Goal: Task Accomplishment & Management: Manage account settings

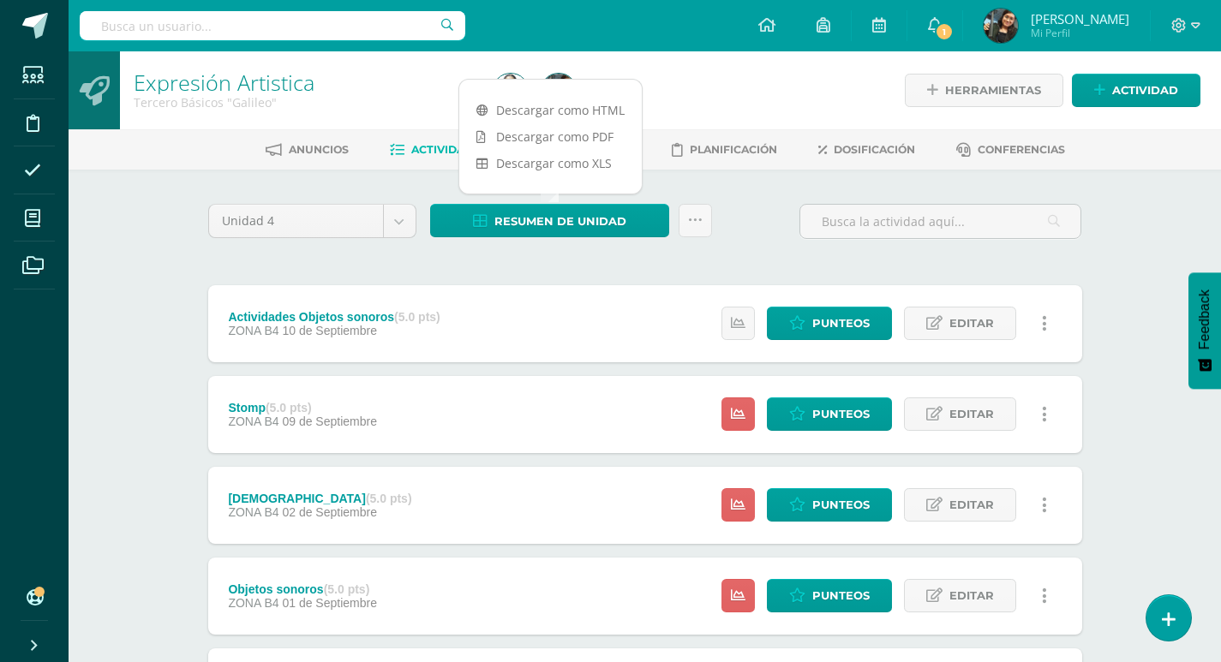
drag, startPoint x: 153, startPoint y: 249, endPoint x: 57, endPoint y: 245, distance: 96.0
click at [153, 249] on div "Expresión Artistica Tercero Básicos "Galileo" Herramientas Detalle de asistenci…" at bounding box center [645, 536] width 1152 height 970
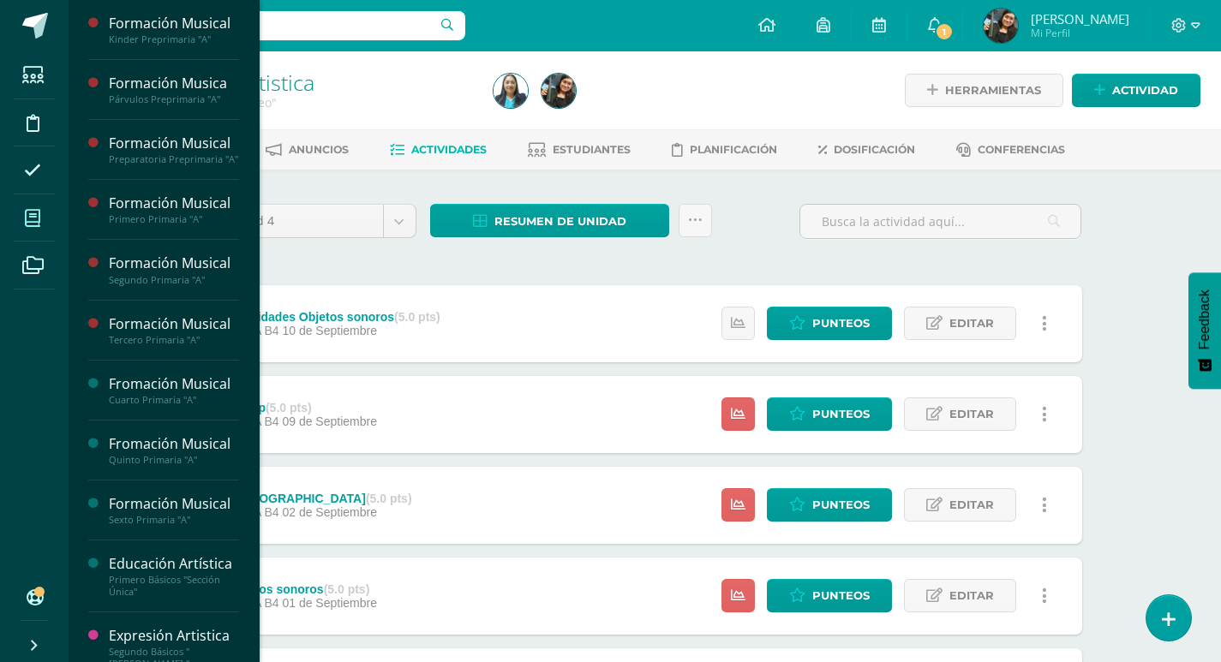
click at [23, 219] on span at bounding box center [33, 218] width 39 height 39
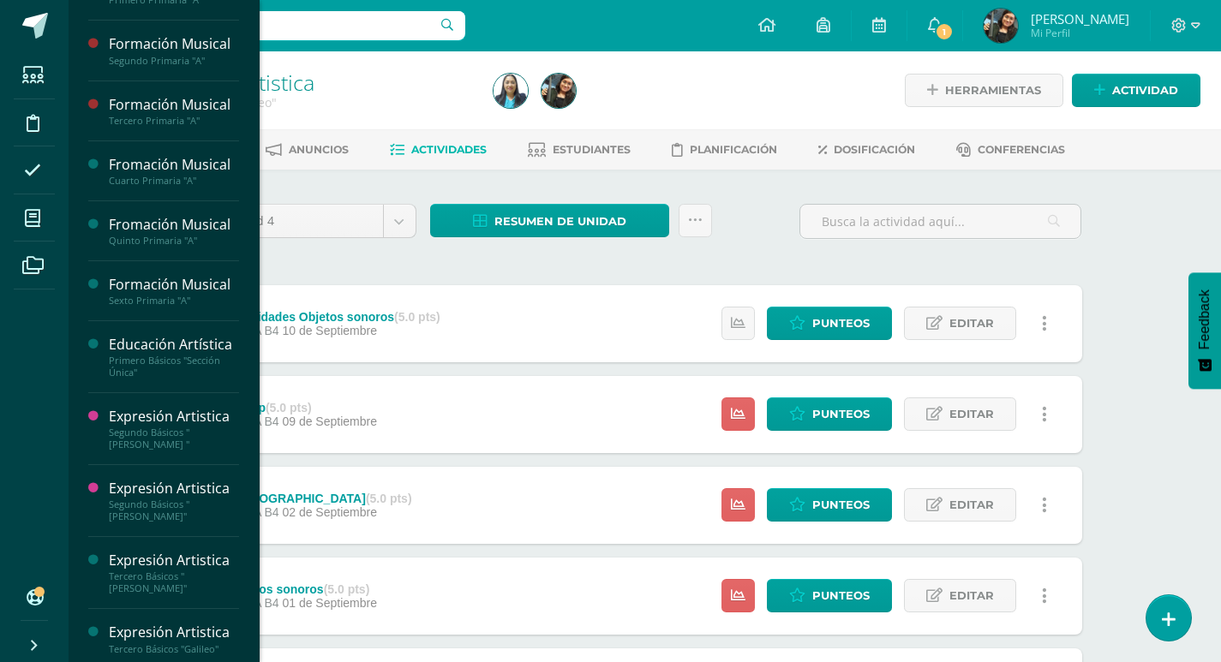
scroll to position [227, 0]
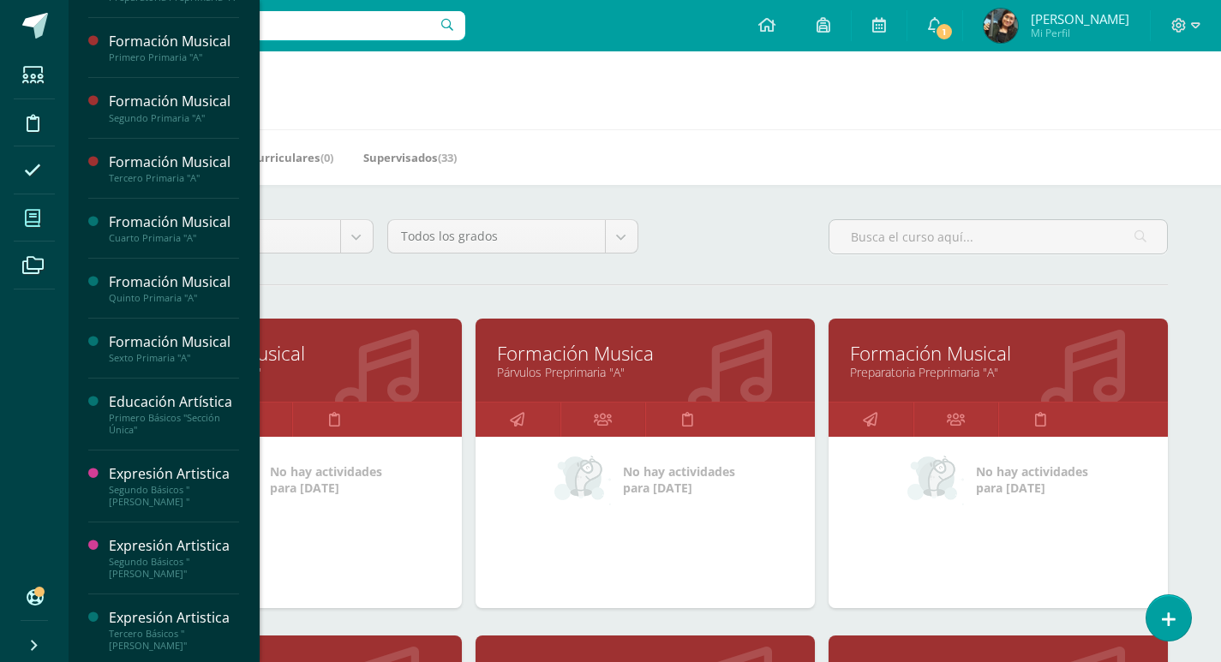
scroll to position [227, 0]
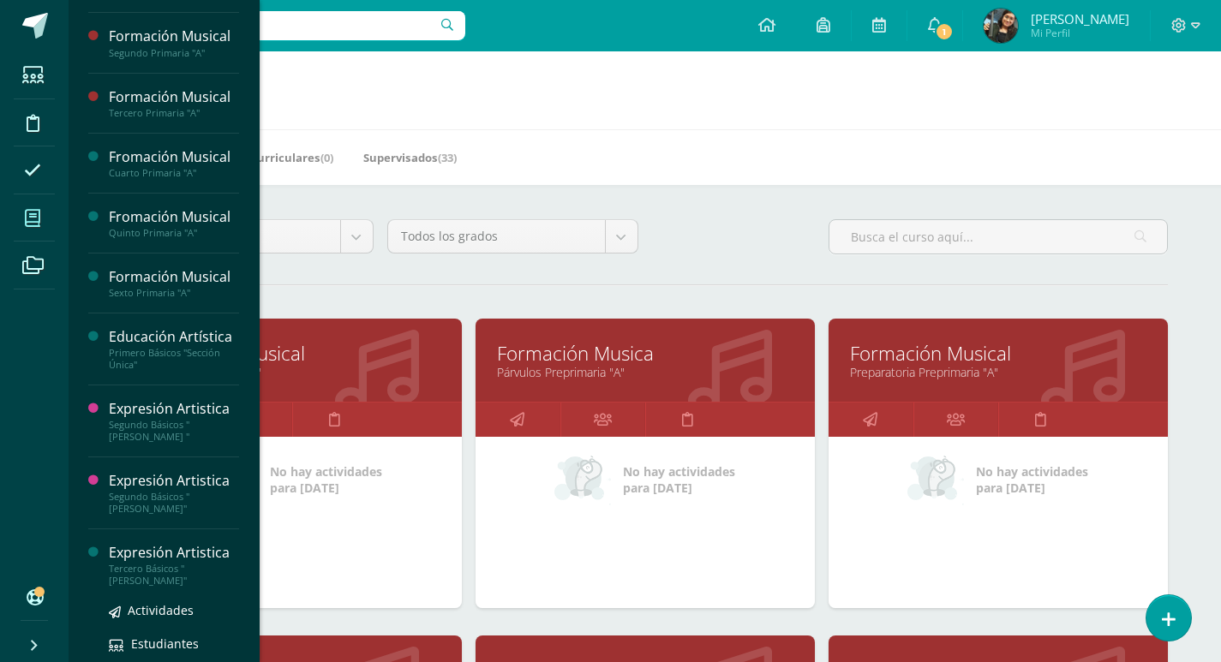
click at [134, 570] on div "[PERSON_NAME] Básicos "[PERSON_NAME]"" at bounding box center [174, 575] width 130 height 24
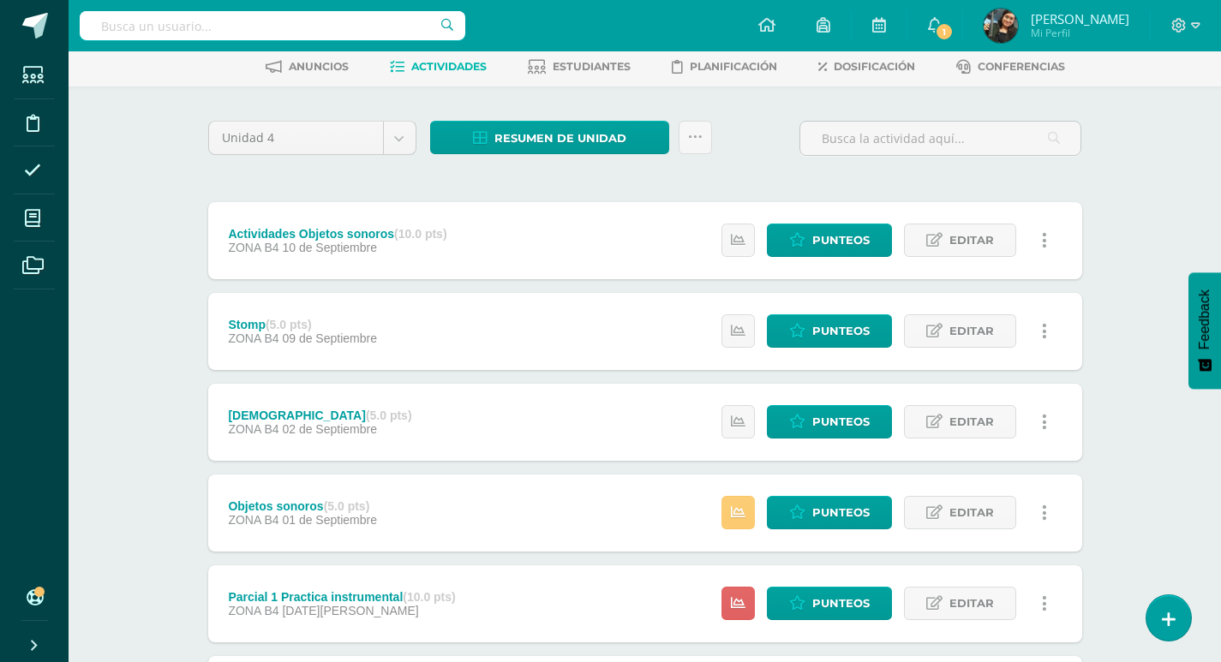
scroll to position [86, 0]
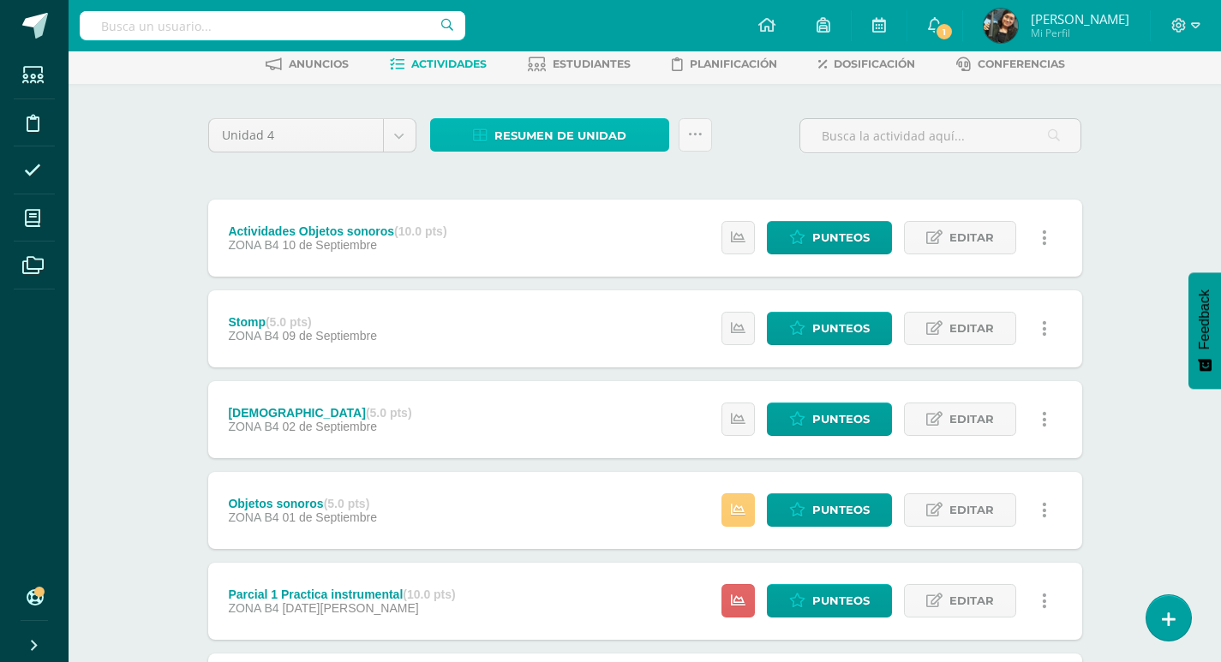
click at [594, 134] on span "Resumen de unidad" at bounding box center [560, 136] width 132 height 32
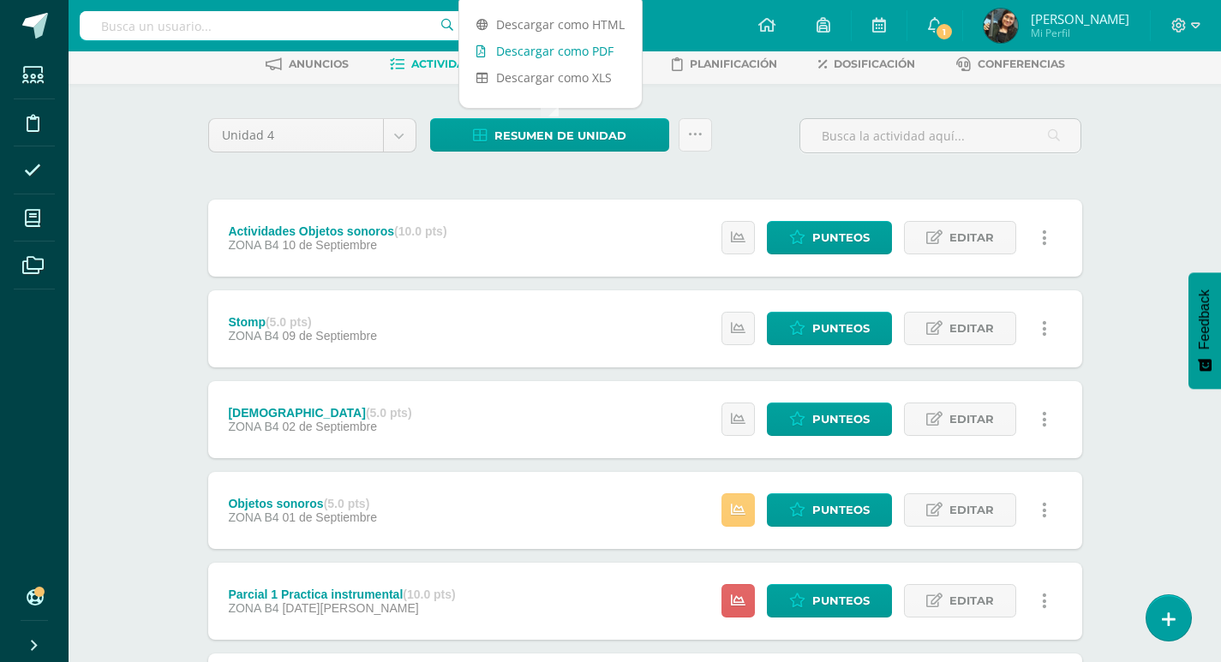
click at [596, 49] on link "Descargar como PDF" at bounding box center [550, 51] width 182 height 27
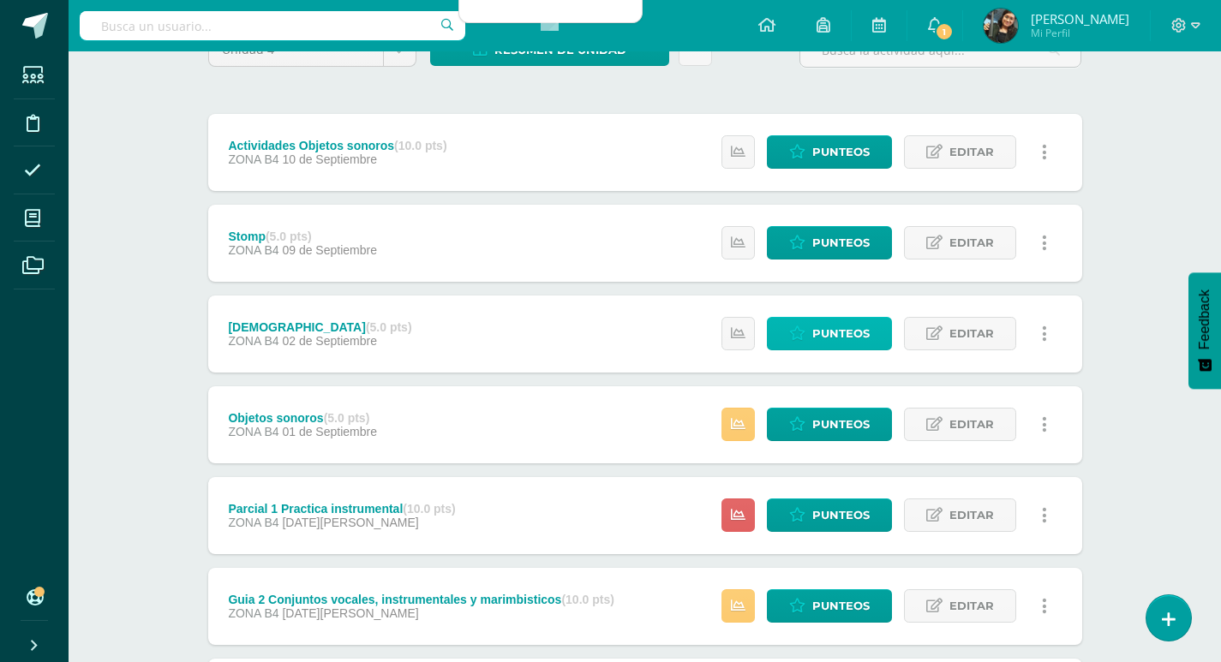
click at [868, 337] on span "Punteos" at bounding box center [840, 334] width 57 height 32
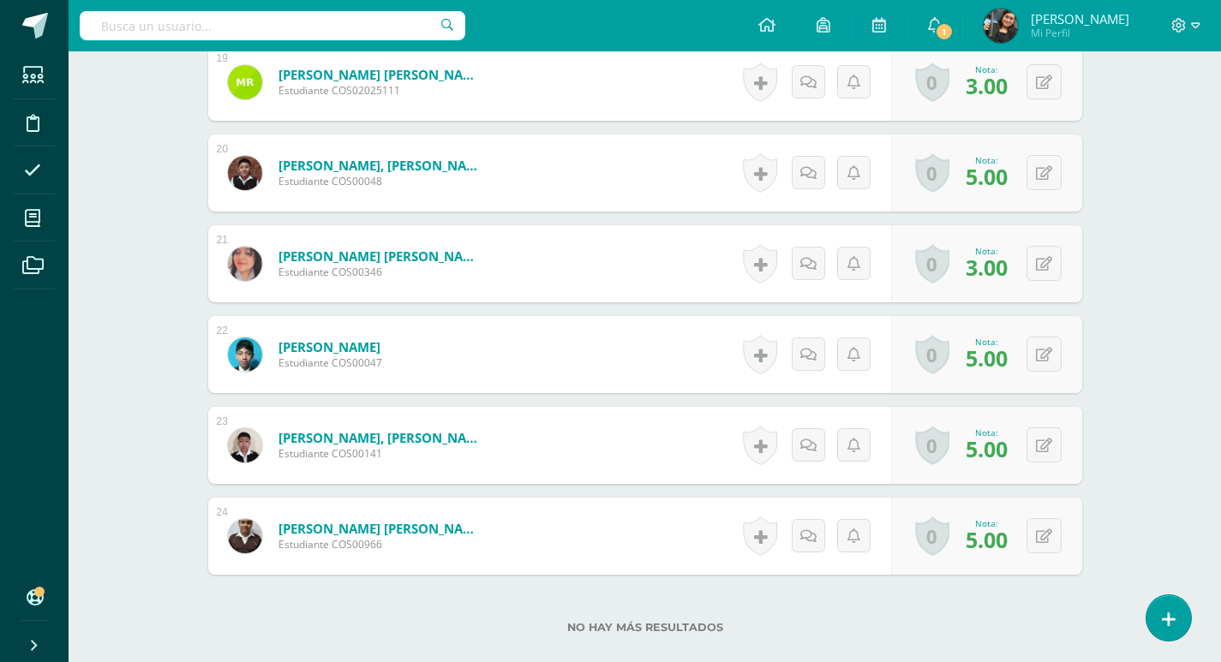
scroll to position [2311, 0]
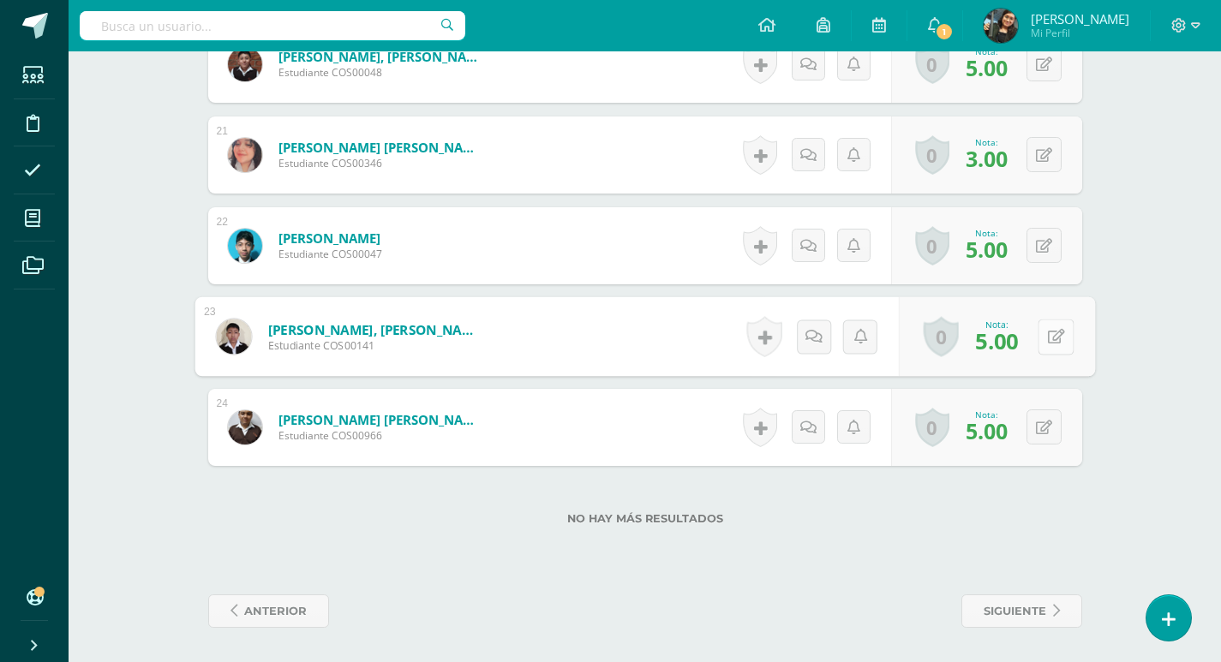
click at [1042, 336] on button at bounding box center [1055, 337] width 36 height 36
type input "3"
click at [1014, 344] on icon at bounding box center [1009, 342] width 15 height 15
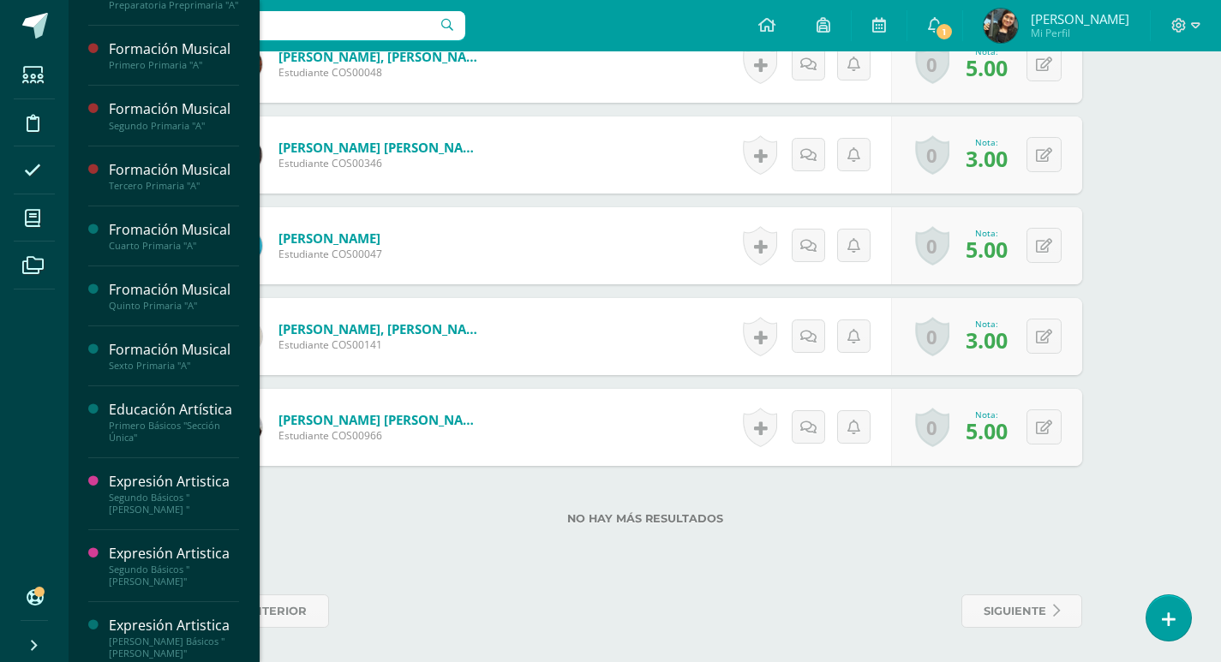
scroll to position [227, 0]
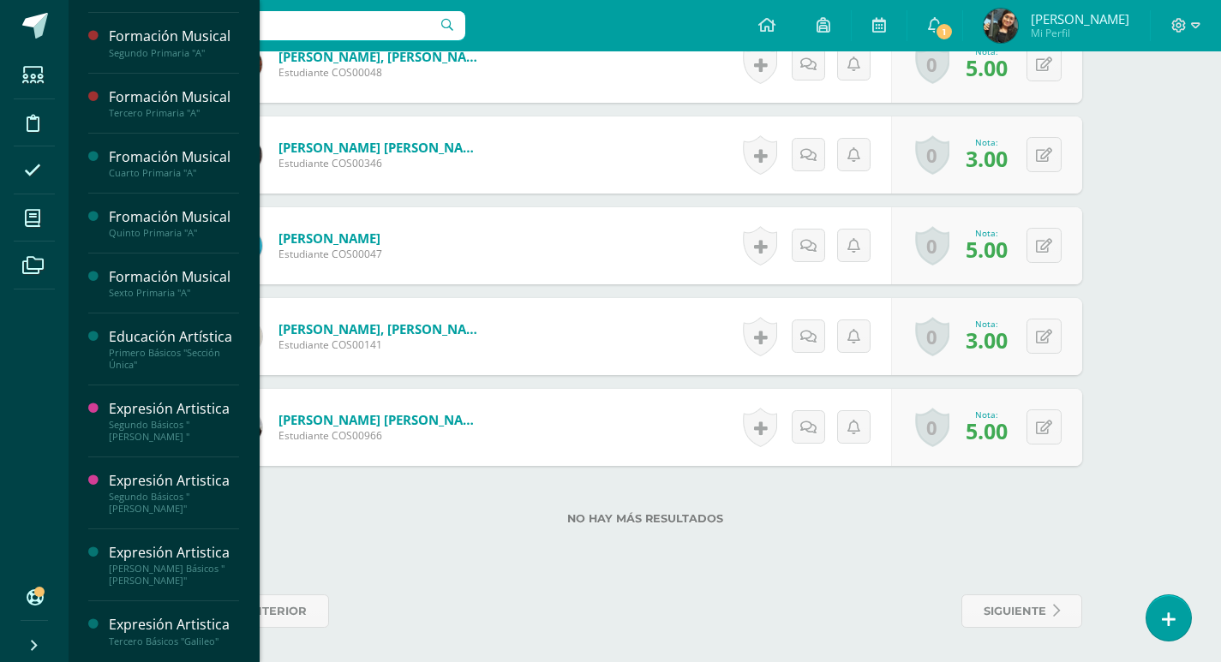
click at [180, 627] on div "Expresión Artistica" at bounding box center [174, 625] width 130 height 20
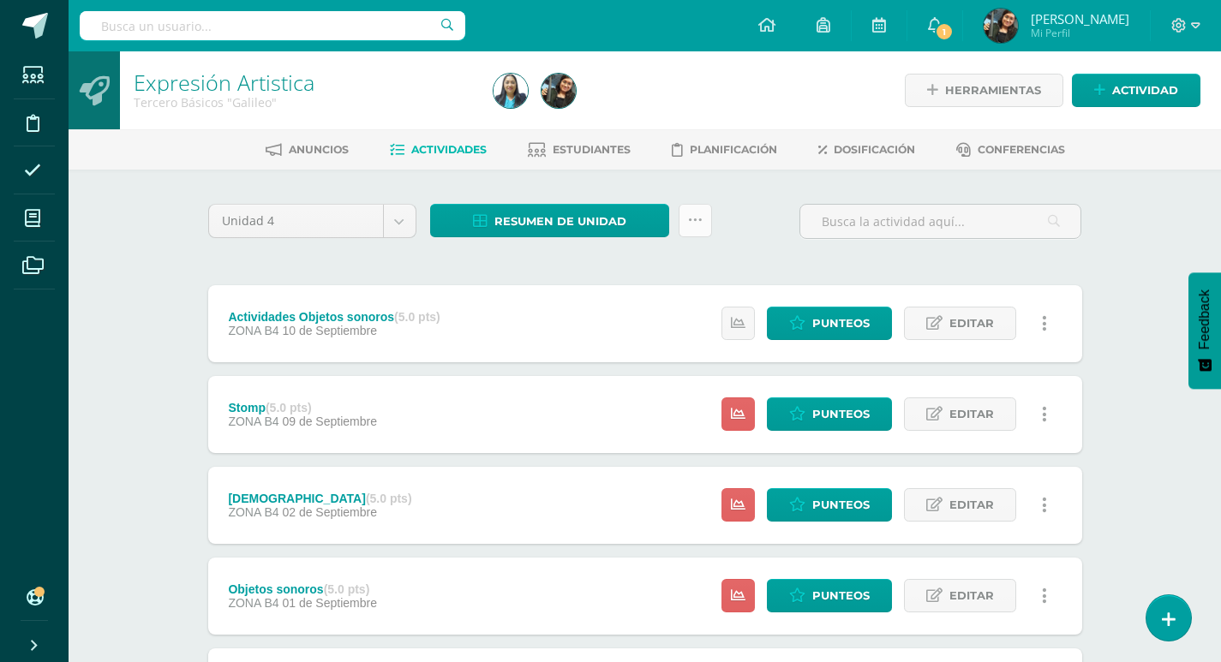
click at [692, 216] on icon at bounding box center [695, 220] width 15 height 15
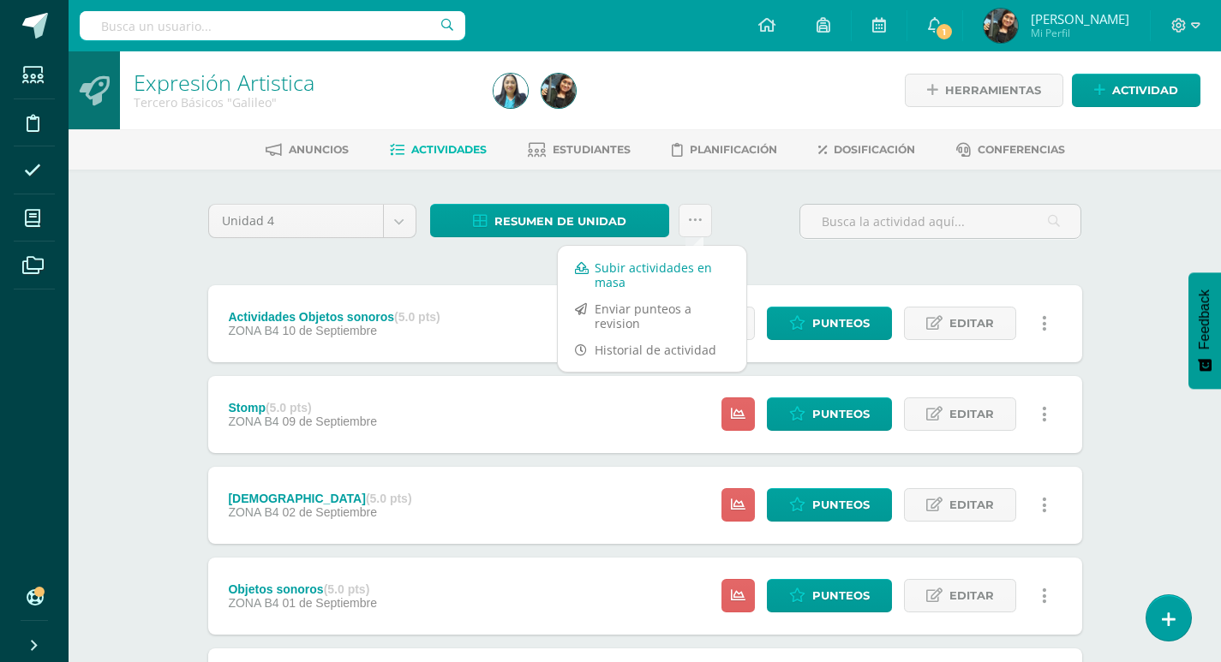
click at [670, 278] on link "Subir actividades en masa" at bounding box center [652, 274] width 188 height 41
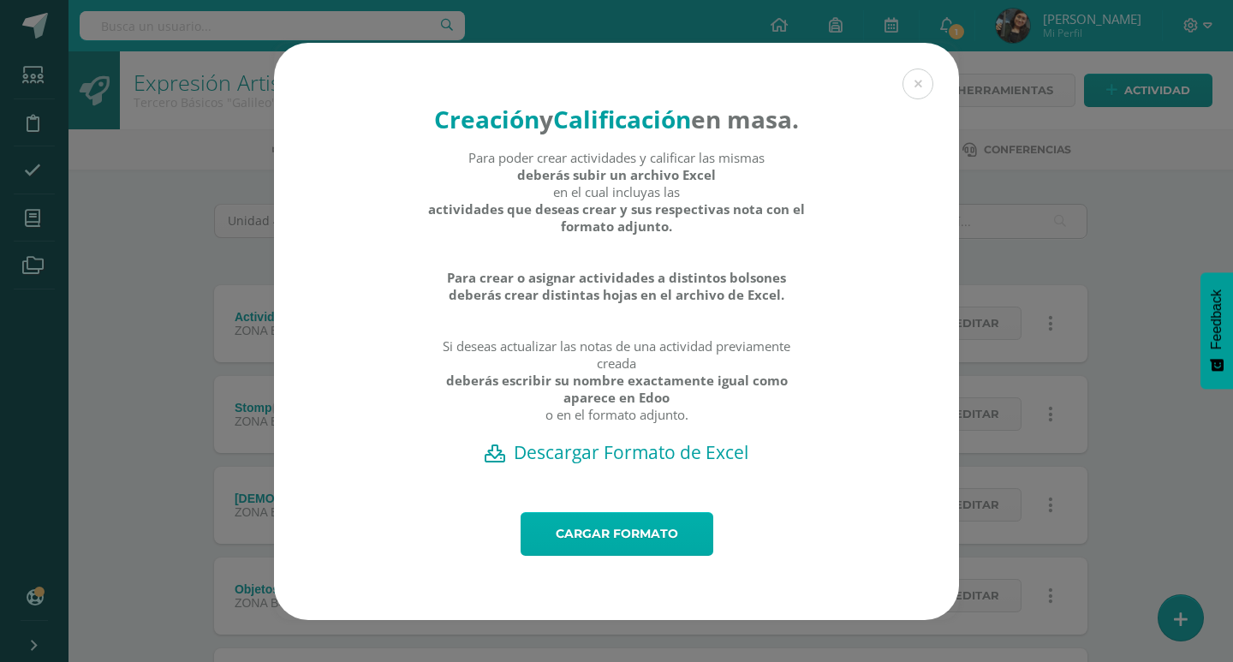
click at [652, 554] on link "Cargar formato" at bounding box center [617, 534] width 193 height 44
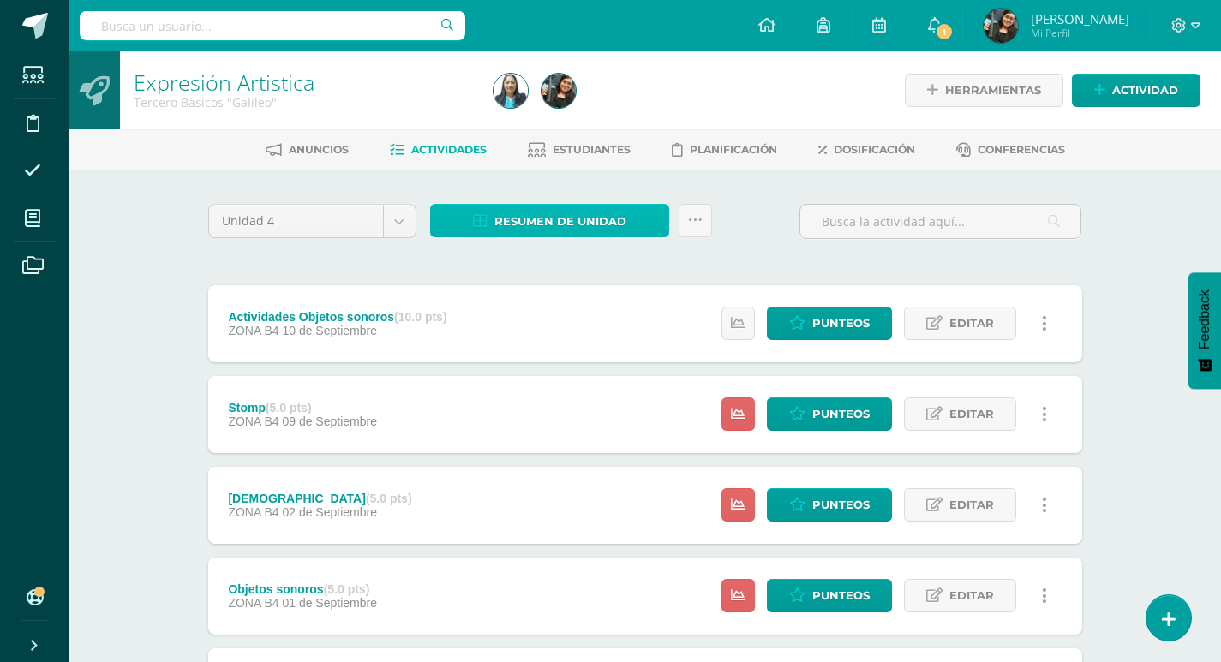
click at [595, 219] on span "Resumen de unidad" at bounding box center [560, 222] width 132 height 32
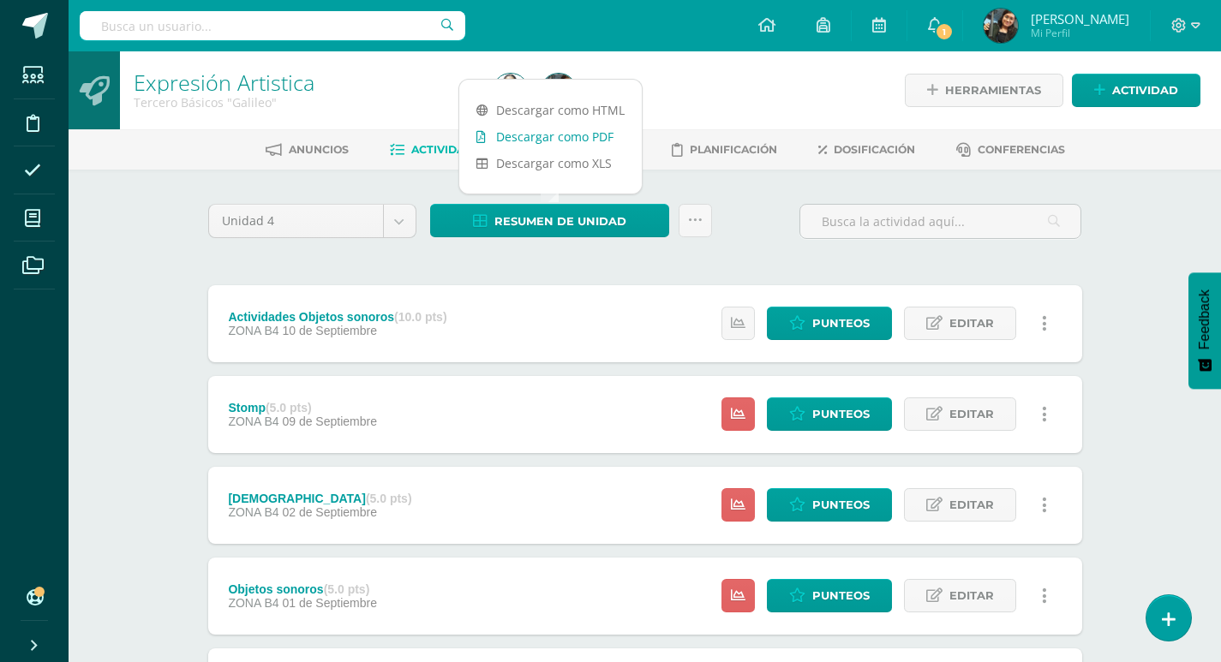
click at [575, 124] on link "Descargar como PDF" at bounding box center [550, 136] width 182 height 27
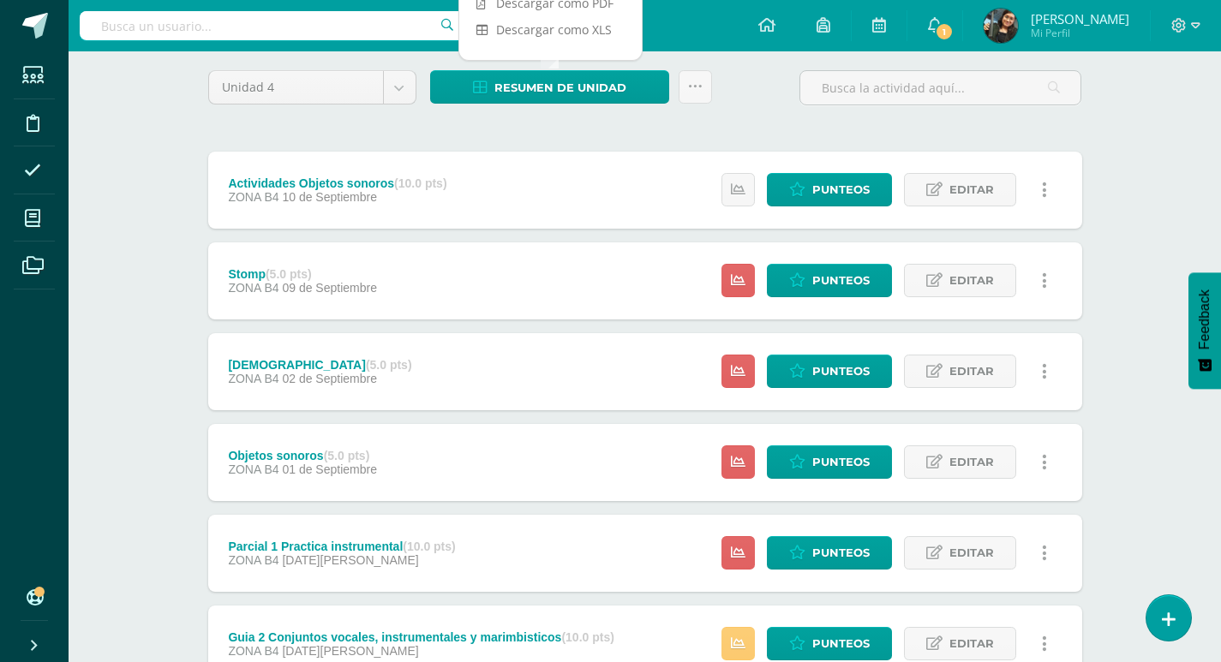
scroll to position [171, 0]
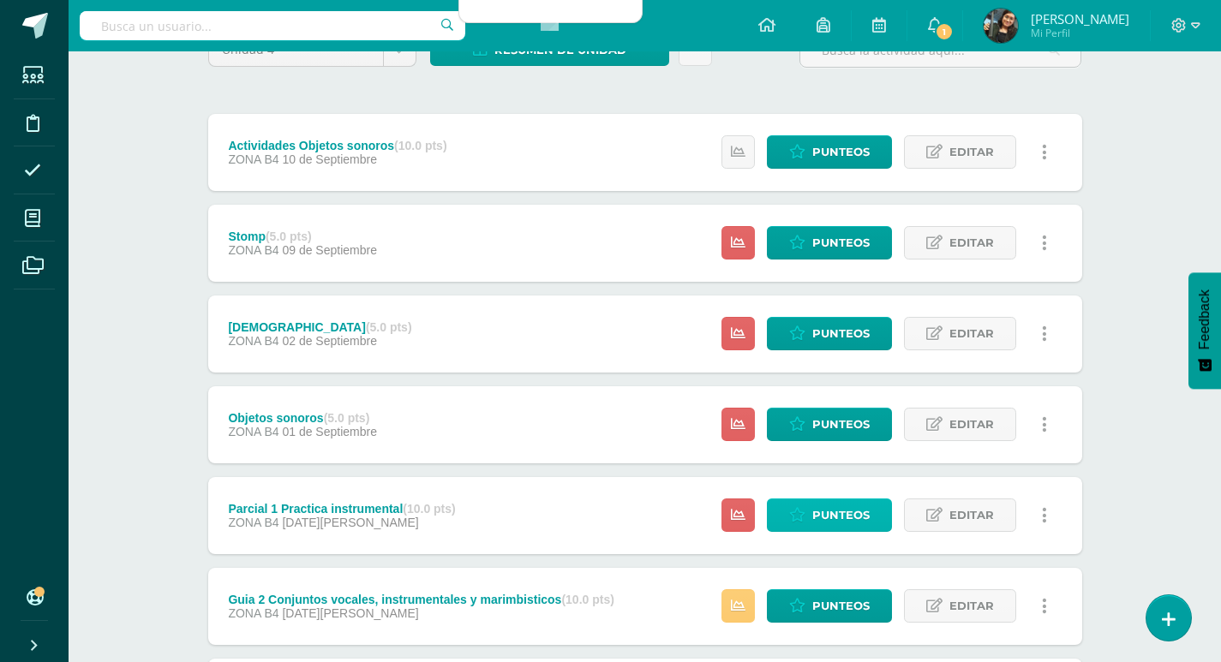
click at [863, 517] on span "Punteos" at bounding box center [840, 515] width 57 height 32
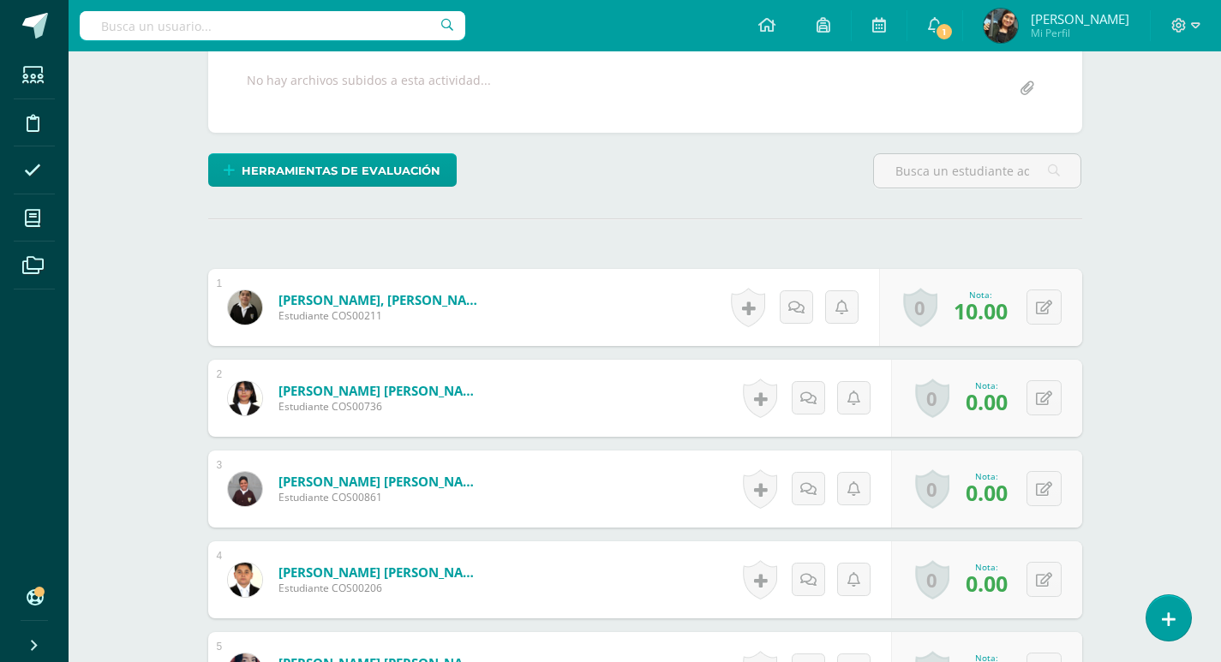
scroll to position [343, 0]
click at [809, 396] on icon at bounding box center [808, 398] width 16 height 15
click at [1132, 385] on div "Expresión Artistica Tercero Básicos "Galileo" Herramientas Detalle de asistenci…" at bounding box center [645, 530] width 1152 height 1645
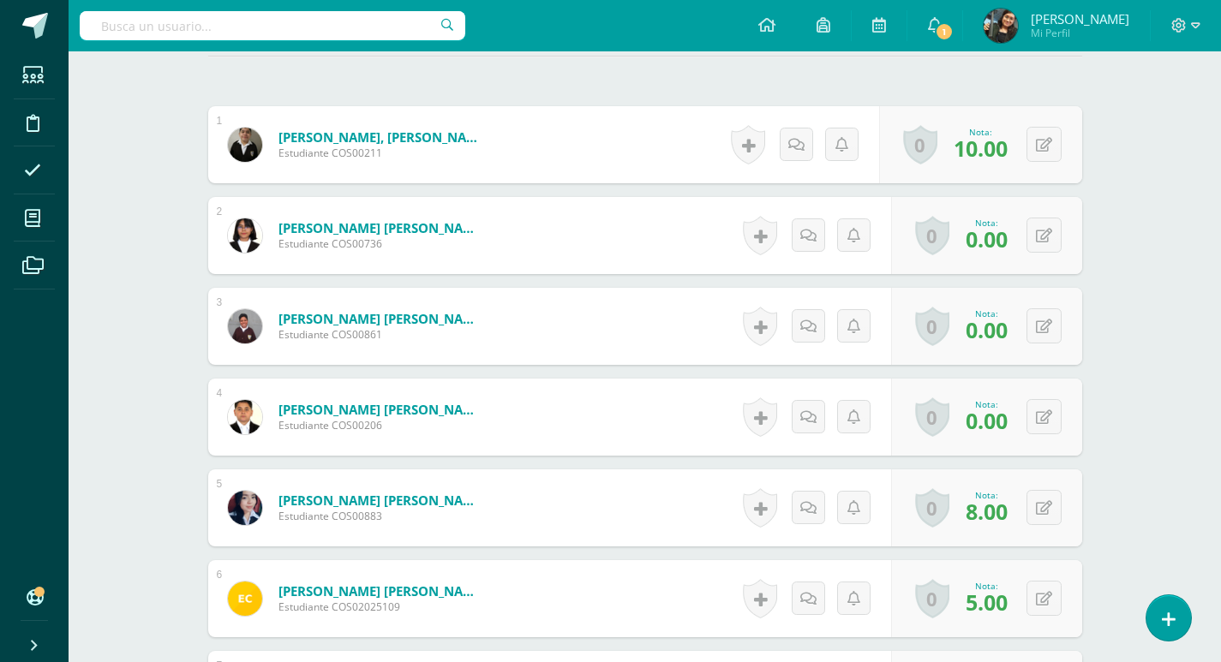
scroll to position [515, 0]
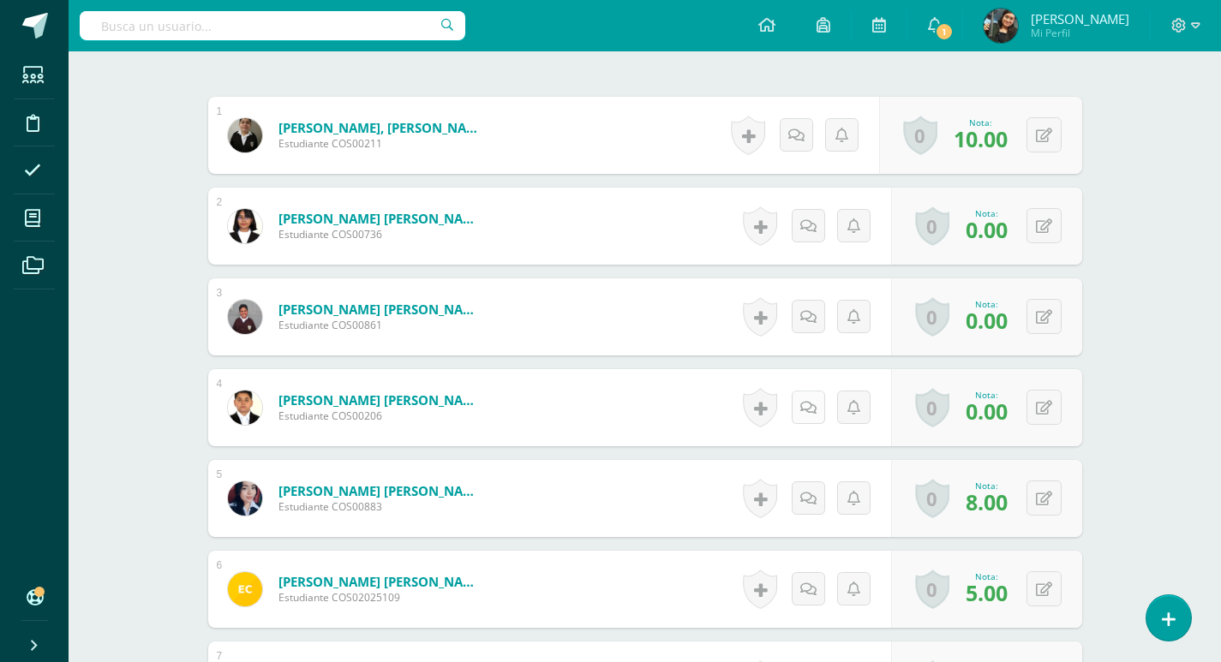
click at [809, 403] on icon at bounding box center [808, 408] width 16 height 15
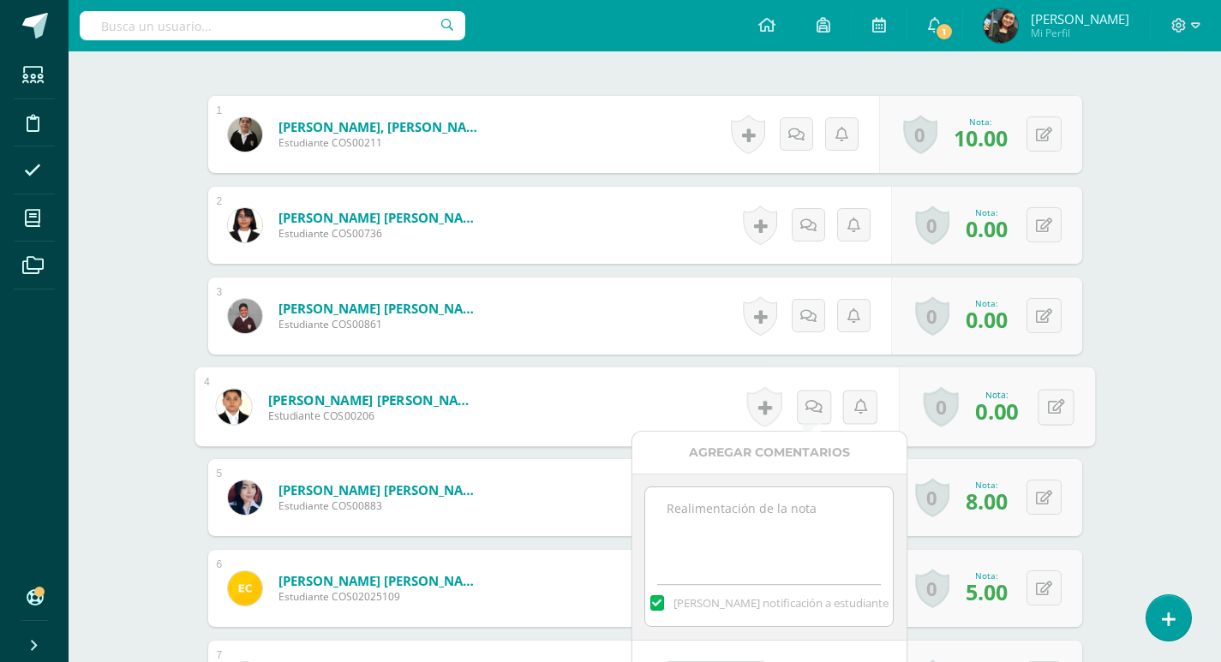
click at [803, 511] on textarea at bounding box center [769, 530] width 248 height 86
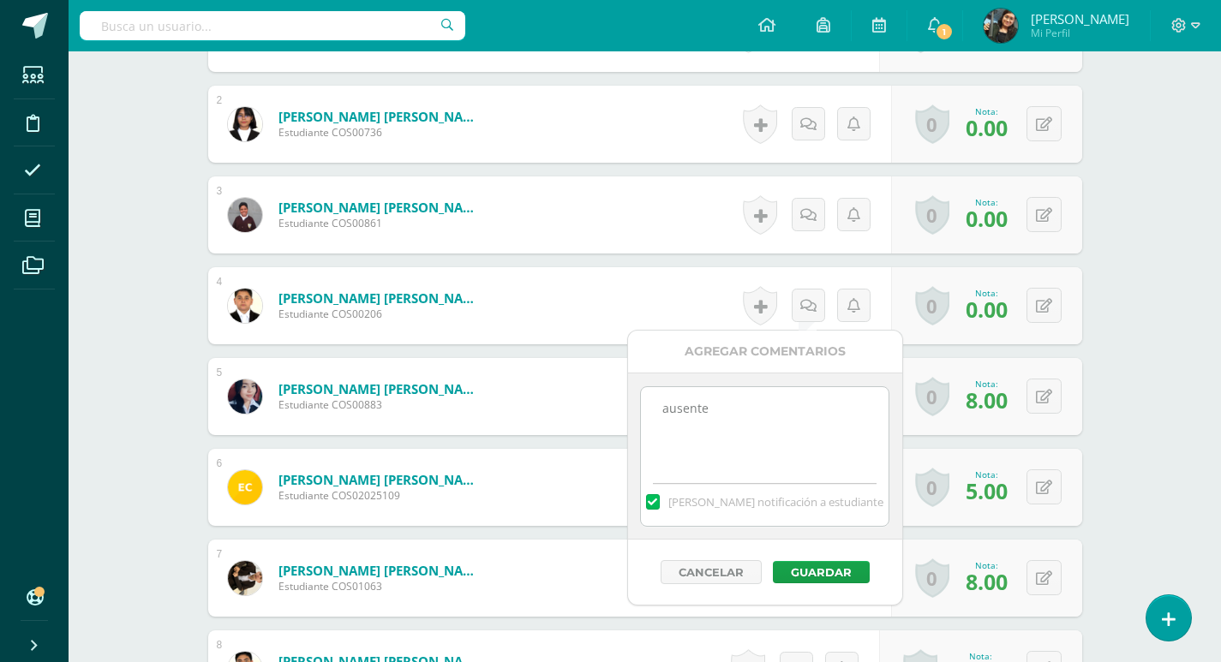
scroll to position [773, 0]
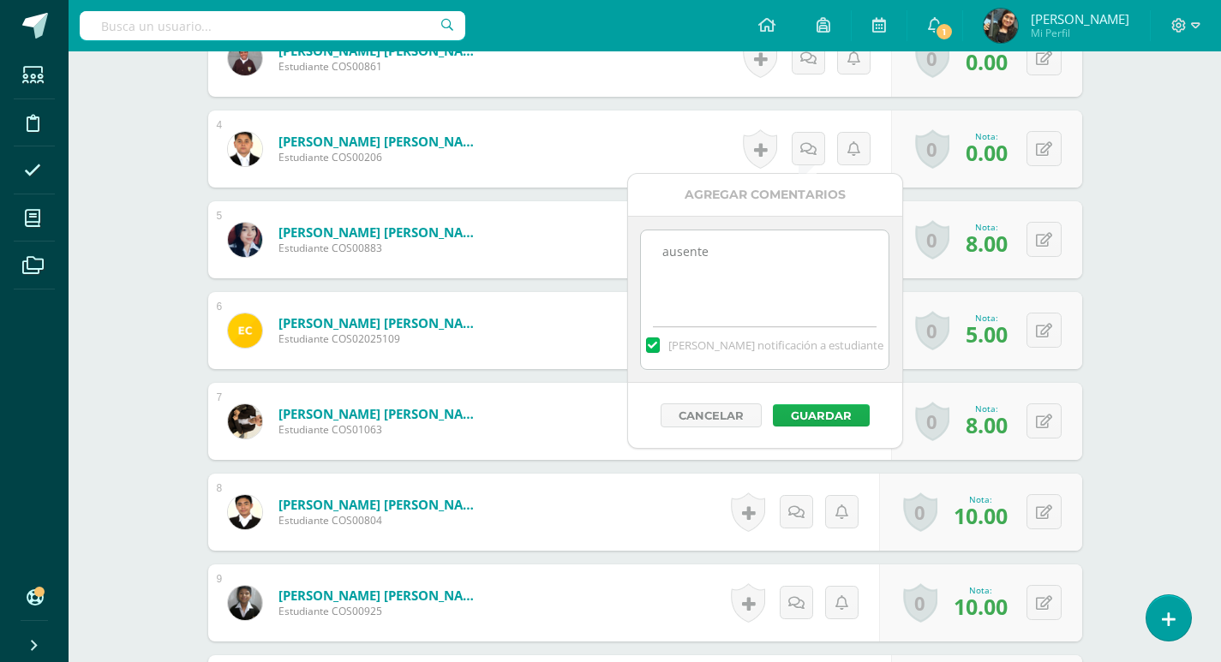
type textarea "ausente"
click at [829, 415] on button "Guardar" at bounding box center [821, 415] width 97 height 22
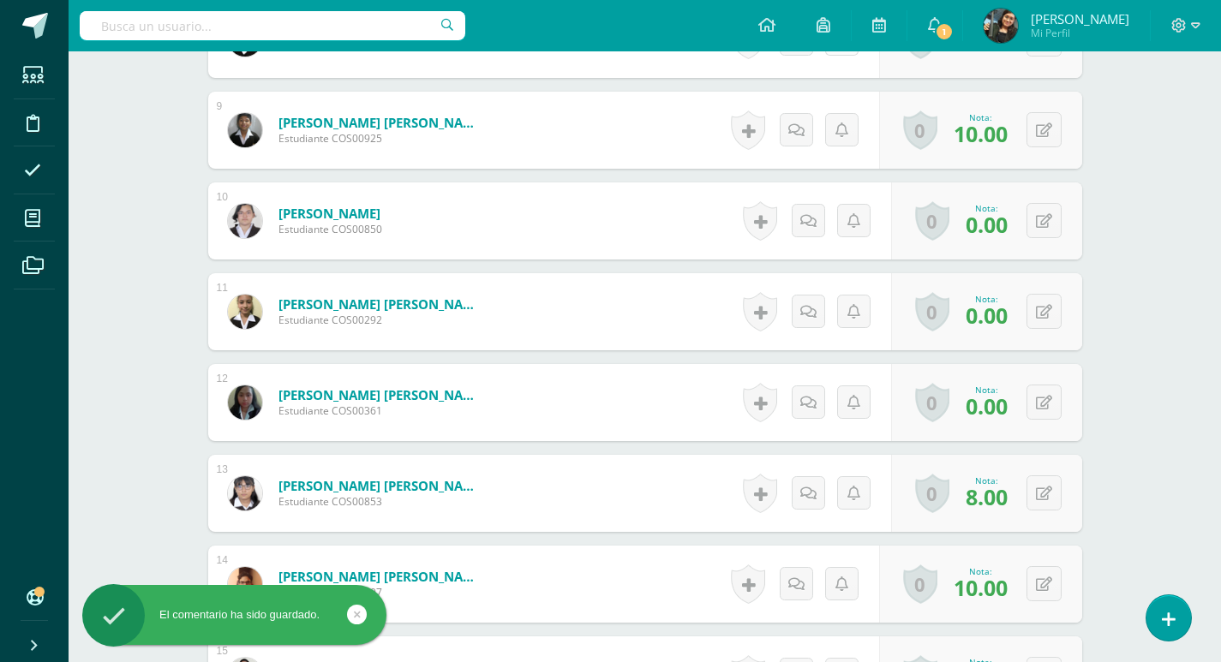
scroll to position [1287, 0]
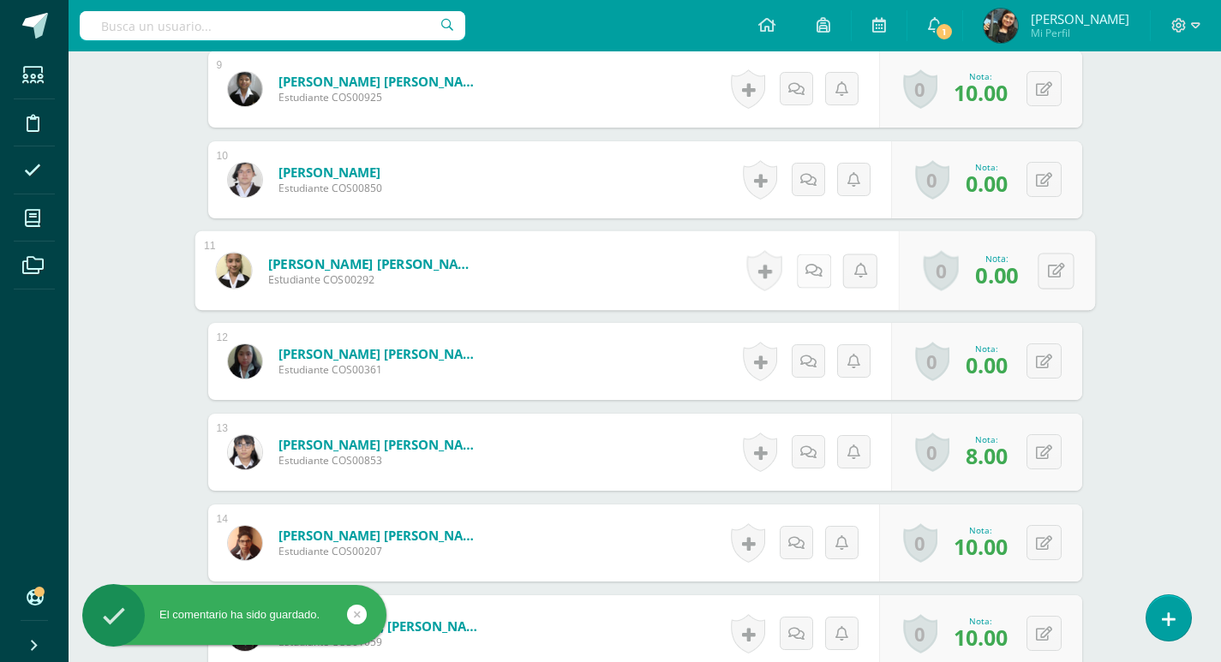
click at [809, 266] on icon at bounding box center [812, 270] width 17 height 15
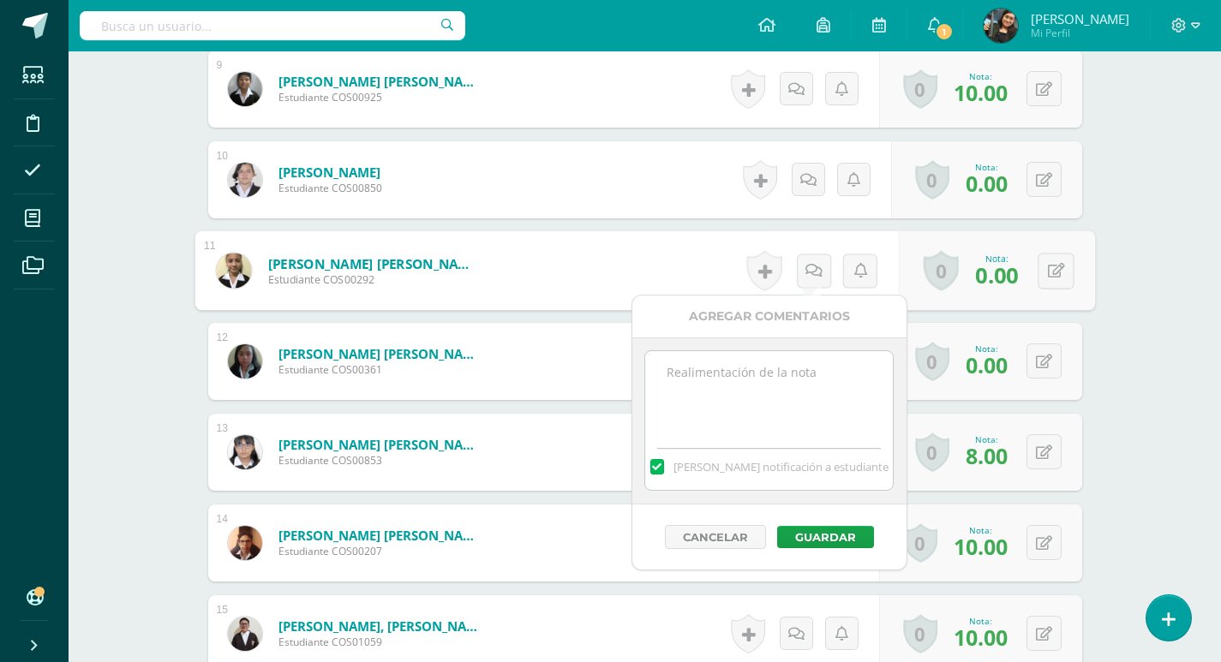
click at [785, 397] on textarea at bounding box center [769, 394] width 248 height 86
drag, startPoint x: 735, startPoint y: 368, endPoint x: 639, endPoint y: 367, distance: 96.0
click at [639, 367] on div "no trajo su flauta Mandar notificación a estudiante" at bounding box center [769, 420] width 274 height 167
type textarea "no trajo su flauta"
click at [838, 532] on button "Guardar" at bounding box center [825, 537] width 97 height 22
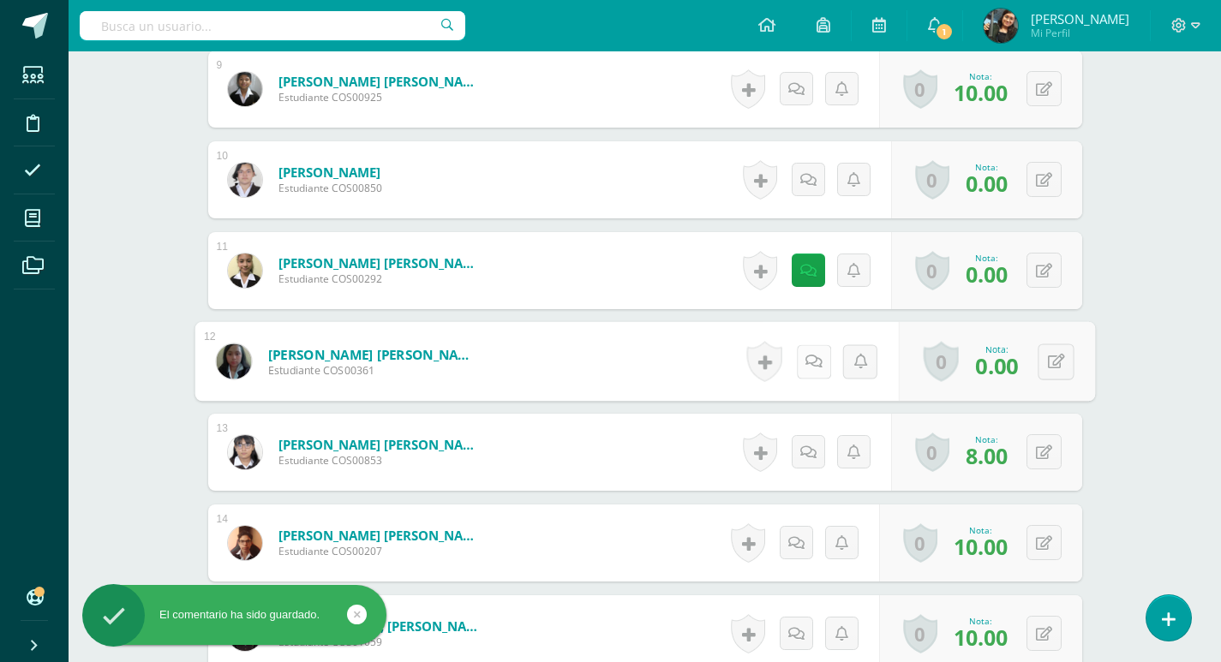
click at [805, 353] on link at bounding box center [813, 361] width 34 height 34
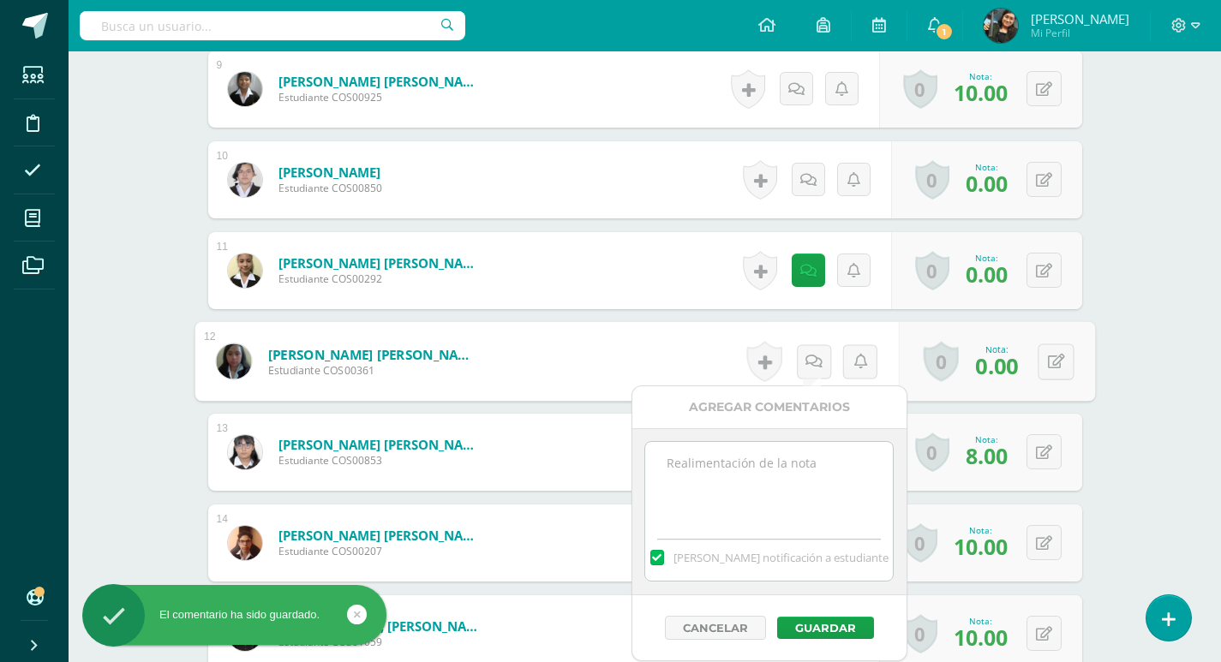
click at [752, 469] on textarea at bounding box center [769, 485] width 248 height 86
paste textarea "no trajo su flauta"
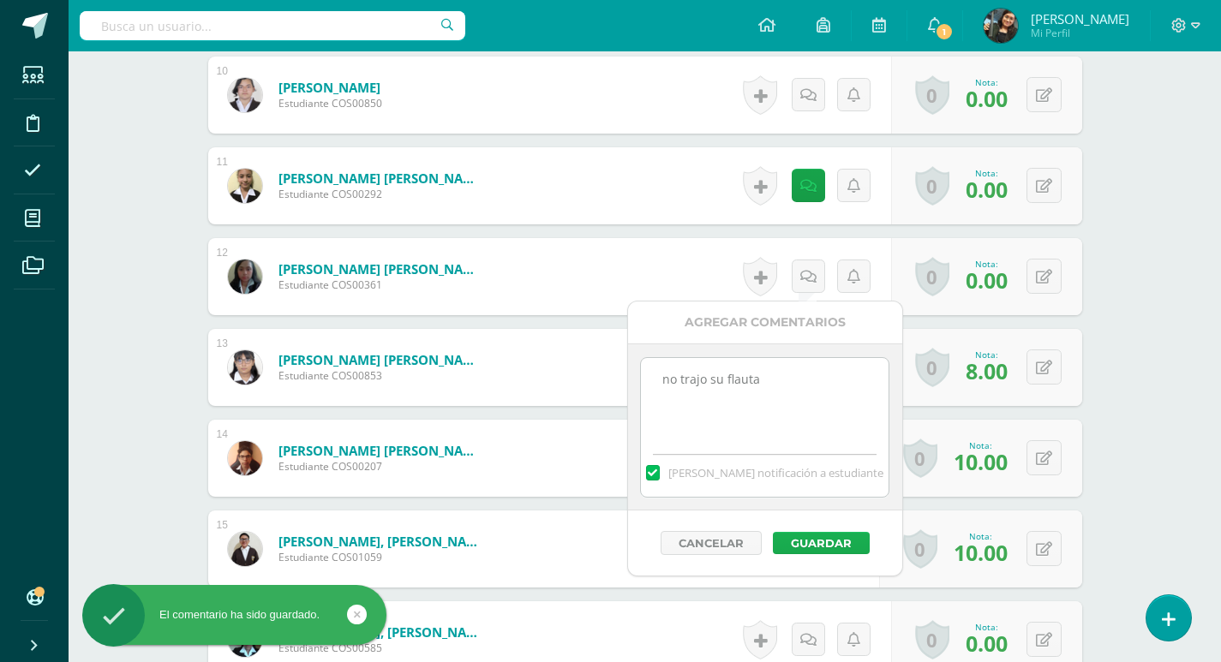
scroll to position [1373, 0]
type textarea "no trajo su flauta"
click at [831, 542] on button "Guardar" at bounding box center [821, 542] width 97 height 22
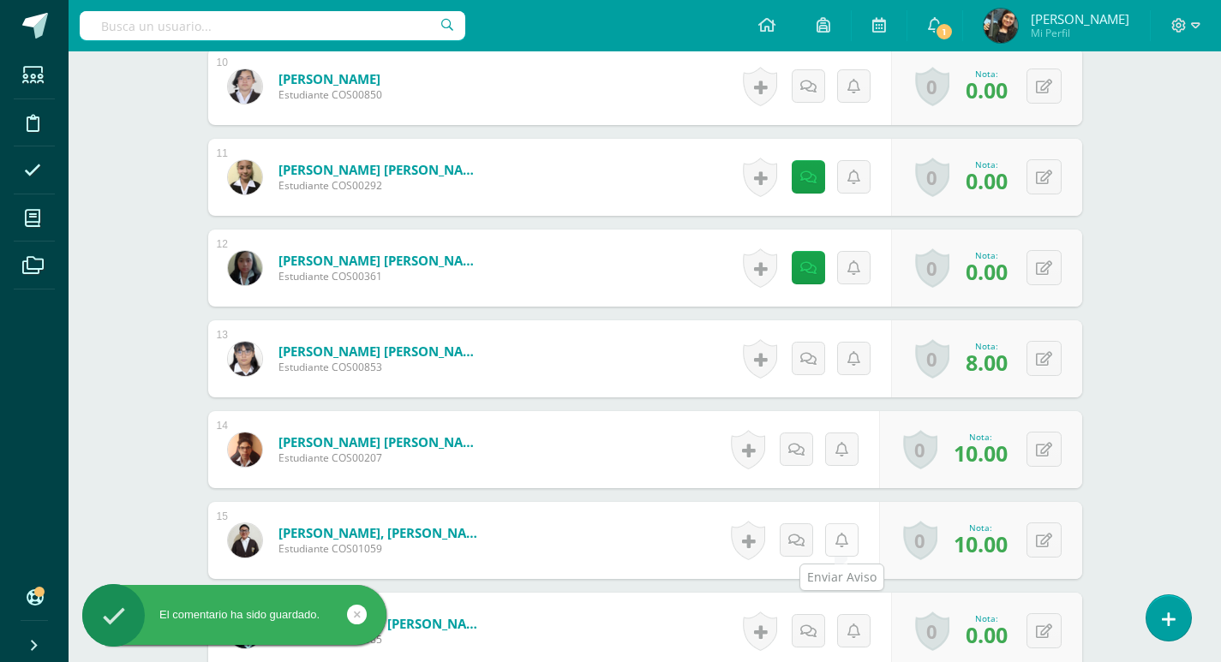
scroll to position [1630, 0]
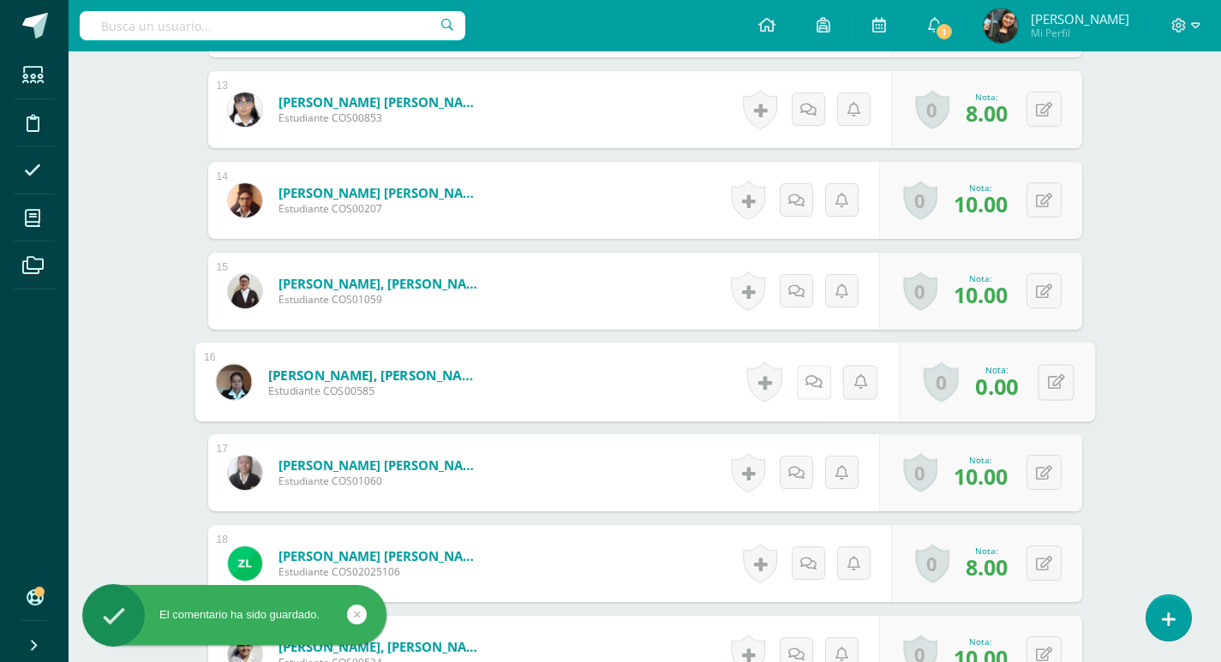
click at [810, 378] on icon at bounding box center [812, 381] width 17 height 15
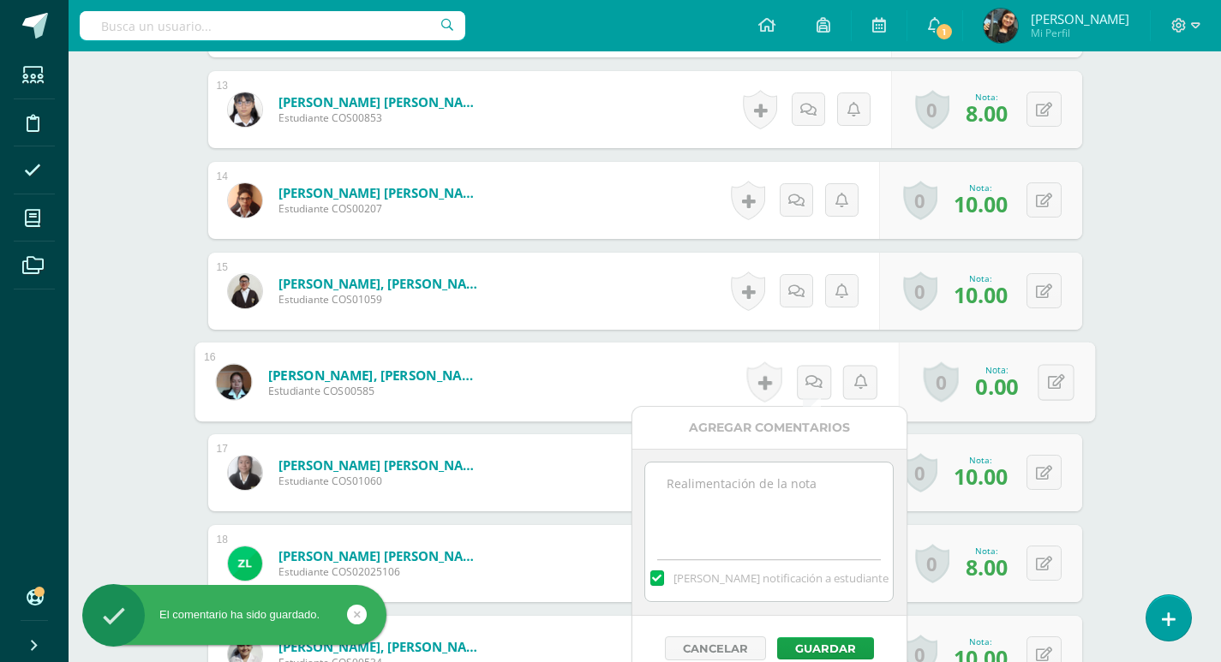
click at [803, 497] on textarea at bounding box center [769, 506] width 248 height 86
paste textarea "no trajo su flauta"
type textarea "no trajo su flauta"
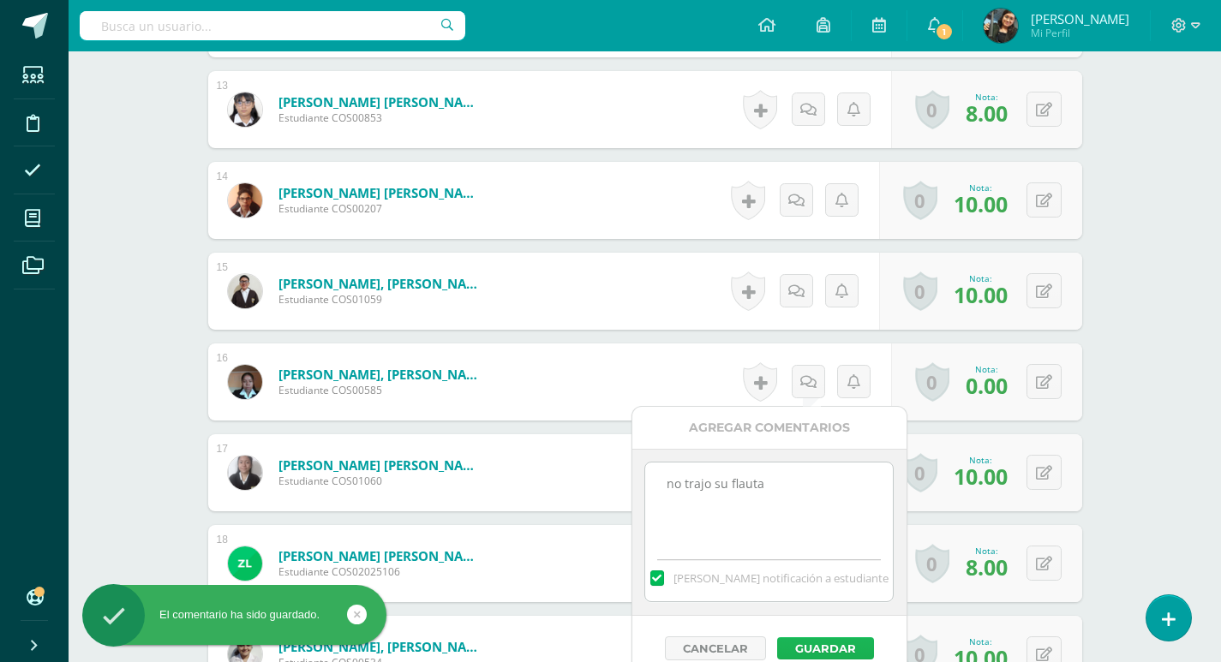
click at [831, 647] on button "Guardar" at bounding box center [825, 648] width 97 height 22
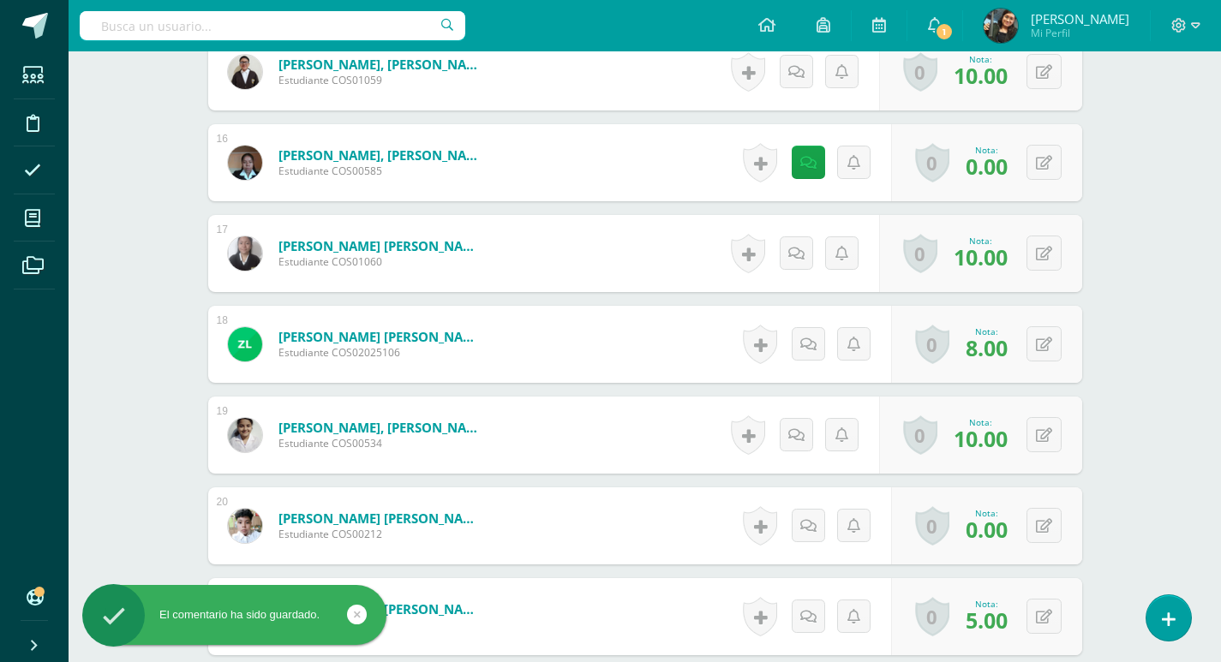
scroll to position [1887, 0]
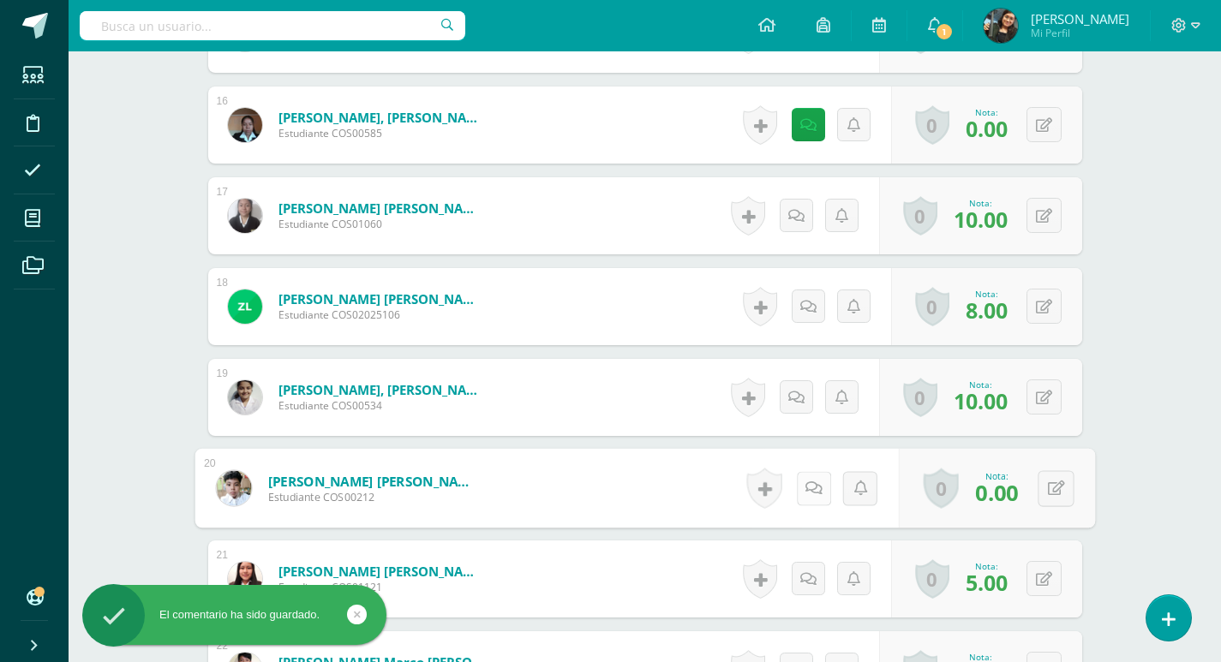
click at [800, 485] on link at bounding box center [813, 488] width 34 height 34
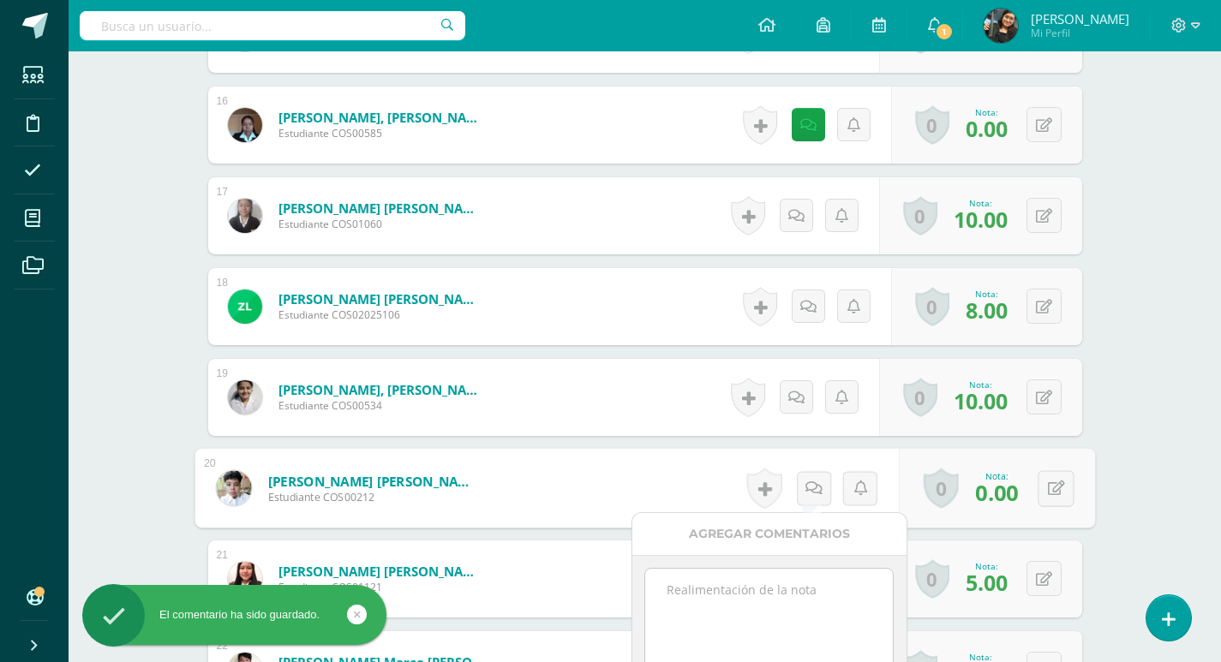
click at [779, 592] on textarea at bounding box center [769, 612] width 248 height 86
paste textarea "no trajo su flauta"
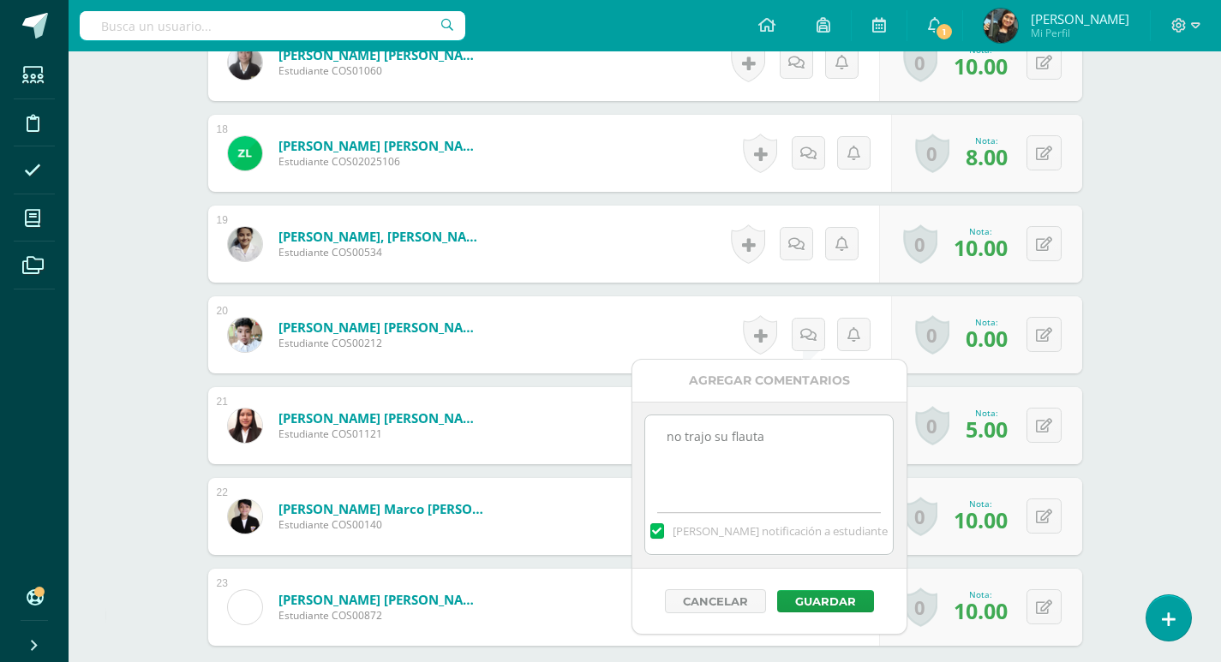
scroll to position [2058, 0]
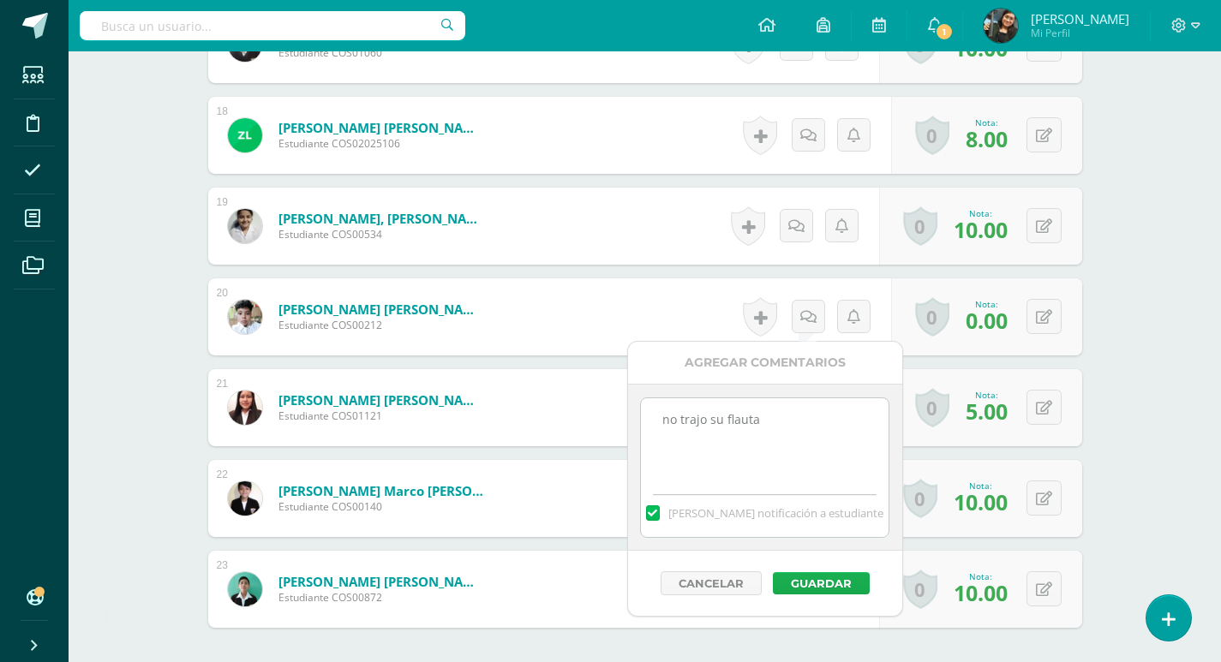
type textarea "no trajo su flauta"
click at [824, 583] on button "Guardar" at bounding box center [821, 583] width 97 height 22
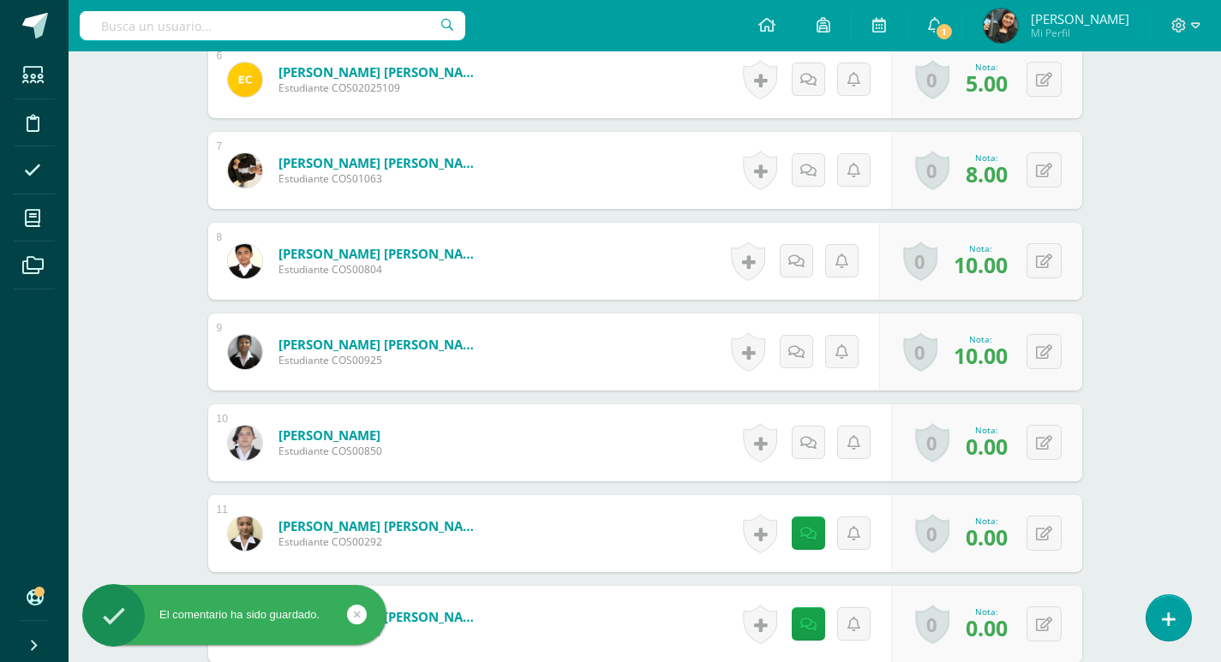
scroll to position [1021, 0]
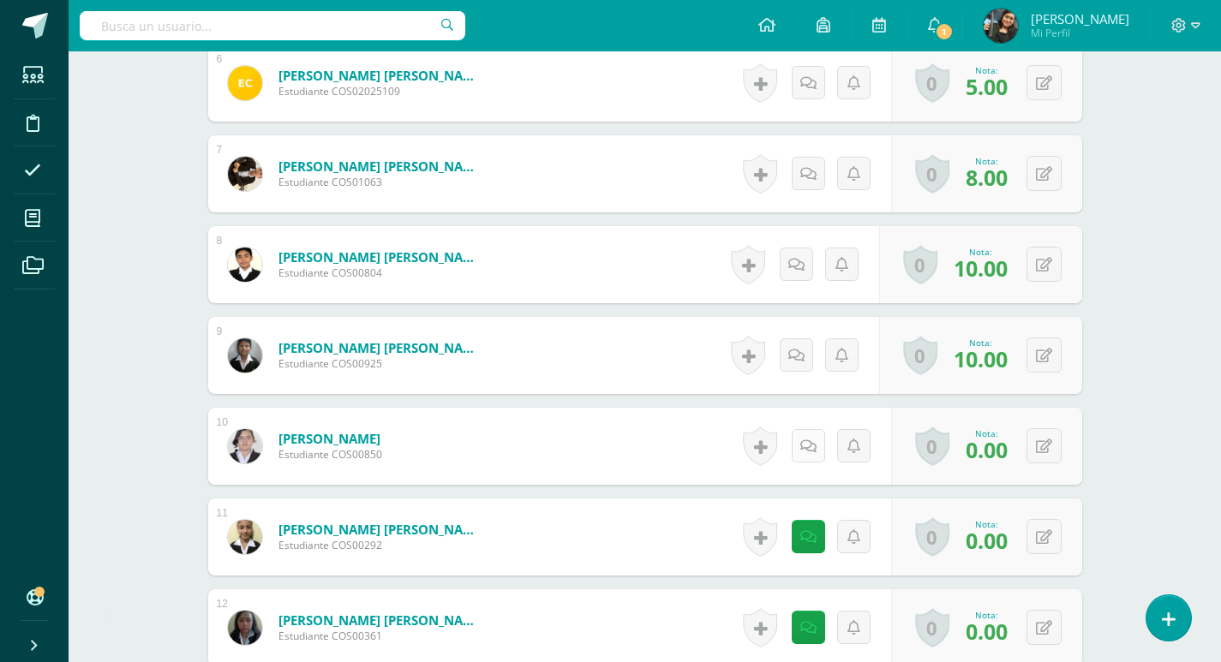
click at [802, 448] on link at bounding box center [807, 445] width 33 height 33
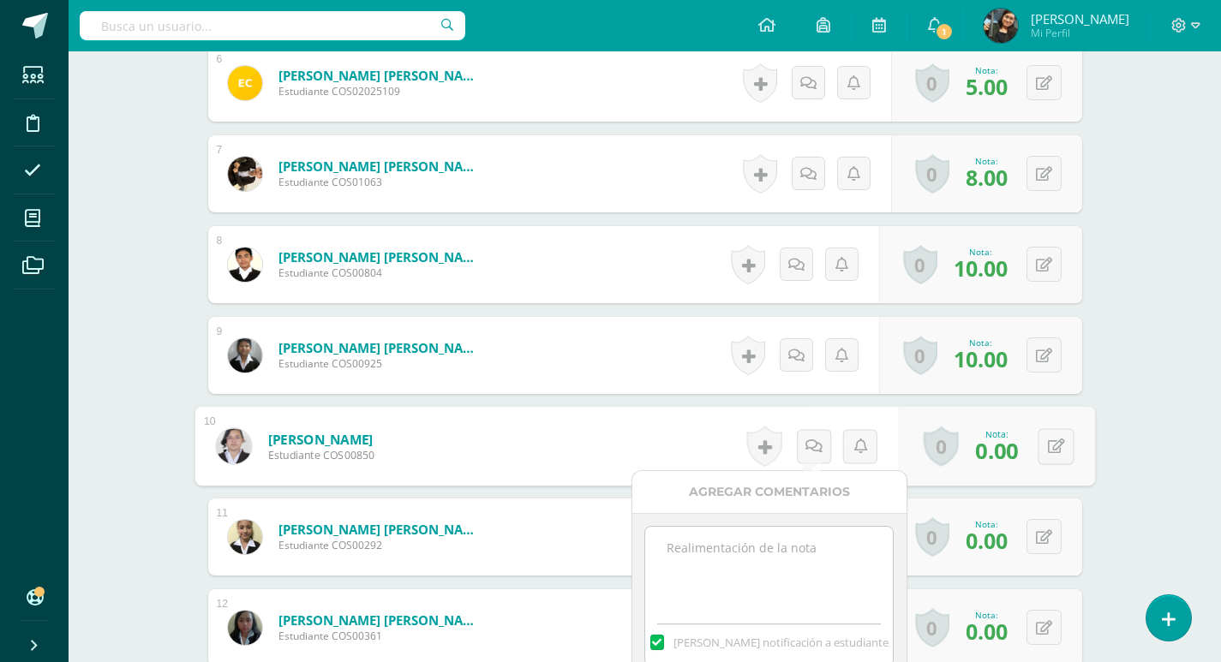
click at [756, 558] on textarea at bounding box center [769, 570] width 248 height 86
paste textarea "no trajo su flauta"
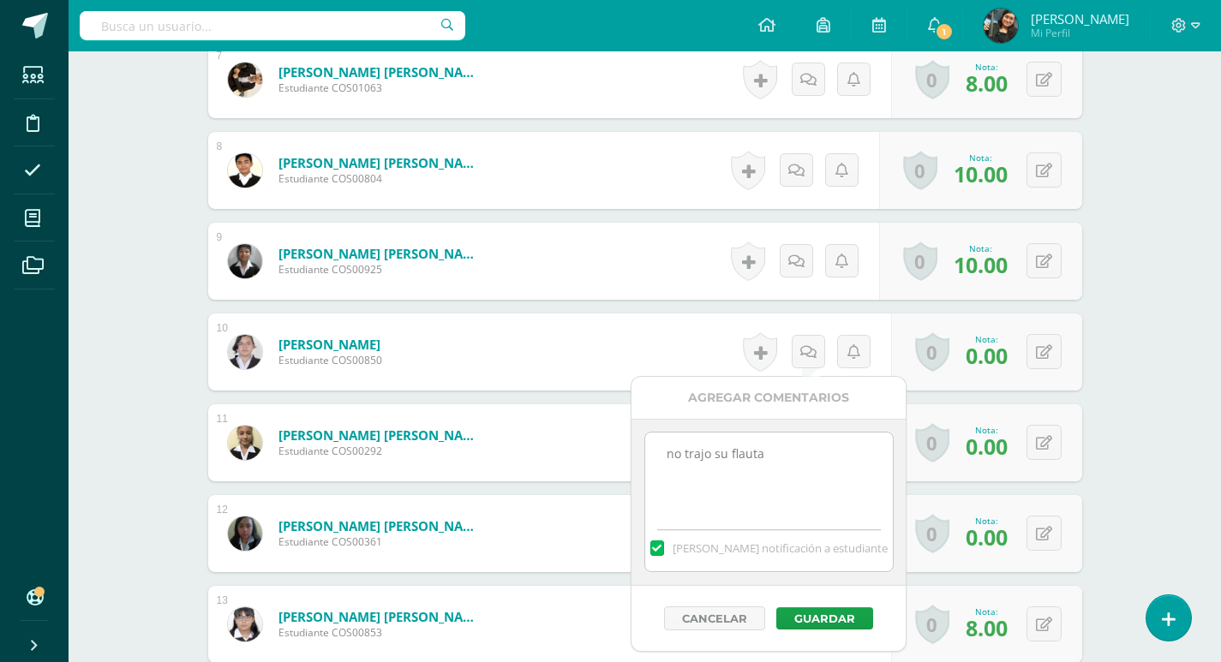
scroll to position [1364, 0]
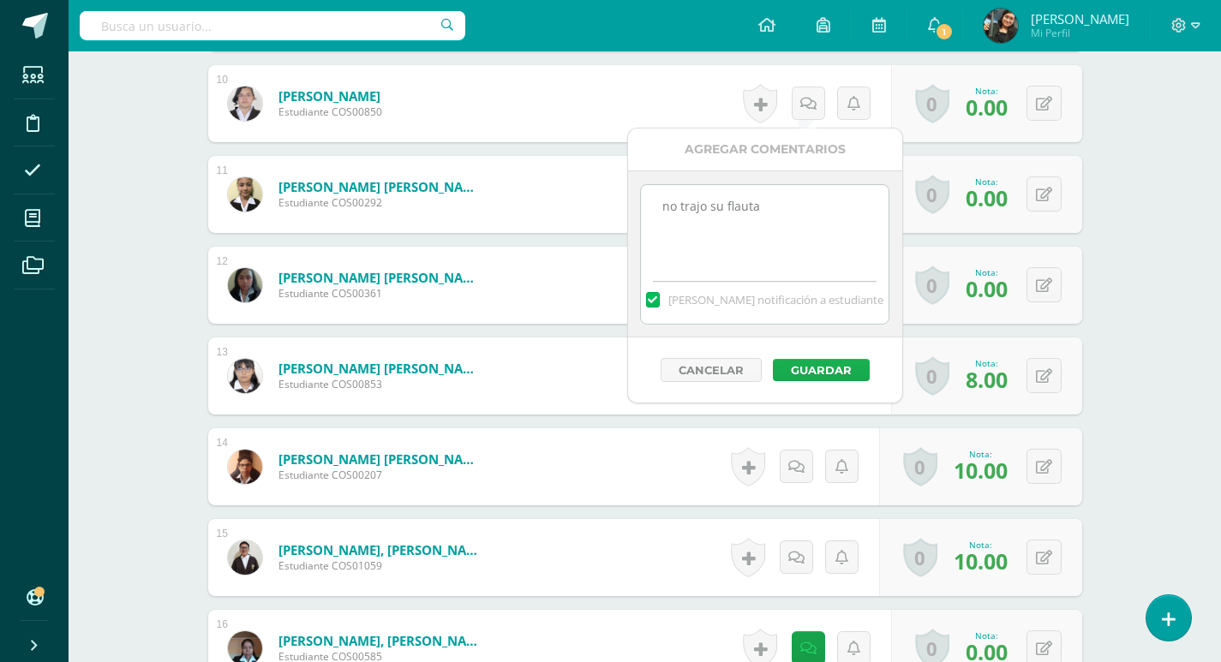
type textarea "no trajo su flauta"
click at [848, 365] on button "Guardar" at bounding box center [821, 370] width 97 height 22
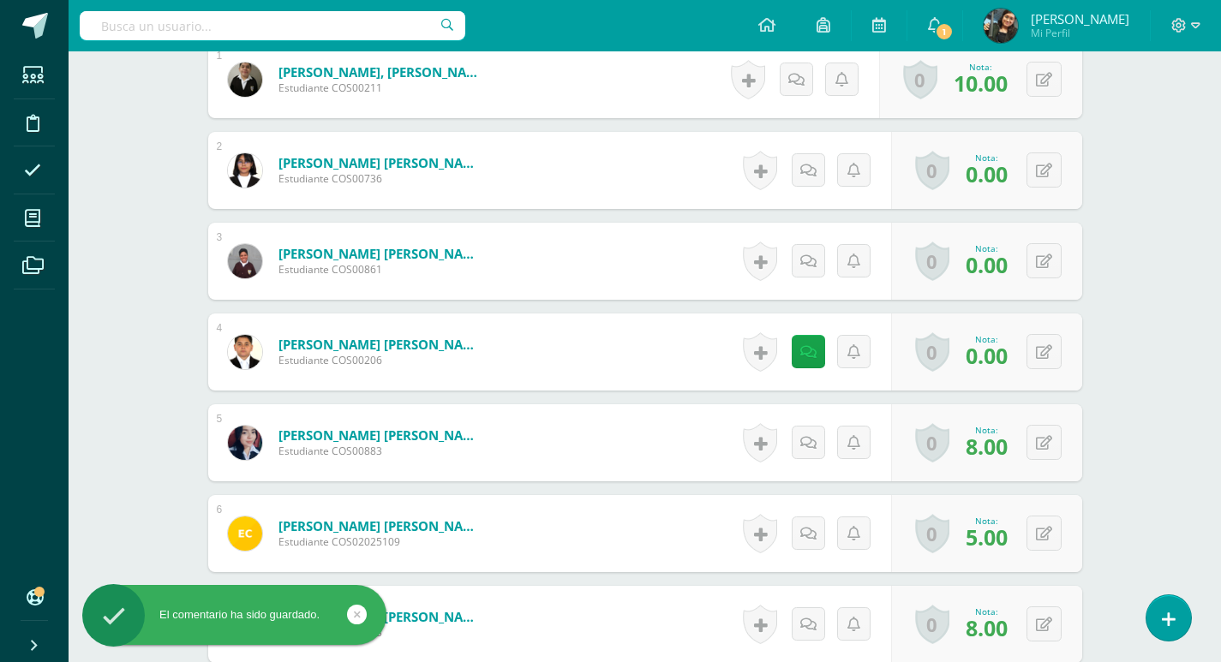
scroll to position [507, 0]
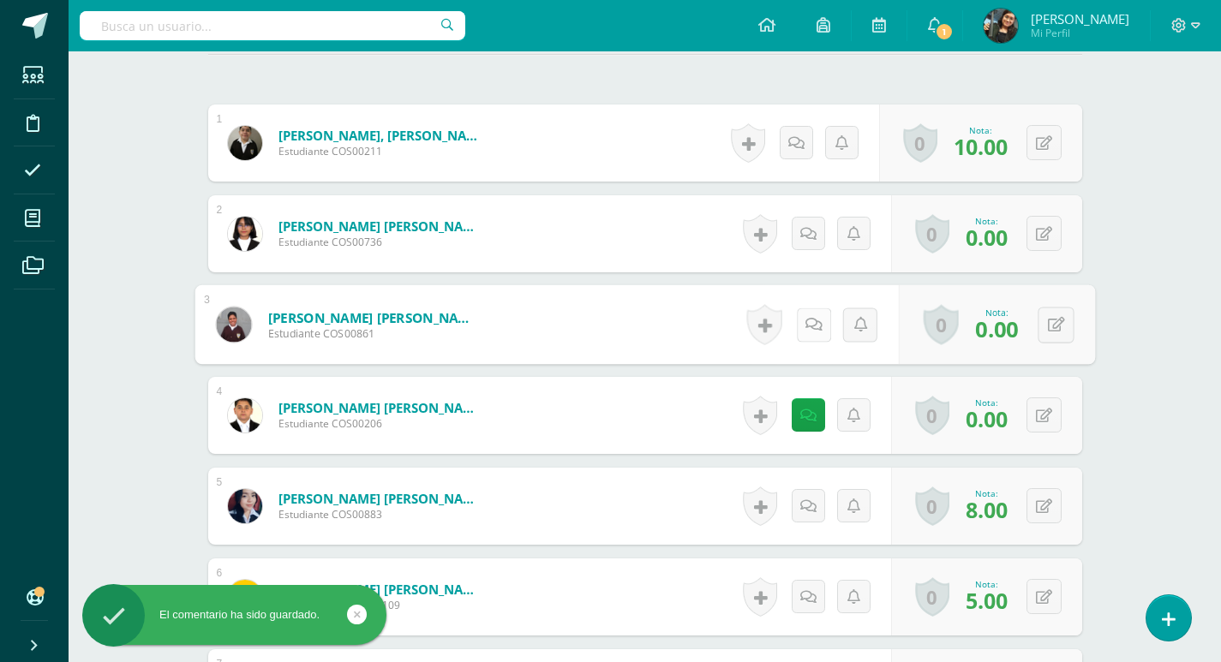
click at [812, 323] on icon at bounding box center [812, 324] width 17 height 15
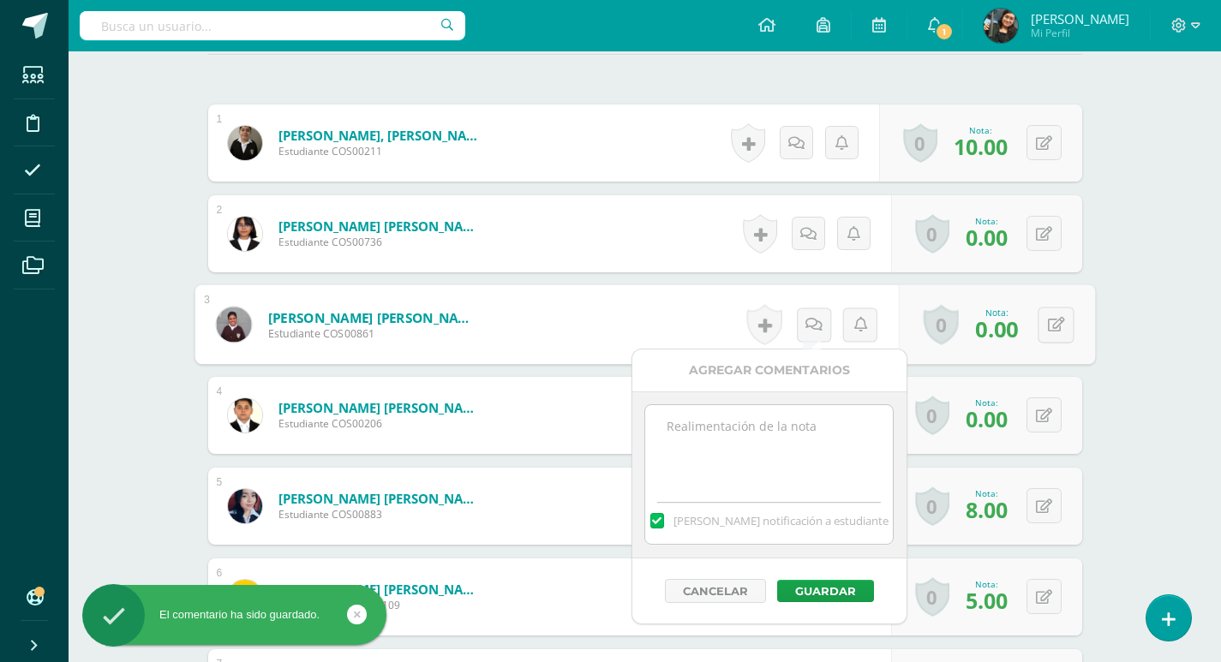
click at [762, 434] on textarea at bounding box center [769, 448] width 248 height 86
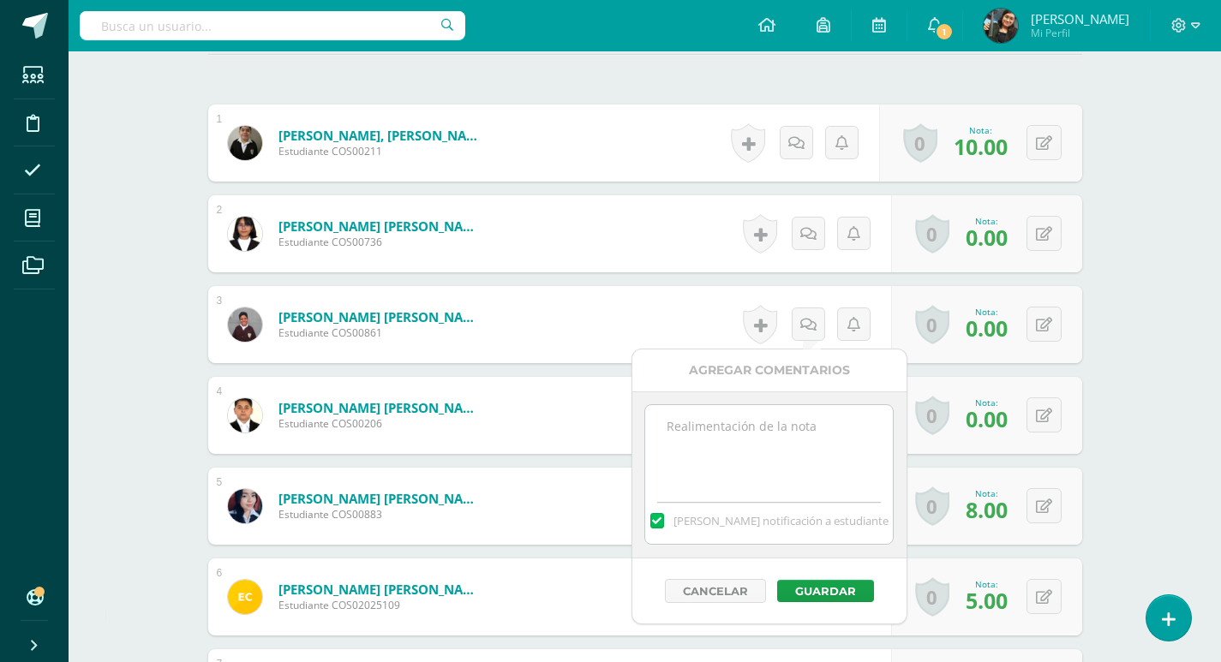
paste textarea "no trajo su flauta"
type textarea "no trajo su flauta"
click at [833, 591] on button "Guardar" at bounding box center [825, 591] width 97 height 22
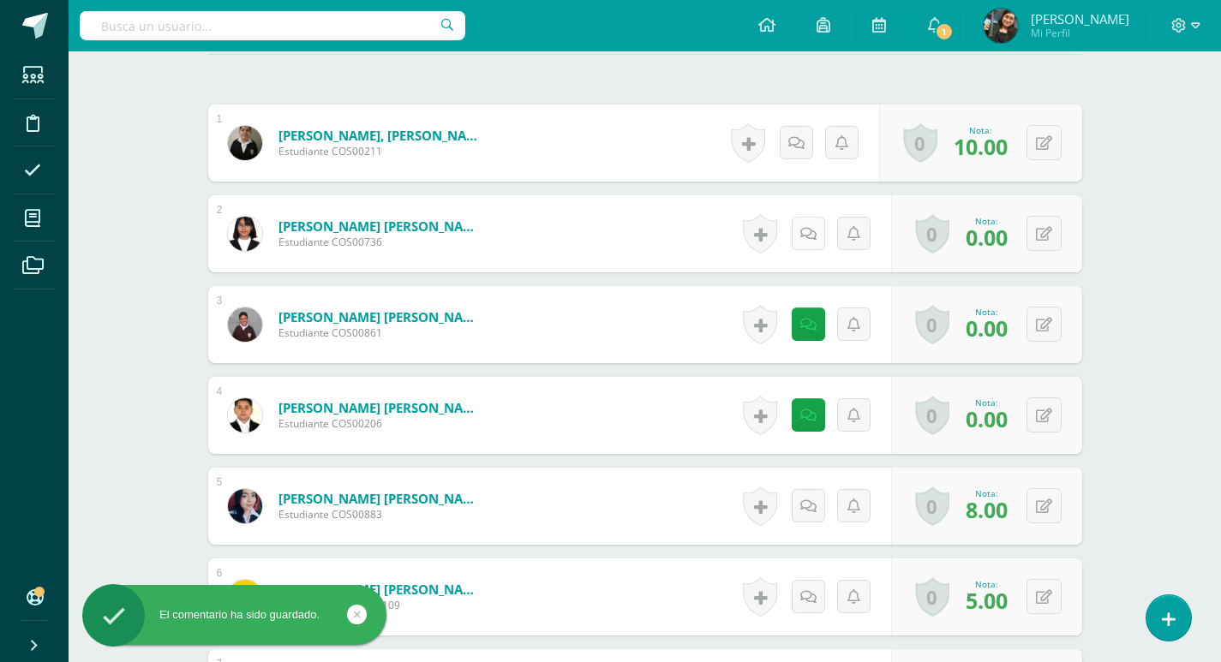
click at [802, 232] on link at bounding box center [807, 233] width 33 height 33
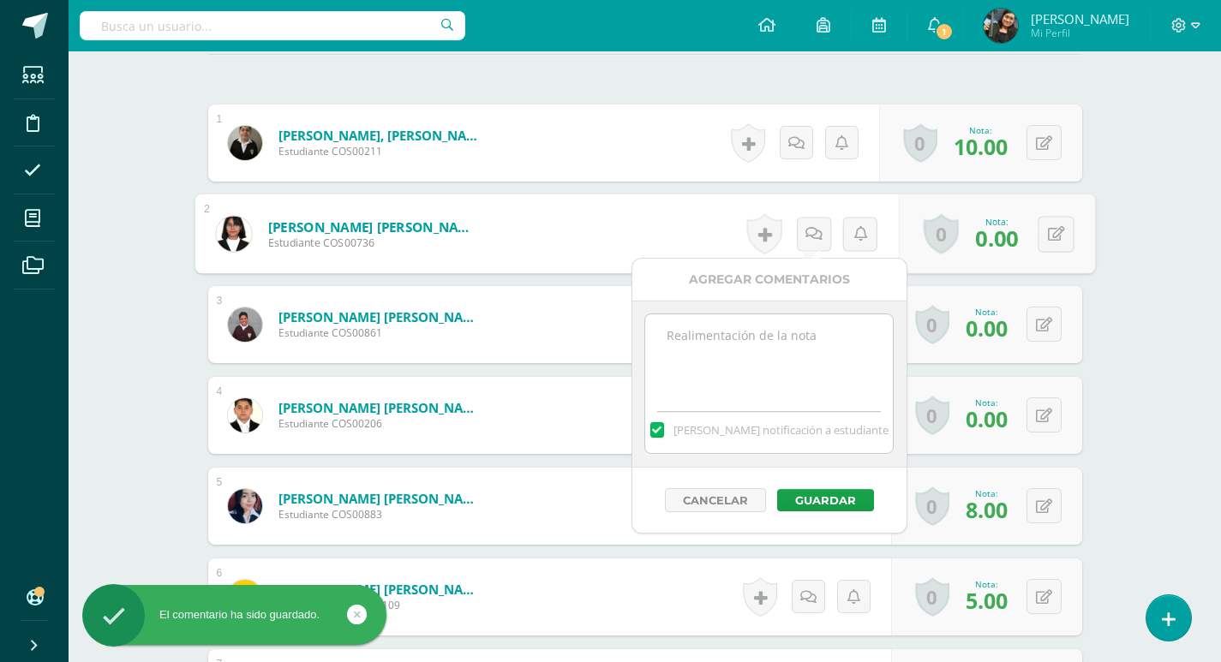
click at [791, 324] on textarea at bounding box center [769, 357] width 248 height 86
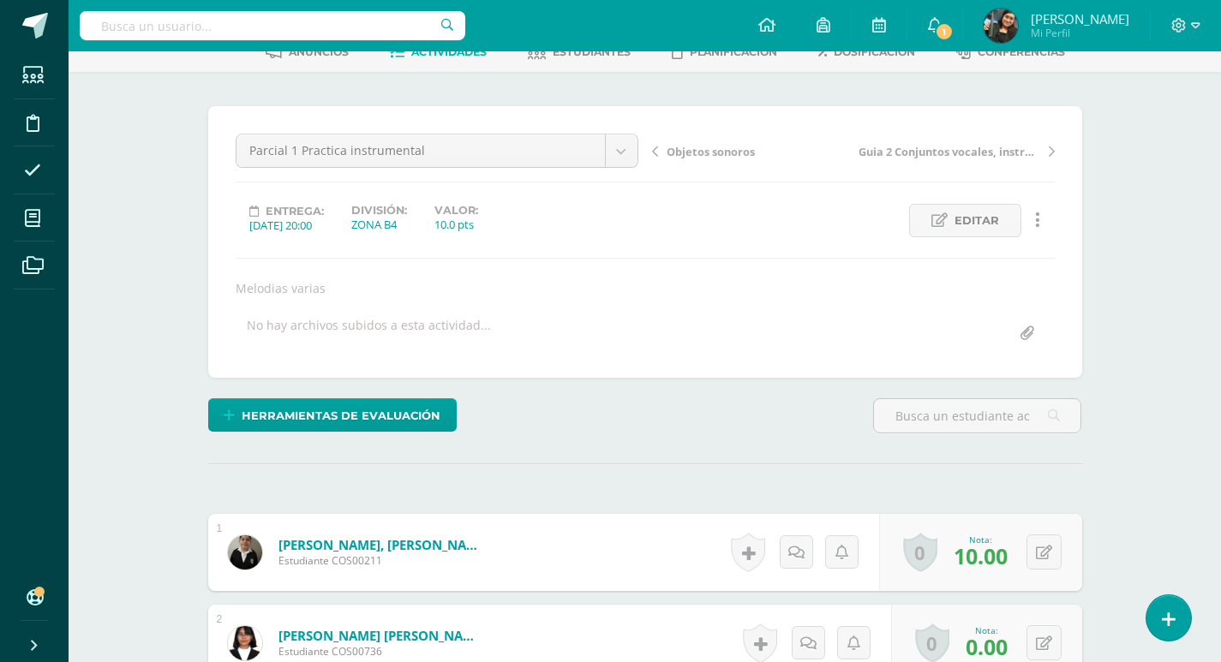
scroll to position [257, 0]
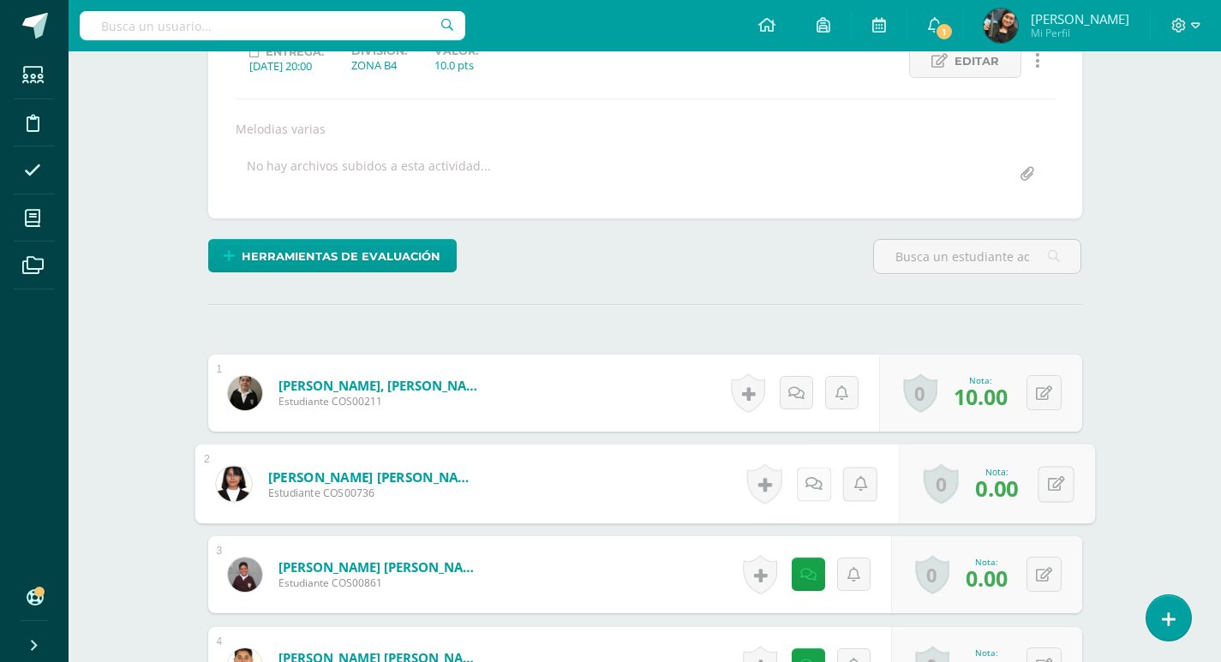
click at [799, 483] on link at bounding box center [813, 484] width 34 height 34
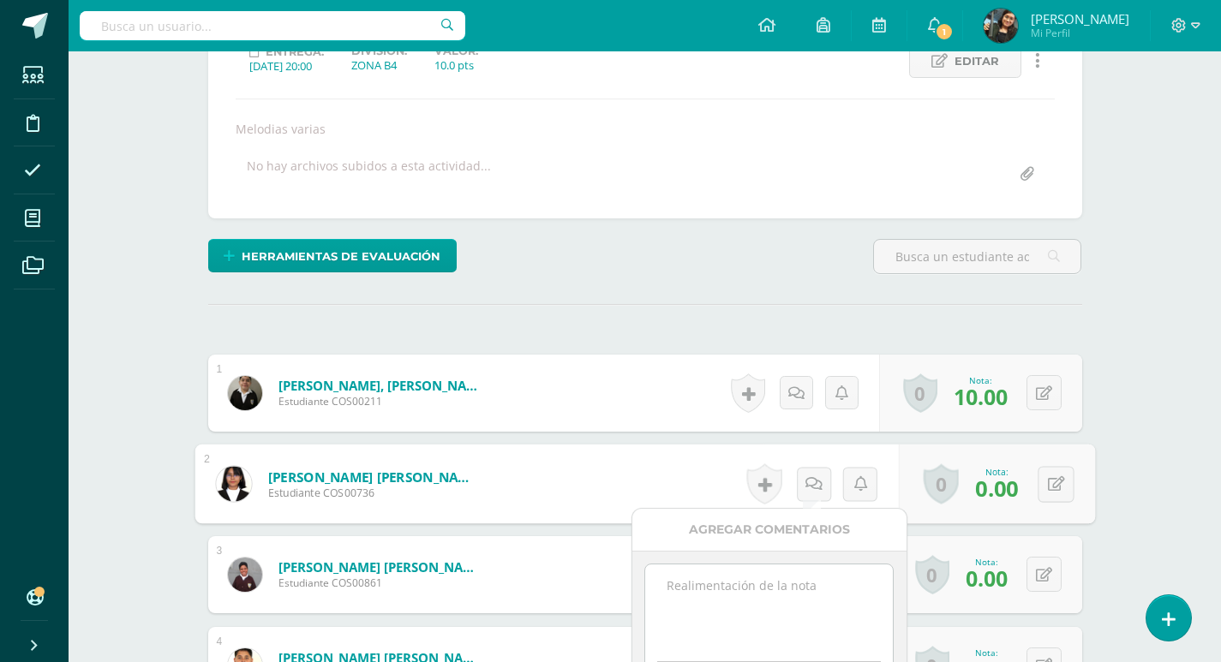
click at [767, 601] on textarea at bounding box center [769, 607] width 248 height 86
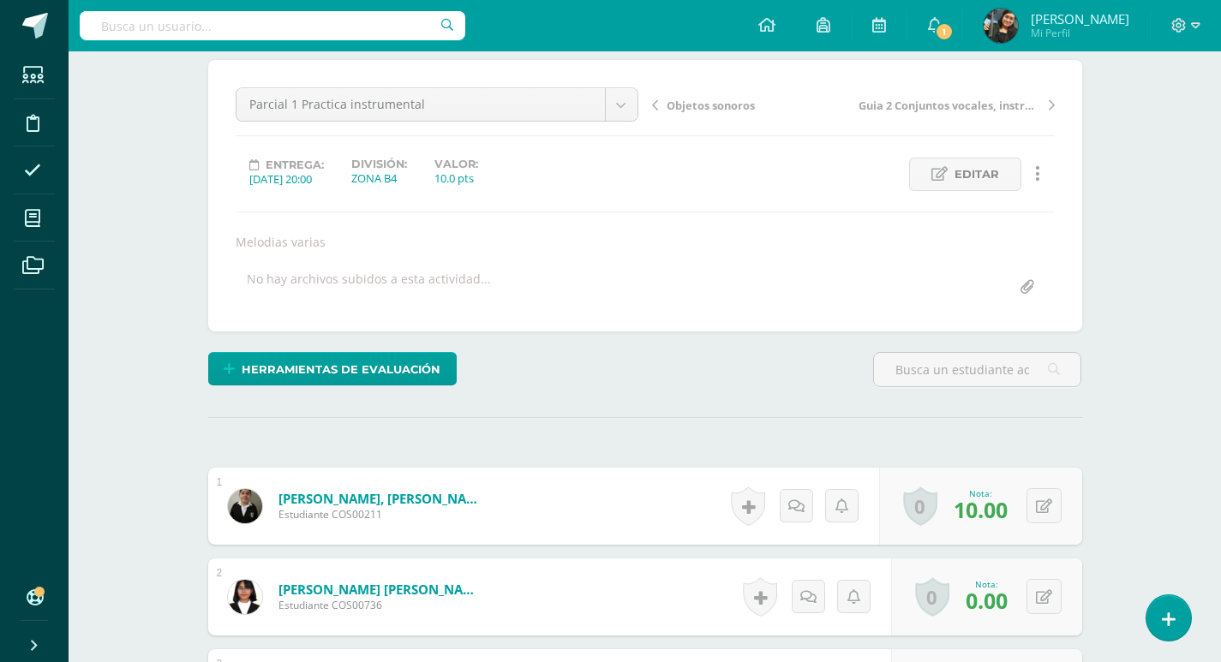
scroll to position [0, 0]
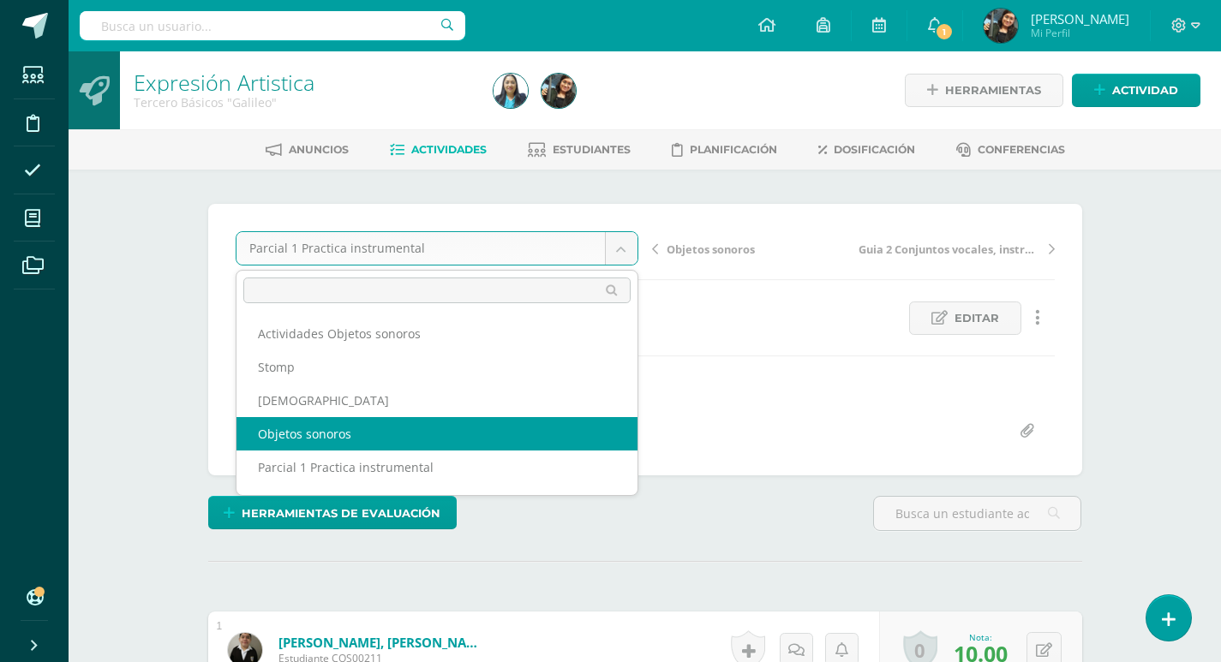
select select "/dashboard/teacher/grade-activity/123652/"
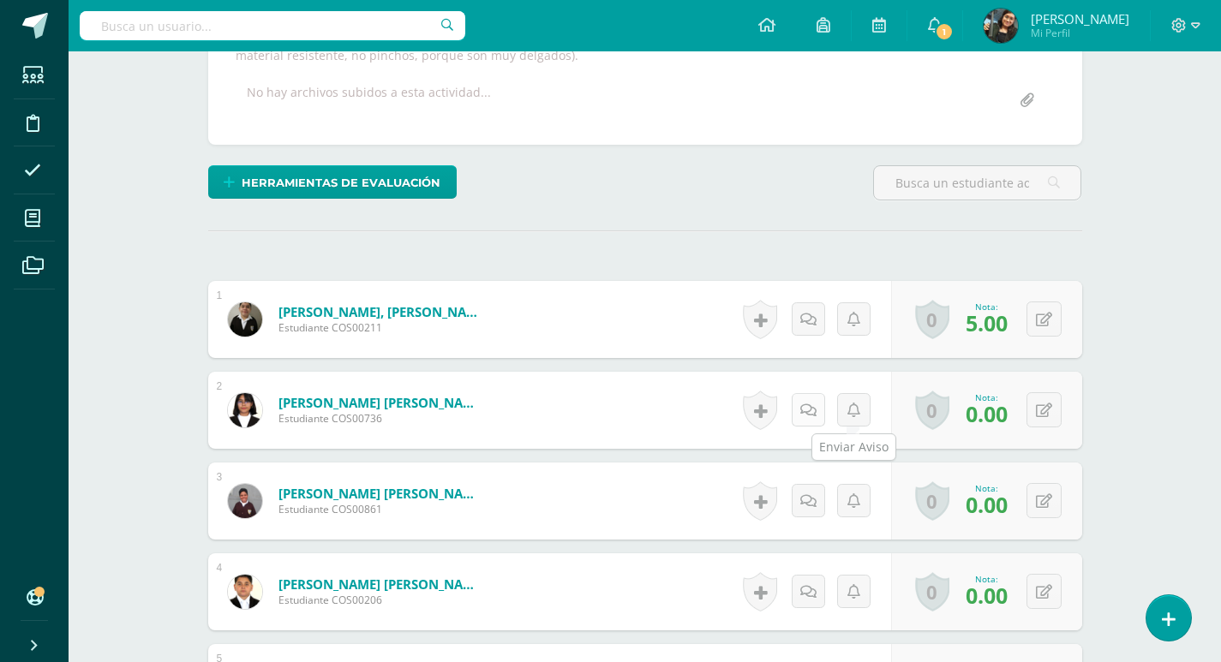
scroll to position [380, 0]
click at [803, 401] on link at bounding box center [807, 408] width 33 height 33
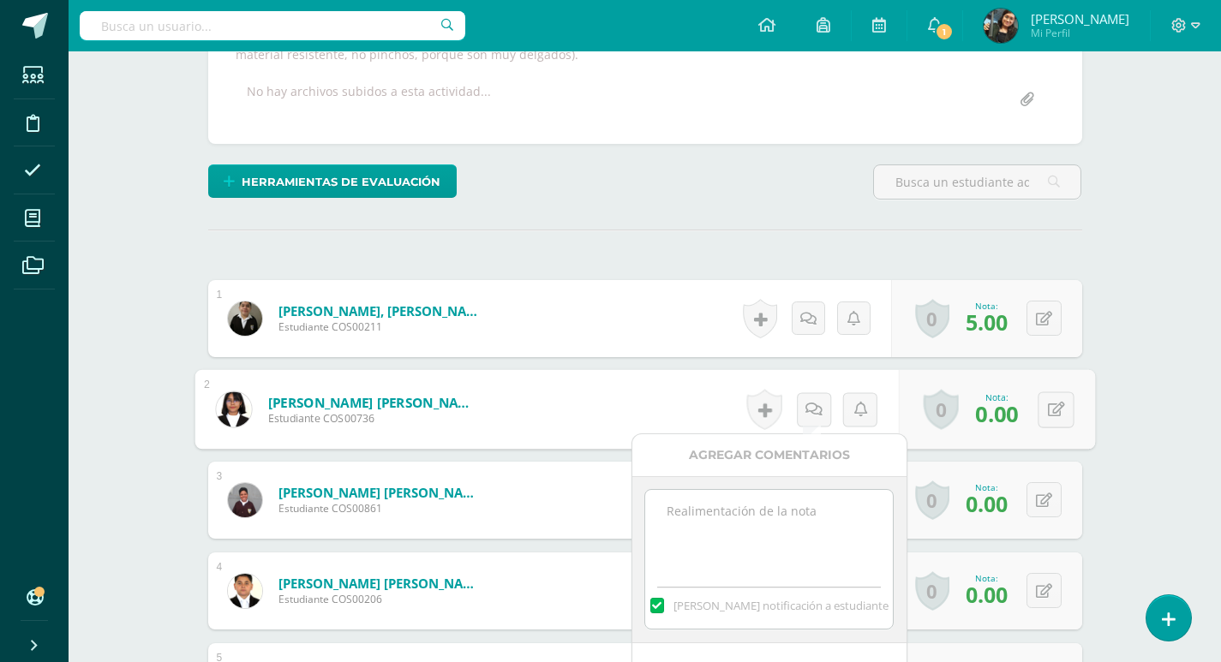
click at [774, 527] on textarea at bounding box center [769, 533] width 248 height 86
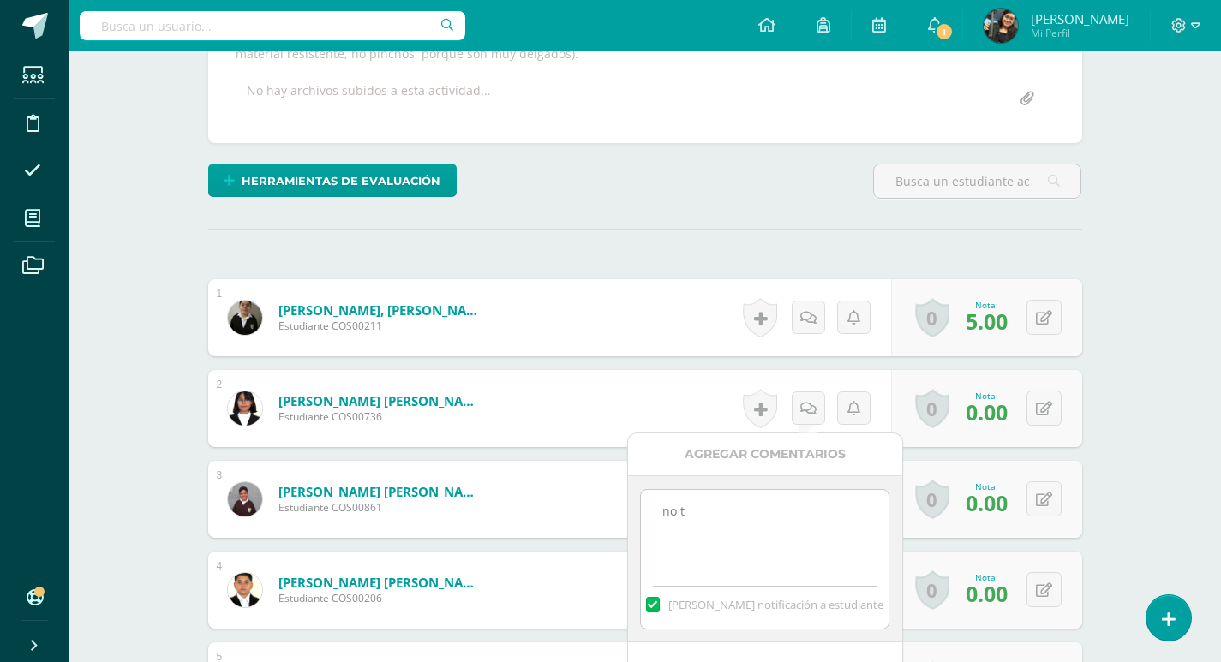
scroll to position [382, 0]
drag, startPoint x: 845, startPoint y: 505, endPoint x: 615, endPoint y: 504, distance: 230.4
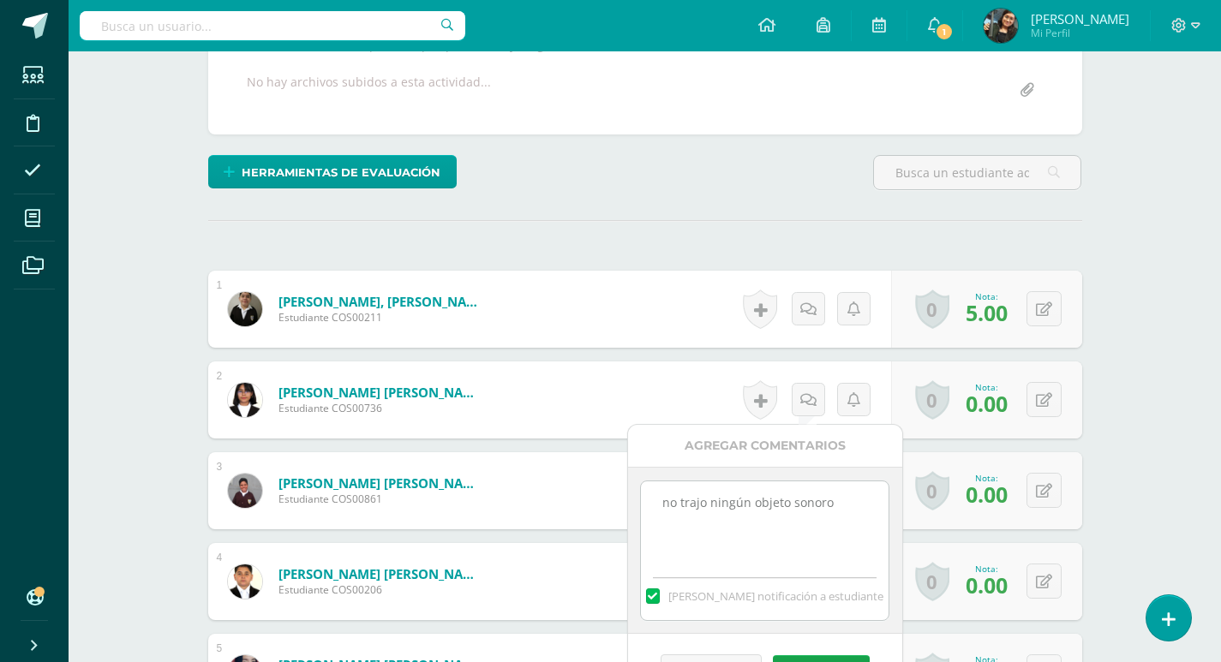
scroll to position [639, 0]
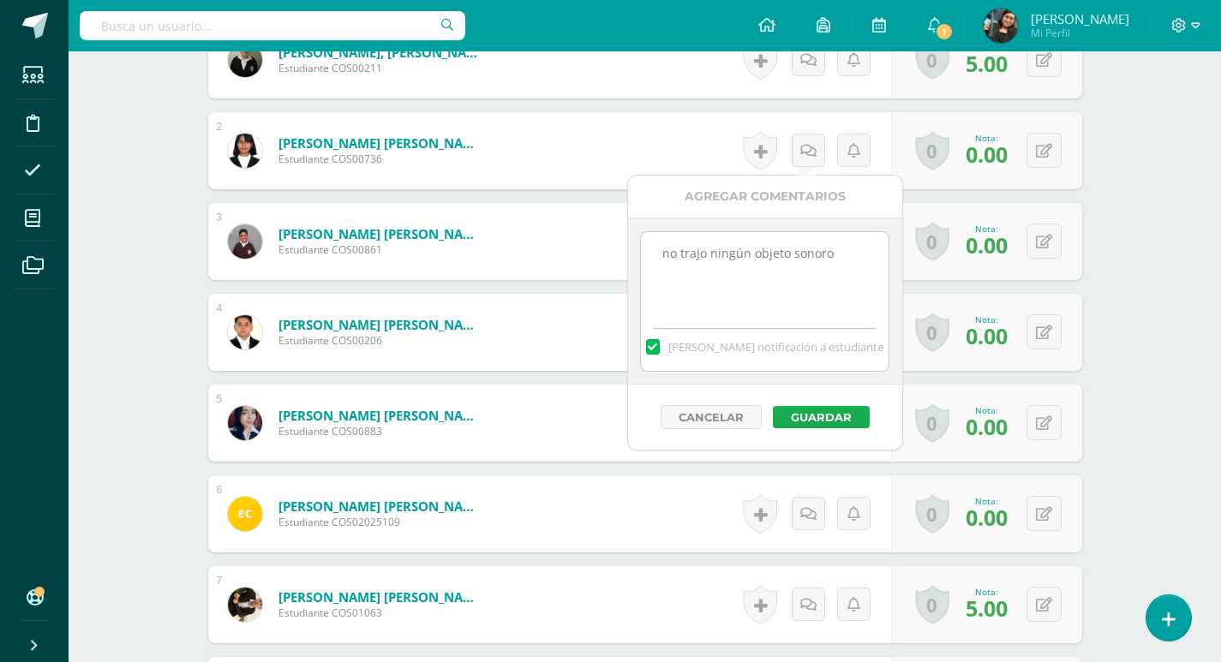
type textarea "no trajo ningún objeto sonoro"
click at [820, 415] on button "Guardar" at bounding box center [821, 417] width 97 height 22
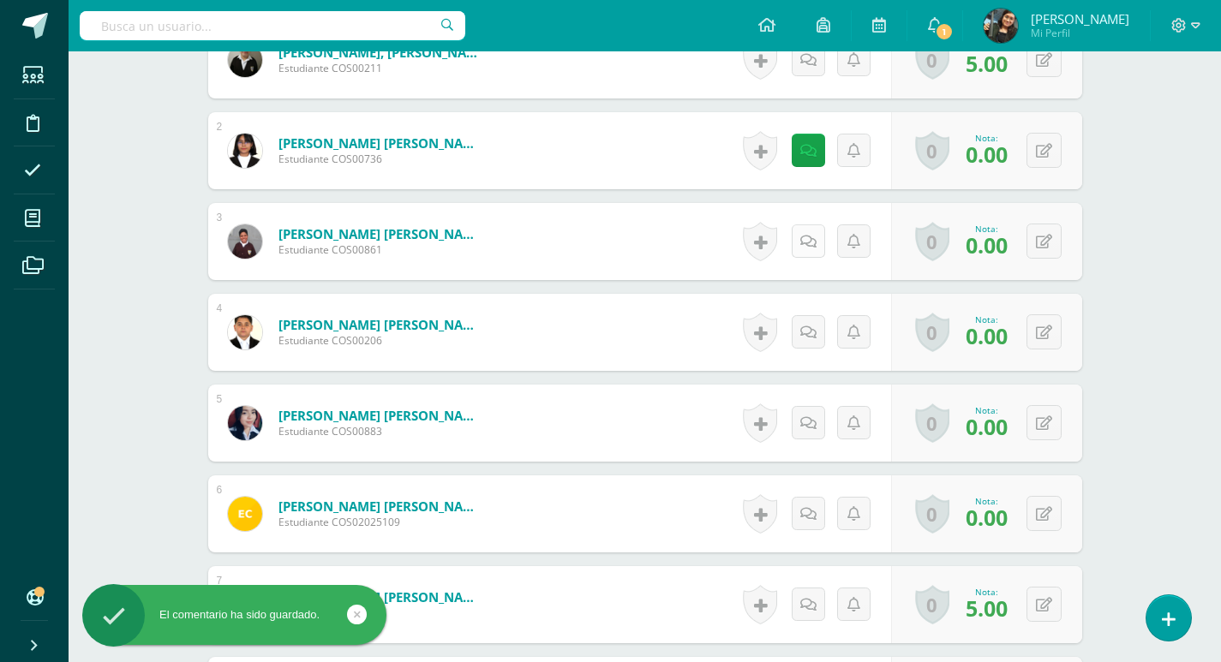
click at [812, 230] on link at bounding box center [807, 240] width 33 height 33
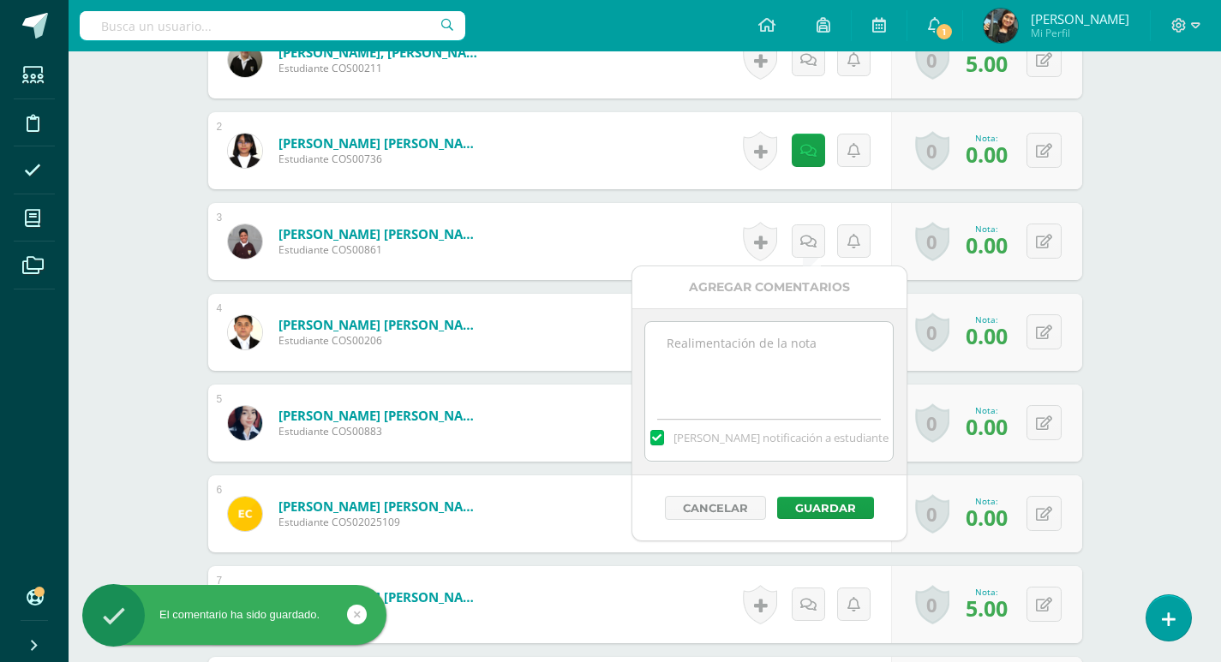
click at [782, 364] on textarea at bounding box center [769, 365] width 248 height 86
paste textarea "no trajo ningún objeto sonoro"
type textarea "no trajo ningún objeto sonoro"
click at [850, 509] on button "Guardar" at bounding box center [825, 508] width 97 height 22
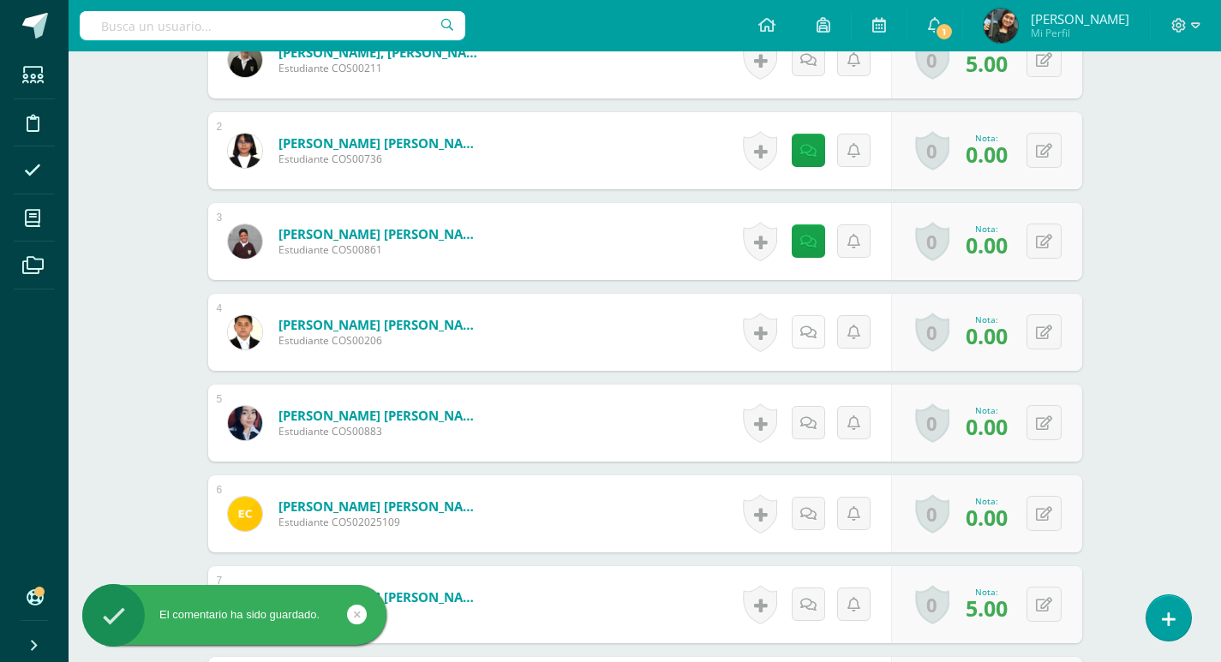
click at [803, 319] on link at bounding box center [807, 331] width 33 height 33
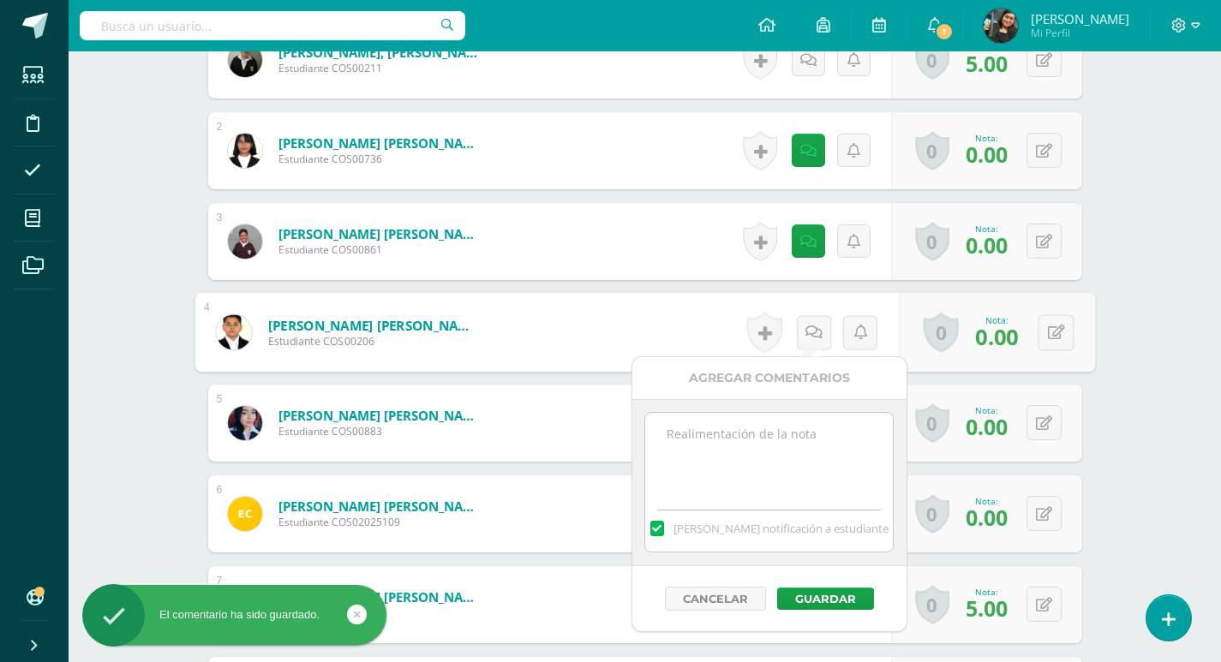
click at [791, 445] on textarea at bounding box center [769, 456] width 248 height 86
paste textarea "no trajo ningún objeto sonoro"
type textarea "no trajo ningún objeto sonoro"
click at [800, 598] on button "Guardar" at bounding box center [825, 599] width 97 height 22
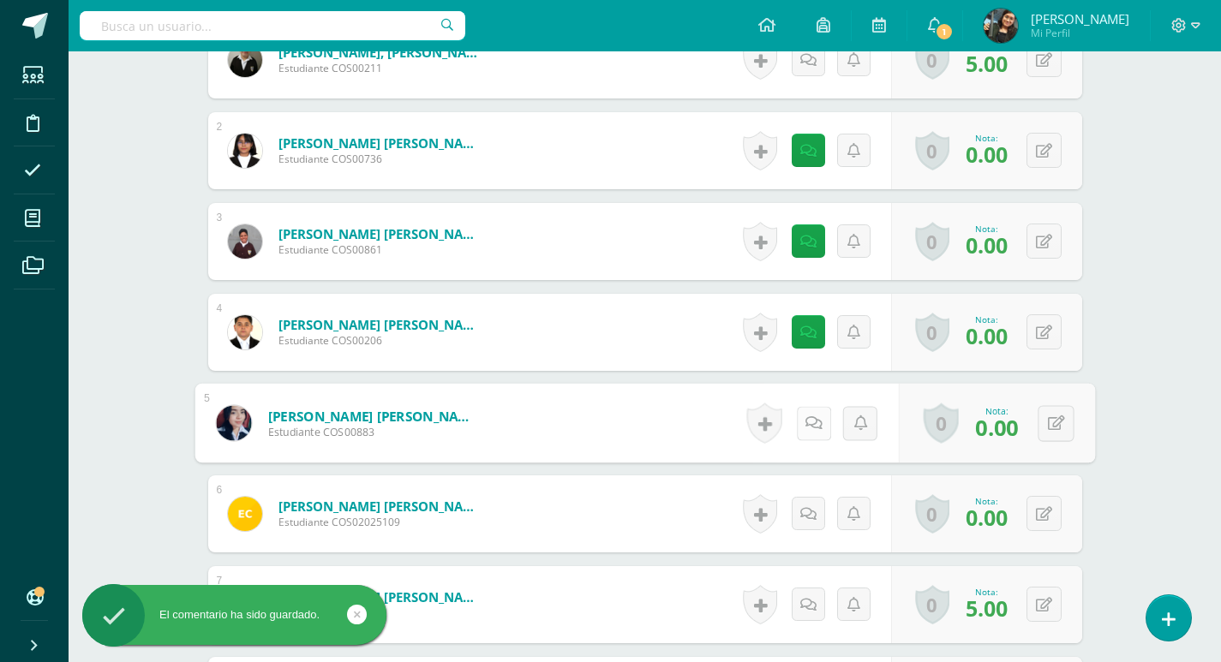
click at [815, 422] on icon at bounding box center [812, 422] width 17 height 15
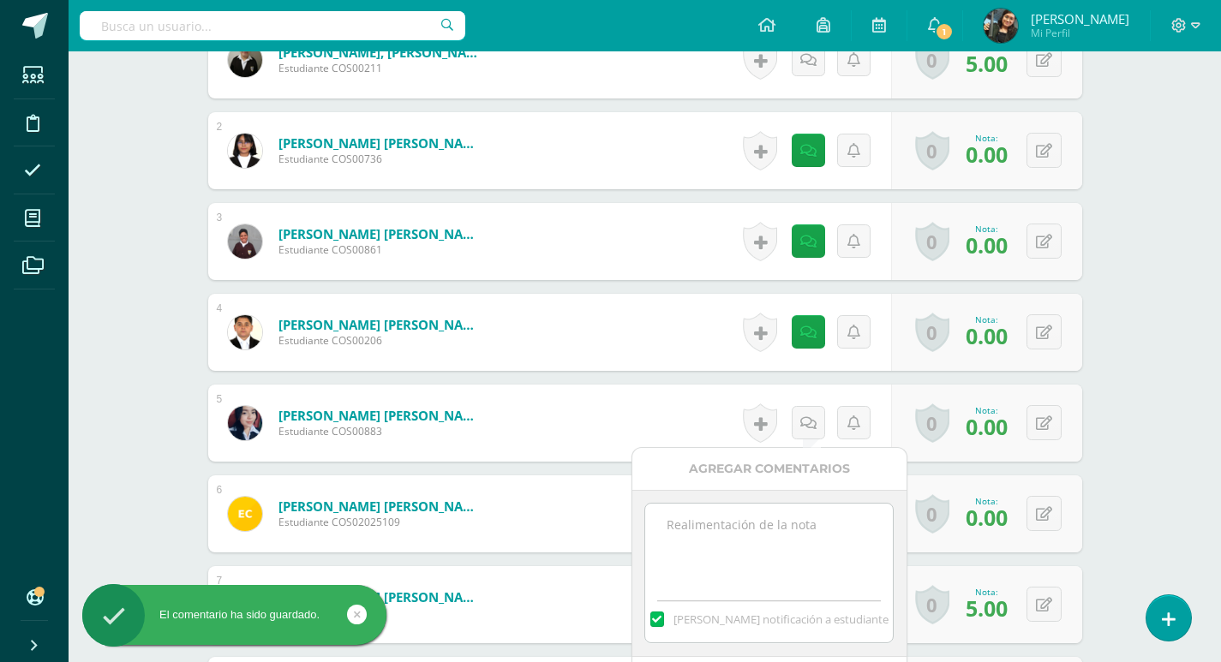
click at [779, 530] on textarea at bounding box center [769, 547] width 248 height 86
paste textarea "no trajo ningún objeto sonoro"
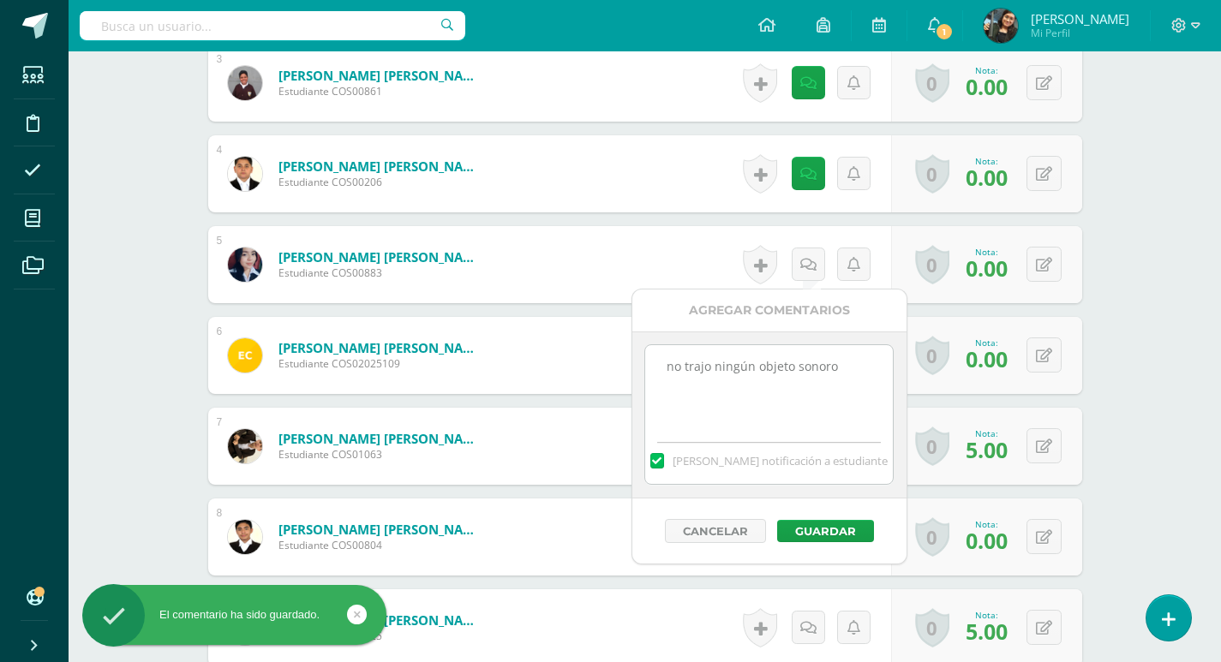
scroll to position [810, 0]
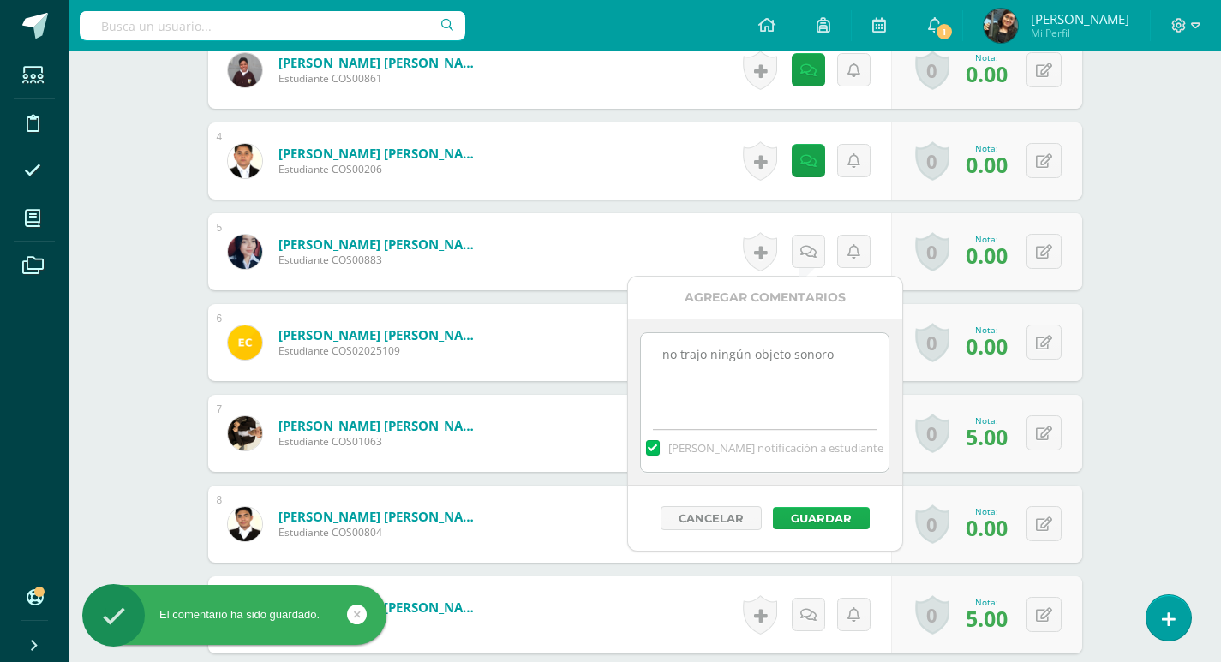
type textarea "no trajo ningún objeto sonoro"
click at [815, 517] on button "Guardar" at bounding box center [821, 518] width 97 height 22
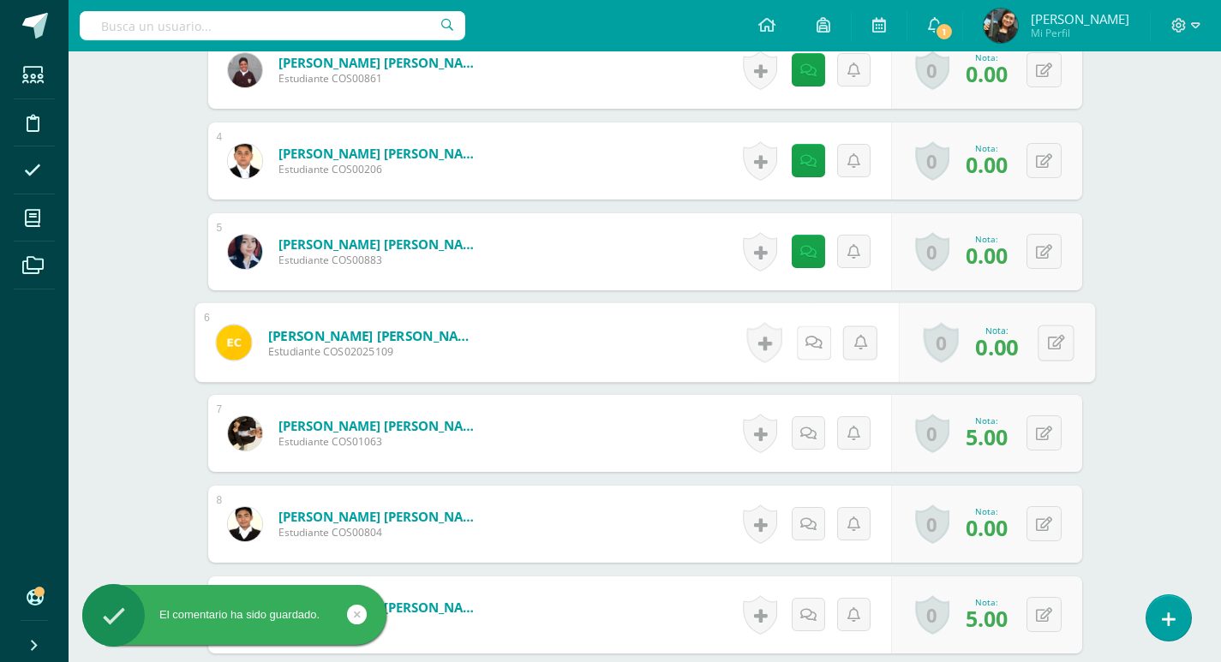
click at [809, 346] on icon at bounding box center [812, 342] width 17 height 15
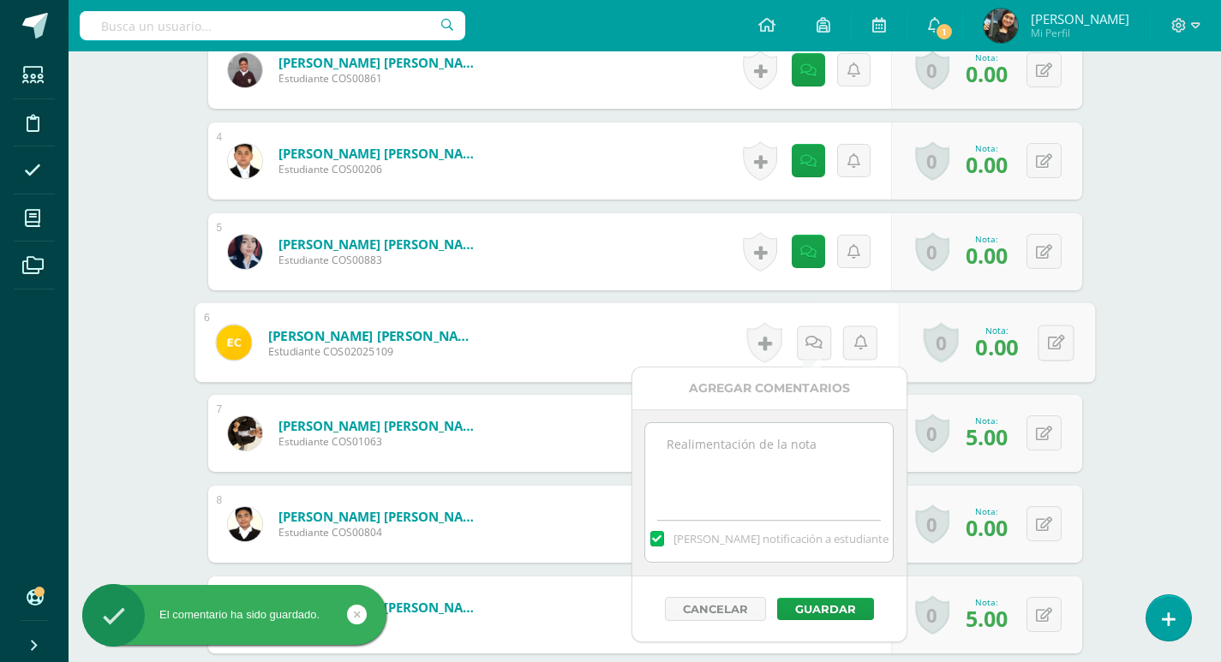
click at [786, 472] on textarea at bounding box center [769, 466] width 248 height 86
paste textarea "no trajo ningún objeto sonoro"
type textarea "no trajo ningún objeto sonoro"
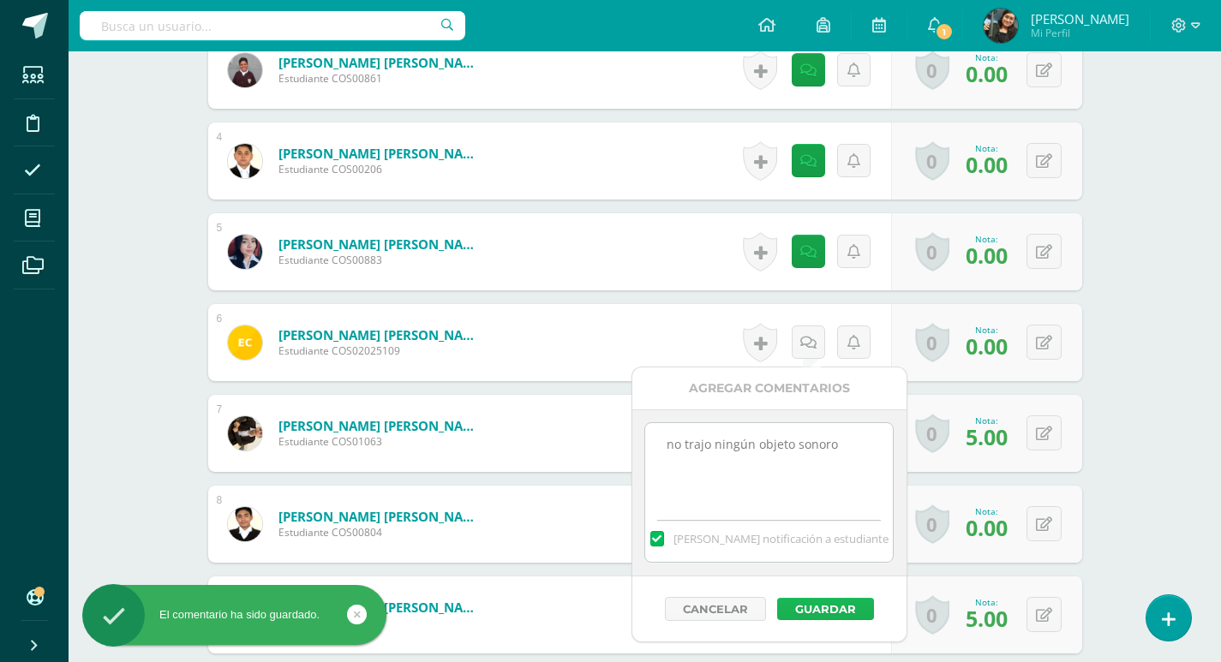
click at [821, 606] on button "Guardar" at bounding box center [825, 609] width 97 height 22
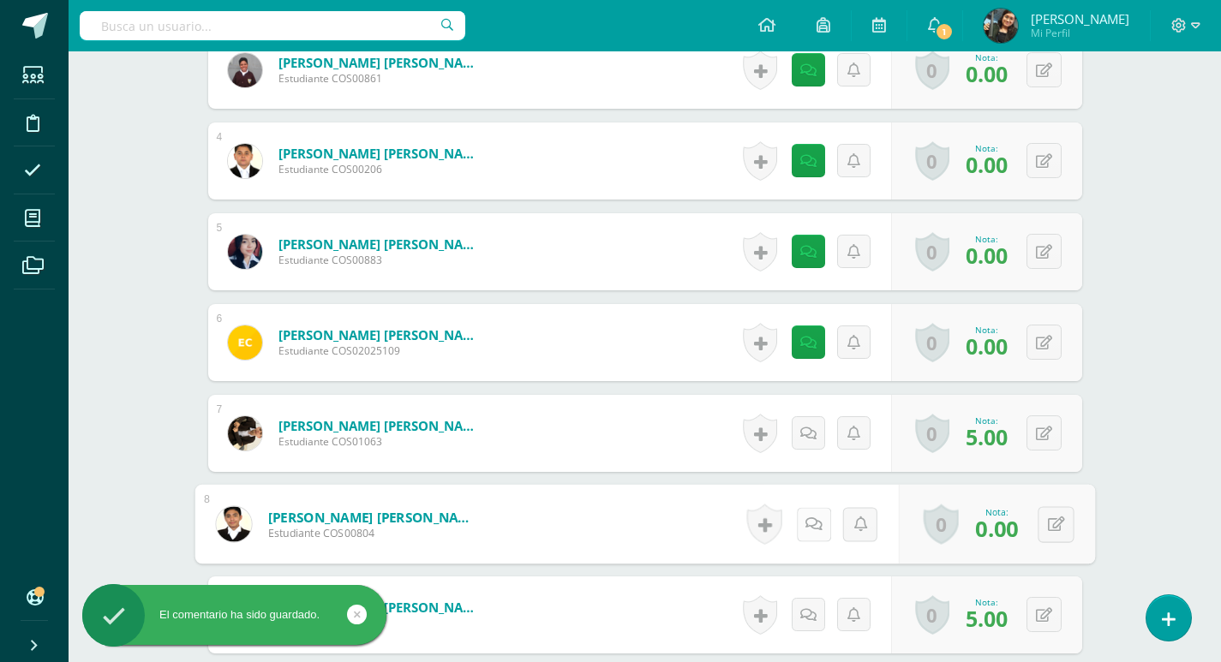
click at [807, 521] on icon at bounding box center [812, 524] width 17 height 15
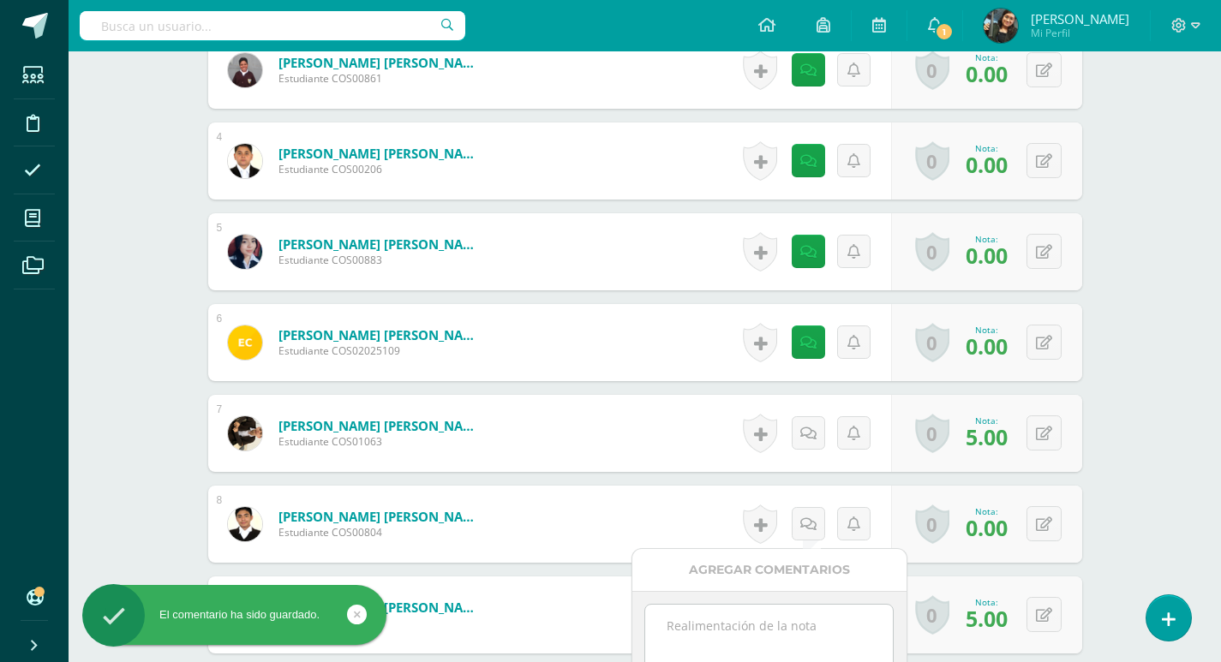
click at [800, 617] on textarea at bounding box center [769, 648] width 248 height 86
paste textarea "no trajo ningún objeto sonoro"
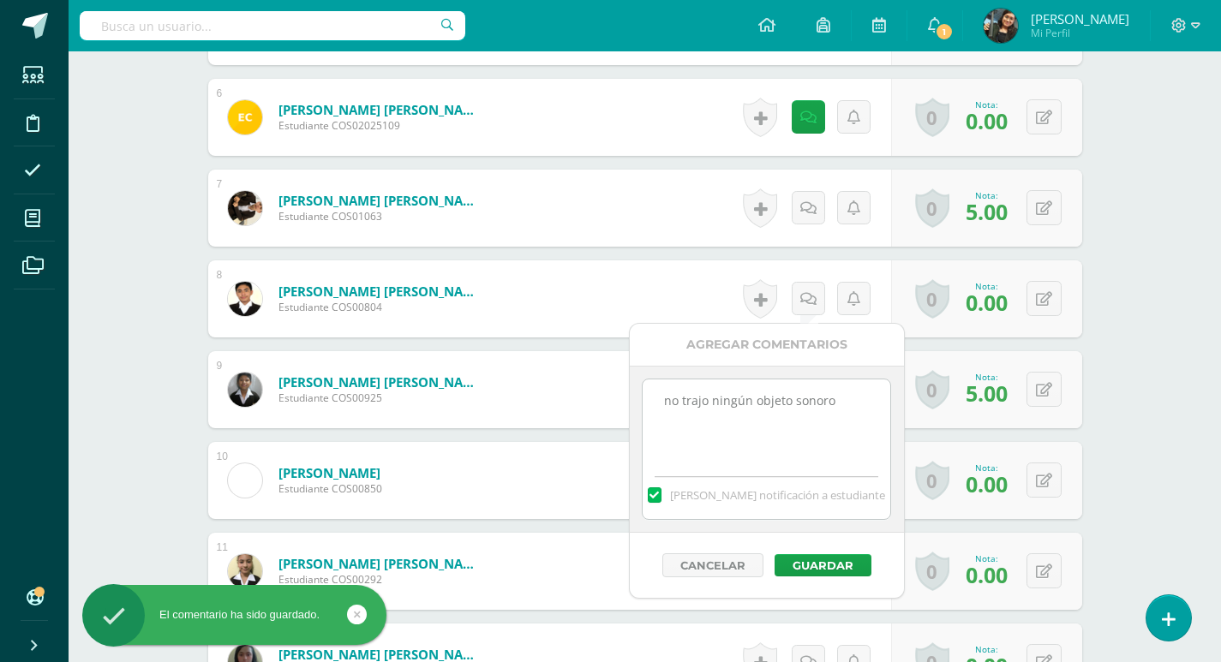
scroll to position [1067, 0]
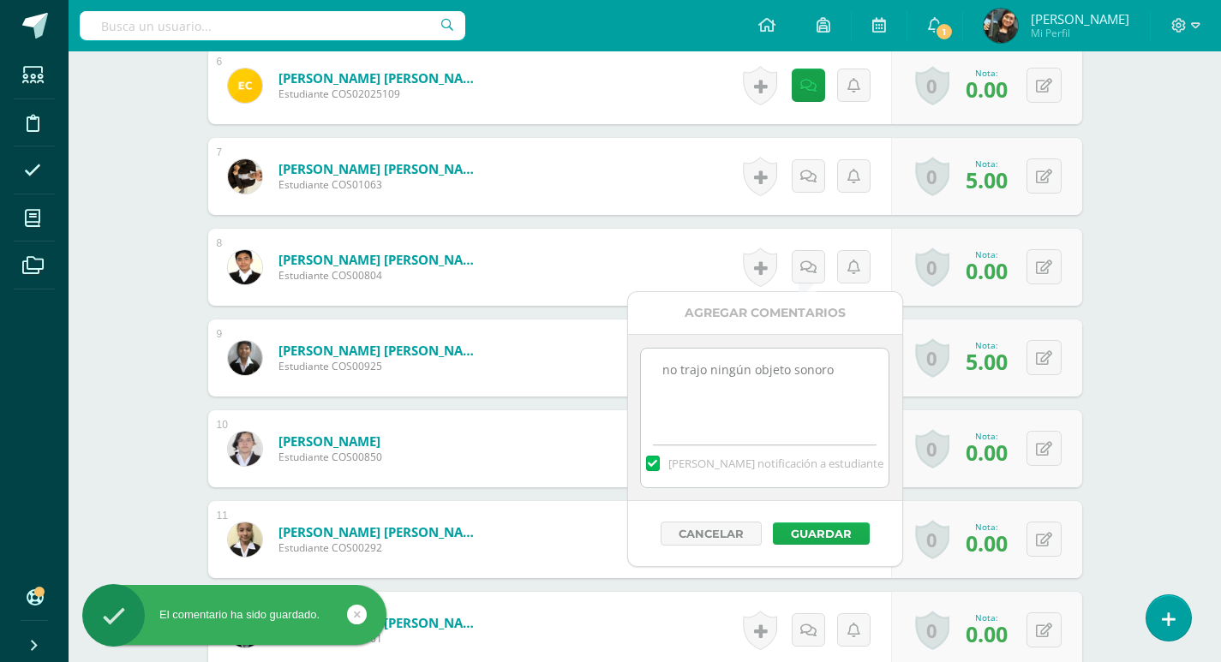
type textarea "no trajo ningún objeto sonoro"
click at [824, 535] on button "Guardar" at bounding box center [821, 534] width 97 height 22
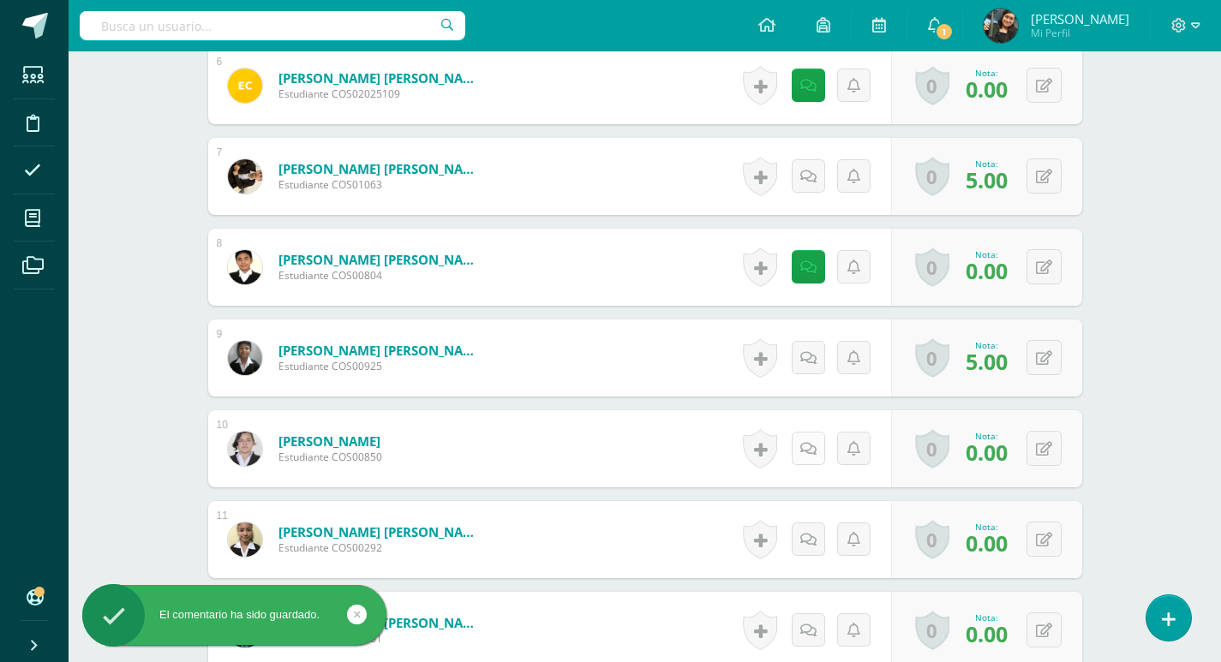
click at [809, 450] on icon at bounding box center [808, 449] width 16 height 15
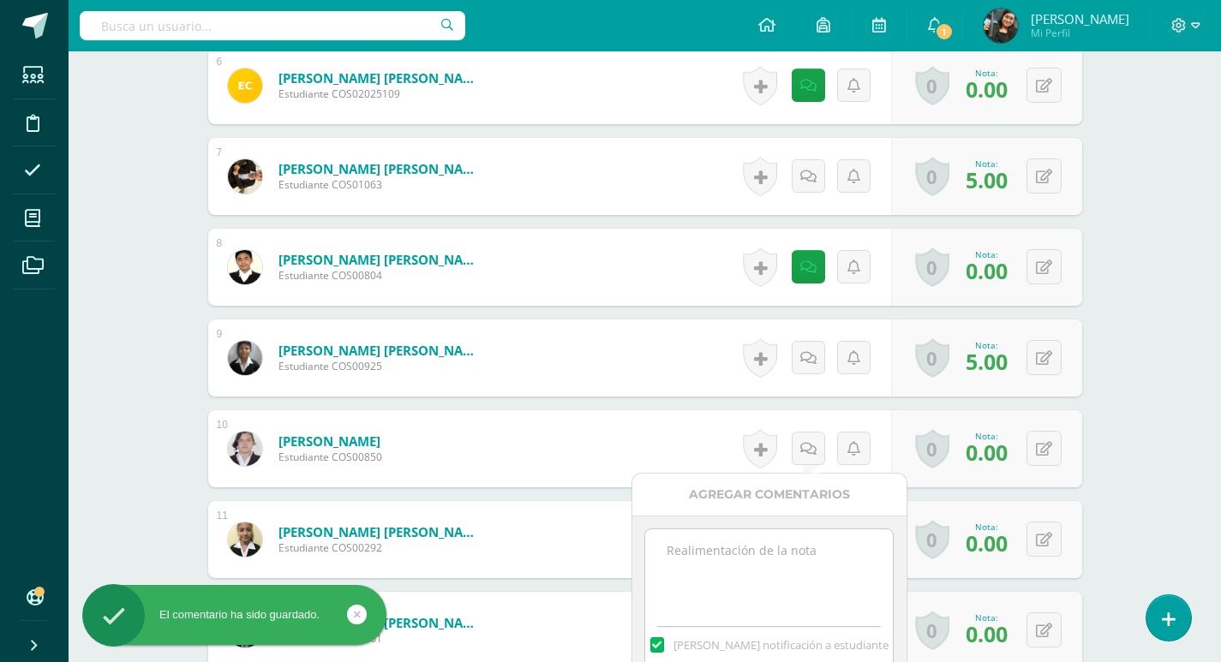
click at [788, 553] on textarea at bounding box center [769, 572] width 248 height 86
paste textarea "no trajo ningún objeto sonoro"
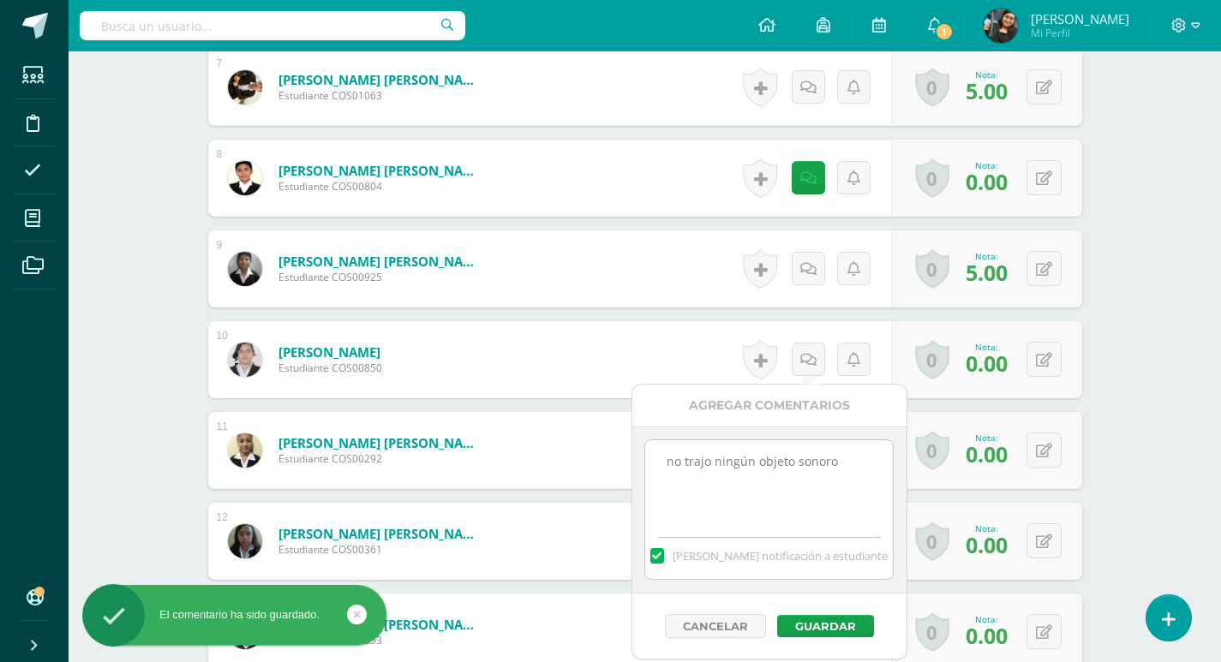
scroll to position [1324, 0]
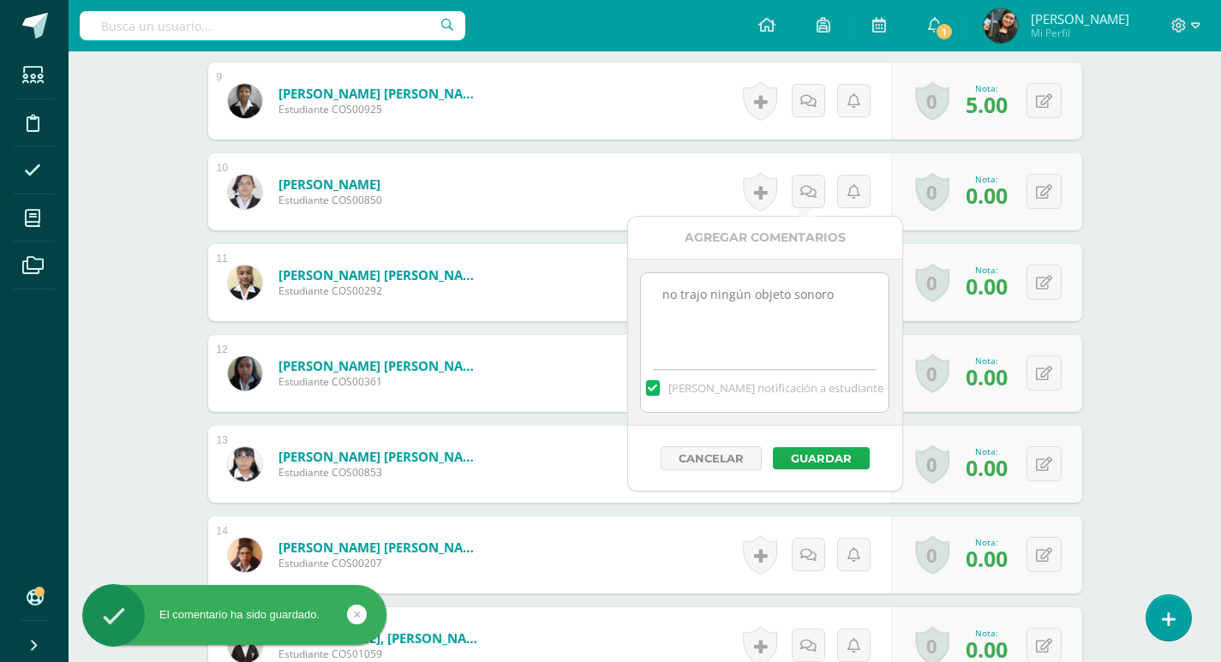
type textarea "no trajo ningún objeto sonoro"
click at [830, 454] on button "Guardar" at bounding box center [821, 458] width 97 height 22
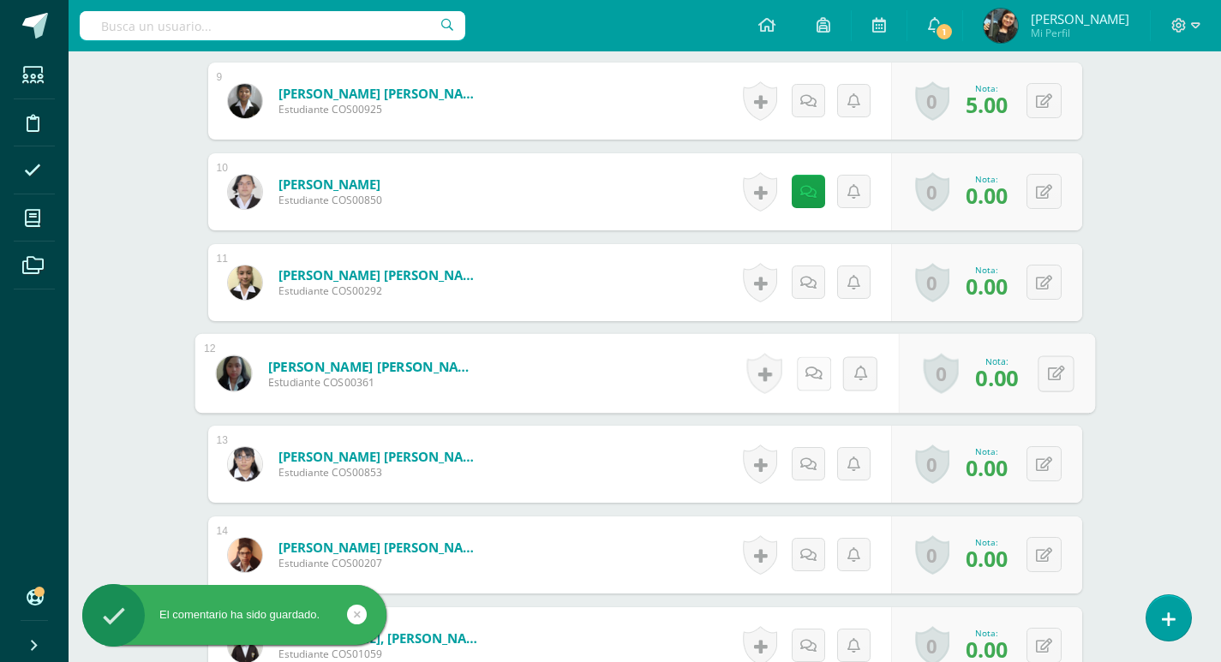
click at [809, 373] on icon at bounding box center [812, 373] width 17 height 15
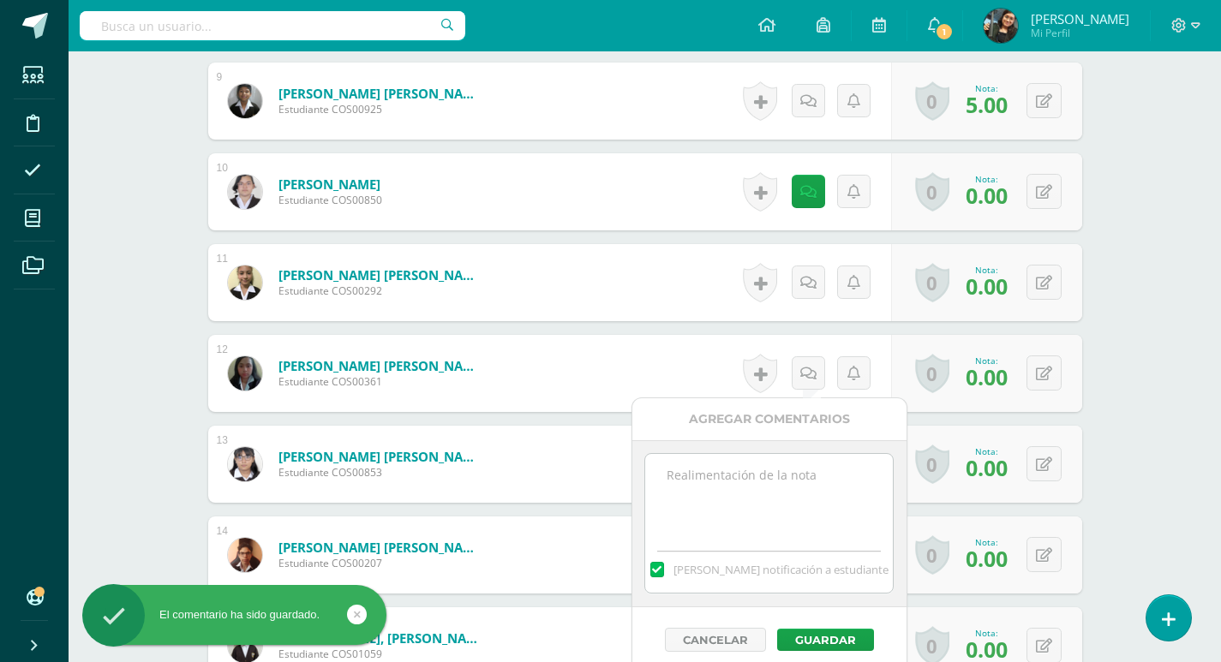
click at [772, 507] on textarea at bounding box center [769, 497] width 248 height 86
paste textarea "no trajo ningún objeto sonoro"
type textarea "no trajo ningún objeto sonoro"
click at [839, 639] on button "Guardar" at bounding box center [825, 640] width 97 height 22
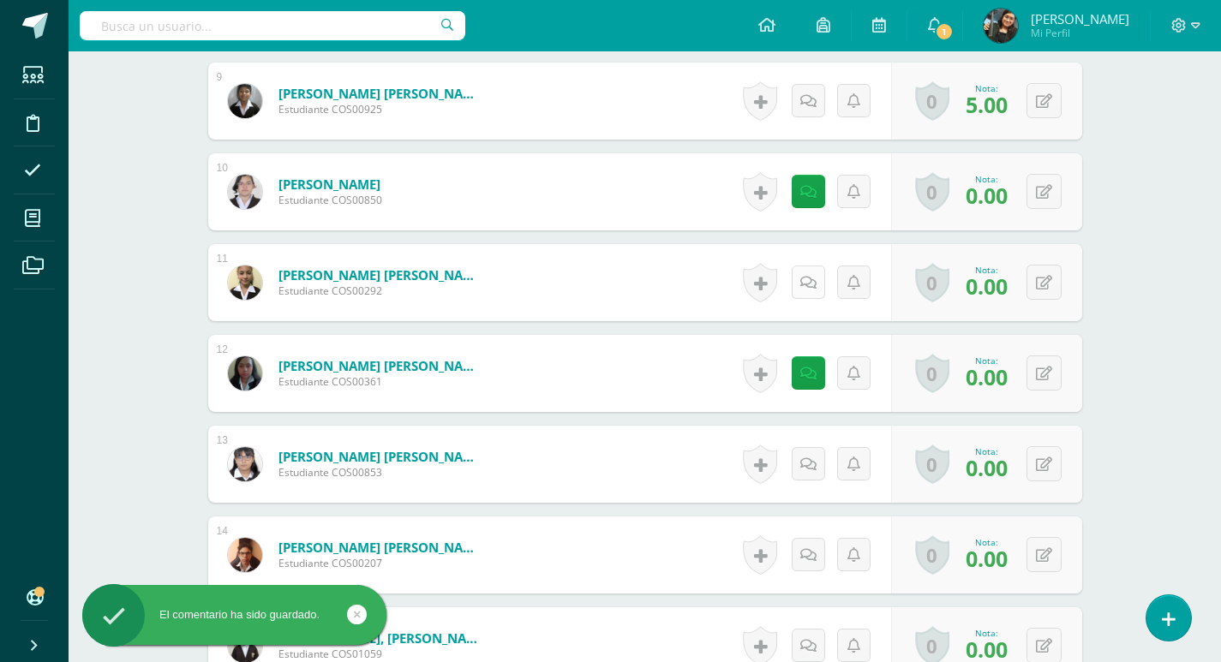
click at [813, 284] on icon at bounding box center [808, 283] width 16 height 15
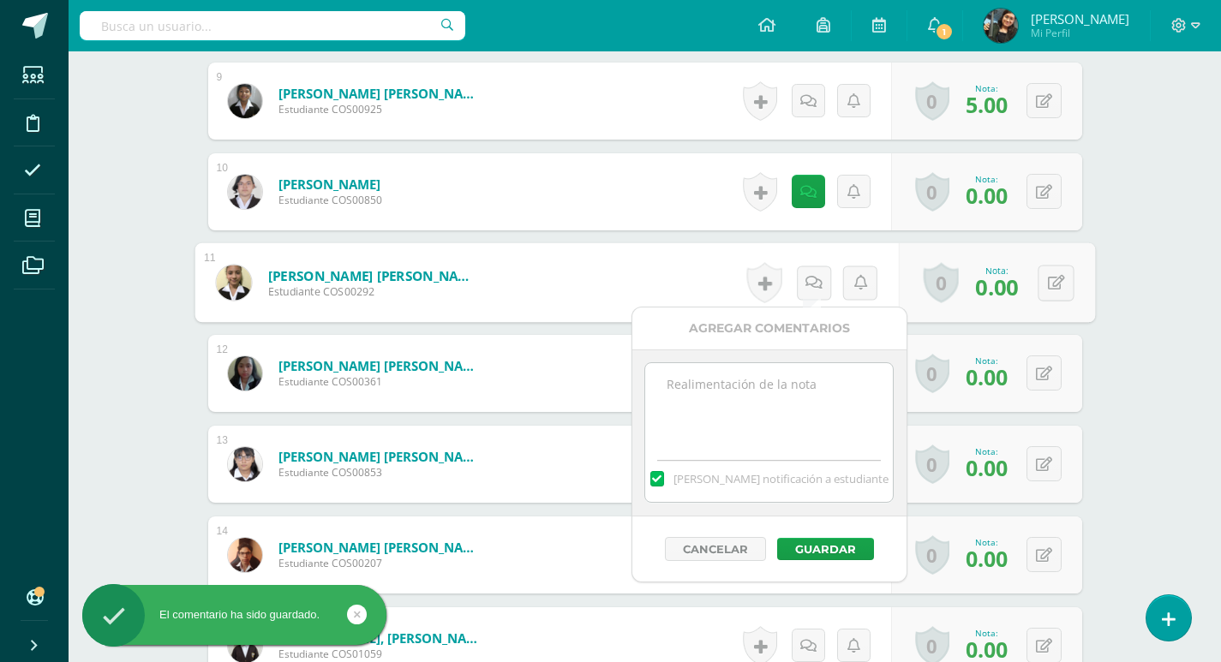
click at [771, 398] on textarea at bounding box center [769, 406] width 248 height 86
paste textarea "no trajo ningún objeto sonoro"
type textarea "no trajo ningún objeto sonoro"
click at [793, 541] on button "Guardar" at bounding box center [825, 549] width 97 height 22
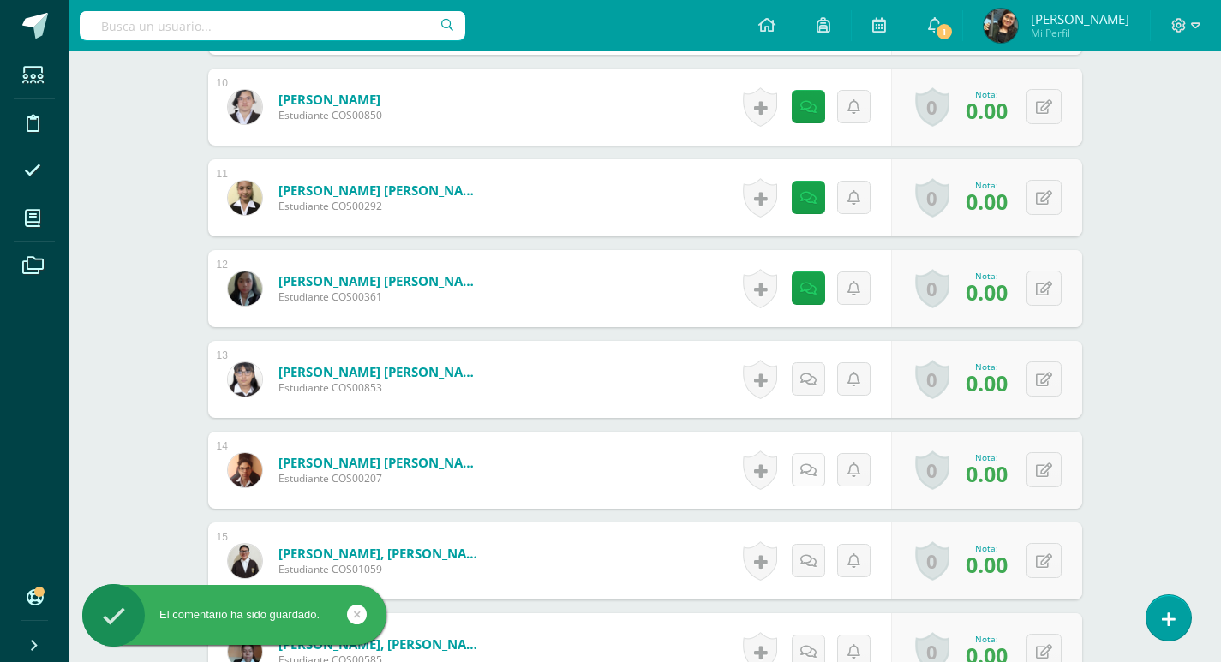
scroll to position [1410, 0]
click at [811, 374] on icon at bounding box center [812, 378] width 17 height 15
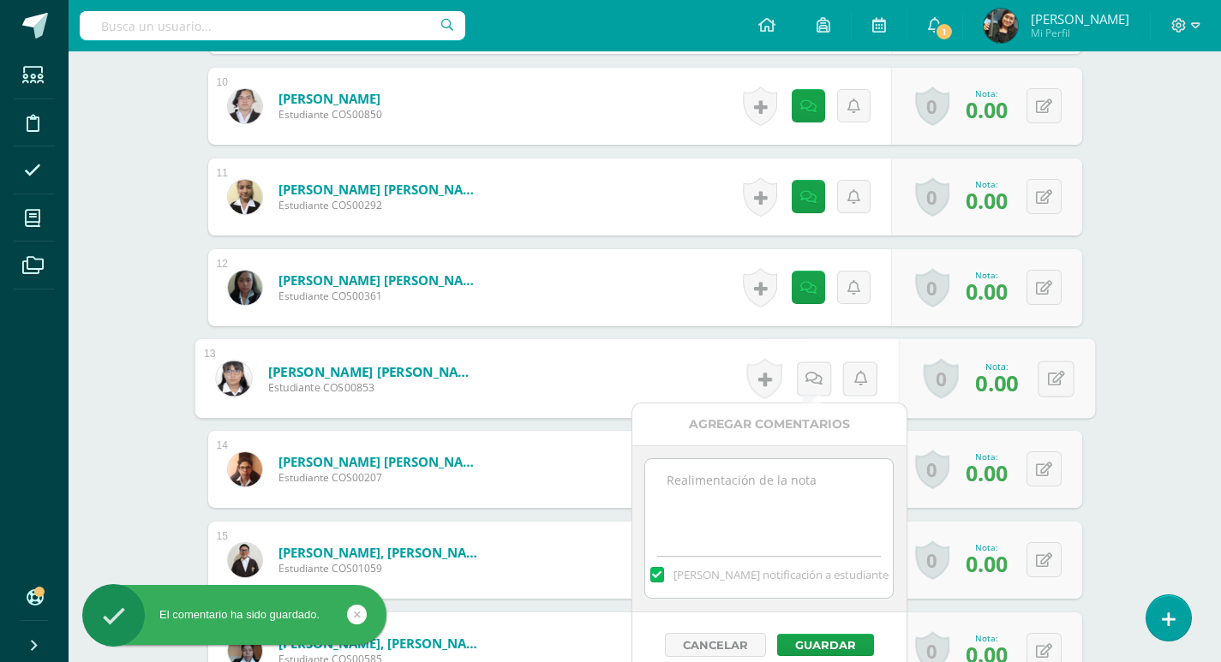
click at [769, 481] on textarea at bounding box center [769, 502] width 248 height 86
paste textarea "no trajo ningún objeto sonoro"
type textarea "no trajo ningún objeto sonoro"
click at [837, 644] on button "Guardar" at bounding box center [825, 645] width 97 height 22
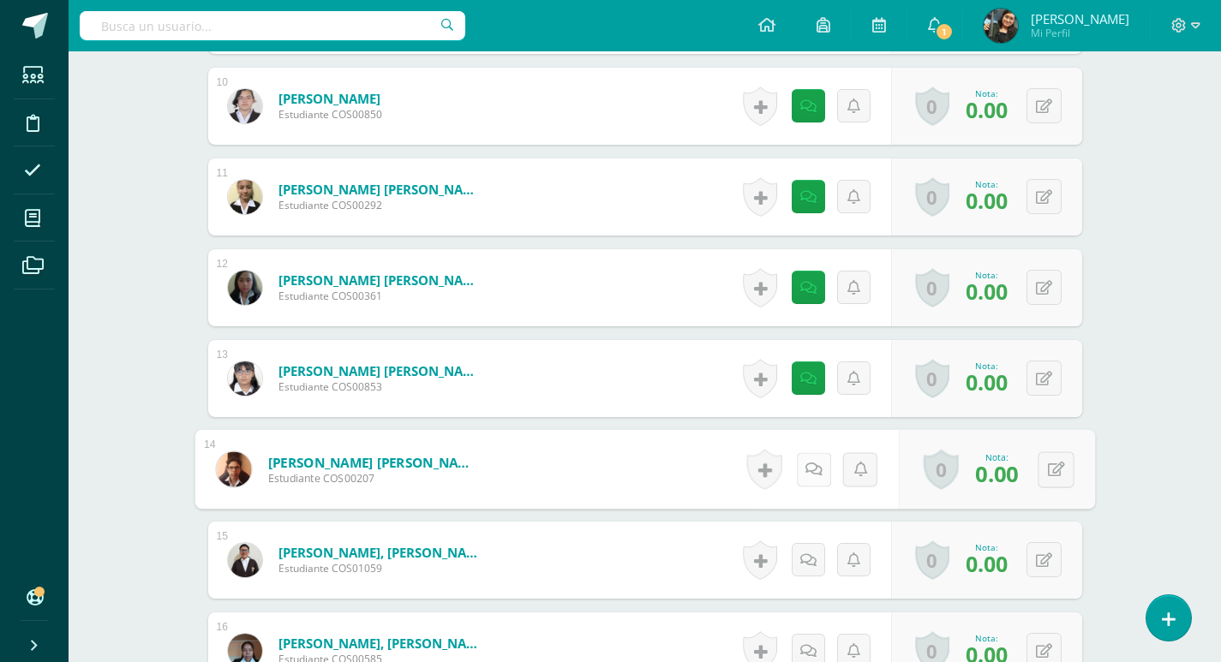
click at [813, 476] on icon at bounding box center [812, 469] width 17 height 15
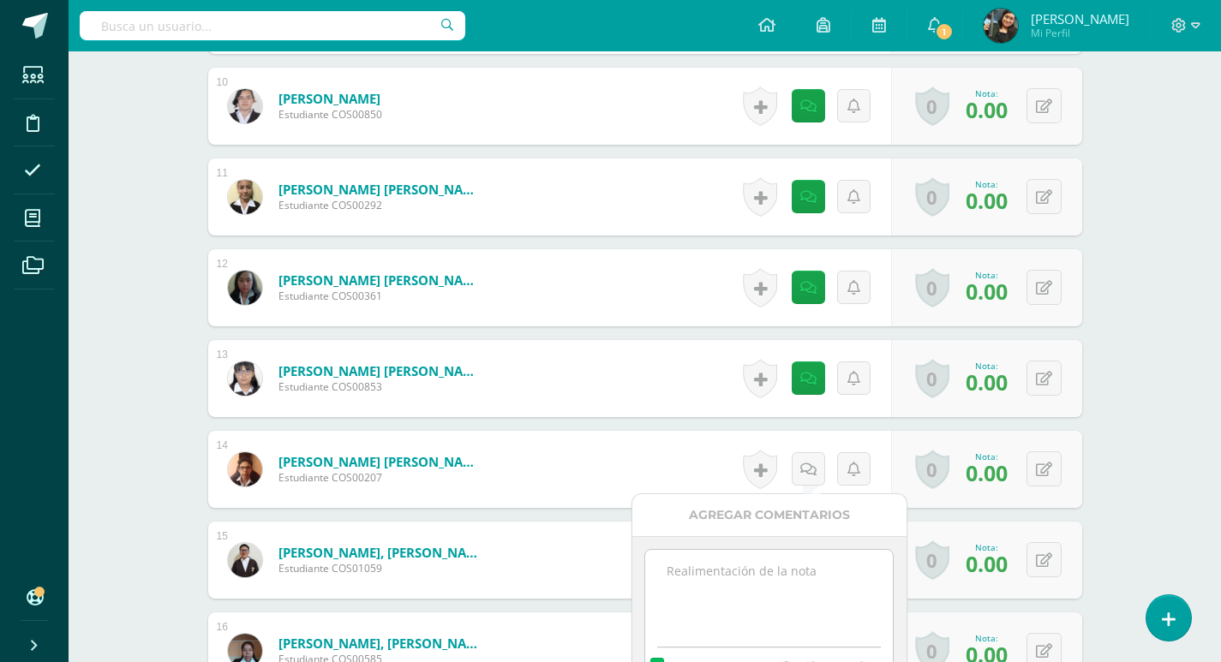
click at [747, 588] on textarea at bounding box center [769, 593] width 248 height 86
paste textarea "no trajo ningún objeto sonoro"
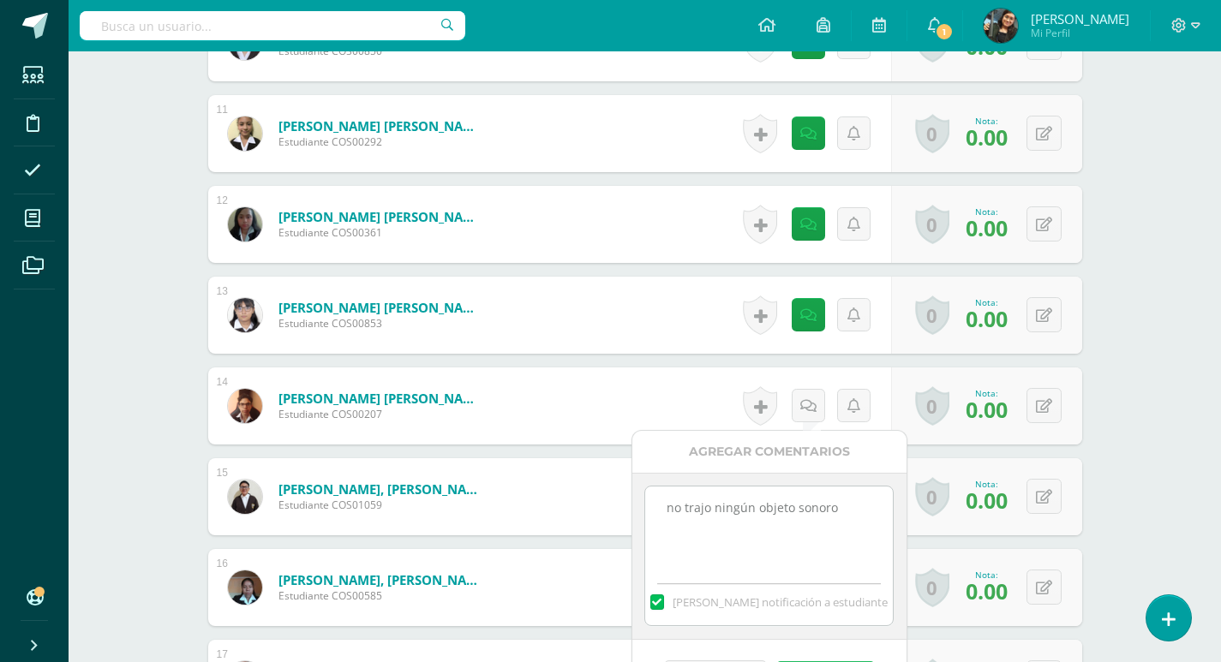
scroll to position [1581, 0]
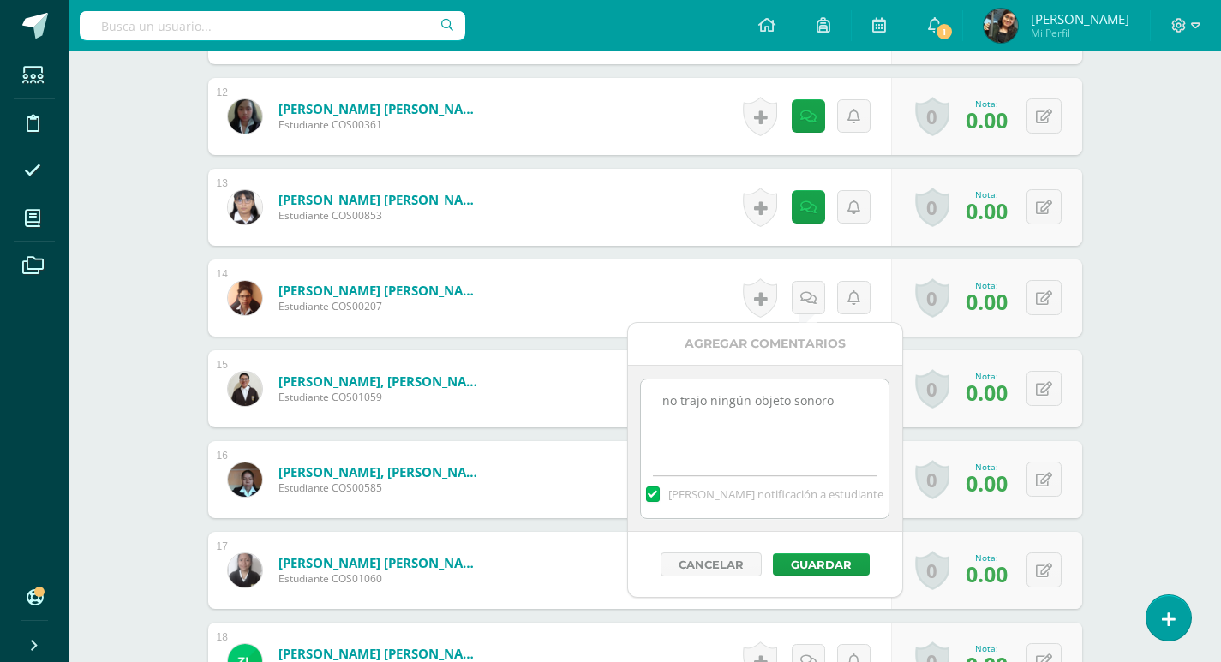
type textarea "no trajo ningún objeto sonoro"
drag, startPoint x: 827, startPoint y: 552, endPoint x: 822, endPoint y: 566, distance: 14.6
click at [827, 555] on div "Cancelar Guardar" at bounding box center [765, 564] width 274 height 65
click at [822, 566] on button "Guardar" at bounding box center [821, 564] width 97 height 22
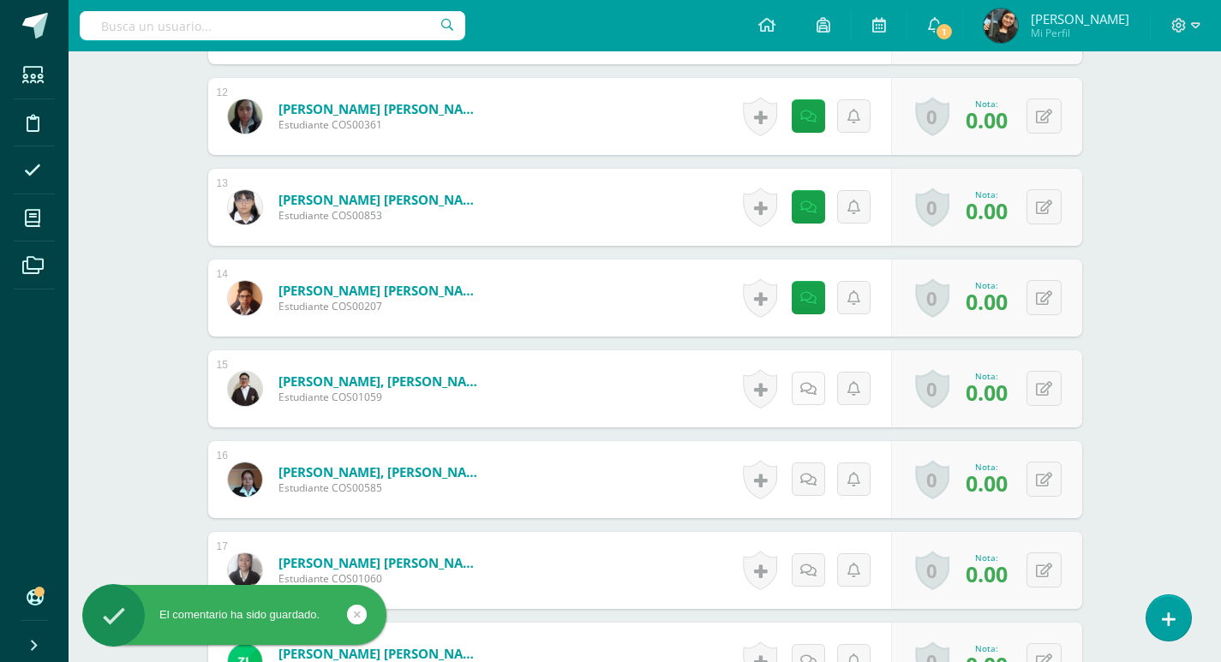
click at [811, 393] on icon at bounding box center [808, 389] width 16 height 15
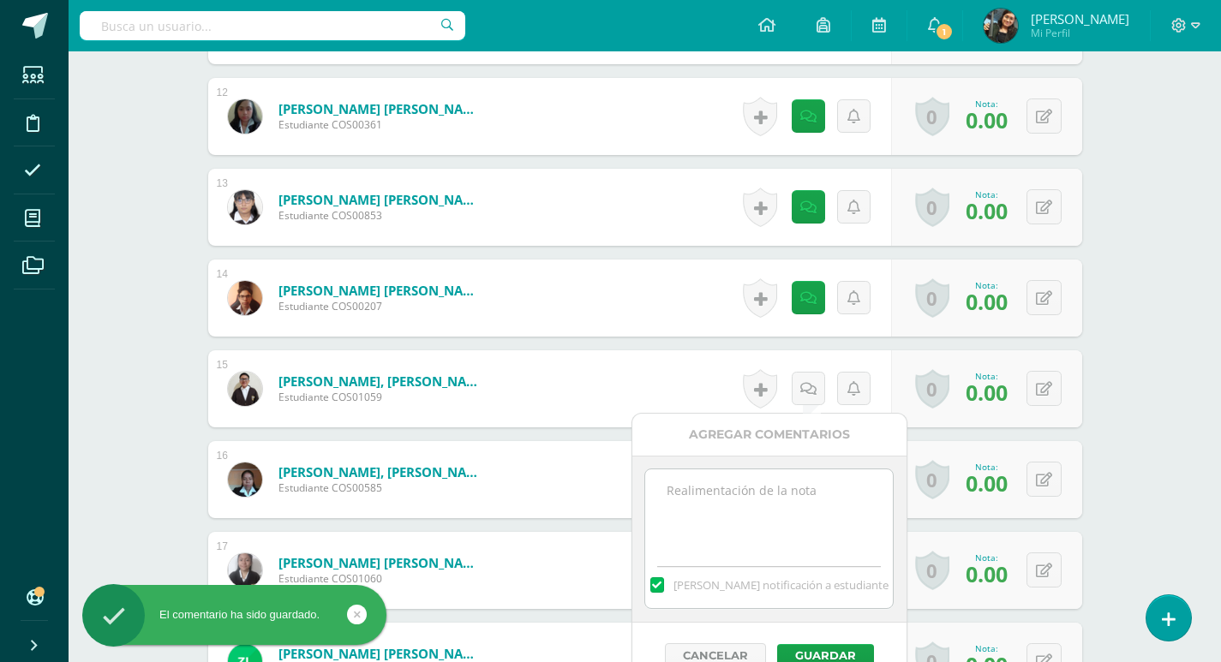
click at [770, 503] on textarea at bounding box center [769, 512] width 248 height 86
paste textarea "no trajo ningún objeto sonoro"
type textarea "no trajo ningún objeto sonoro"
click at [820, 653] on button "Guardar" at bounding box center [825, 655] width 97 height 22
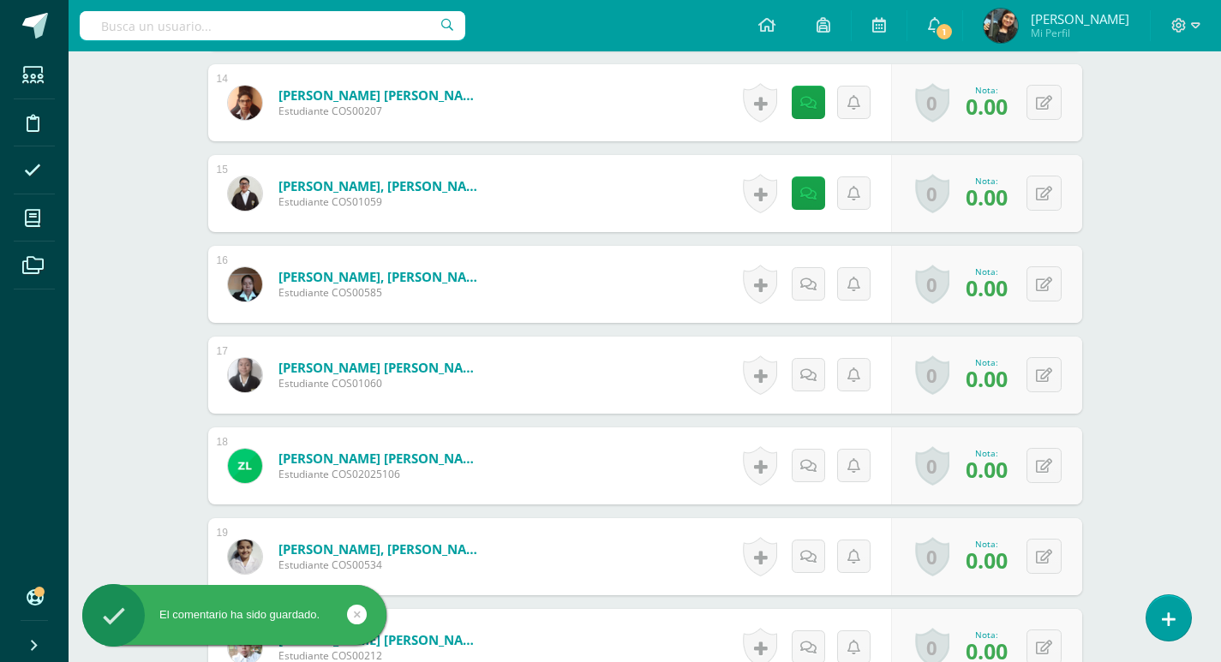
scroll to position [1838, 0]
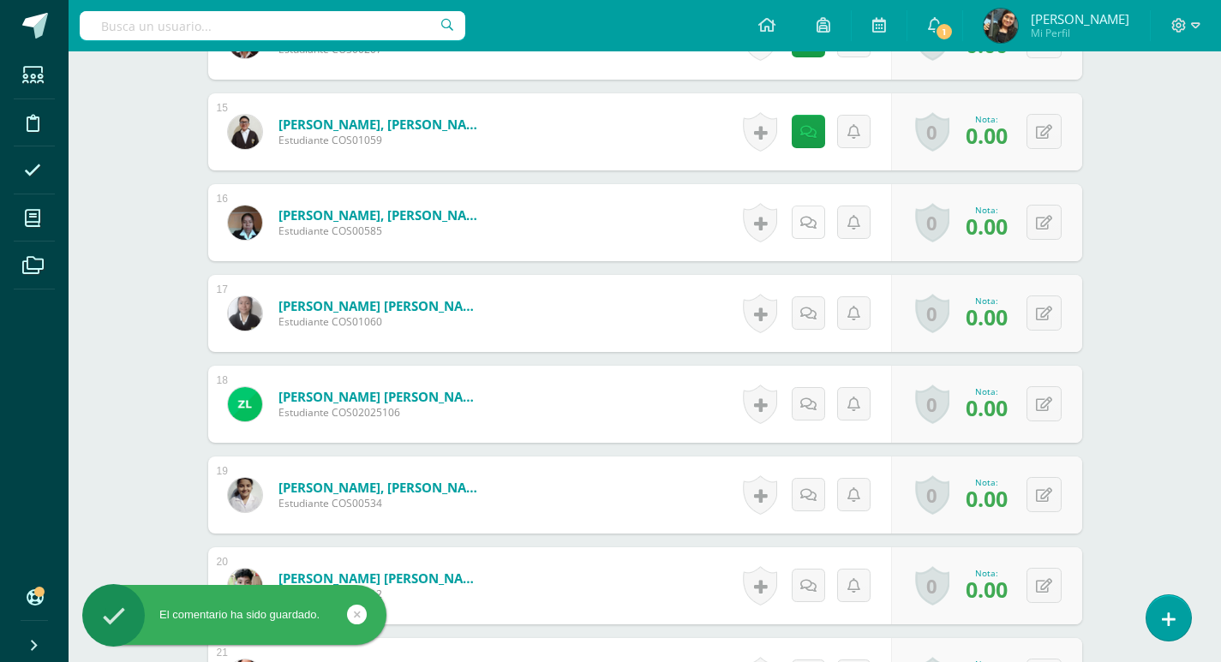
click at [809, 217] on icon at bounding box center [808, 223] width 16 height 15
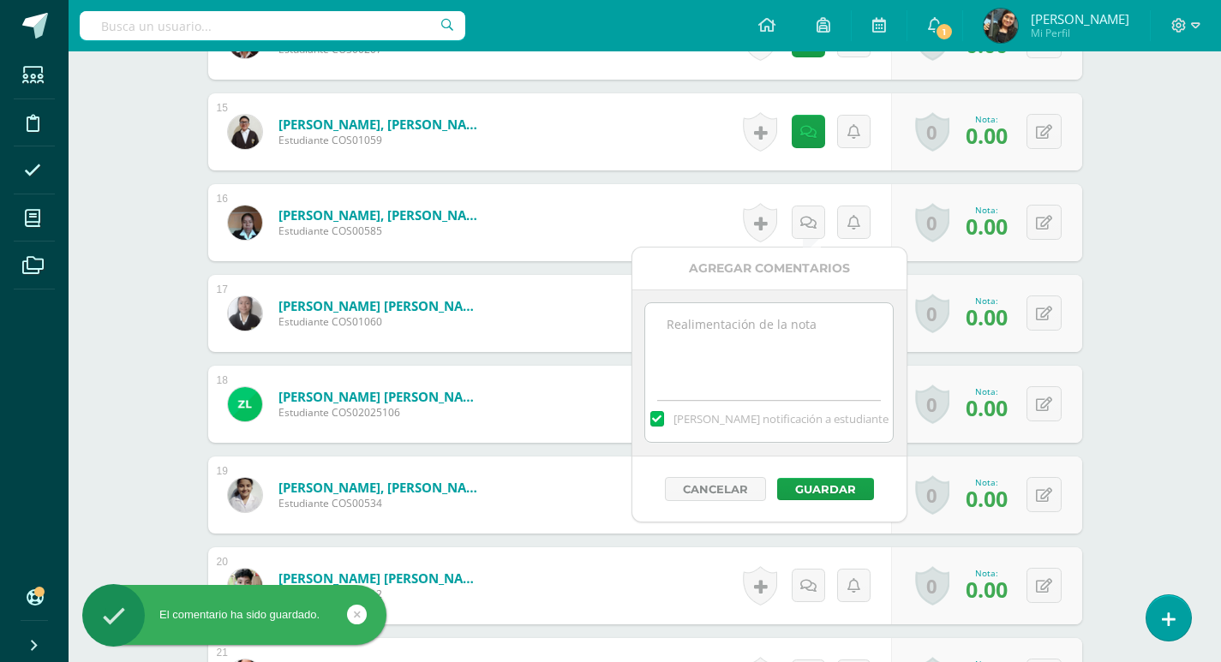
click at [788, 336] on textarea at bounding box center [769, 346] width 248 height 86
paste textarea "no trajo ningún objeto sonoro"
type textarea "no trajo ningún objeto sonoro"
click at [821, 492] on button "Guardar" at bounding box center [825, 489] width 97 height 22
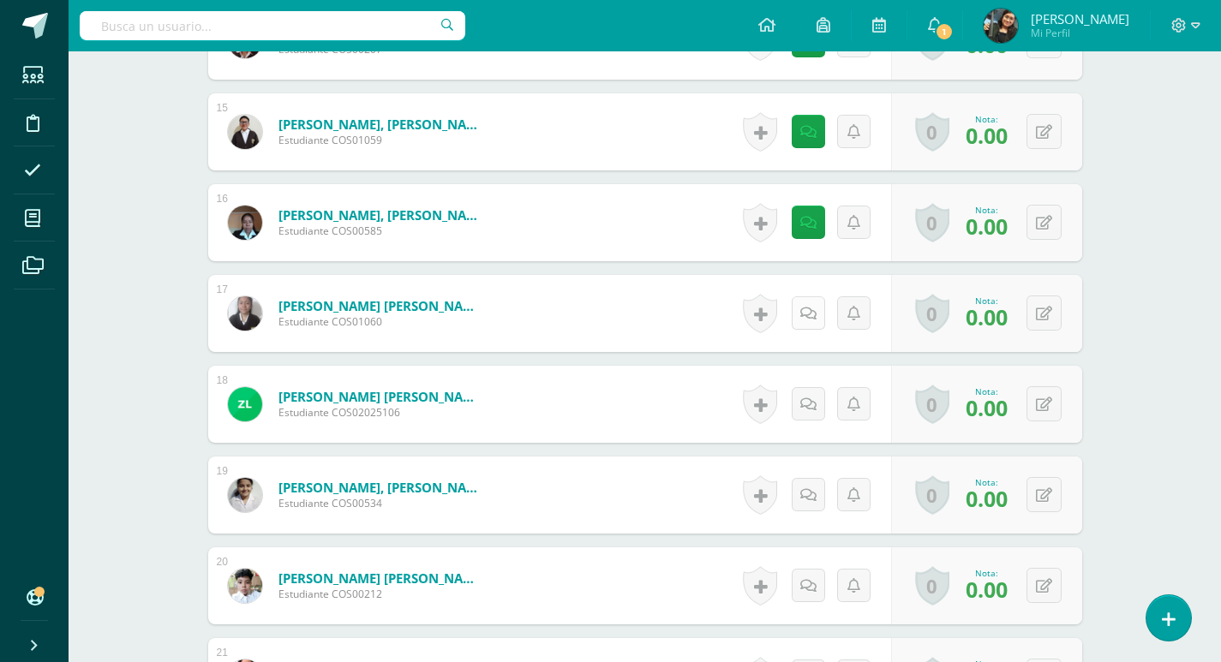
click at [802, 311] on icon at bounding box center [808, 314] width 16 height 15
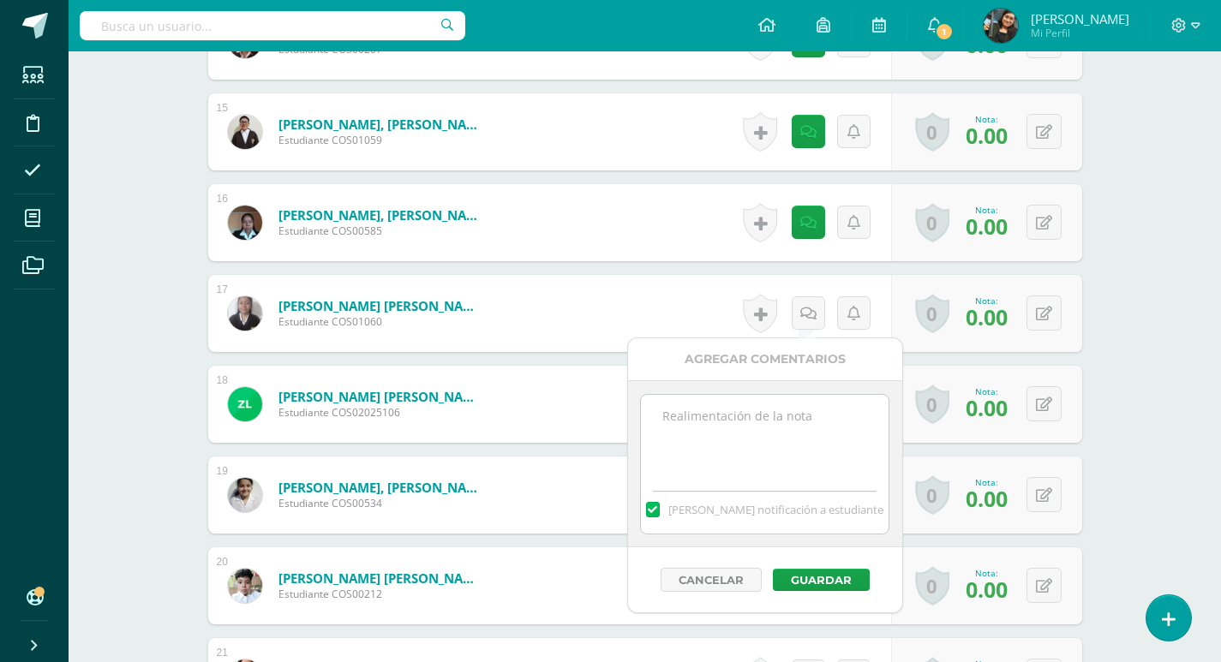
click at [758, 431] on textarea at bounding box center [765, 438] width 248 height 86
paste textarea "no trajo ningún objeto sonoro"
type textarea "no trajo ningún objeto sonoro"
click at [834, 572] on button "Guardar" at bounding box center [821, 580] width 97 height 22
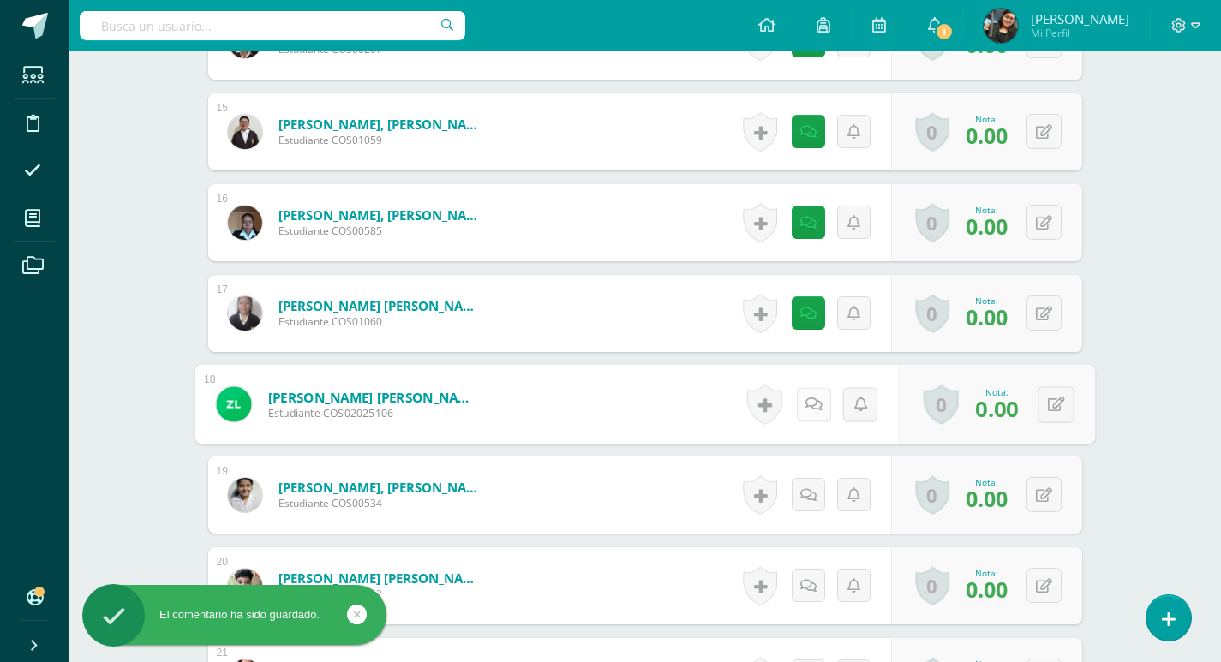
click at [802, 398] on link at bounding box center [813, 404] width 34 height 34
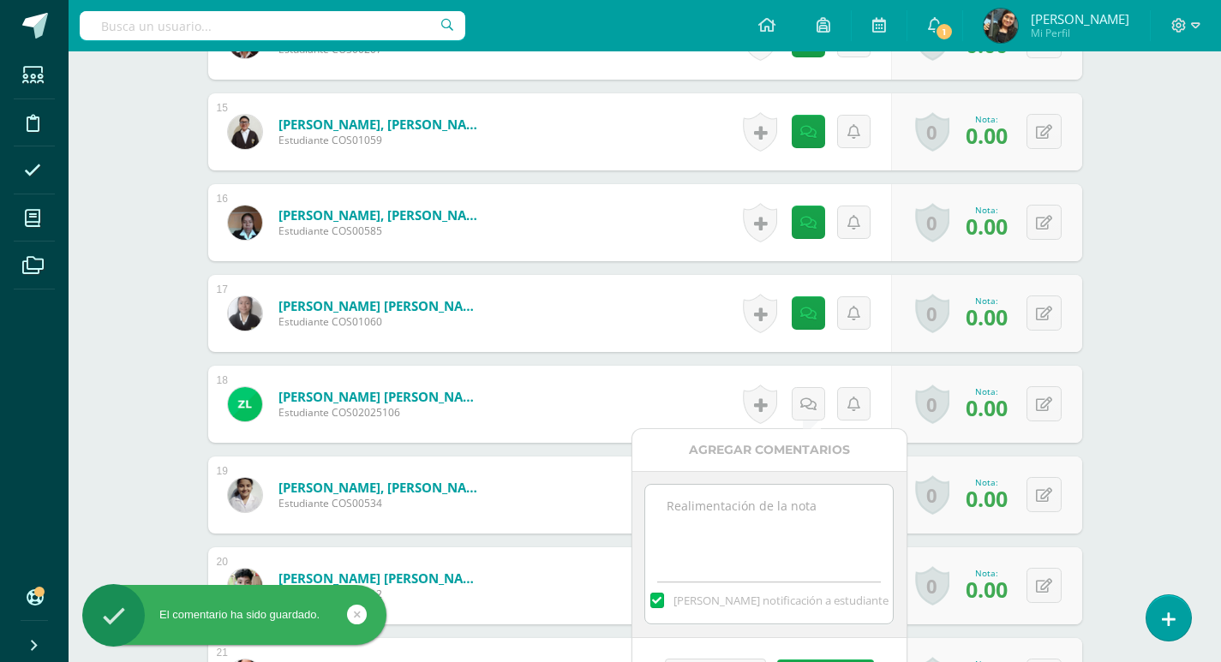
click at [806, 528] on textarea at bounding box center [769, 528] width 248 height 86
paste textarea "no trajo ningún objeto sonoro"
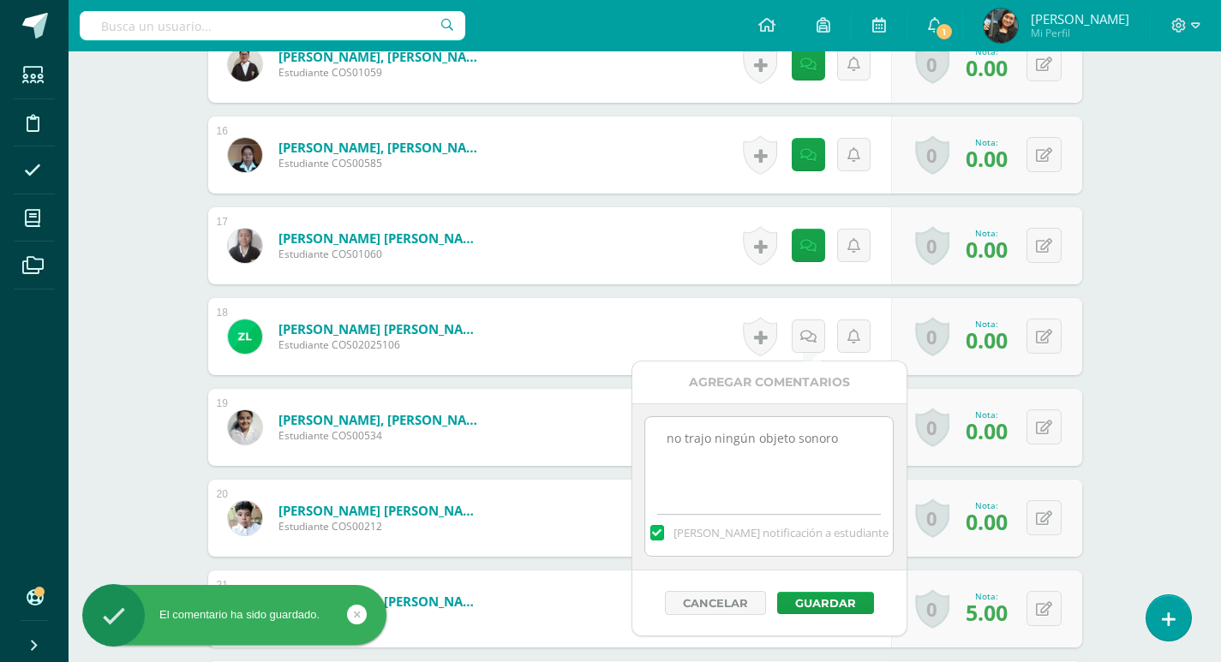
scroll to position [2095, 0]
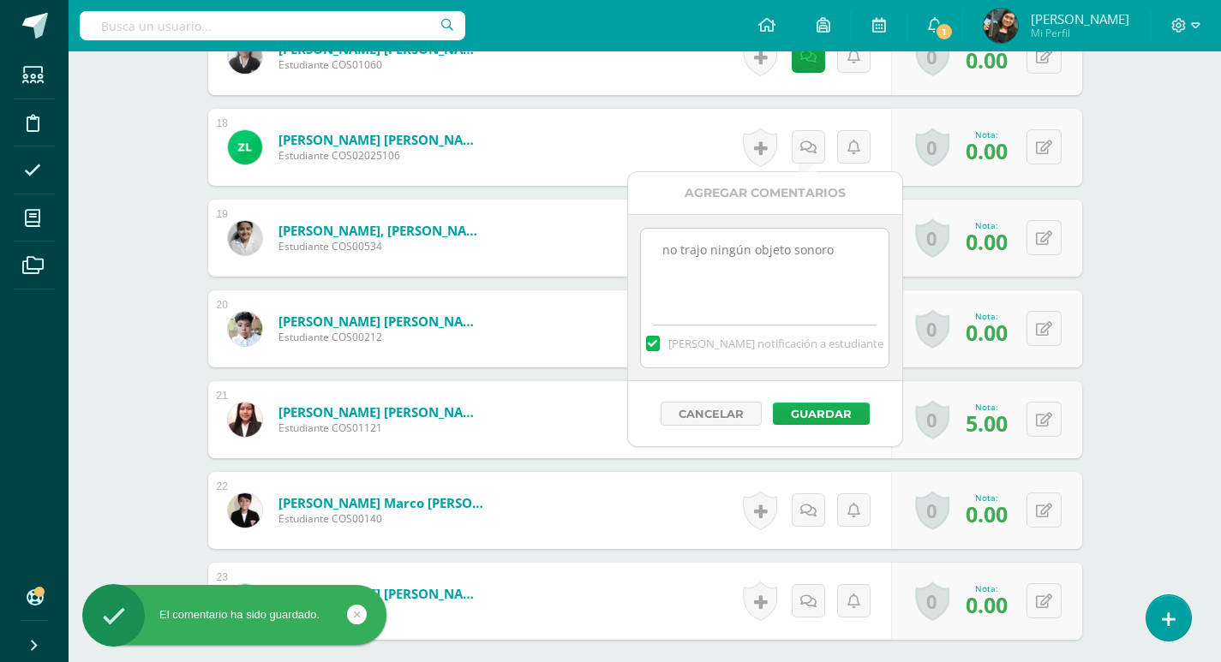
type textarea "no trajo ningún objeto sonoro"
click at [845, 404] on button "Guardar" at bounding box center [821, 414] width 97 height 22
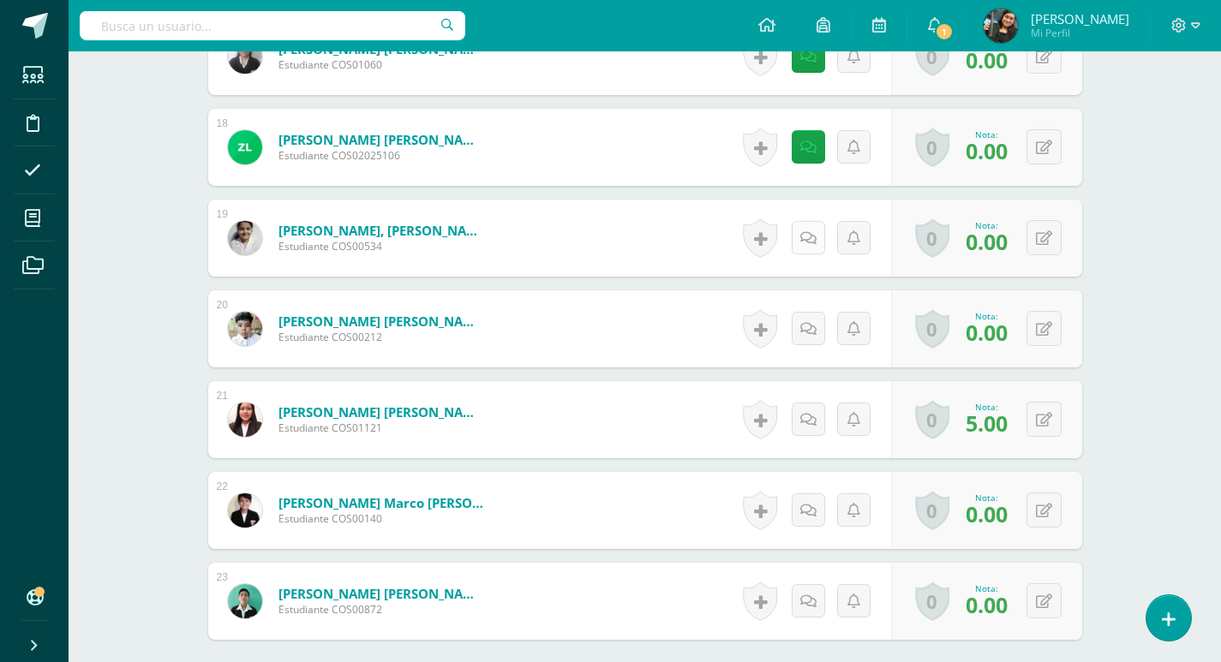
click at [810, 231] on icon at bounding box center [808, 238] width 16 height 15
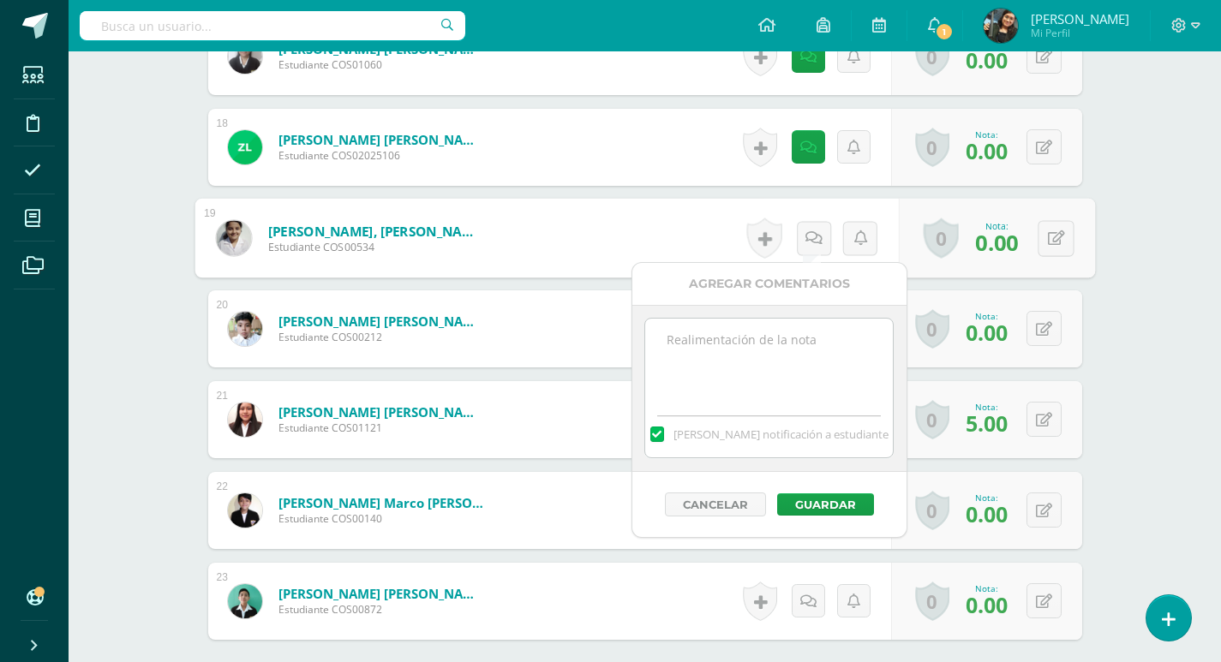
click at [771, 371] on textarea at bounding box center [769, 362] width 248 height 86
paste textarea "no trajo ningún objeto sonoro"
type textarea "no trajo ningún objeto sonoro"
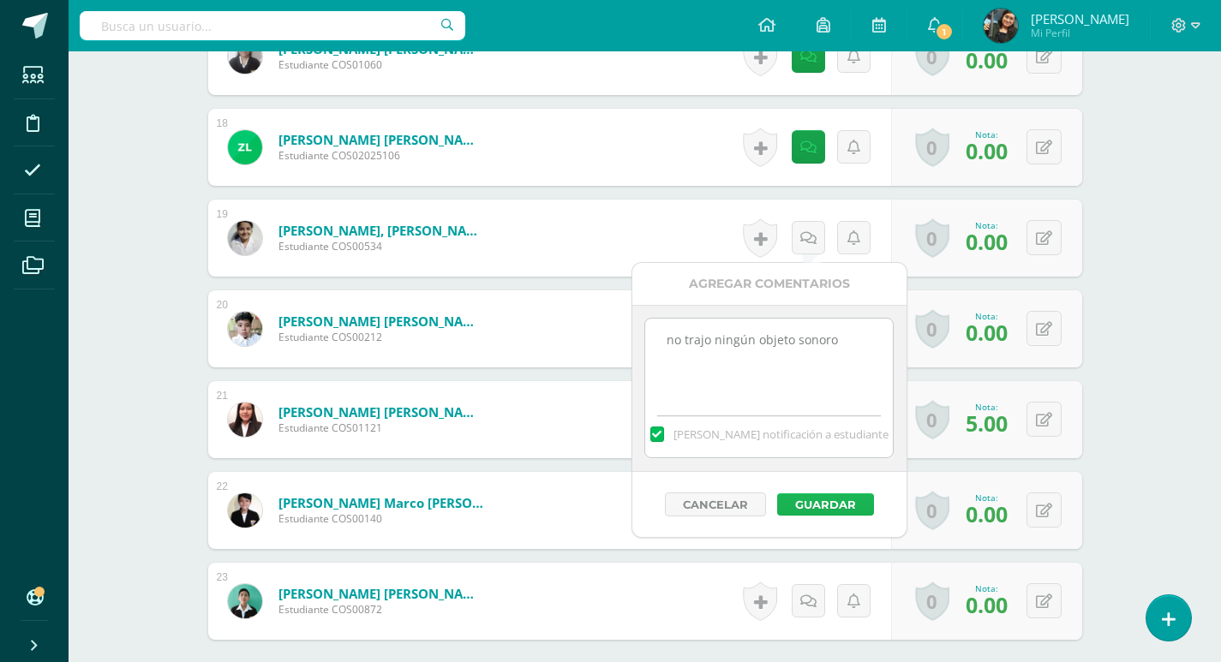
click at [837, 501] on button "Guardar" at bounding box center [825, 504] width 97 height 22
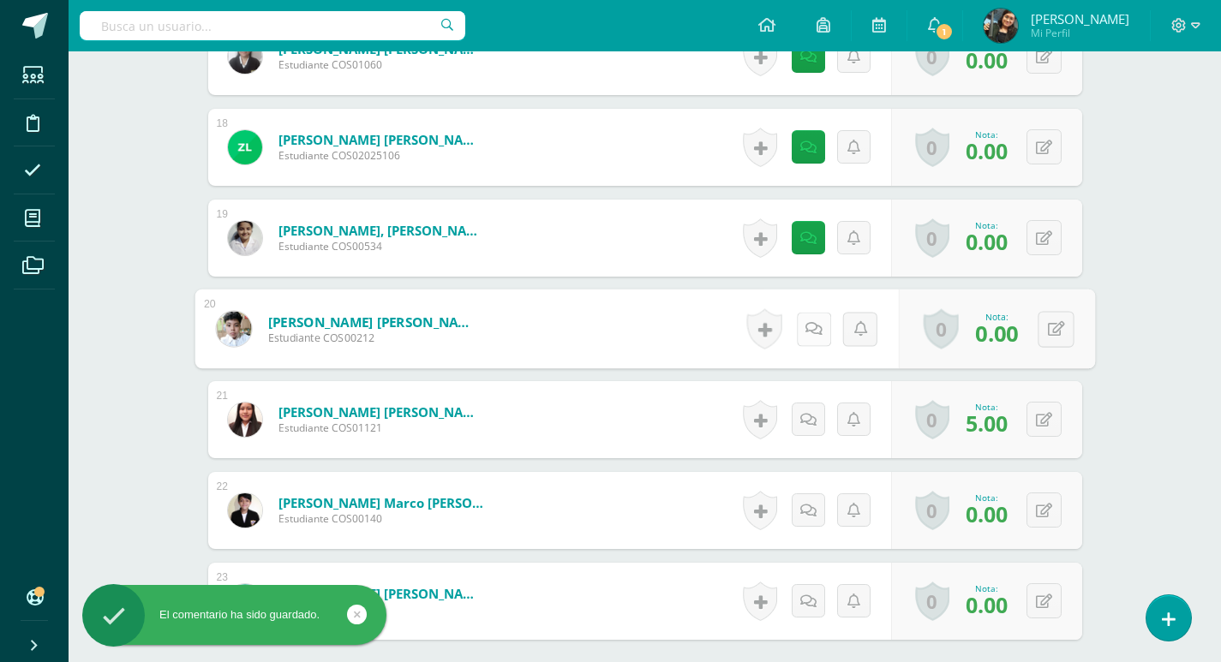
click at [806, 319] on link at bounding box center [813, 329] width 34 height 34
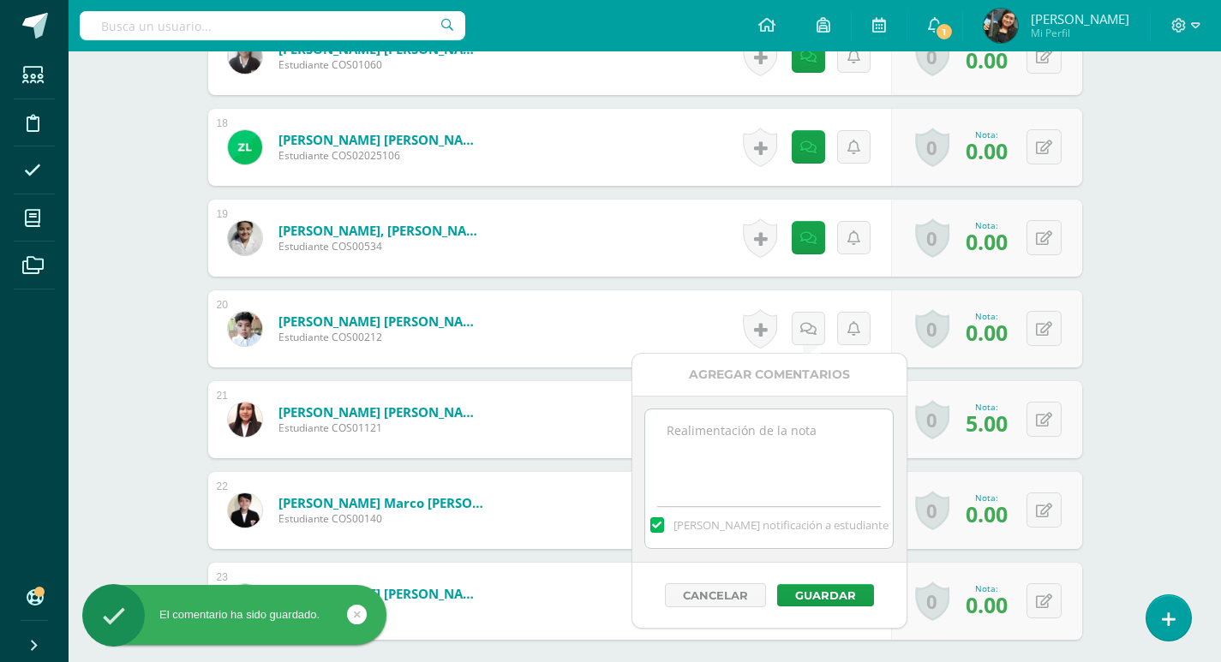
click at [763, 459] on textarea at bounding box center [769, 452] width 248 height 86
paste textarea "no trajo ningún objeto sonoro"
type textarea "no trajo ningún objeto sonoro"
click at [843, 591] on button "Guardar" at bounding box center [825, 595] width 97 height 22
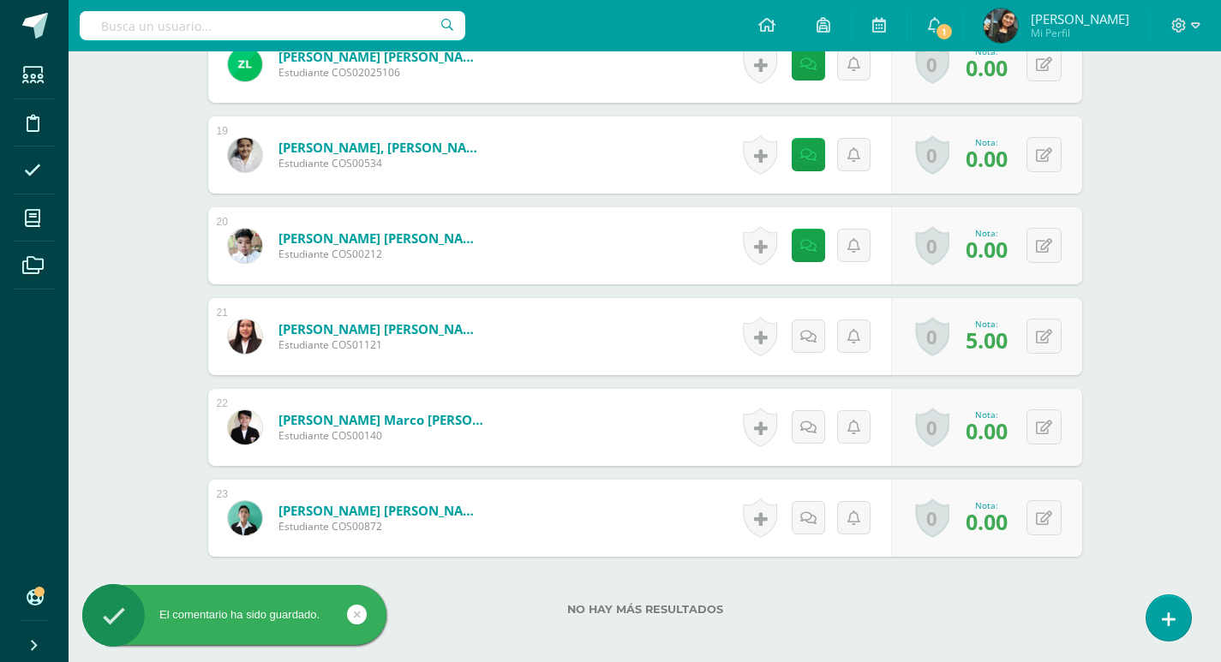
scroll to position [2181, 0]
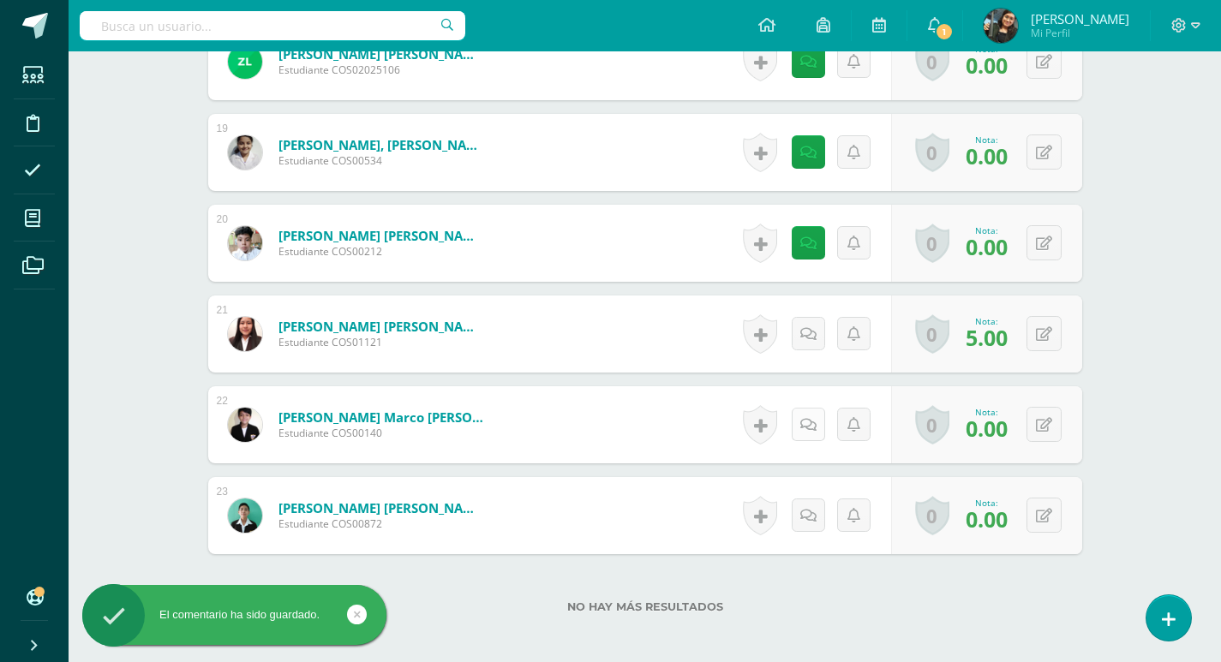
click at [807, 426] on icon at bounding box center [808, 425] width 16 height 15
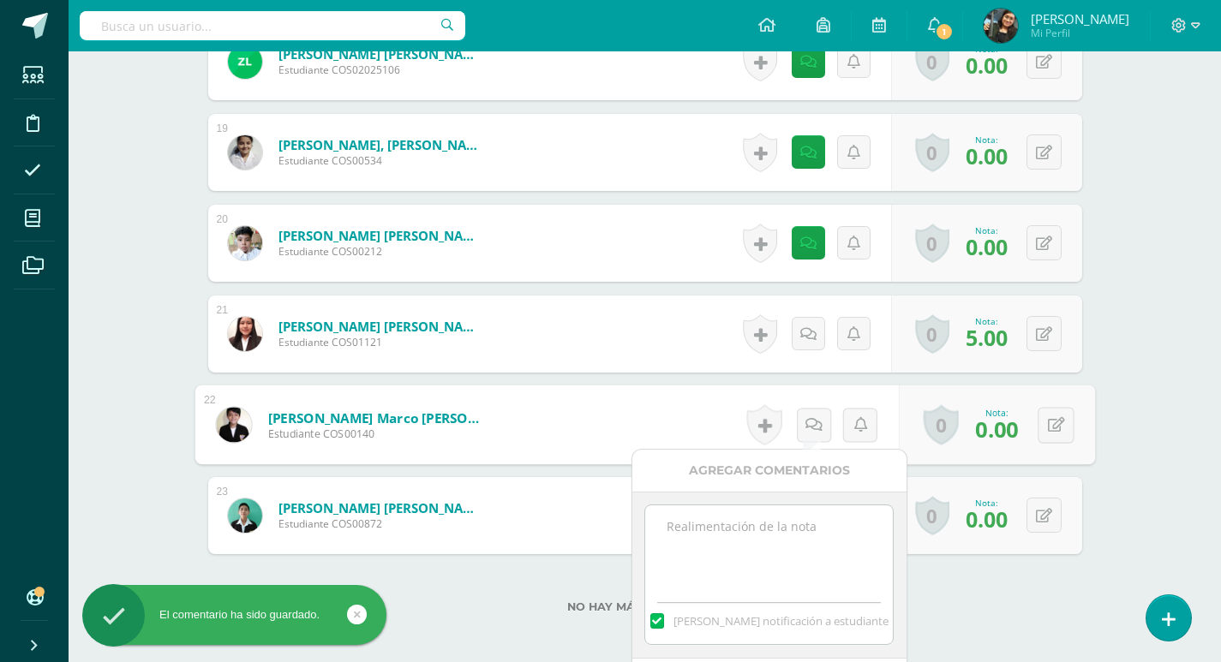
click at [776, 517] on textarea at bounding box center [769, 548] width 248 height 86
paste textarea "no trajo ningún objeto sonoro"
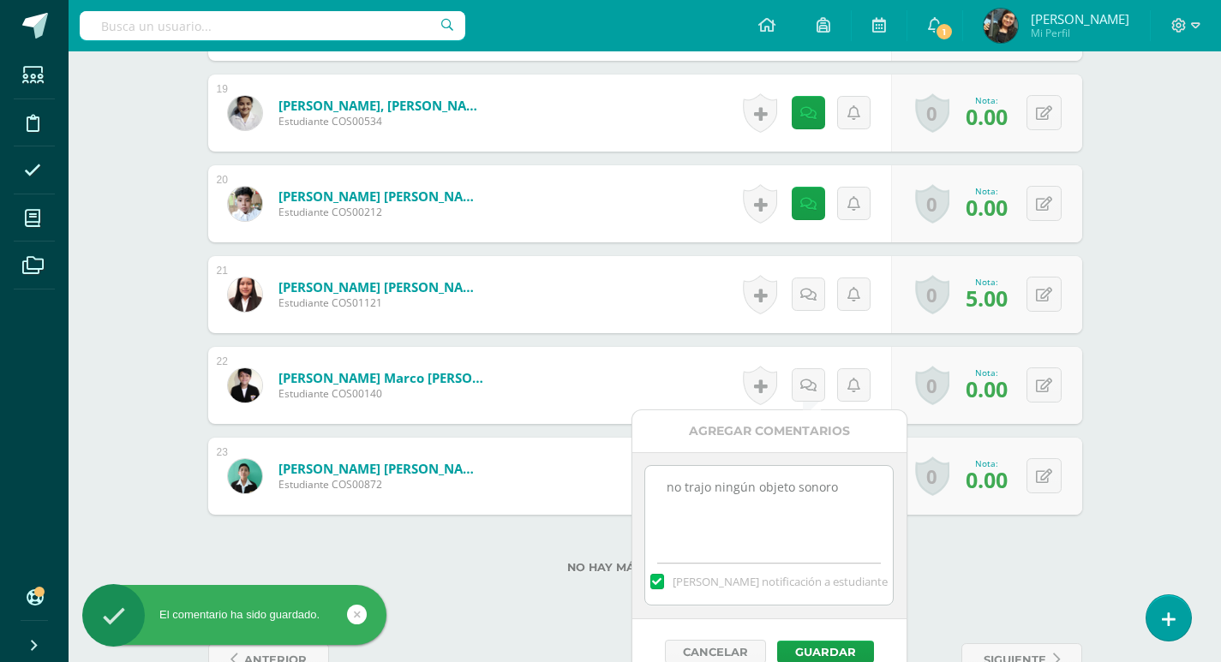
scroll to position [2269, 0]
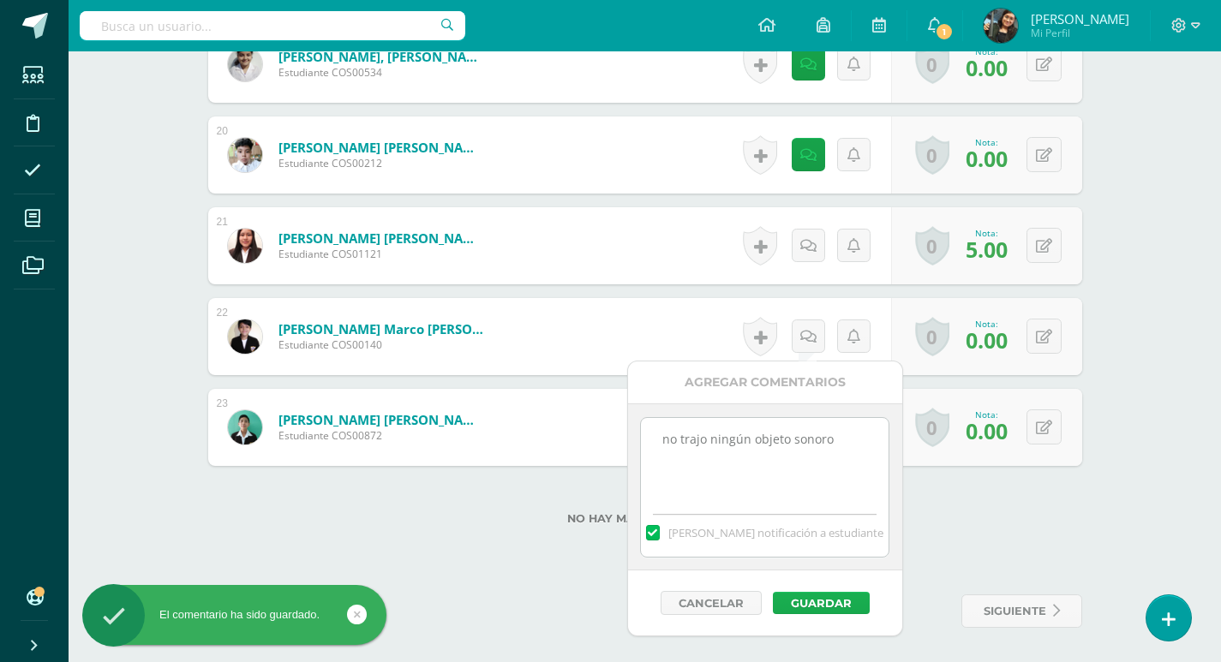
type textarea "no trajo ningún objeto sonoro"
click at [808, 602] on button "Guardar" at bounding box center [821, 603] width 97 height 22
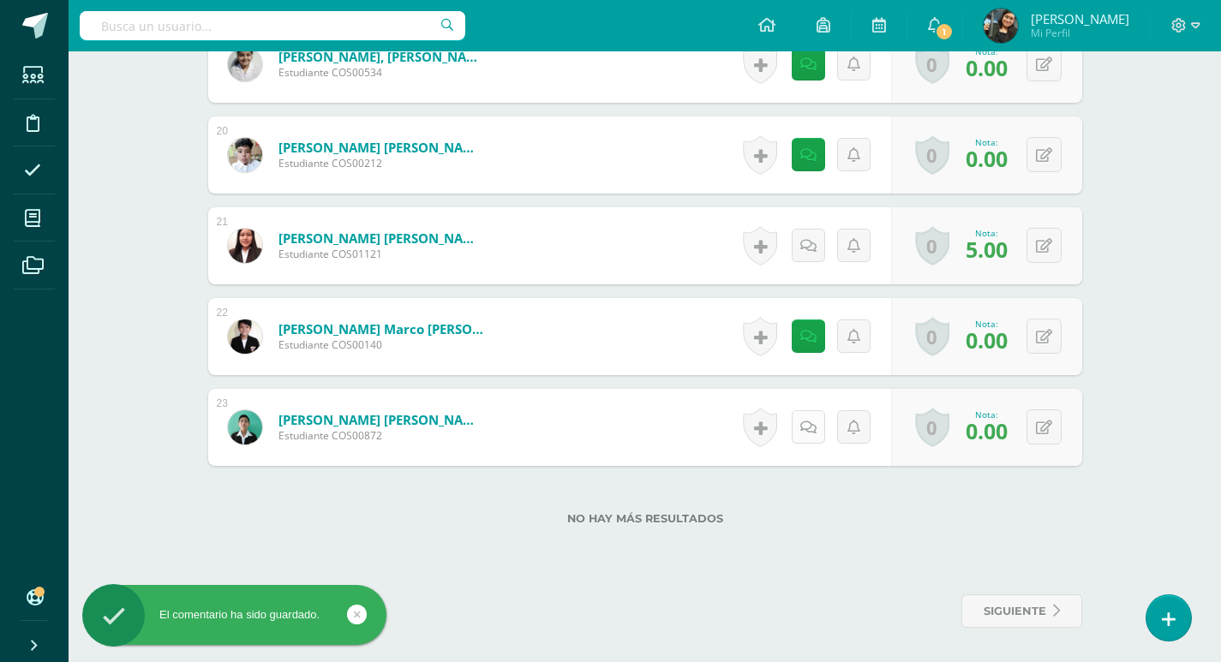
click at [810, 422] on icon at bounding box center [808, 428] width 16 height 15
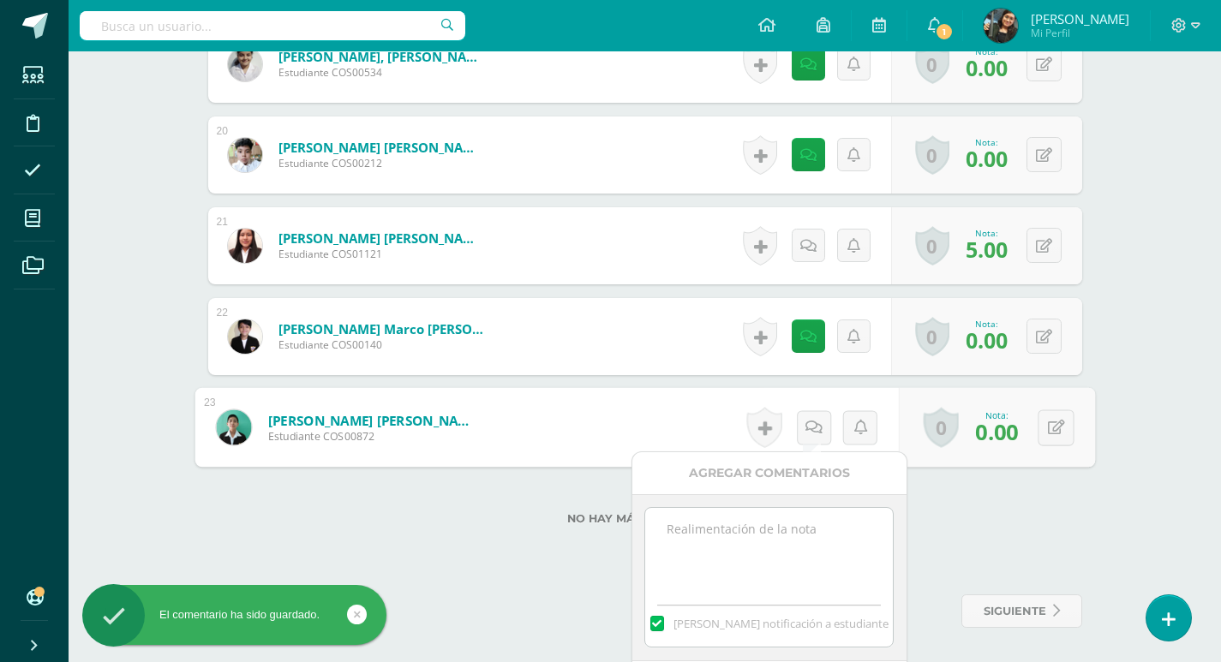
click at [782, 537] on textarea at bounding box center [769, 551] width 248 height 86
paste textarea "no trajo ningún objeto sonoro"
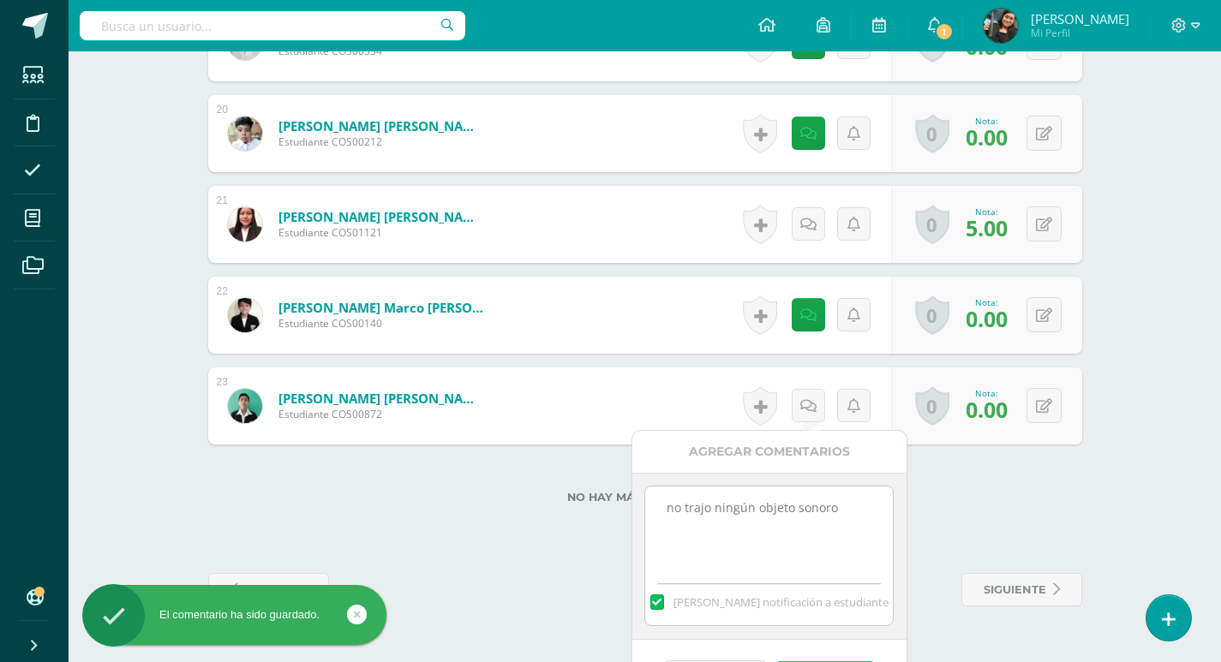
scroll to position [2334, 0]
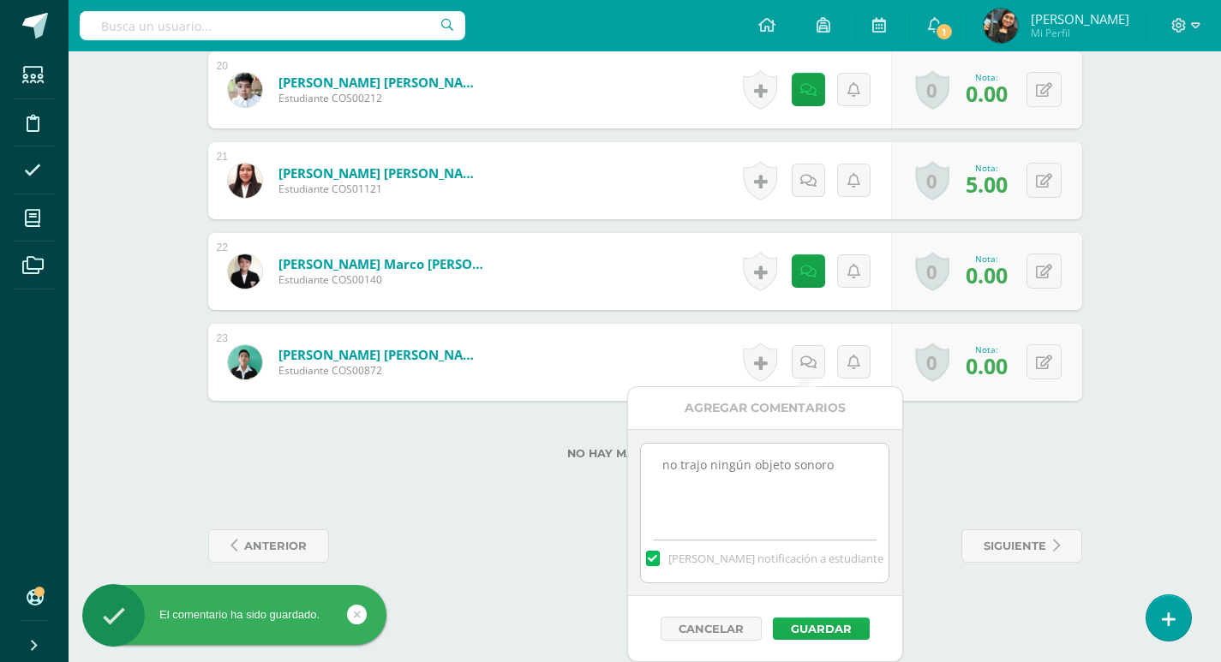
type textarea "no trajo ningún objeto sonoro"
click at [815, 626] on button "Guardar" at bounding box center [821, 629] width 97 height 22
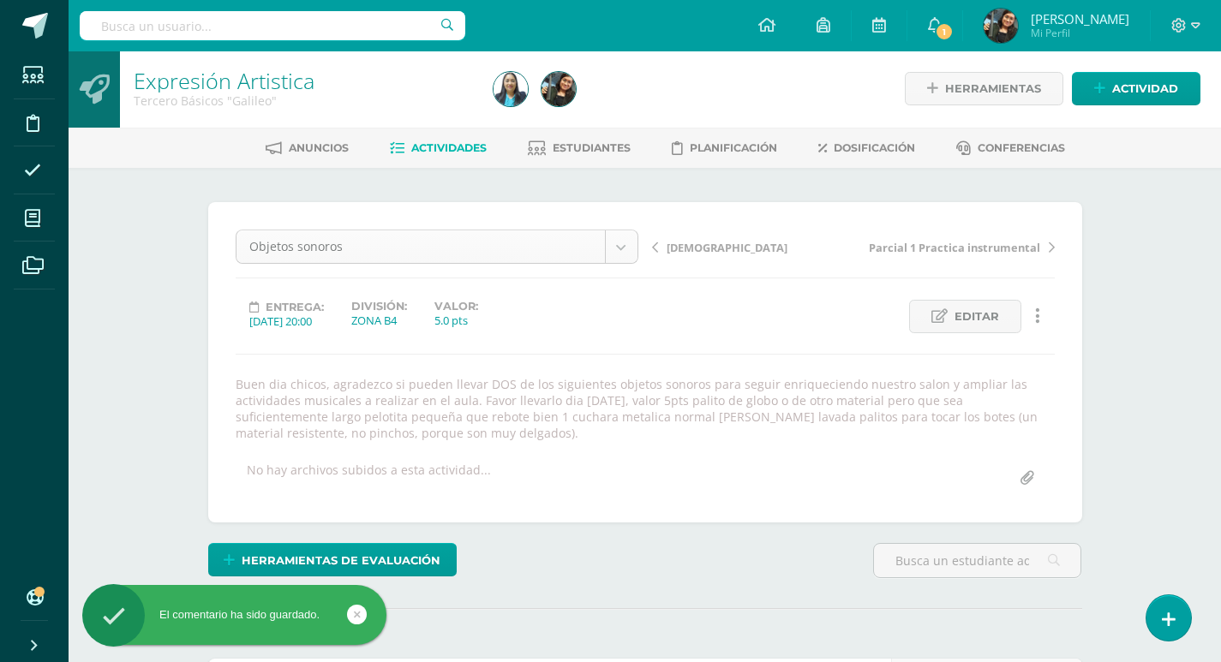
scroll to position [0, 0]
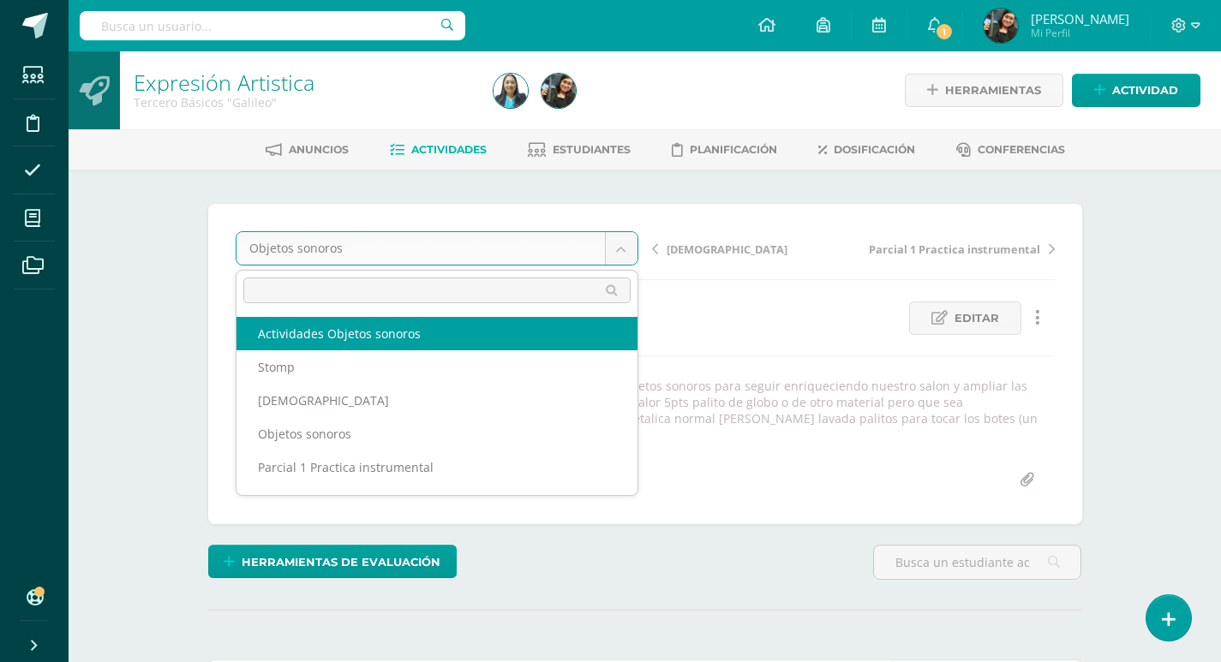
select select "/dashboard/teacher/grade-activity/124070/"
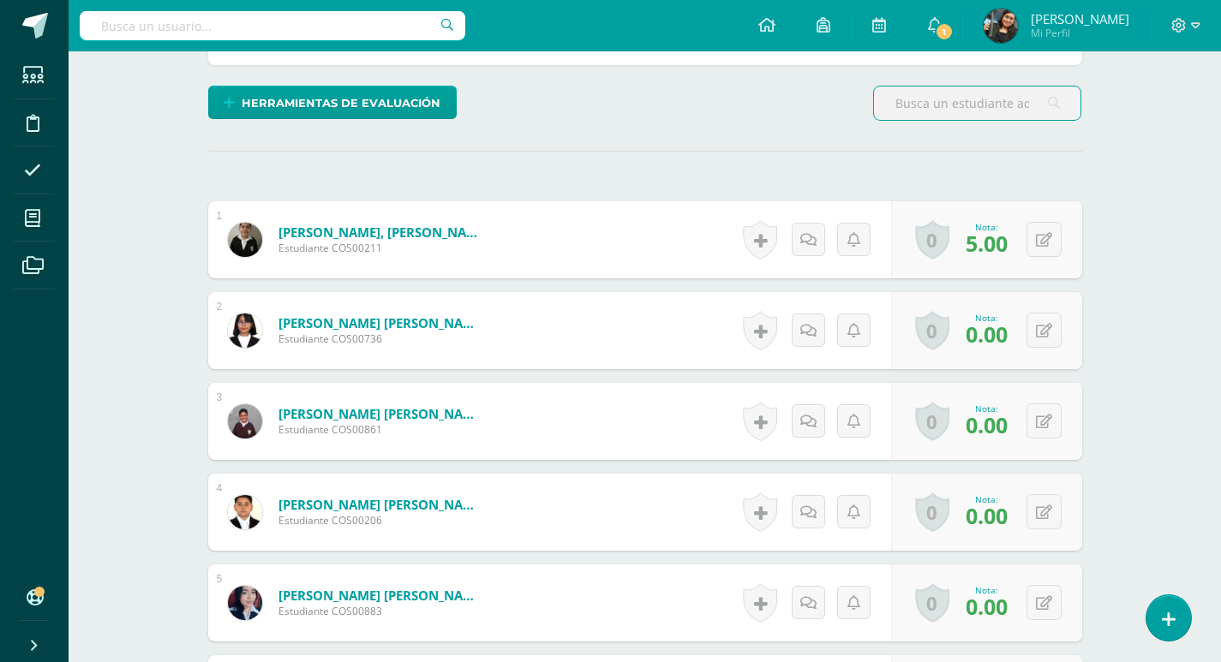
scroll to position [428, 0]
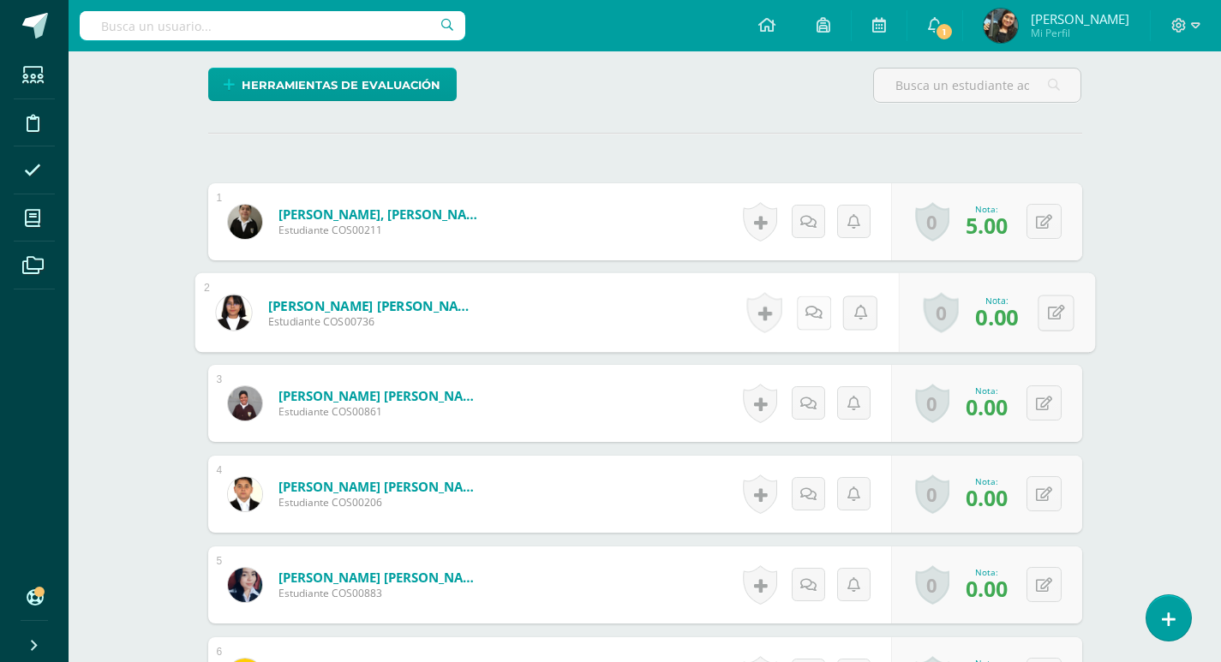
click at [812, 316] on icon at bounding box center [812, 312] width 17 height 15
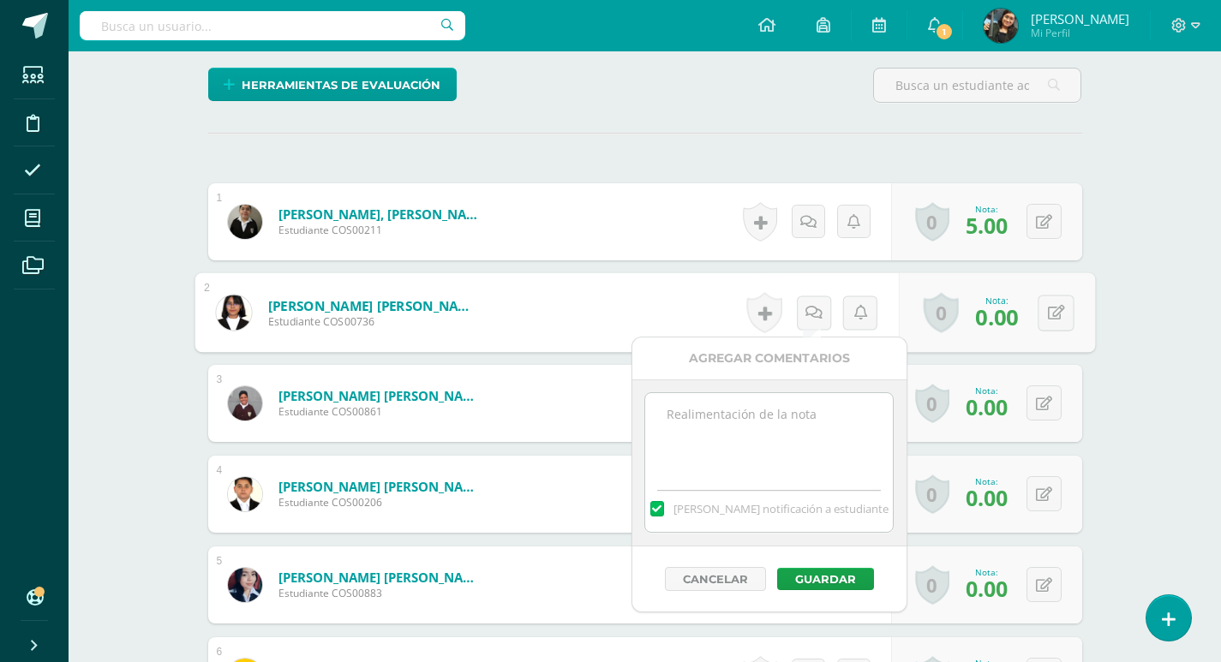
click at [785, 425] on textarea at bounding box center [769, 436] width 248 height 86
click at [778, 439] on textarea at bounding box center [769, 436] width 248 height 86
paste textarea "No fue posible realizar actividad, ya que no trajeron los objetos sonoros"
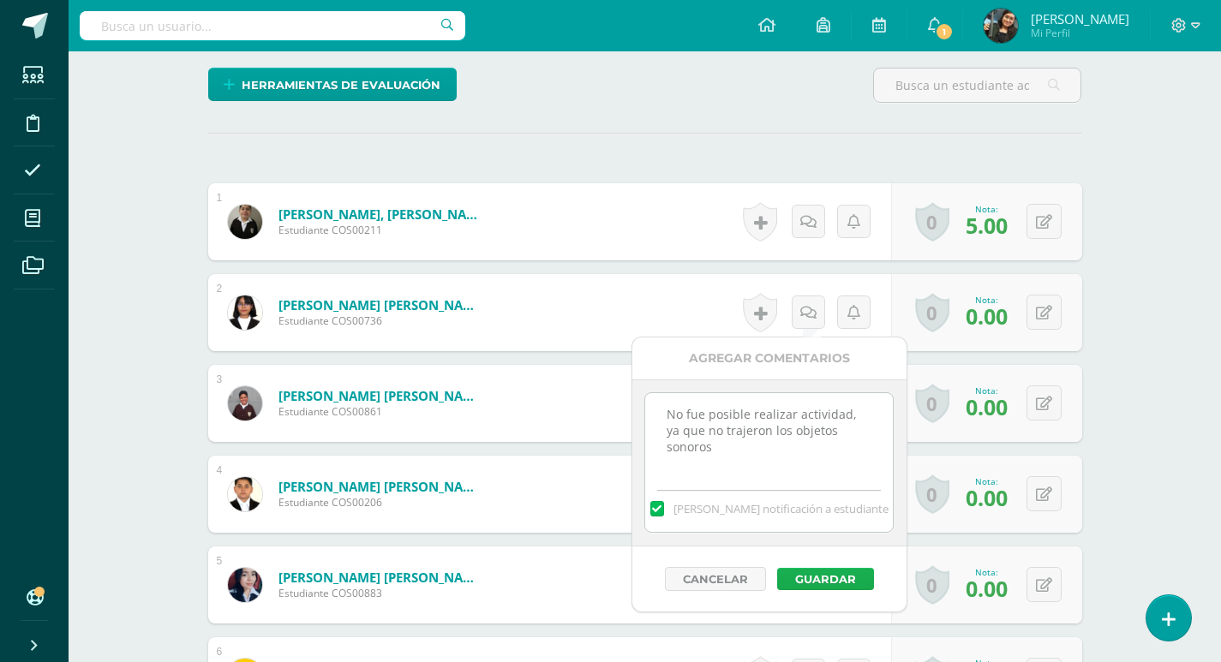
type textarea "No fue posible realizar actividad, ya que no trajeron los objetos sonoros"
click at [823, 576] on button "Guardar" at bounding box center [825, 579] width 97 height 22
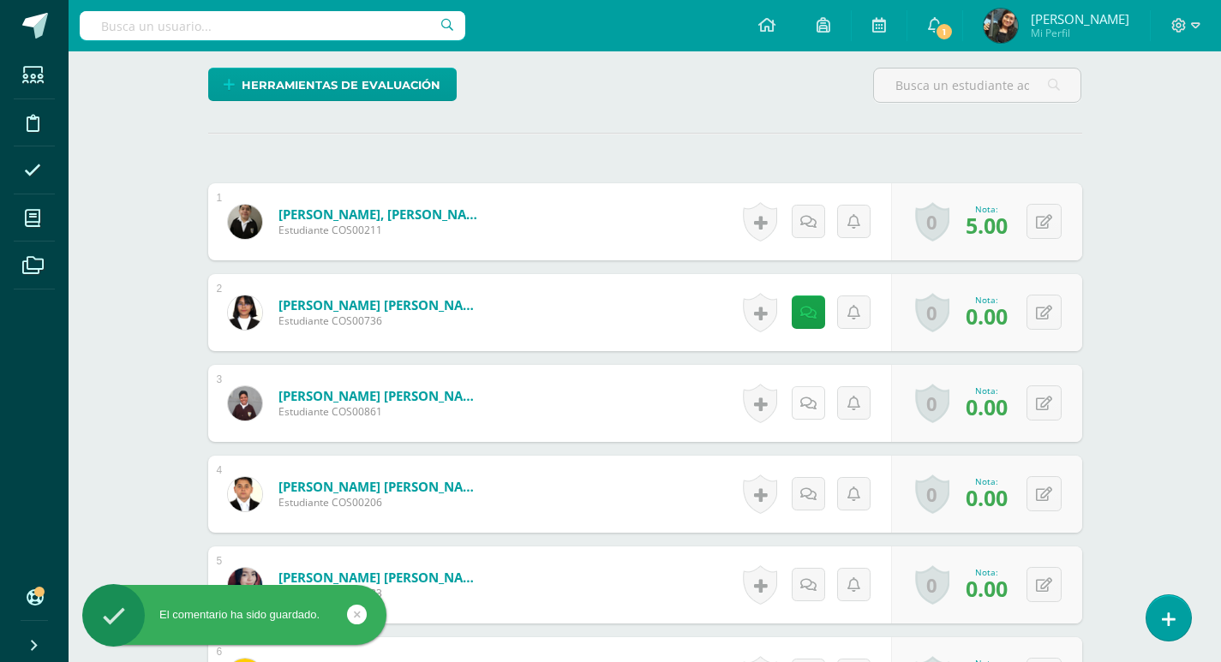
click at [809, 398] on icon at bounding box center [808, 404] width 16 height 15
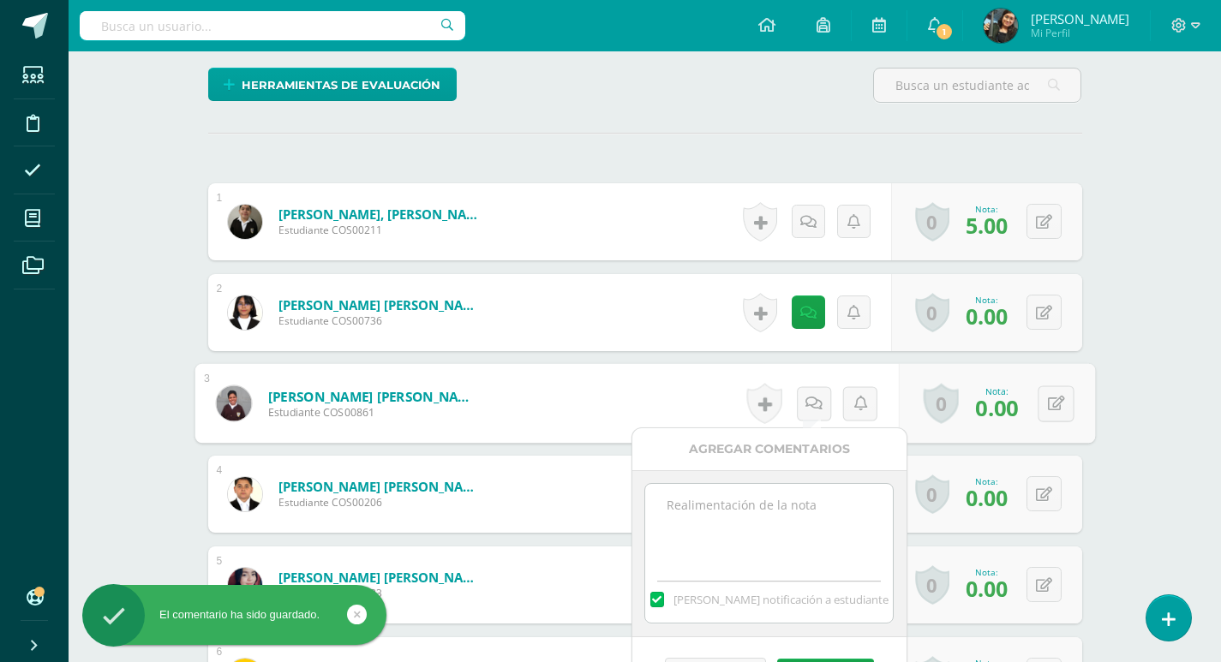
click at [782, 502] on textarea at bounding box center [769, 527] width 248 height 86
paste textarea "No fue posible realizar actividad, ya que no trajeron los objetos sonoros"
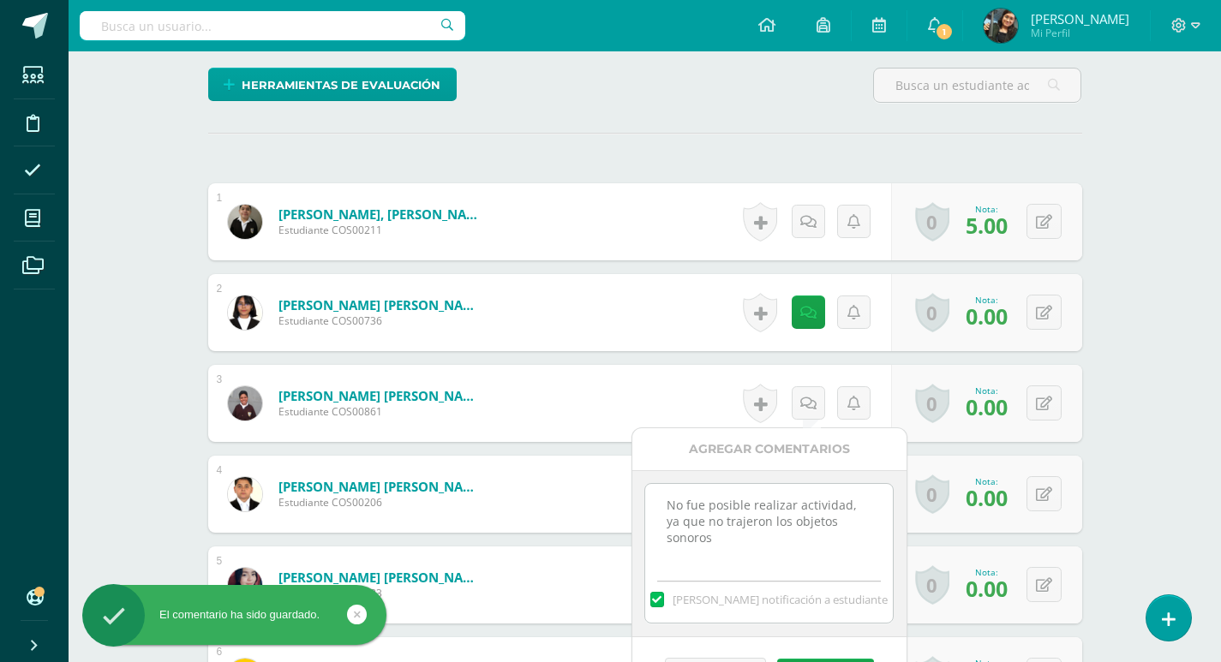
scroll to position [685, 0]
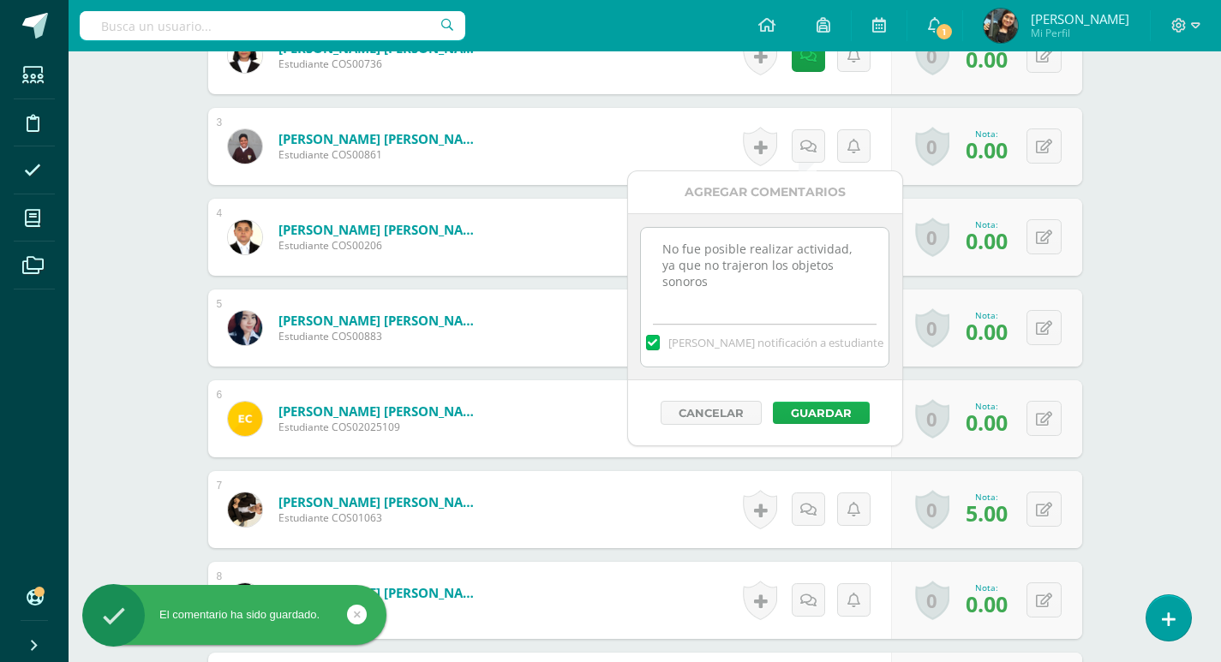
type textarea "No fue posible realizar actividad, ya que no trajeron los objetos sonoros"
click at [833, 415] on button "Guardar" at bounding box center [821, 413] width 97 height 22
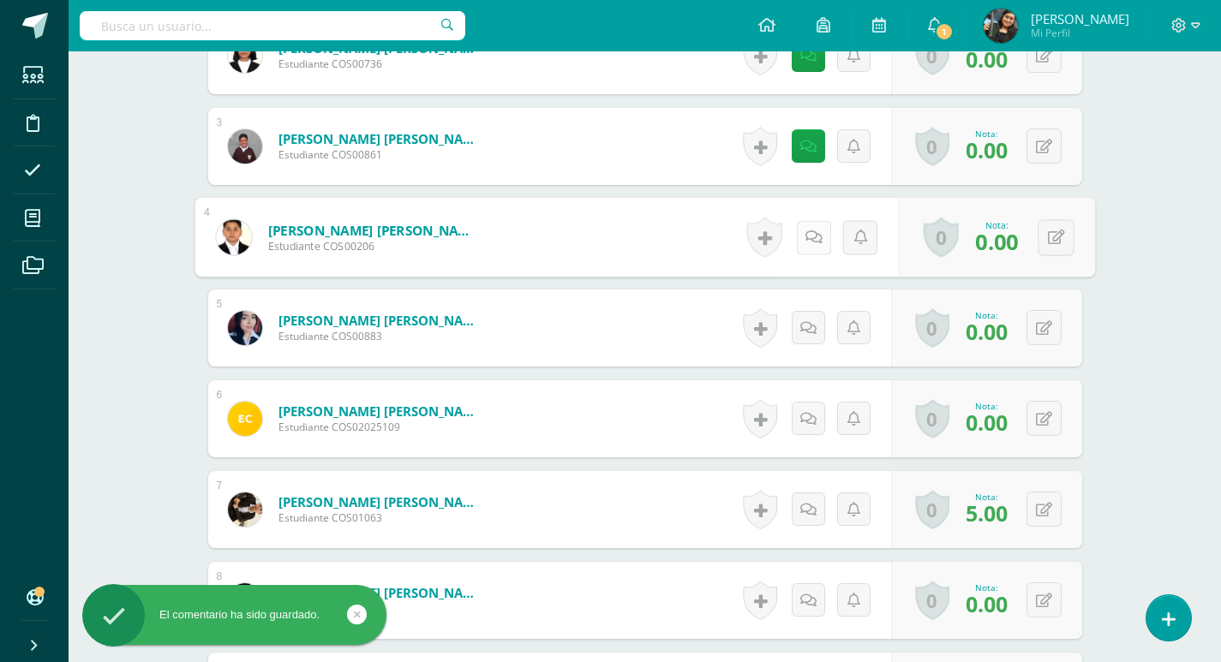
click at [817, 241] on link at bounding box center [813, 237] width 34 height 34
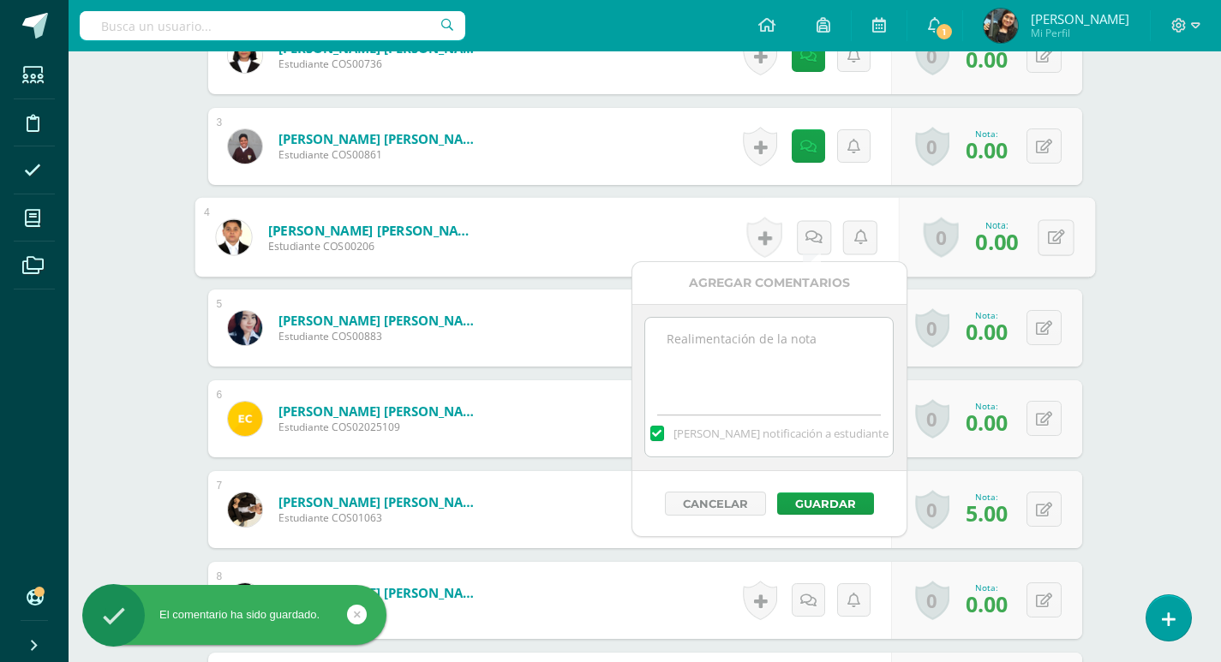
click at [770, 358] on textarea at bounding box center [769, 361] width 248 height 86
paste textarea "No fue posible realizar actividad, ya que no trajeron los objetos sonoros"
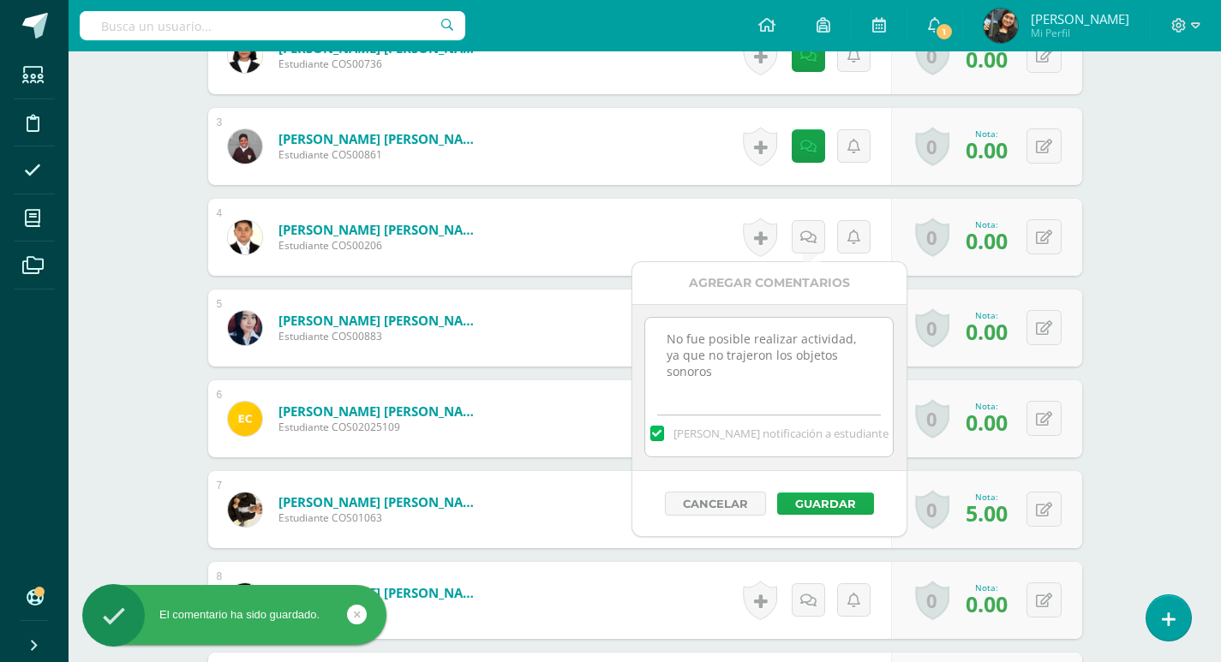
type textarea "No fue posible realizar actividad, ya que no trajeron los objetos sonoros"
click at [820, 499] on button "Guardar" at bounding box center [825, 504] width 97 height 22
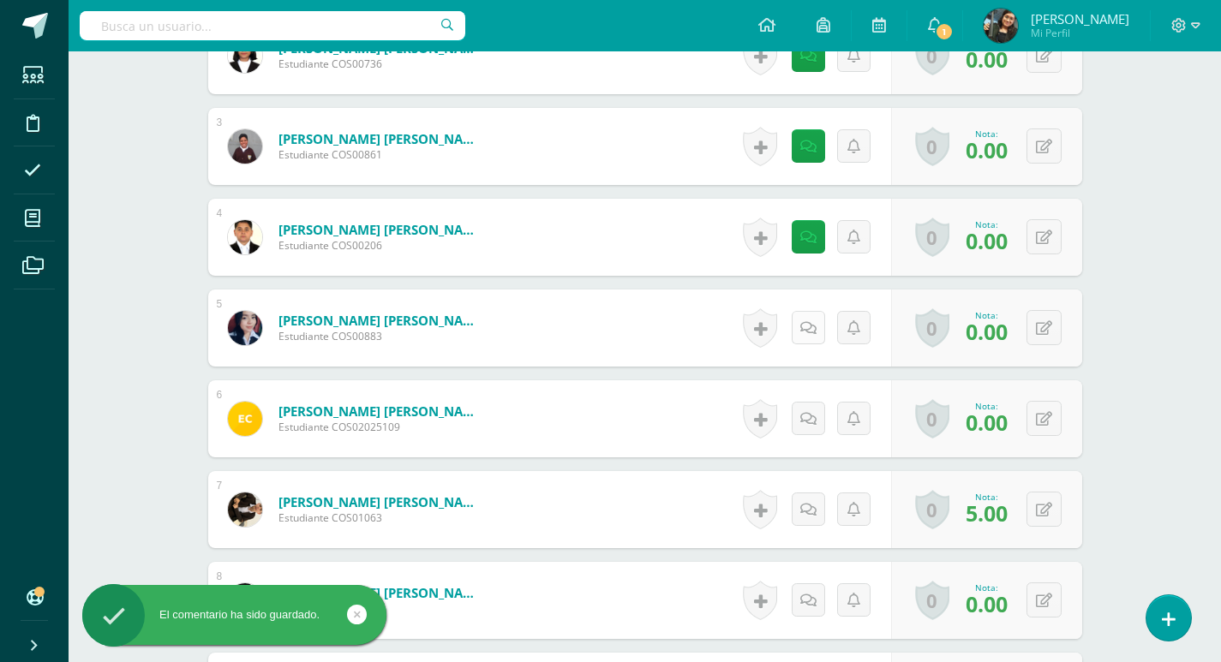
click at [802, 326] on link at bounding box center [807, 327] width 33 height 33
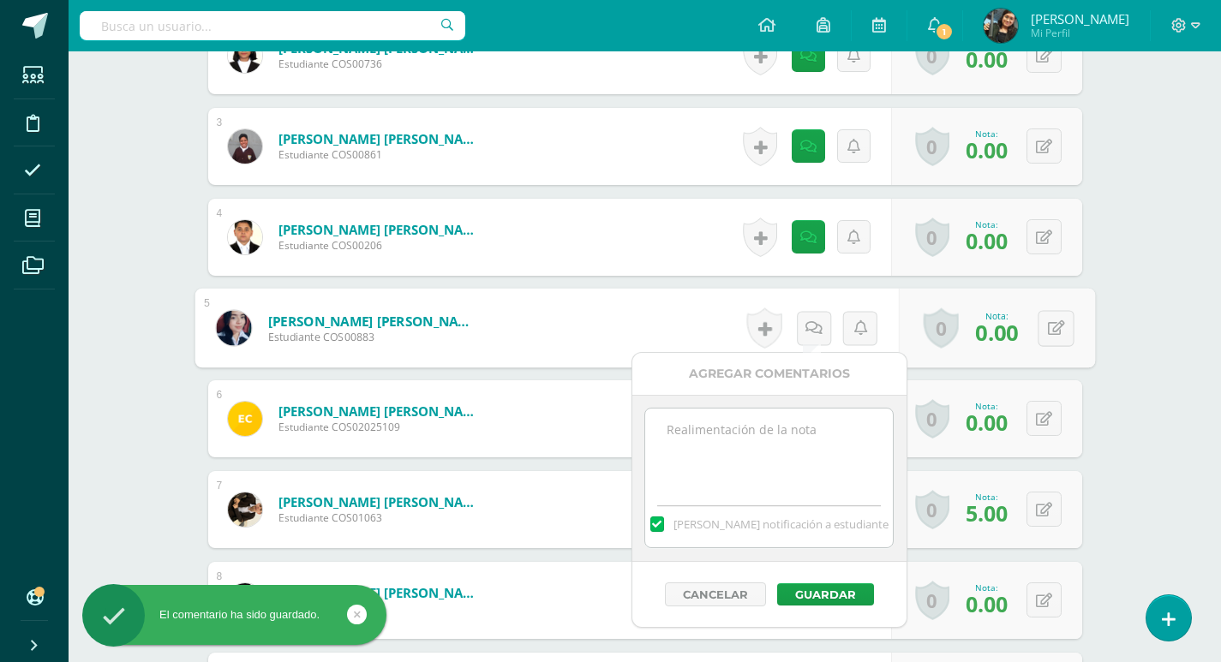
click at [796, 446] on textarea at bounding box center [769, 452] width 248 height 86
paste textarea "No fue posible realizar actividad, ya que no trajeron los objetos sonoros"
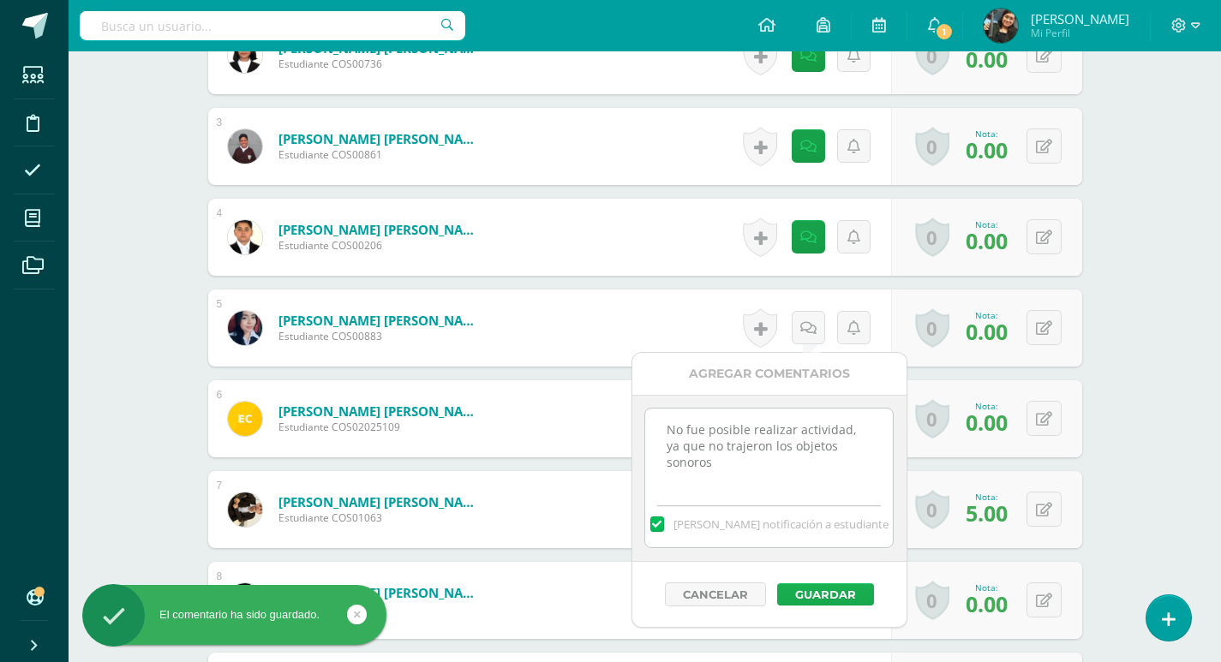
type textarea "No fue posible realizar actividad, ya que no trajeron los objetos sonoros"
click at [833, 588] on button "Guardar" at bounding box center [825, 594] width 97 height 22
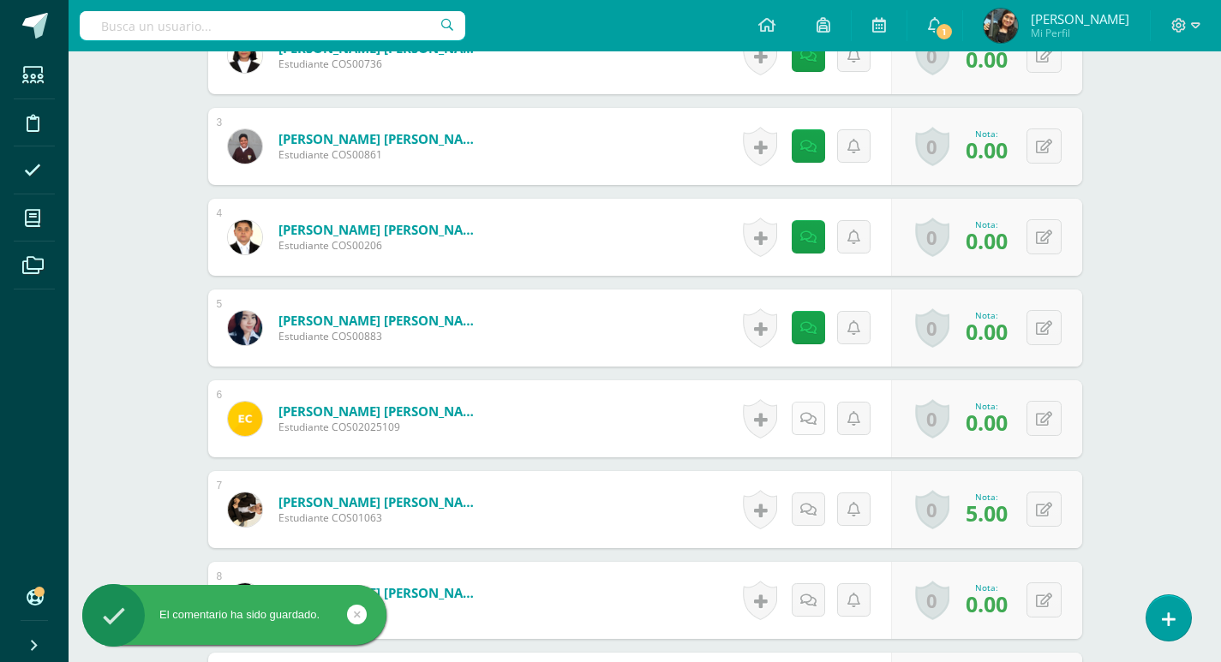
click at [805, 410] on link at bounding box center [807, 418] width 33 height 33
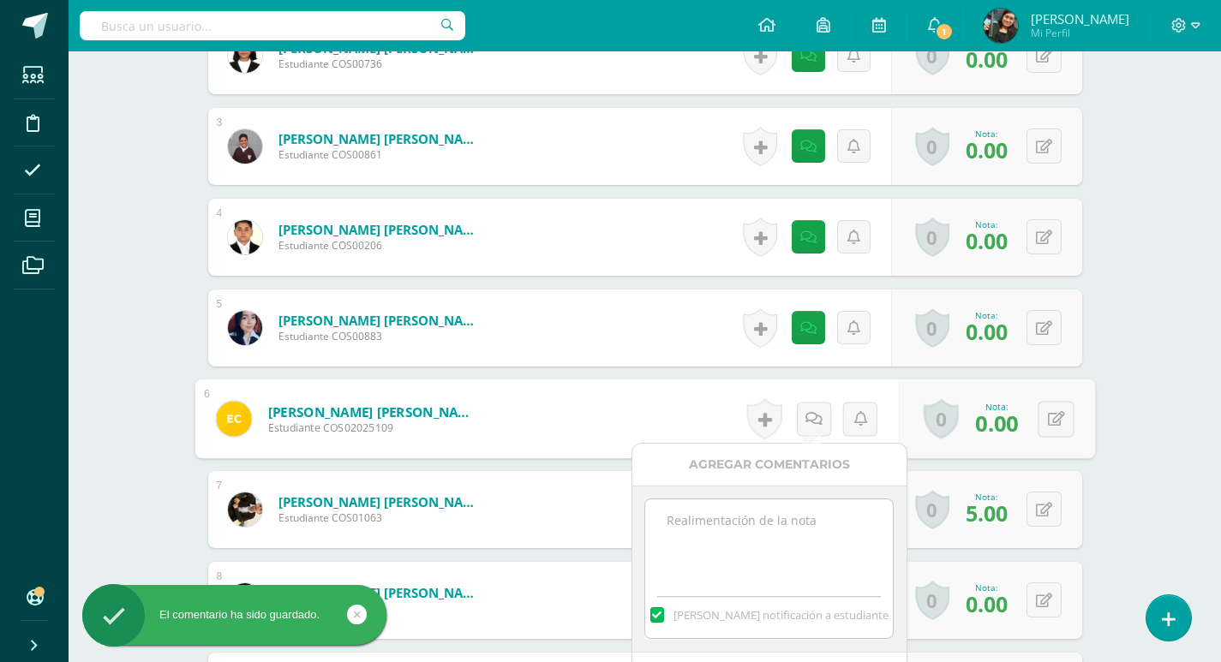
click at [781, 556] on textarea at bounding box center [769, 542] width 248 height 86
paste textarea "No fue posible realizar actividad, ya que no trajeron los objetos sonoros"
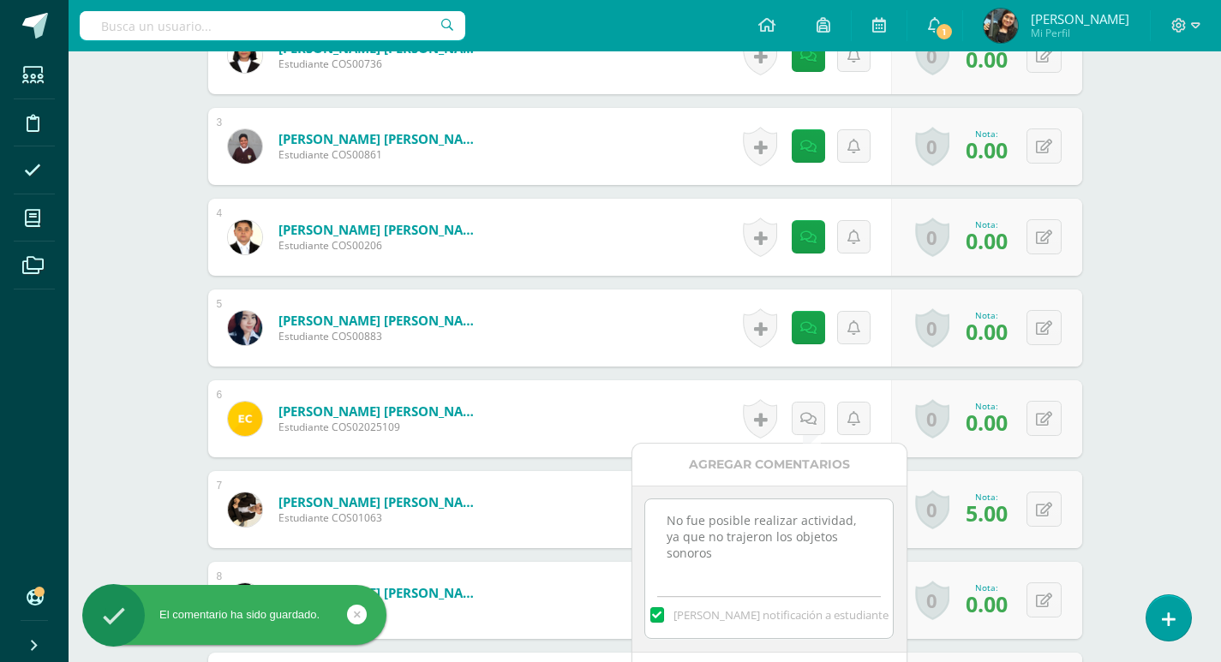
scroll to position [857, 0]
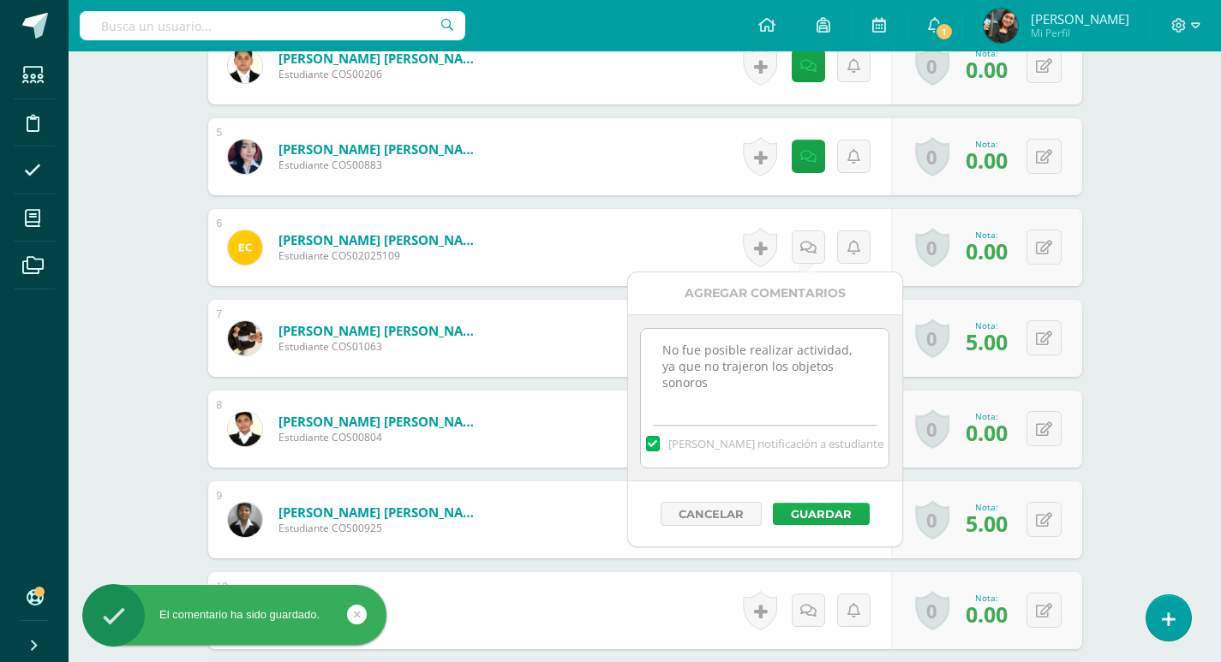
type textarea "No fue posible realizar actividad, ya que no trajeron los objetos sonoros"
click at [821, 519] on button "Guardar" at bounding box center [821, 514] width 97 height 22
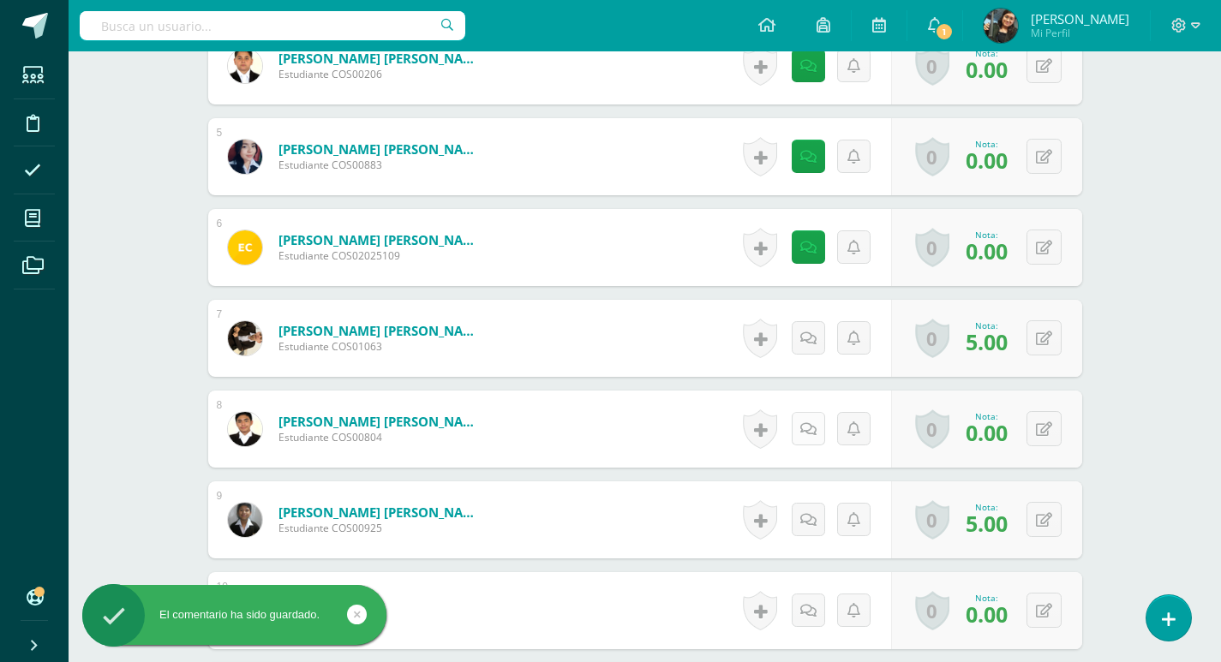
click at [809, 422] on icon at bounding box center [808, 429] width 16 height 15
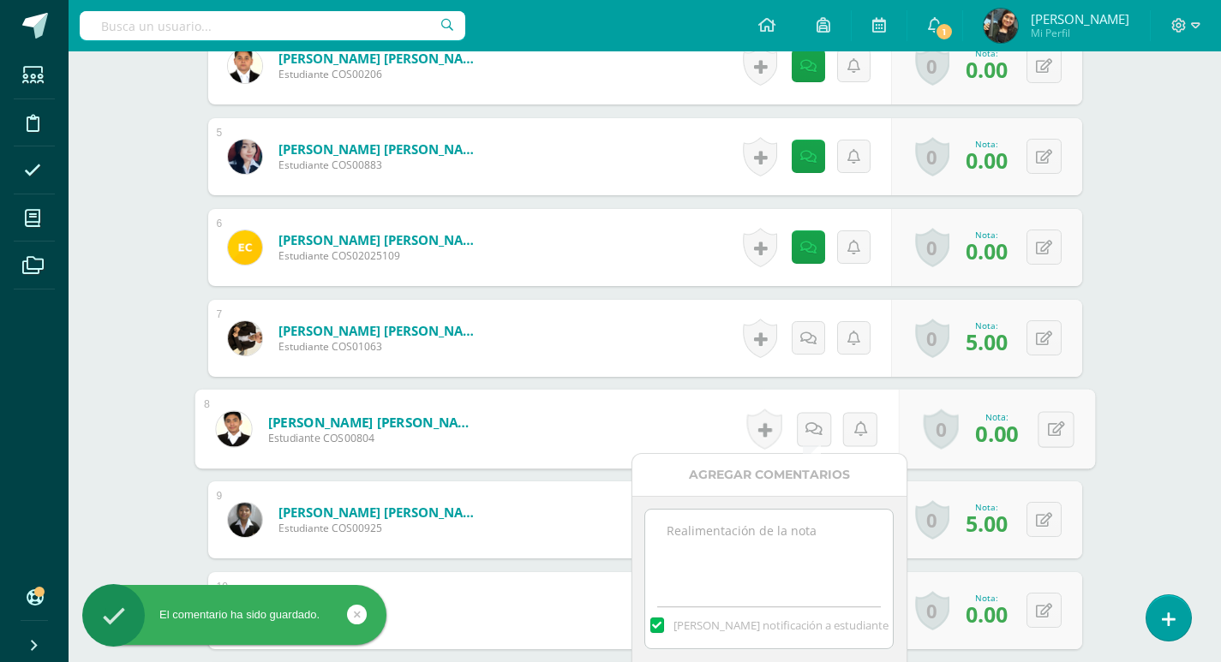
click at [789, 536] on textarea at bounding box center [769, 553] width 248 height 86
paste textarea "No fue posible realizar actividad, ya que no trajeron los objetos sonoros"
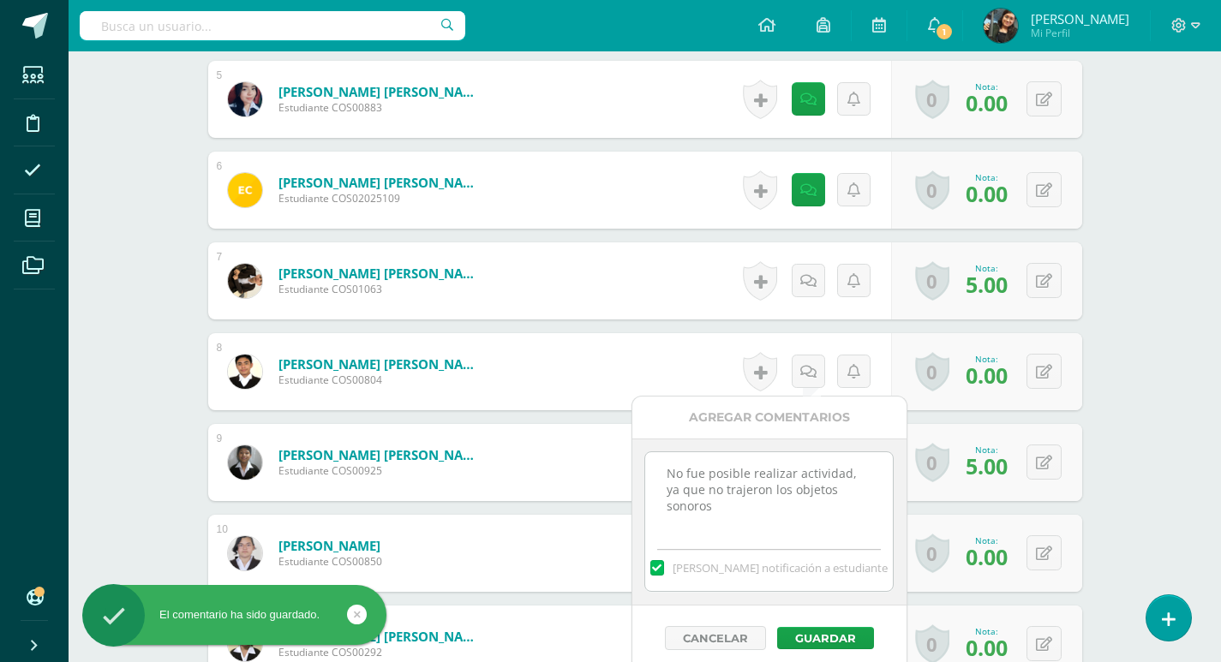
scroll to position [1028, 0]
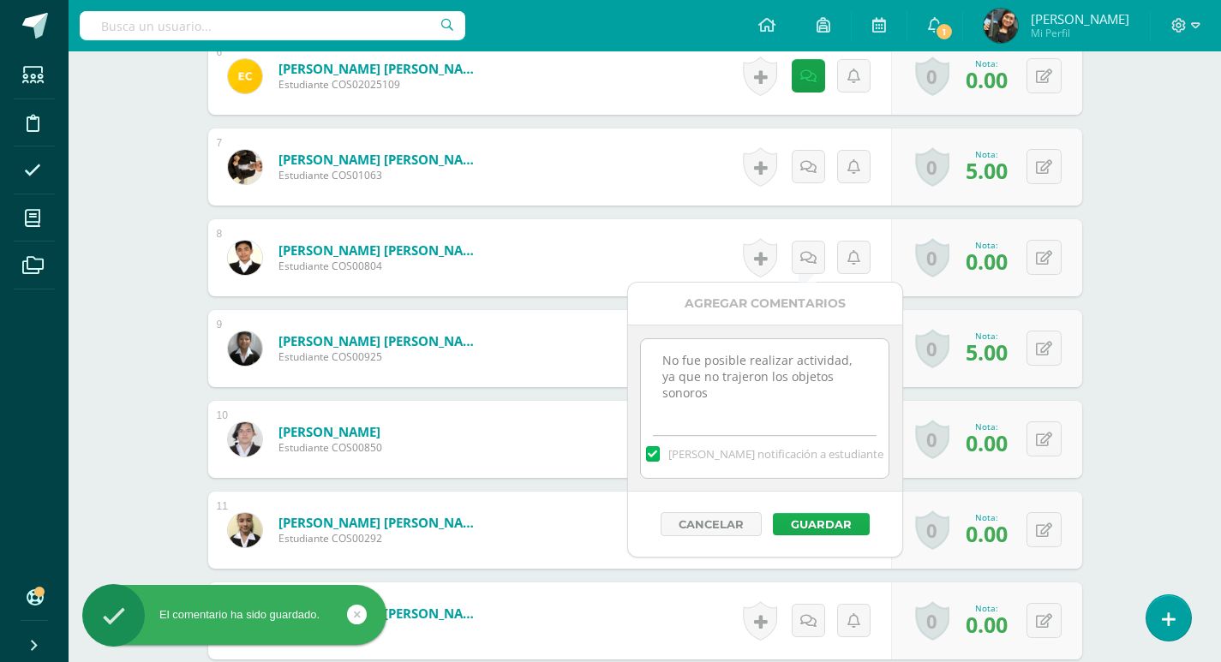
type textarea "No fue posible realizar actividad, ya que no trajeron los objetos sonoros"
click at [811, 520] on button "Guardar" at bounding box center [821, 524] width 97 height 22
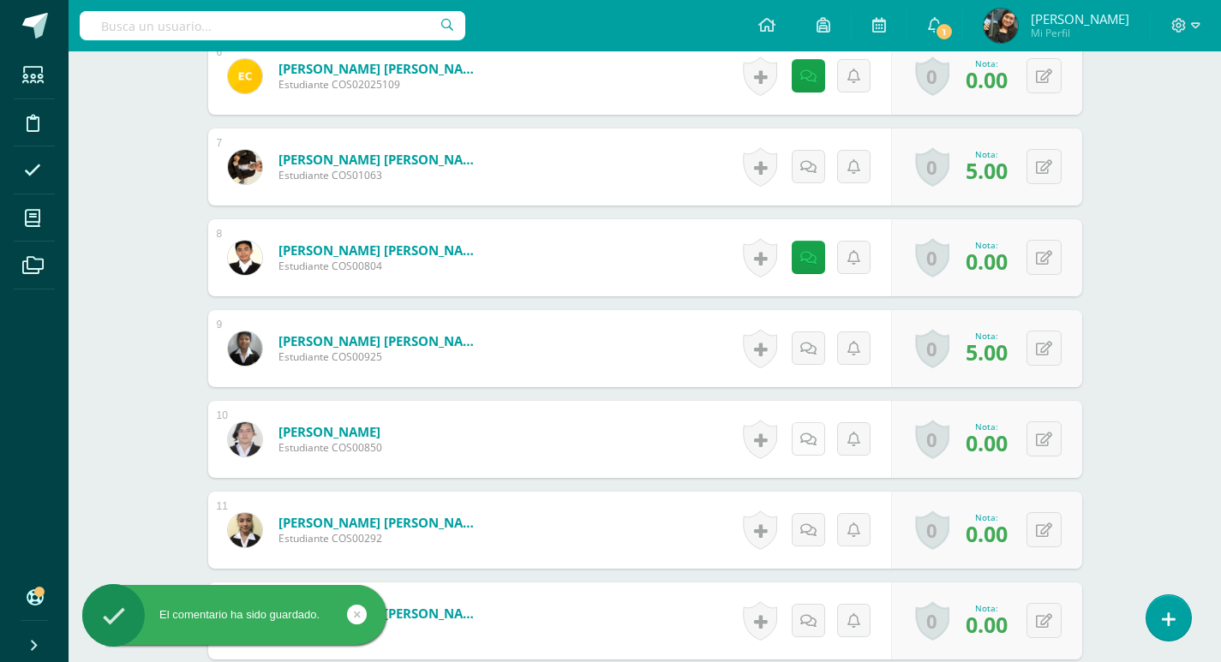
click at [810, 433] on icon at bounding box center [808, 440] width 16 height 15
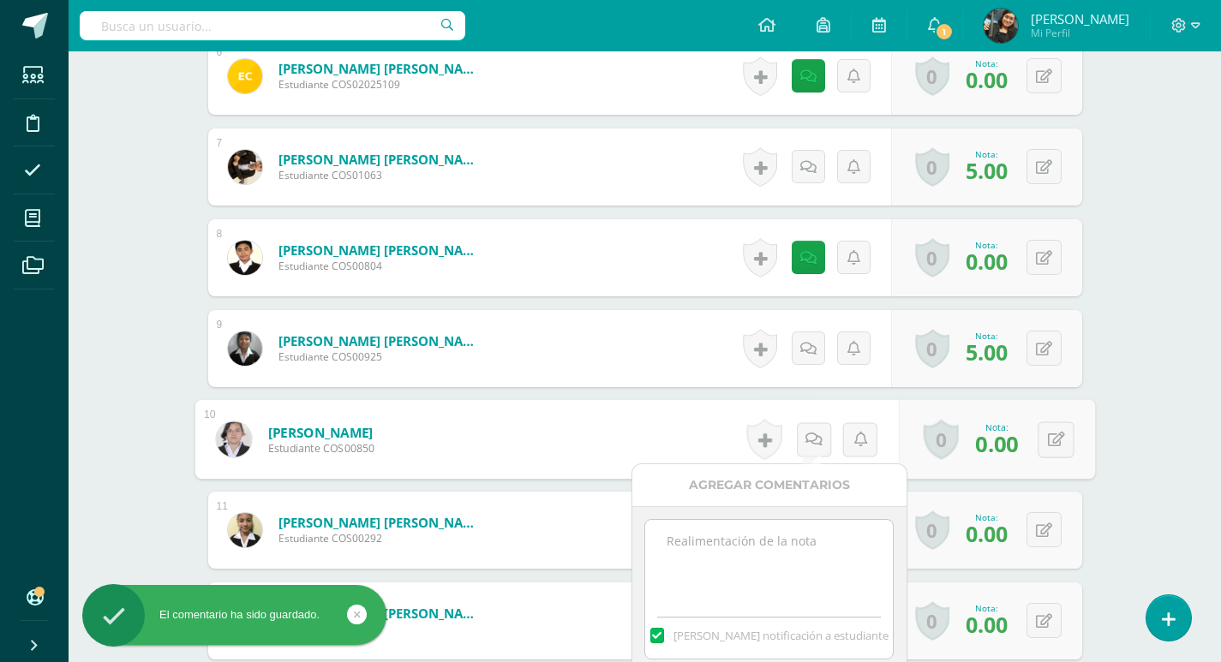
click at [776, 543] on textarea at bounding box center [769, 563] width 248 height 86
paste textarea "No fue posible realizar actividad, ya que no trajeron los objetos sonoros"
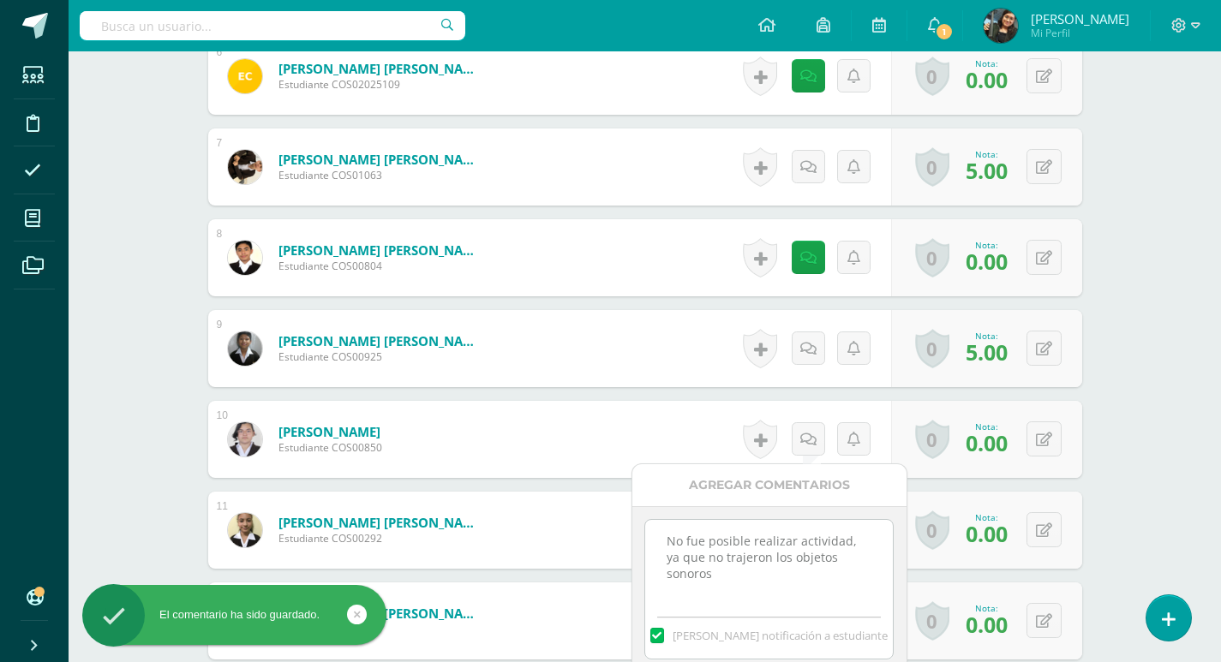
scroll to position [1114, 0]
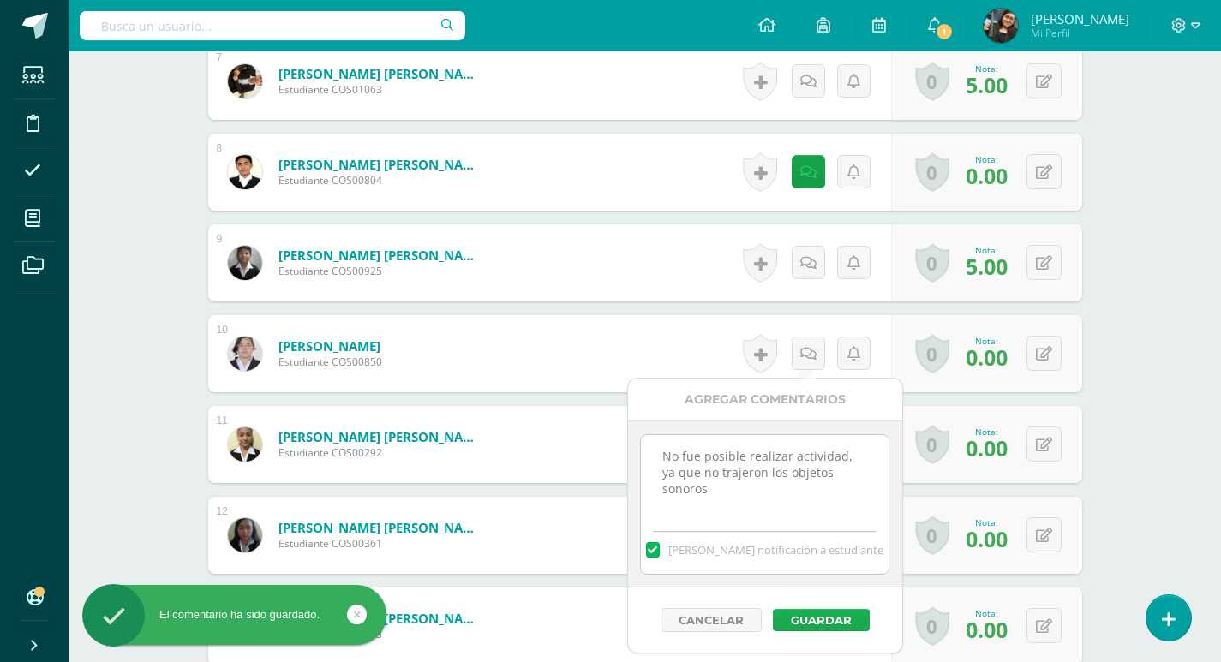
type textarea "No fue posible realizar actividad, ya que no trajeron los objetos sonoros"
click at [797, 617] on button "Guardar" at bounding box center [821, 620] width 97 height 22
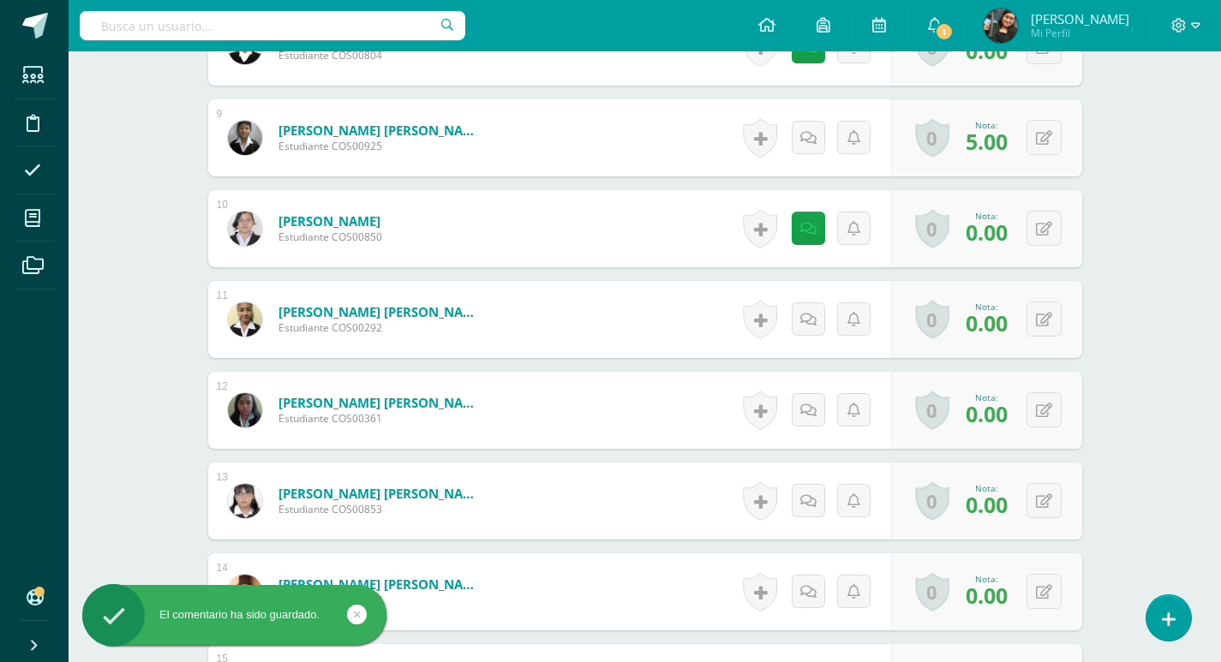
scroll to position [1371, 0]
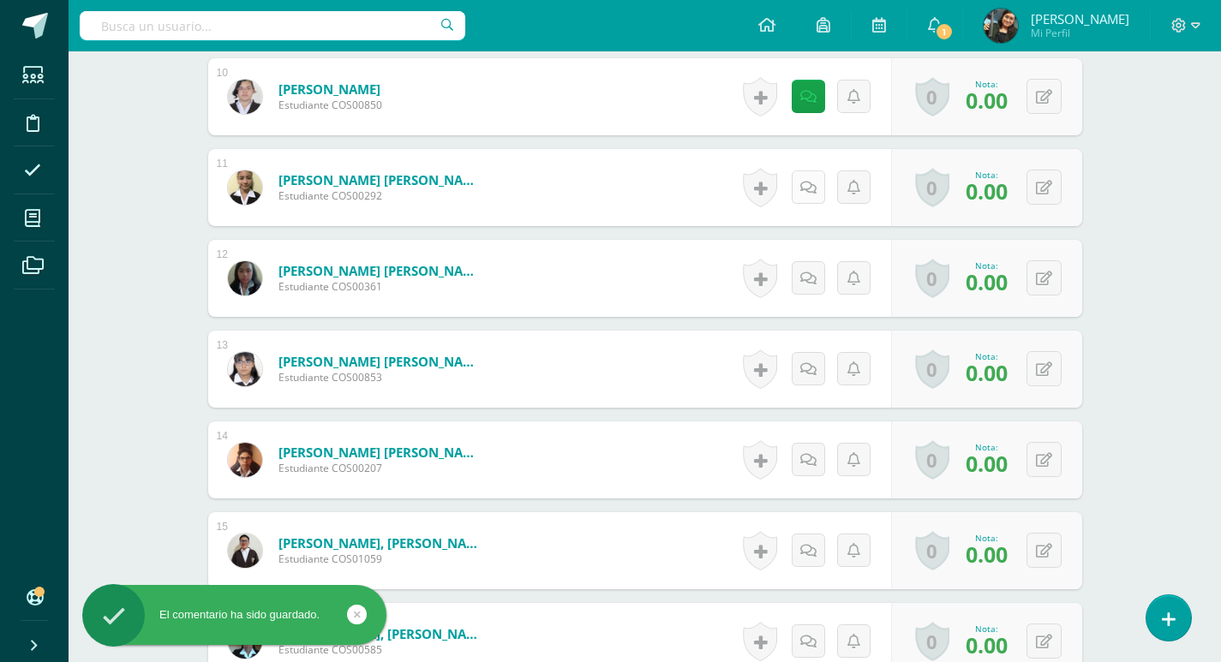
click at [809, 188] on icon at bounding box center [808, 188] width 16 height 15
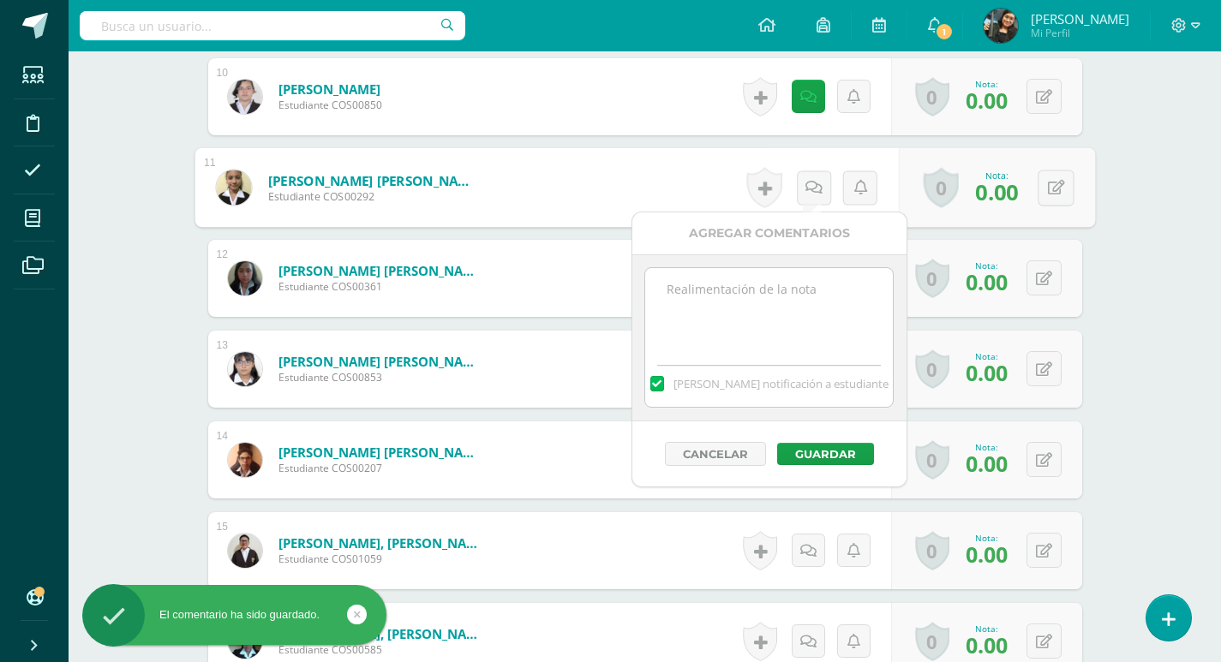
click at [781, 315] on textarea at bounding box center [769, 311] width 248 height 86
paste textarea "No fue posible realizar actividad, ya que no trajeron los objetos sonoros"
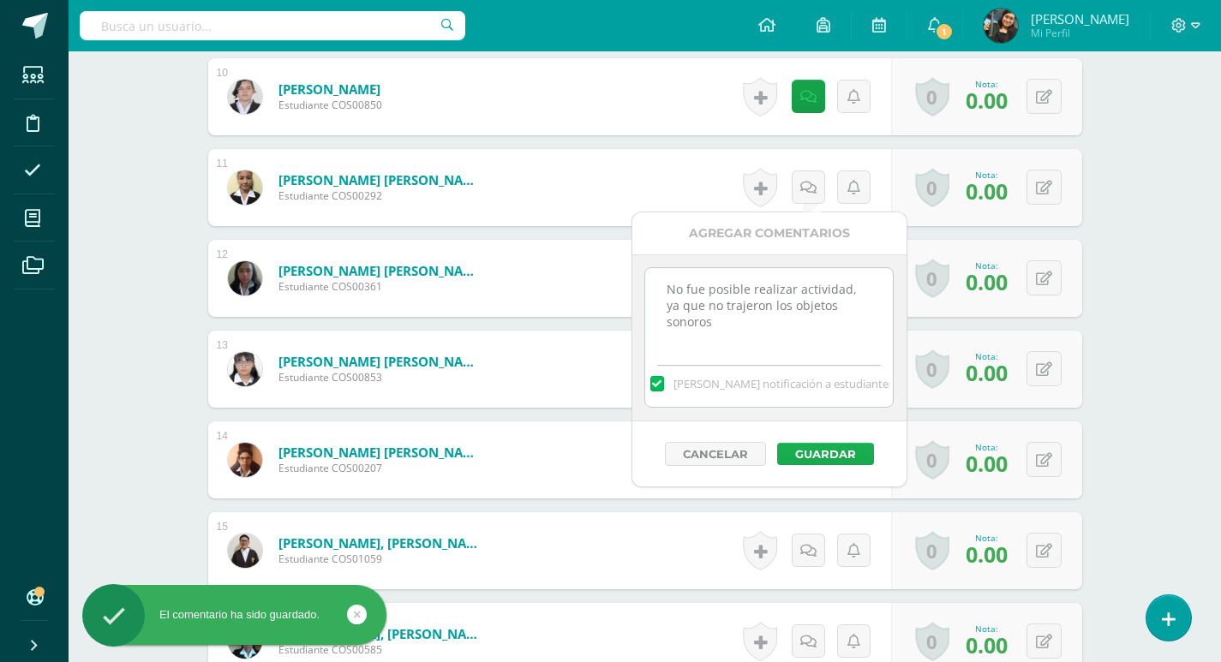
type textarea "No fue posible realizar actividad, ya que no trajeron los objetos sonoros"
click at [830, 450] on button "Guardar" at bounding box center [825, 454] width 97 height 22
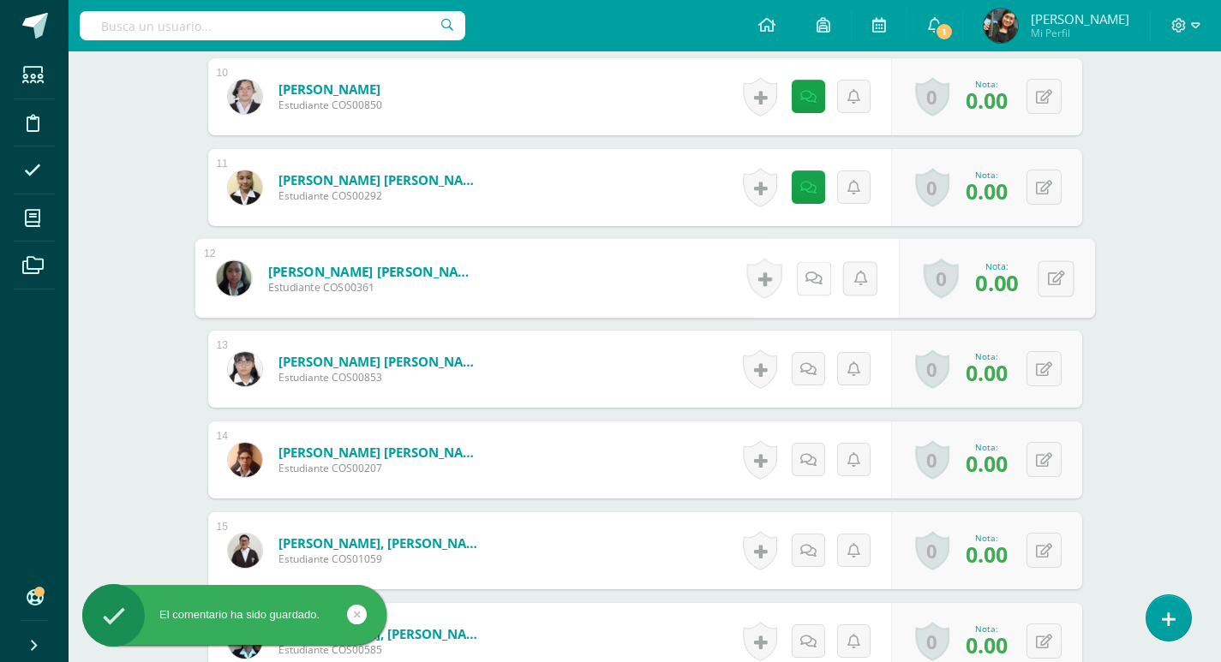
click at [809, 279] on icon at bounding box center [812, 278] width 17 height 15
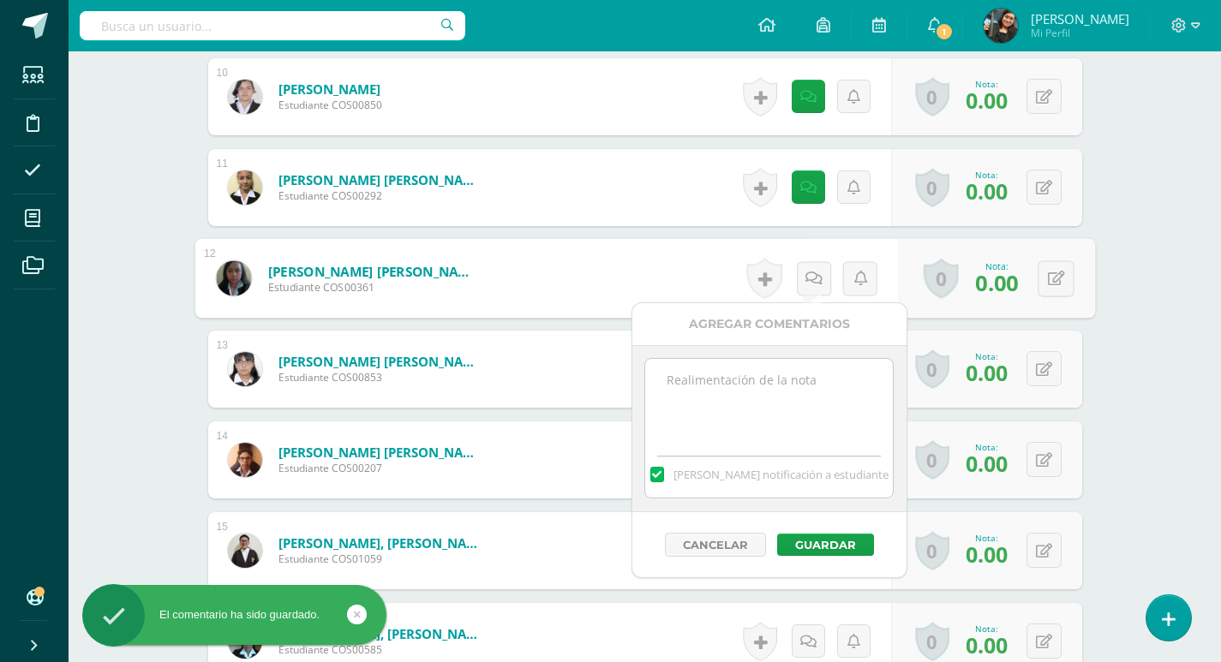
click at [794, 410] on textarea at bounding box center [769, 402] width 248 height 86
paste textarea "No fue posible realizar actividad, ya que no trajeron los objetos sonoros"
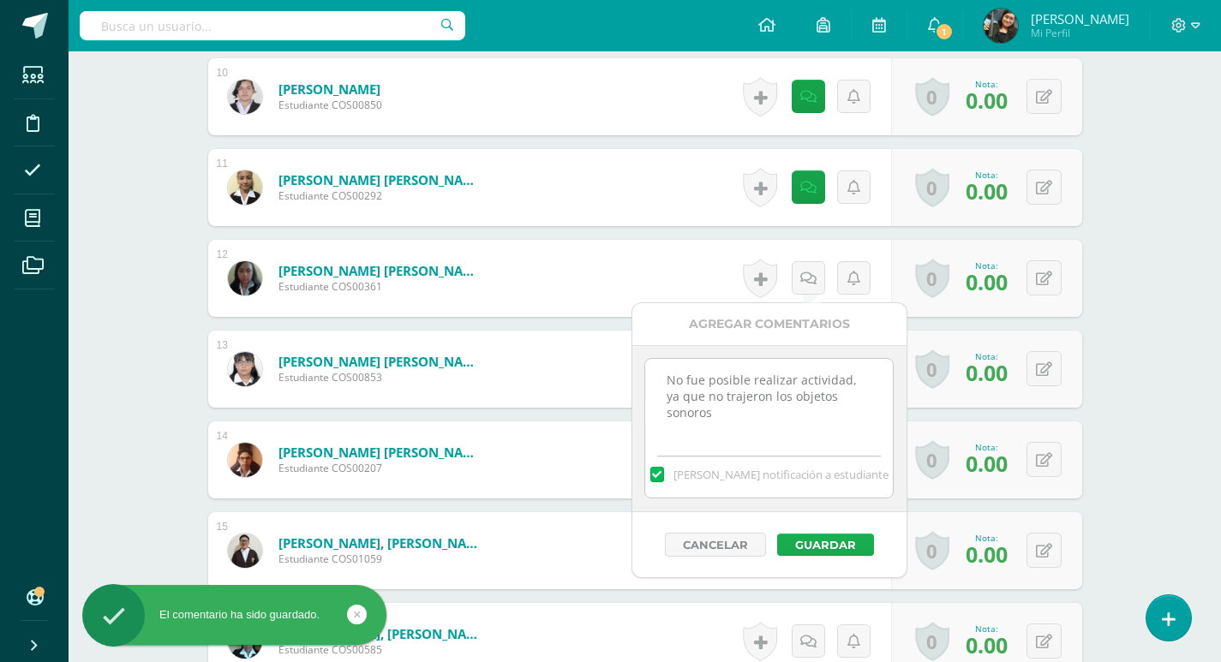
type textarea "No fue posible realizar actividad, ya que no trajeron los objetos sonoros"
click at [821, 547] on button "Guardar" at bounding box center [825, 545] width 97 height 22
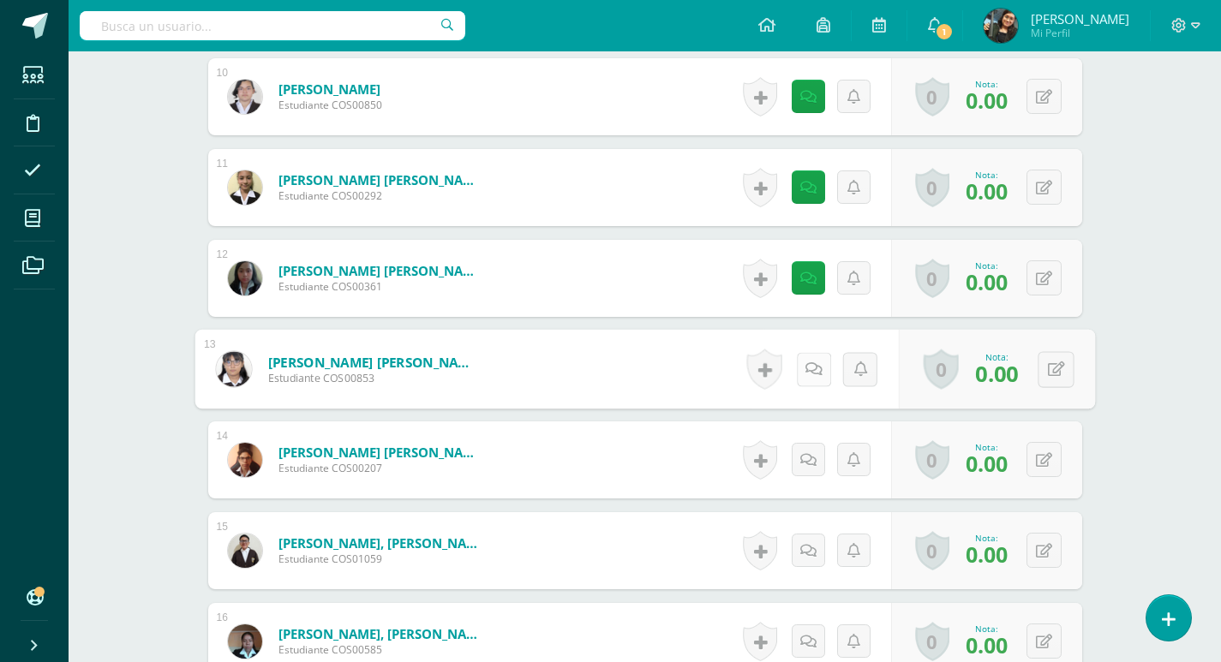
click at [809, 368] on icon at bounding box center [812, 368] width 17 height 15
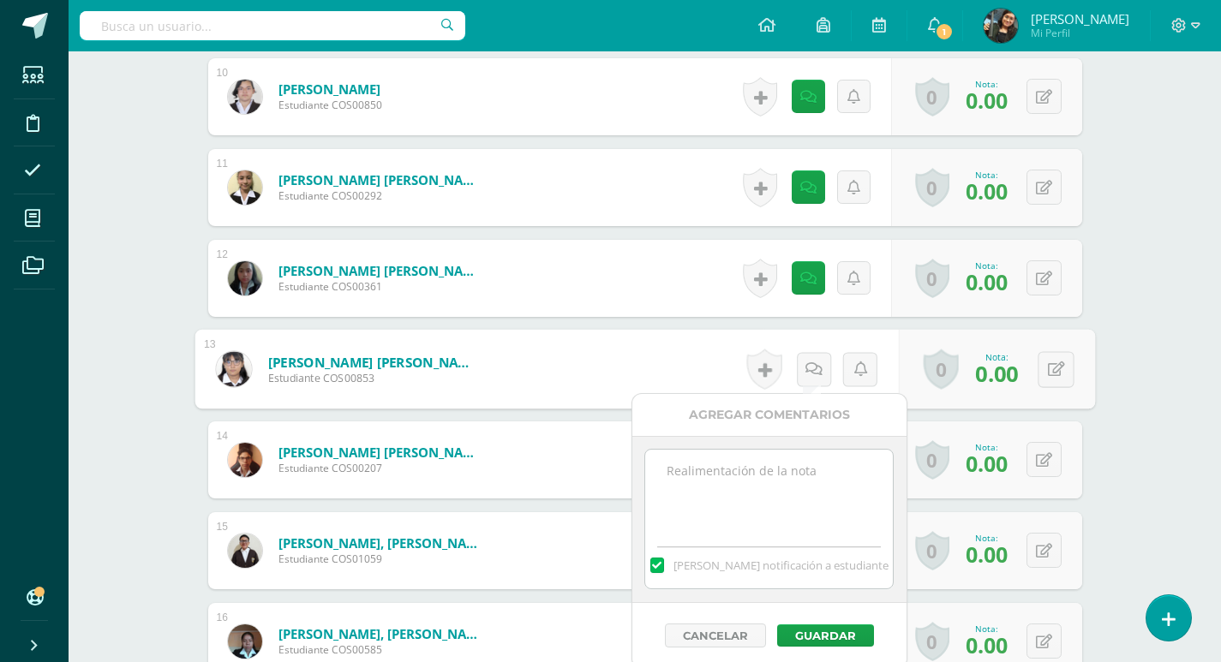
click at [739, 477] on textarea at bounding box center [769, 493] width 248 height 86
paste textarea "No fue posible realizar actividad, ya que no trajeron los objetos sonoros"
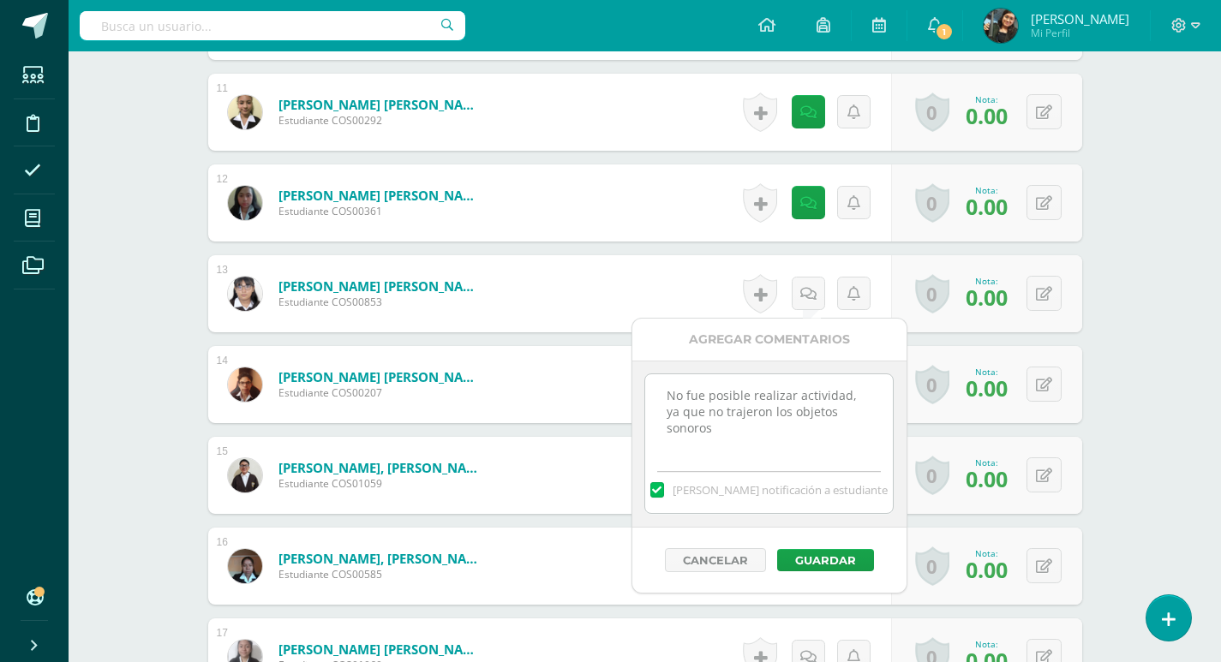
scroll to position [1628, 0]
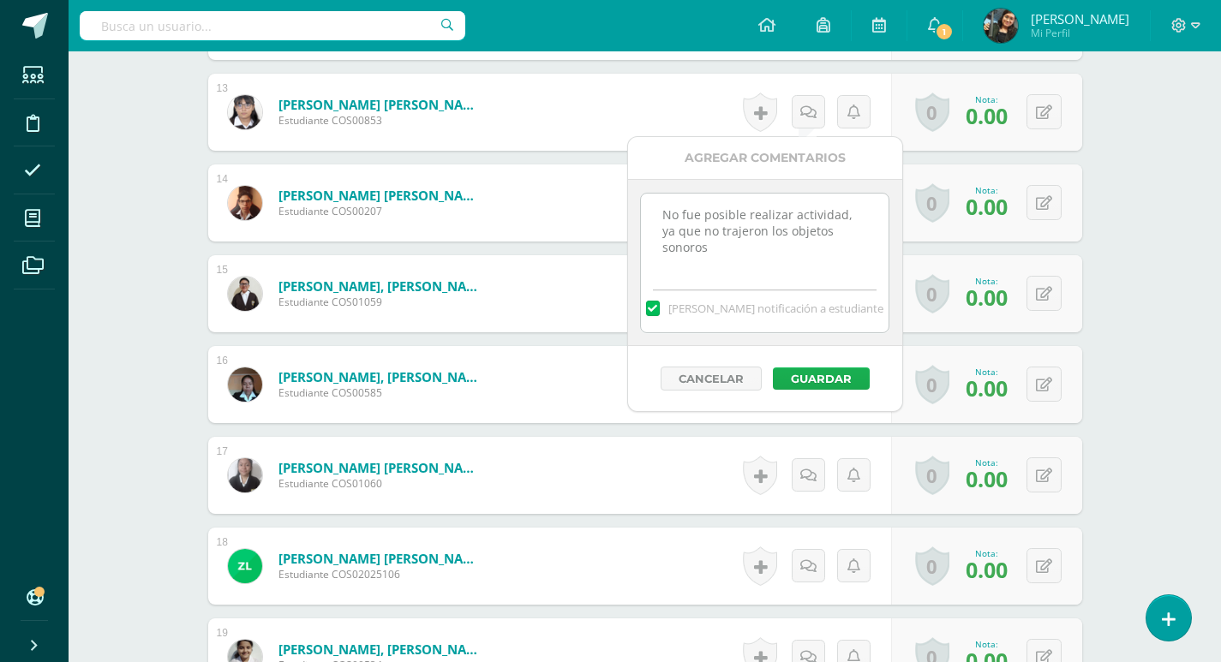
type textarea "No fue posible realizar actividad, ya que no trajeron los objetos sonoros"
click at [832, 378] on button "Guardar" at bounding box center [821, 378] width 97 height 22
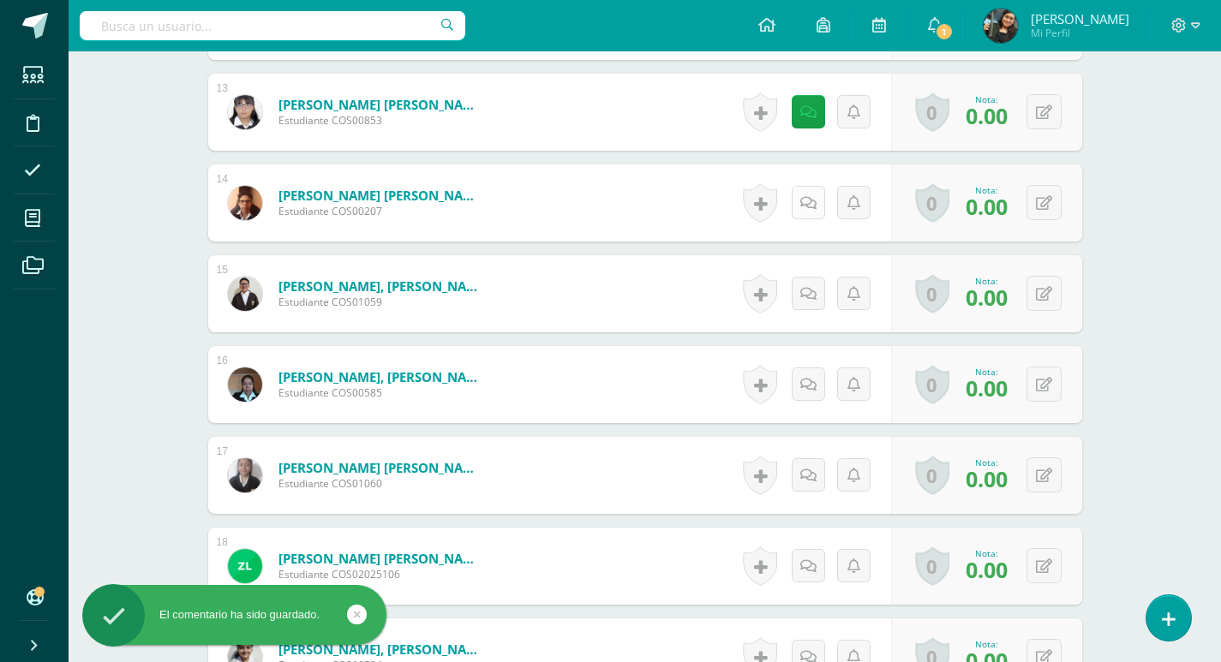
click at [811, 198] on icon at bounding box center [808, 203] width 16 height 15
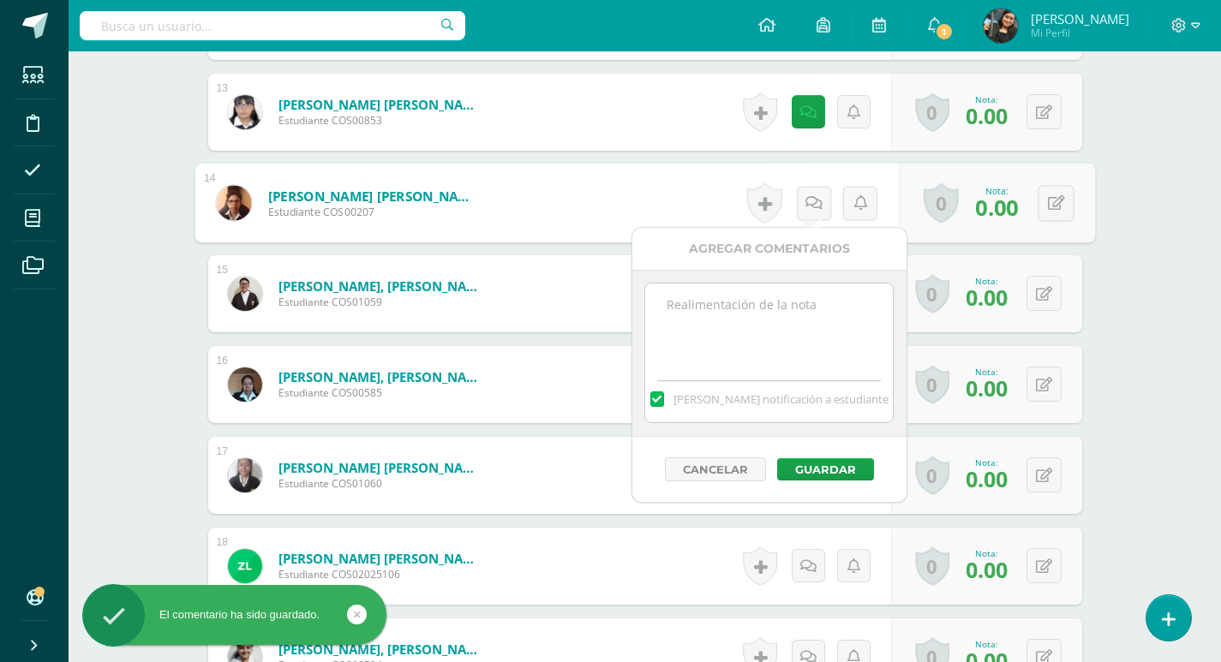
click at [785, 314] on textarea at bounding box center [769, 327] width 248 height 86
paste textarea "No fue posible realizar actividad, ya que no trajeron los objetos sonoros"
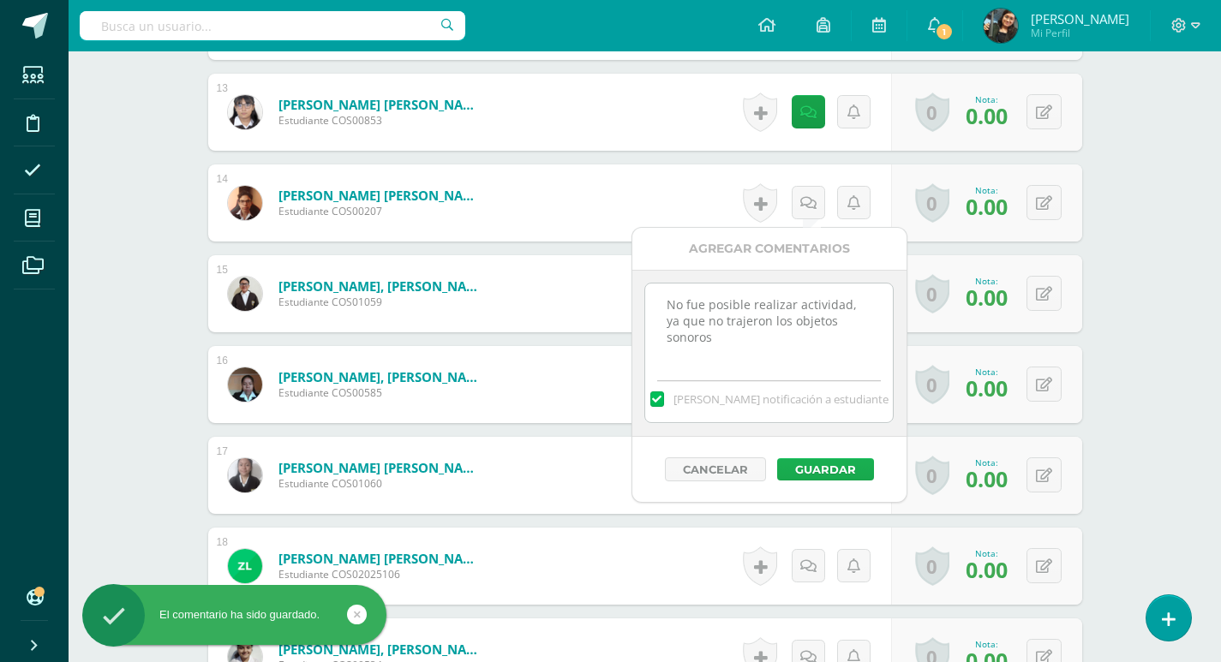
type textarea "No fue posible realizar actividad, ya que no trajeron los objetos sonoros"
click at [821, 468] on button "Guardar" at bounding box center [825, 469] width 97 height 22
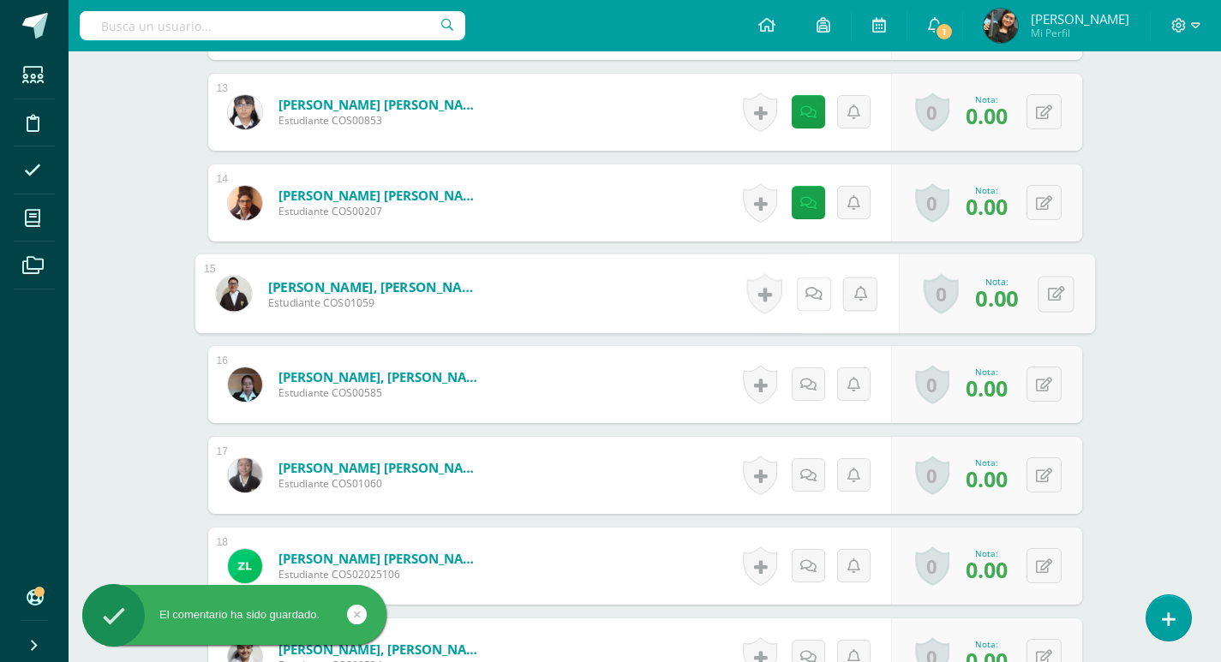
click at [808, 291] on icon at bounding box center [812, 293] width 17 height 15
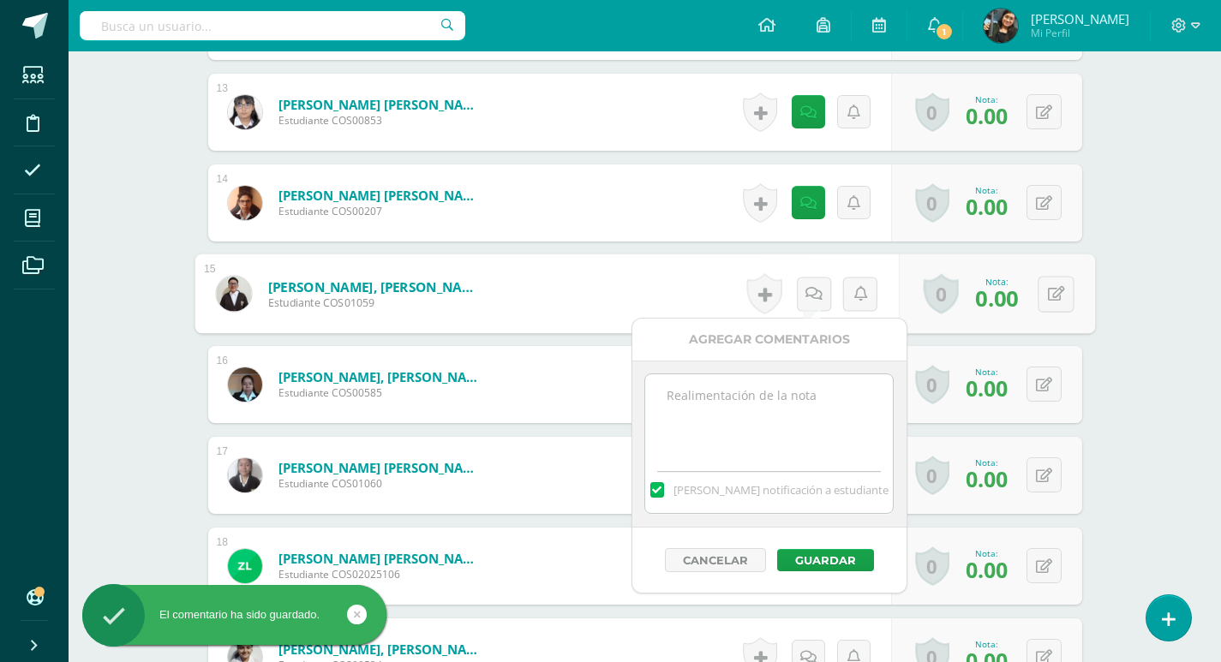
click at [762, 424] on textarea at bounding box center [769, 417] width 248 height 86
paste textarea "No fue posible realizar actividad, ya que no trajeron los objetos sonoros"
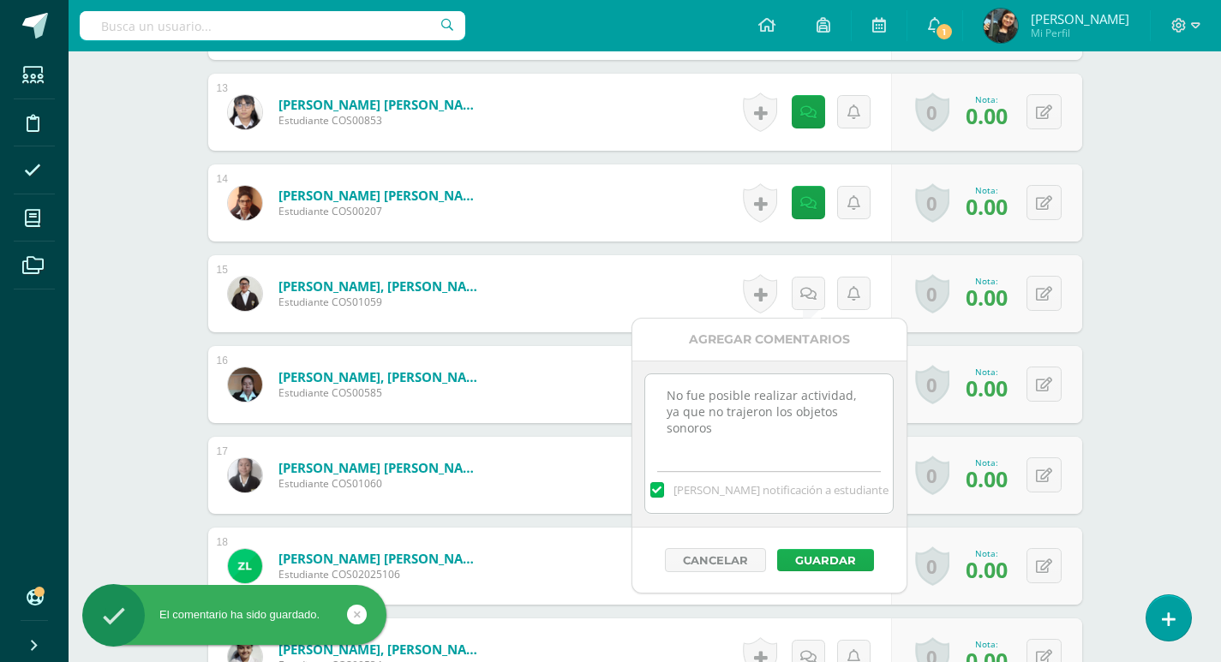
type textarea "No fue posible realizar actividad, ya que no trajeron los objetos sonoros"
click at [819, 558] on button "Guardar" at bounding box center [825, 560] width 97 height 22
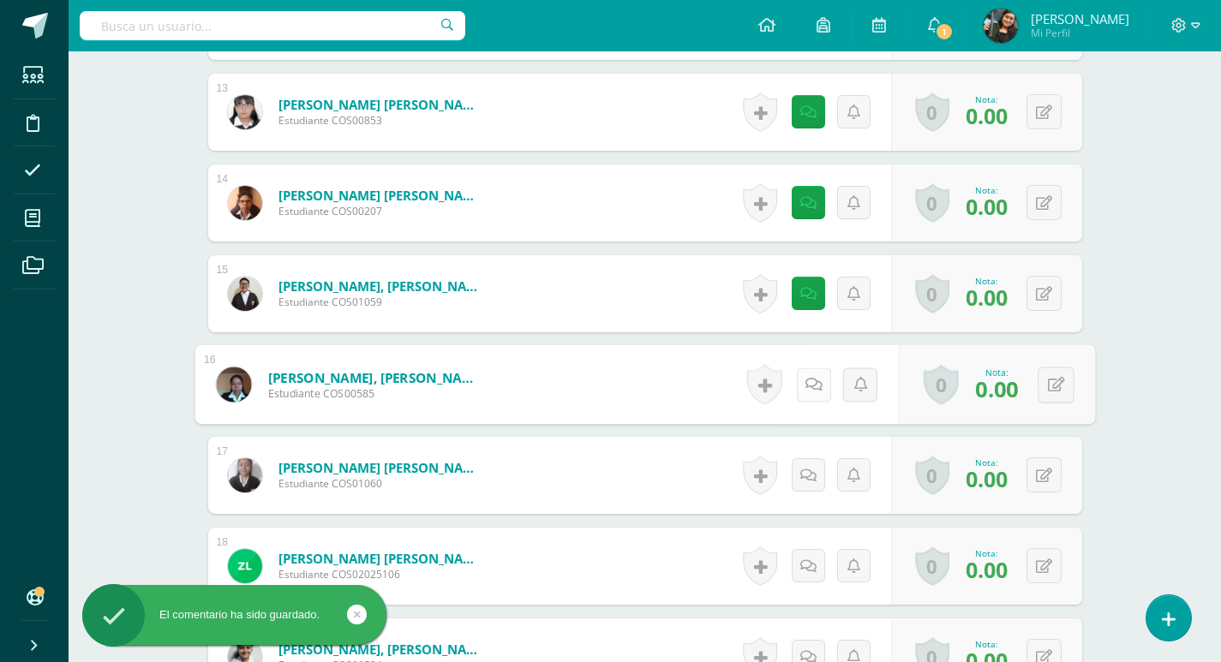
click at [805, 371] on link at bounding box center [813, 384] width 34 height 34
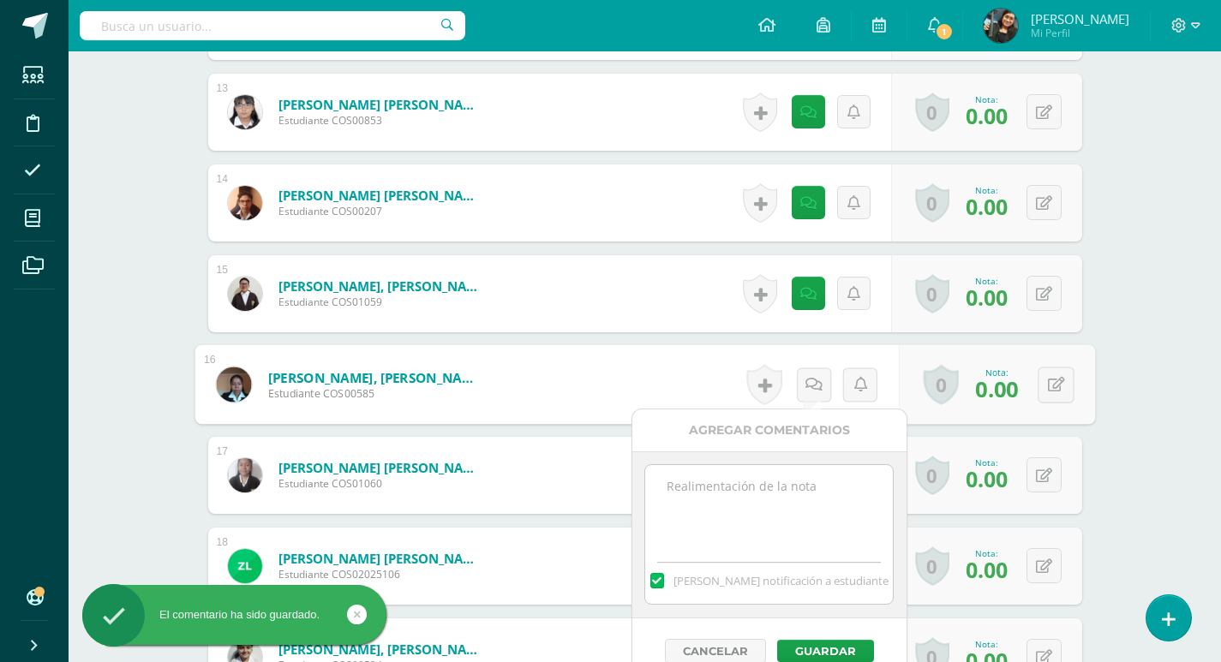
click at [764, 493] on textarea at bounding box center [769, 508] width 248 height 86
paste textarea "No fue posible realizar actividad, ya que no trajeron los objetos sonoros"
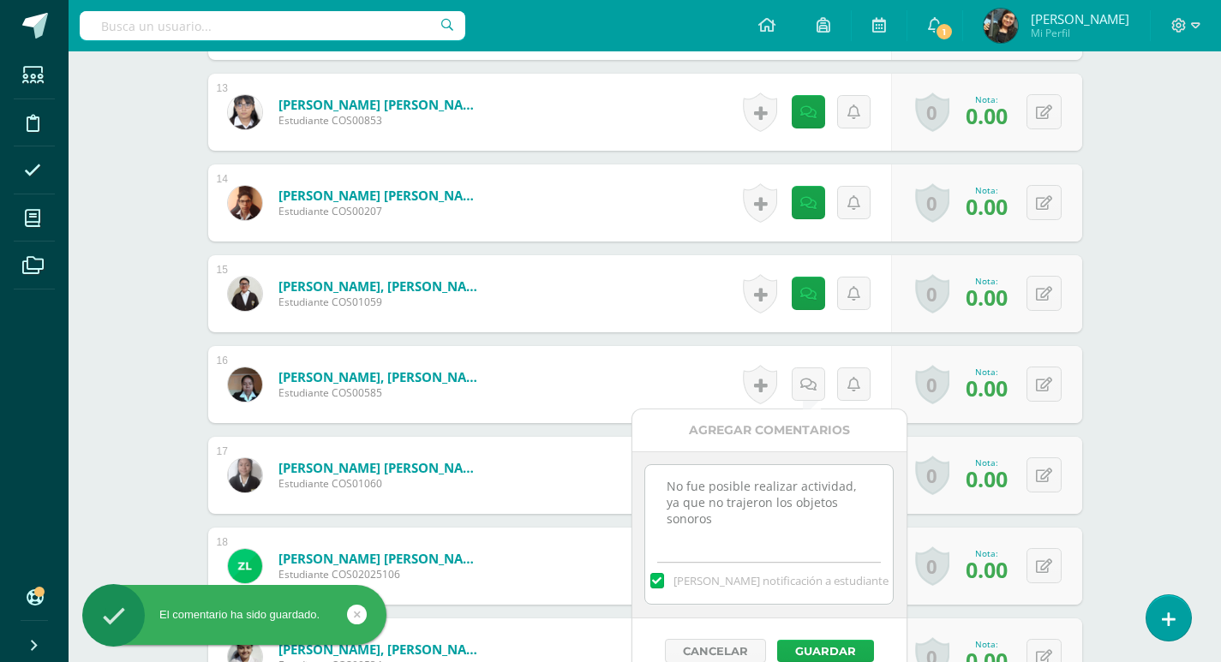
type textarea "No fue posible realizar actividad, ya que no trajeron los objetos sonoros"
click at [812, 654] on button "Guardar" at bounding box center [825, 651] width 97 height 22
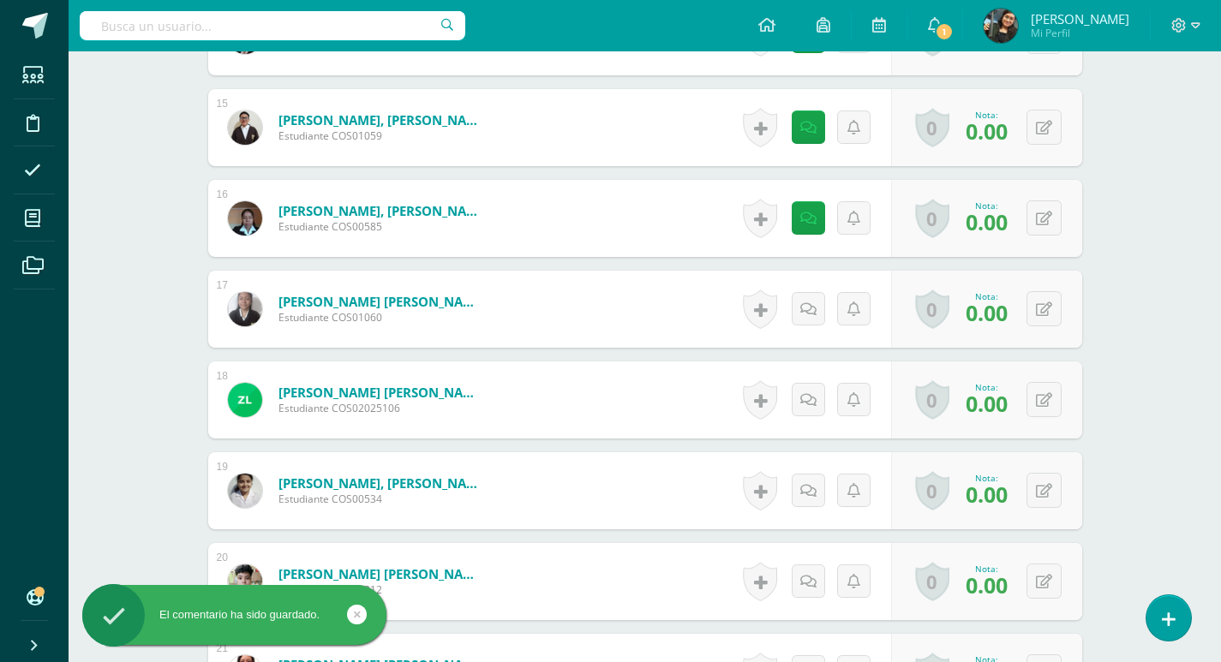
scroll to position [1799, 0]
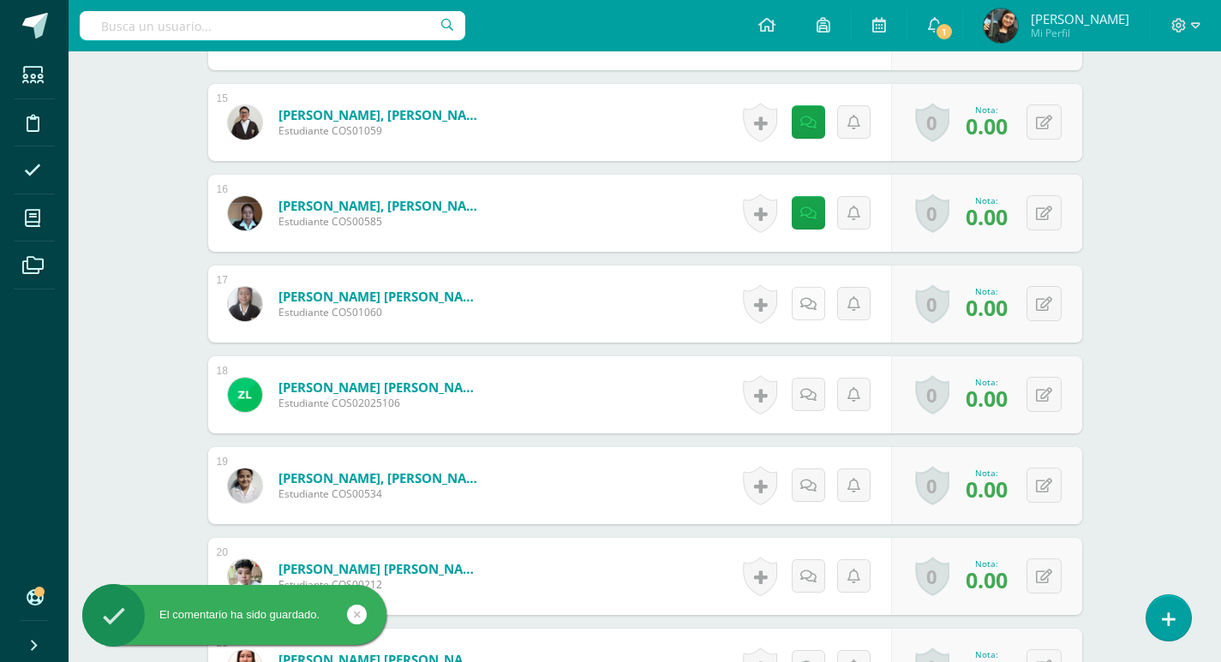
click at [806, 303] on icon at bounding box center [808, 304] width 16 height 15
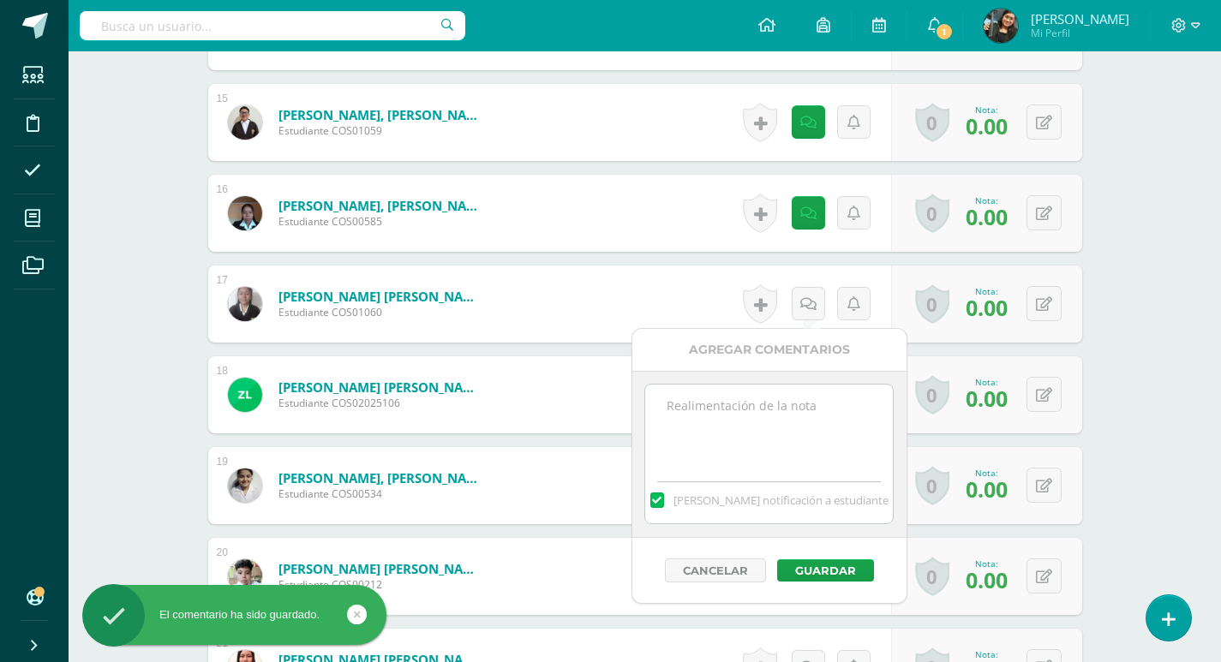
click at [764, 406] on textarea at bounding box center [769, 428] width 248 height 86
paste textarea "No fue posible realizar actividad, ya que no trajeron los objetos sonoros"
type textarea "No fue posible realizar actividad, ya que no trajeron los objetos sonoros"
click at [819, 566] on button "Guardar" at bounding box center [825, 570] width 97 height 22
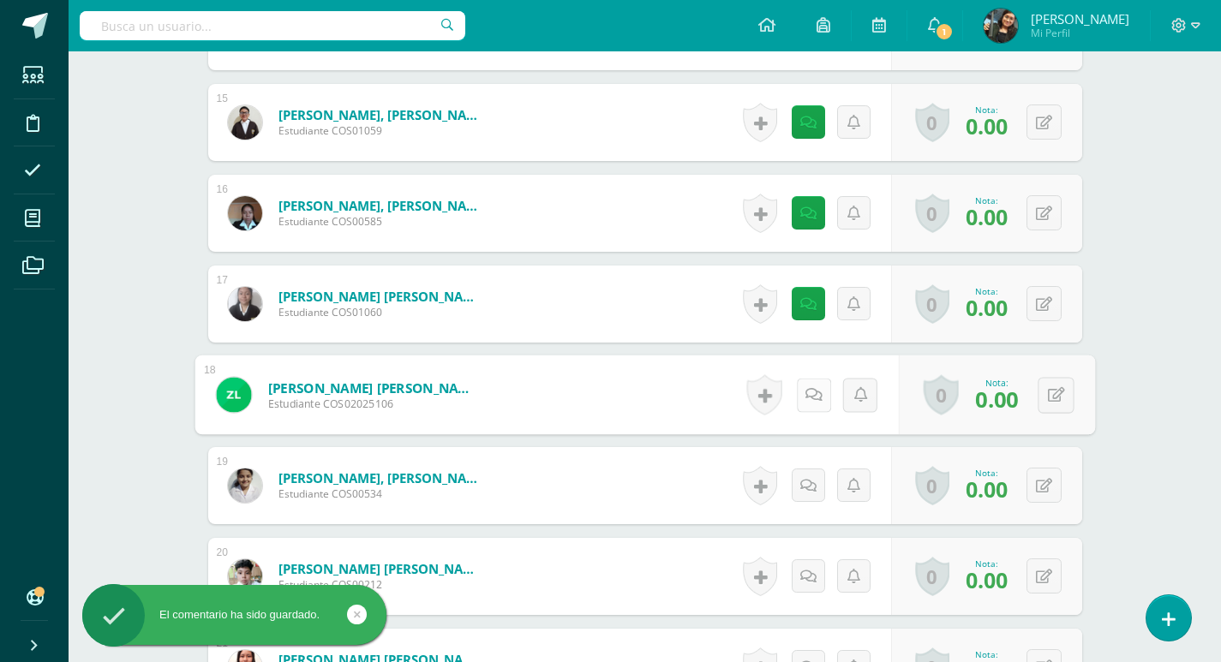
click at [805, 391] on icon at bounding box center [812, 394] width 17 height 15
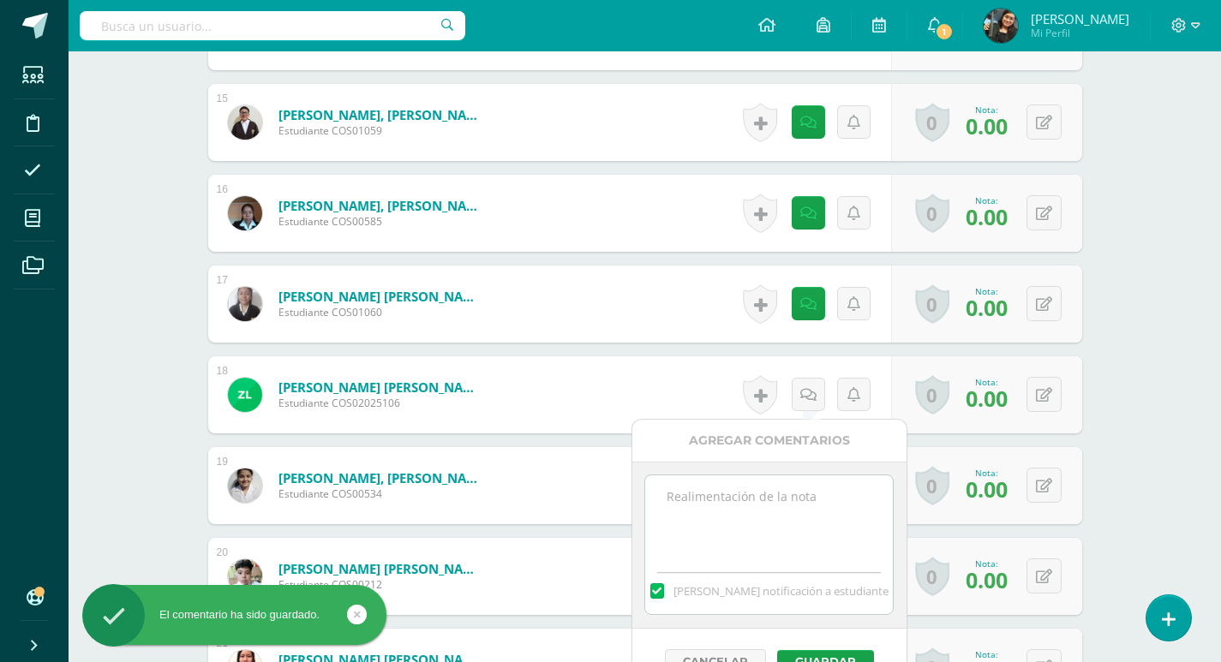
click at [763, 490] on textarea at bounding box center [769, 518] width 248 height 86
paste textarea "No fue posible realizar actividad, ya que no trajeron los objetos sonoros"
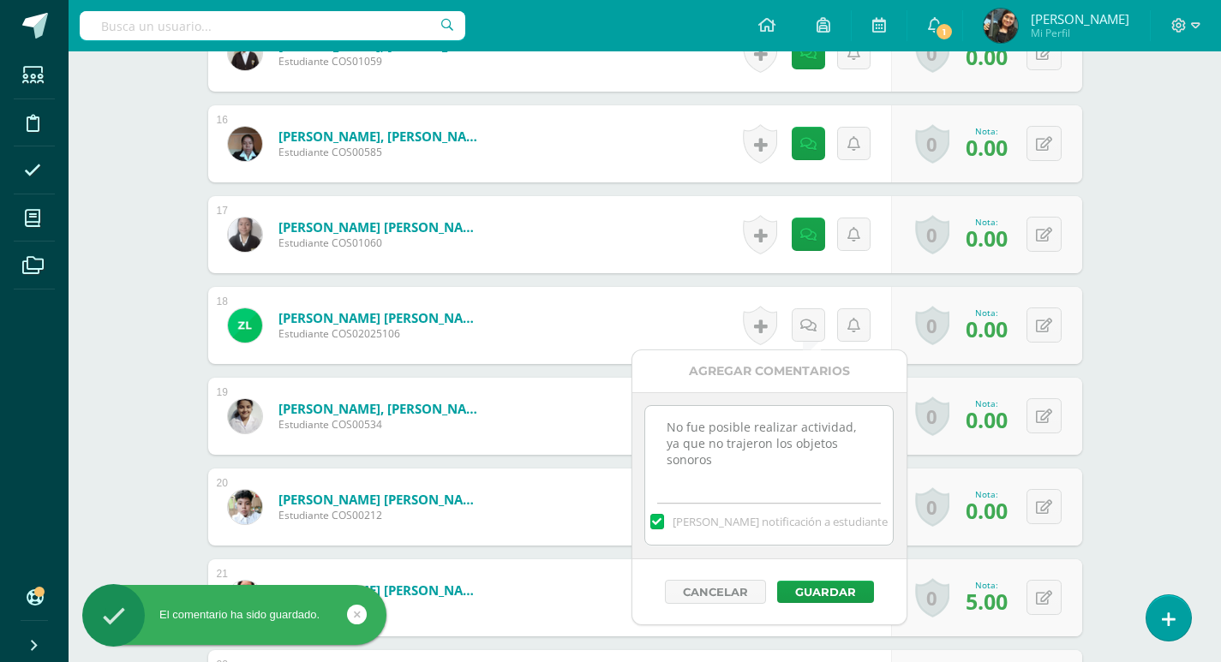
scroll to position [1970, 0]
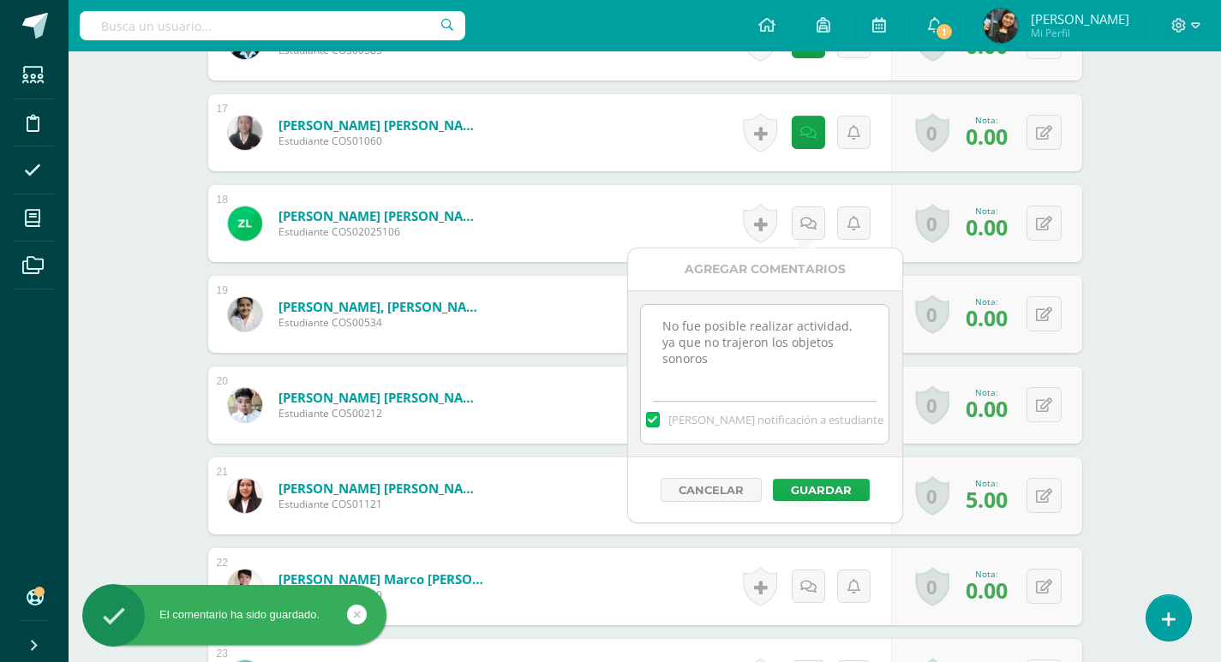
type textarea "No fue posible realizar actividad, ya que no trajeron los objetos sonoros"
click at [821, 493] on button "Guardar" at bounding box center [821, 490] width 97 height 22
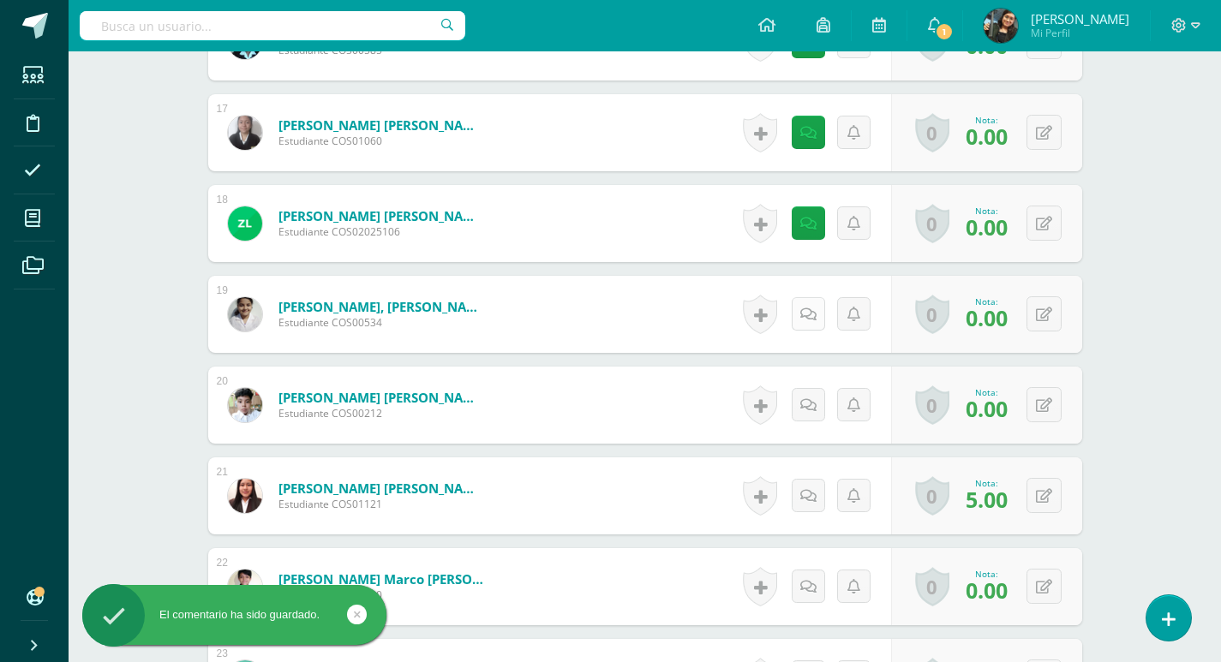
click at [808, 311] on icon at bounding box center [808, 315] width 16 height 15
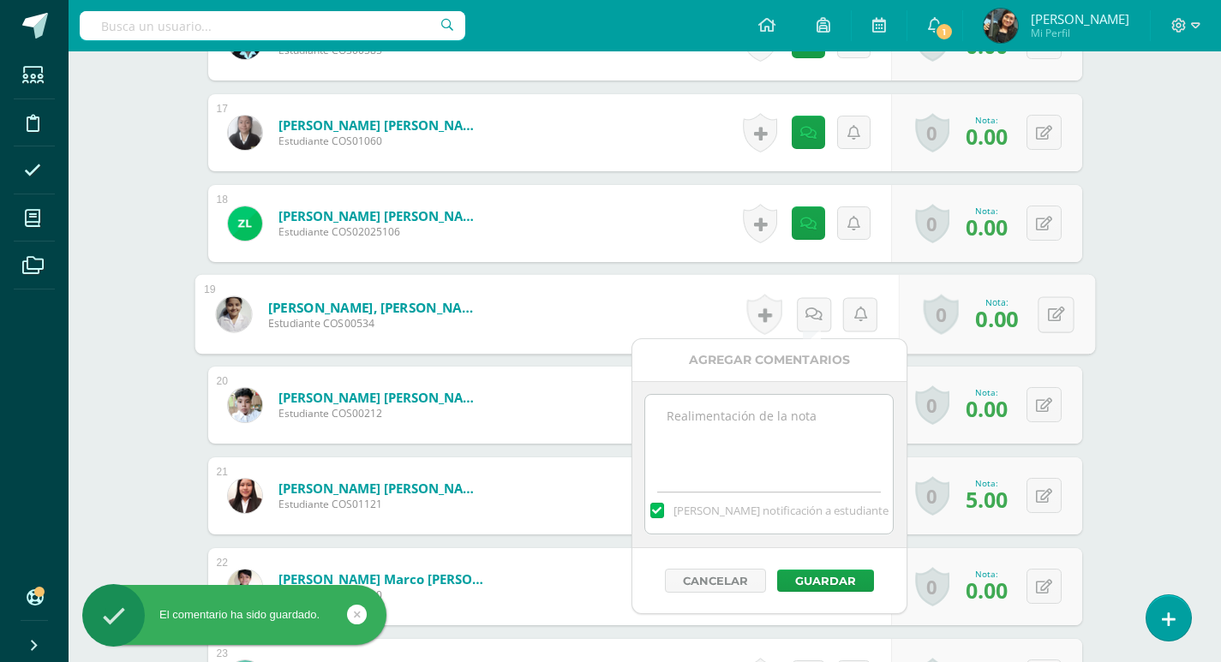
click at [777, 449] on textarea at bounding box center [769, 438] width 248 height 86
paste textarea "No fue posible realizar actividad, ya que no trajeron los objetos sonoros"
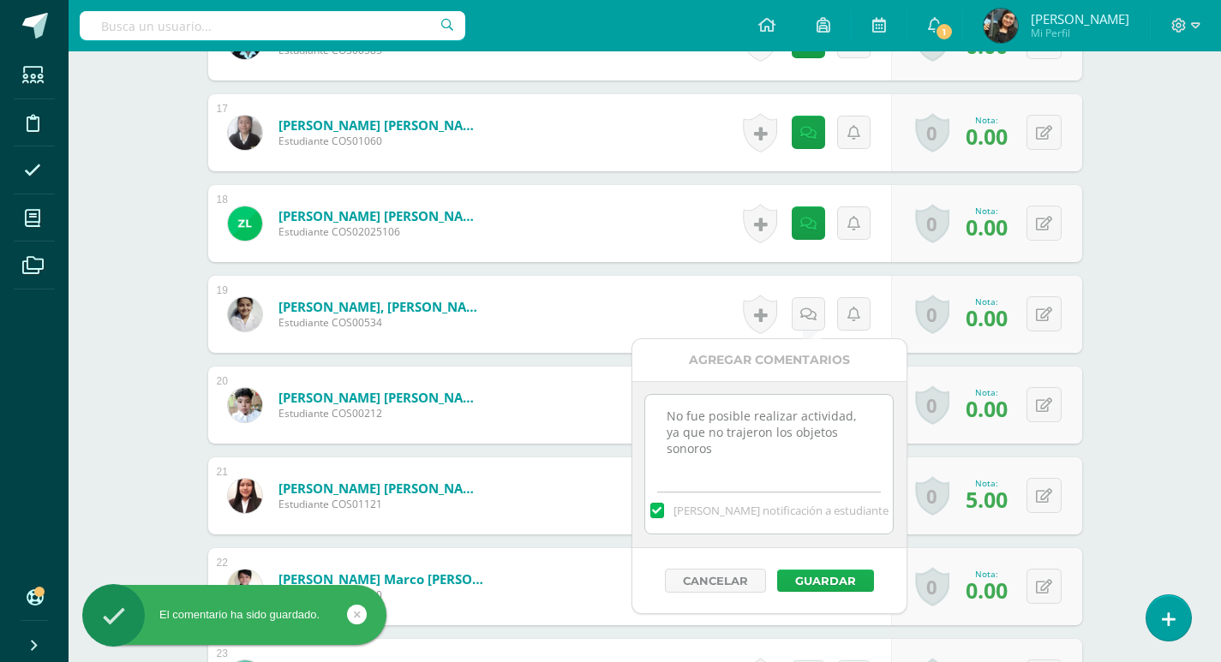
type textarea "No fue posible realizar actividad, ya que no trajeron los objetos sonoros"
click at [825, 576] on button "Guardar" at bounding box center [825, 581] width 97 height 22
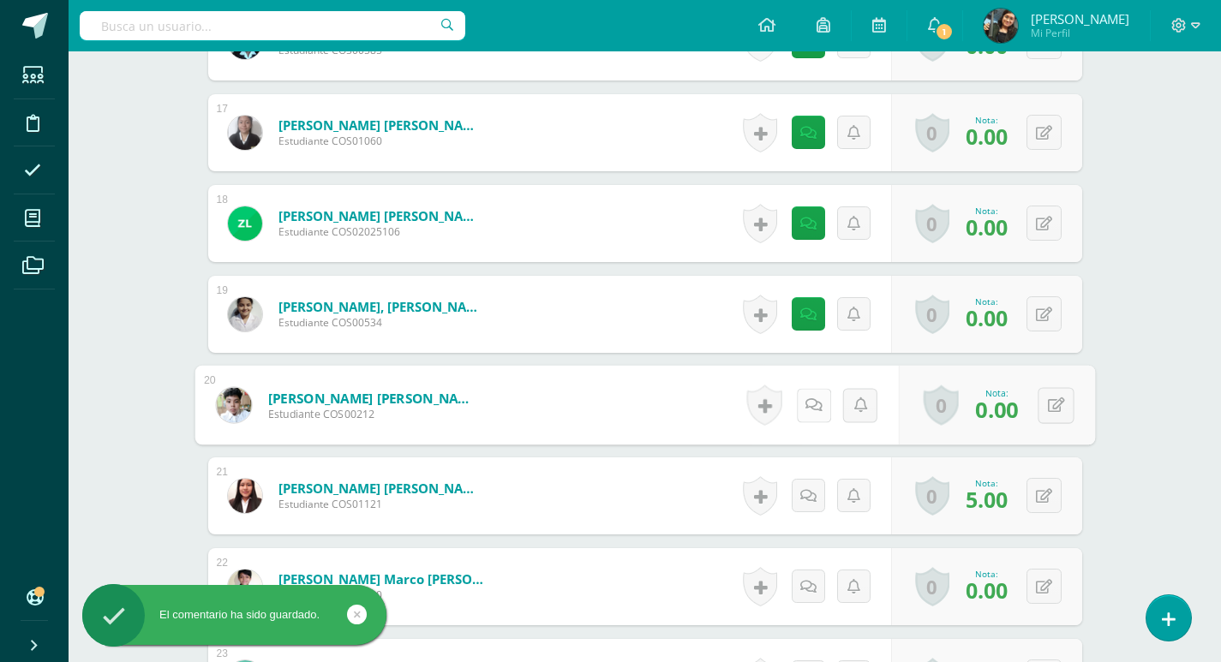
click at [813, 403] on icon at bounding box center [812, 404] width 17 height 15
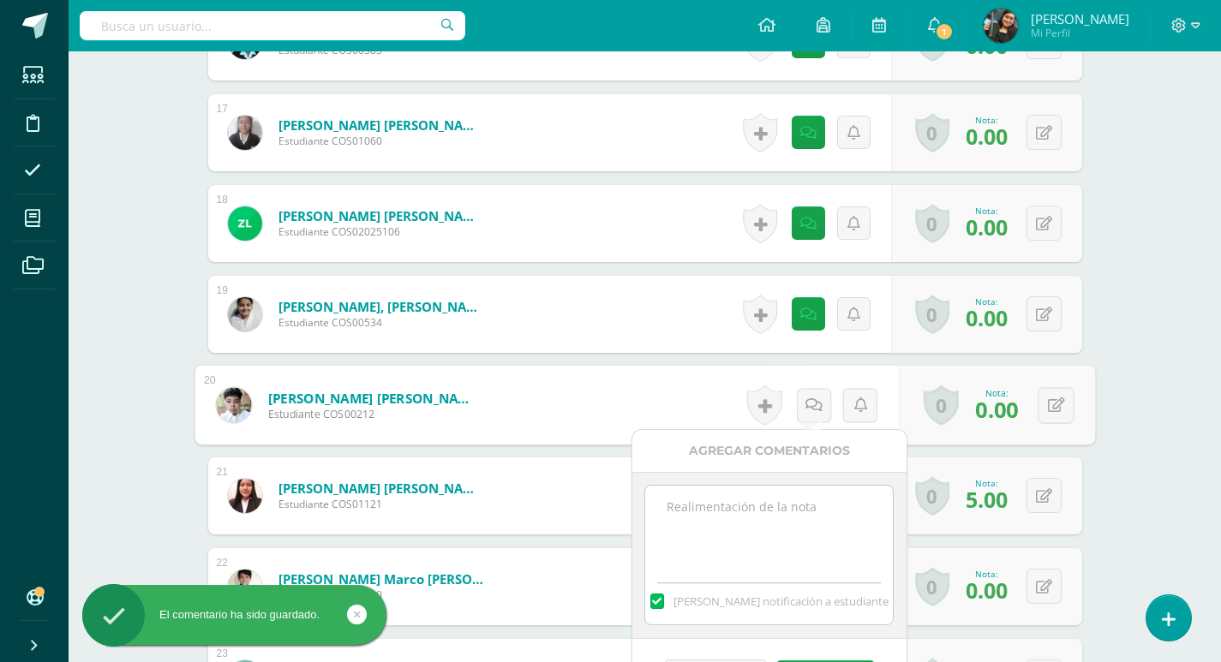
click at [784, 517] on textarea at bounding box center [769, 529] width 248 height 86
paste textarea "No fue posible realizar actividad, ya que no trajeron los objetos sonoros"
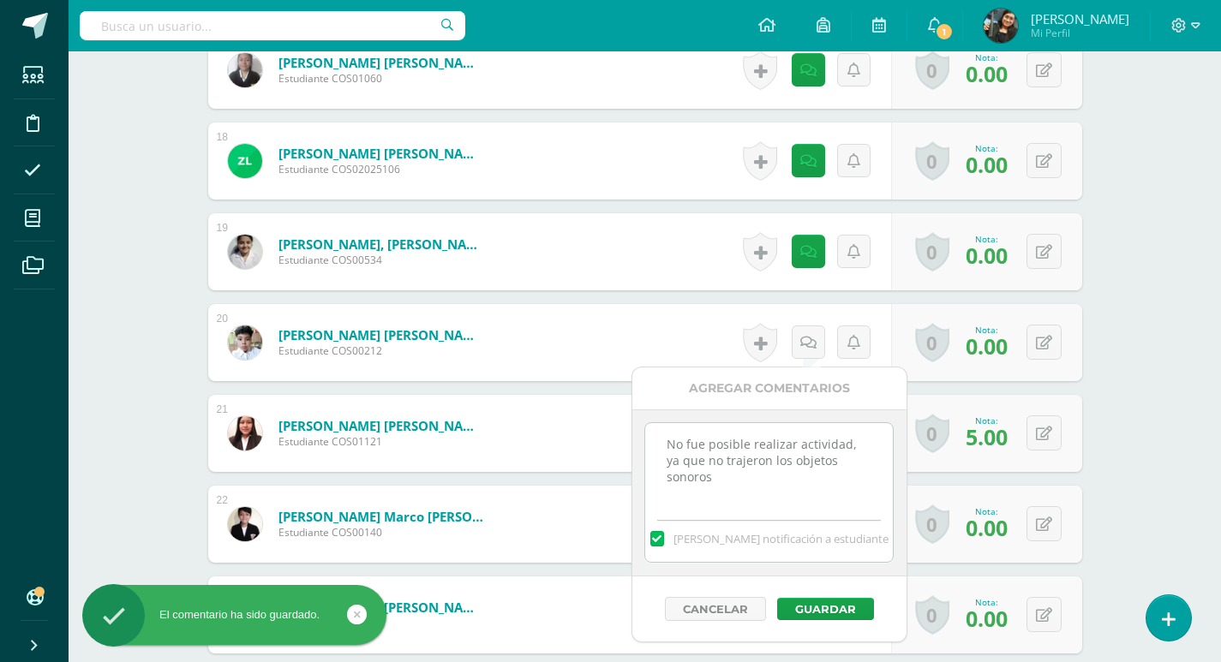
scroll to position [2141, 0]
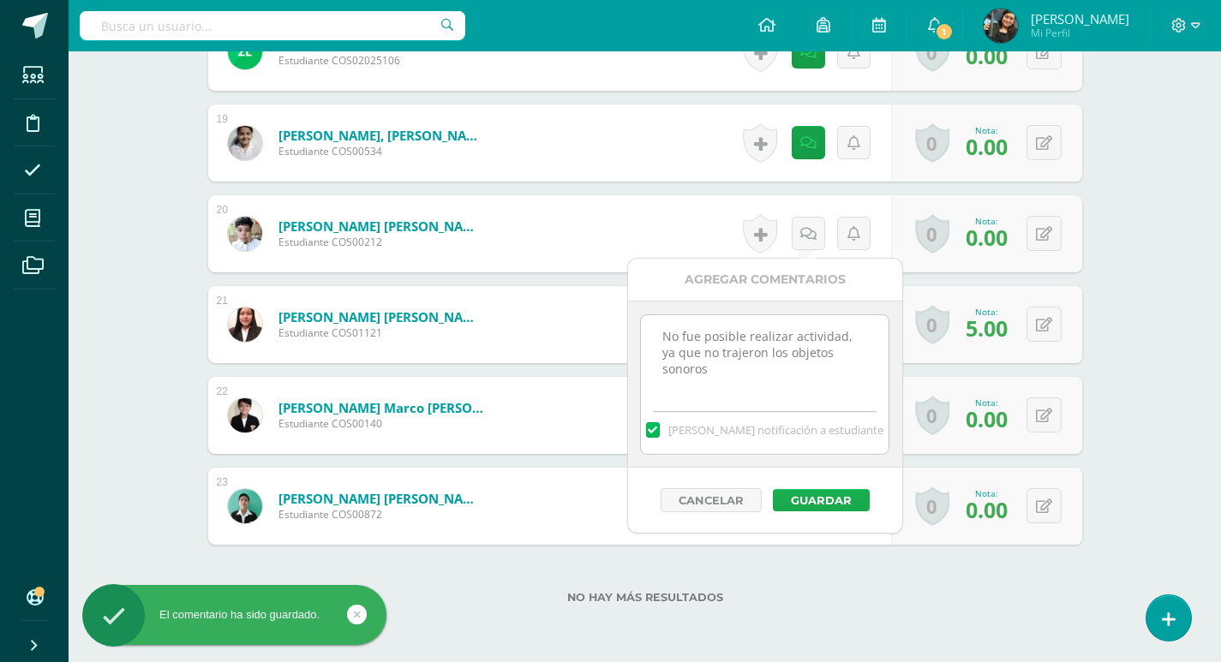
type textarea "No fue posible realizar actividad, ya que no trajeron los objetos sonoros"
click at [827, 501] on button "Guardar" at bounding box center [821, 500] width 97 height 22
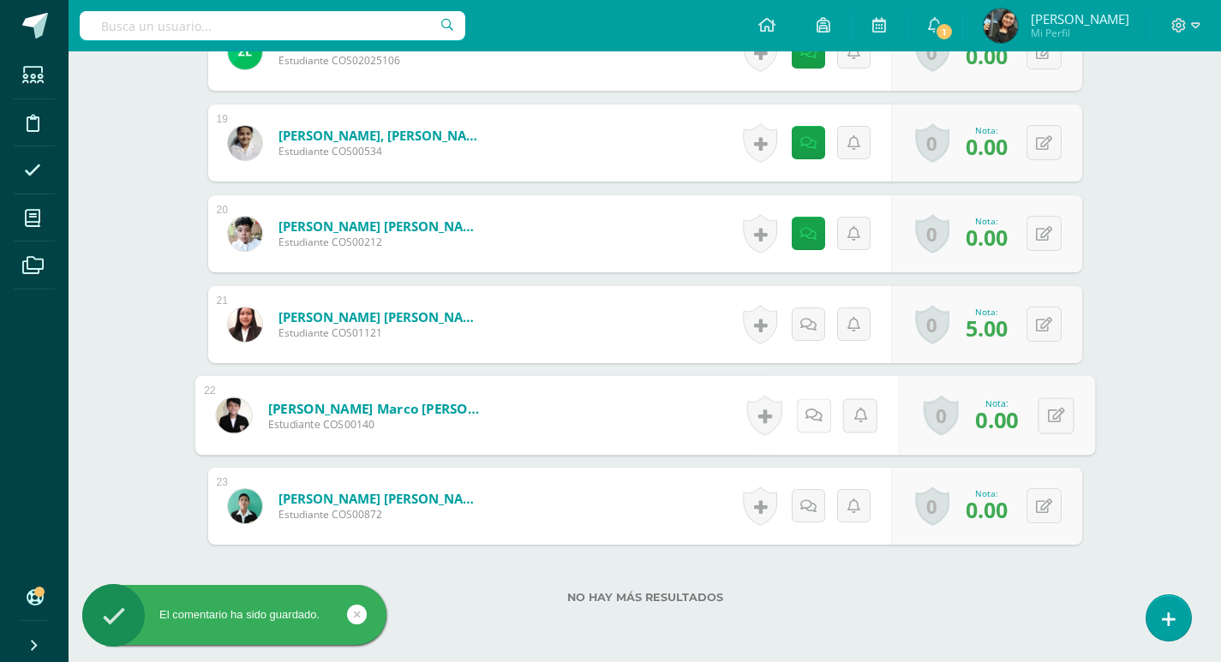
click at [805, 409] on icon at bounding box center [812, 415] width 17 height 15
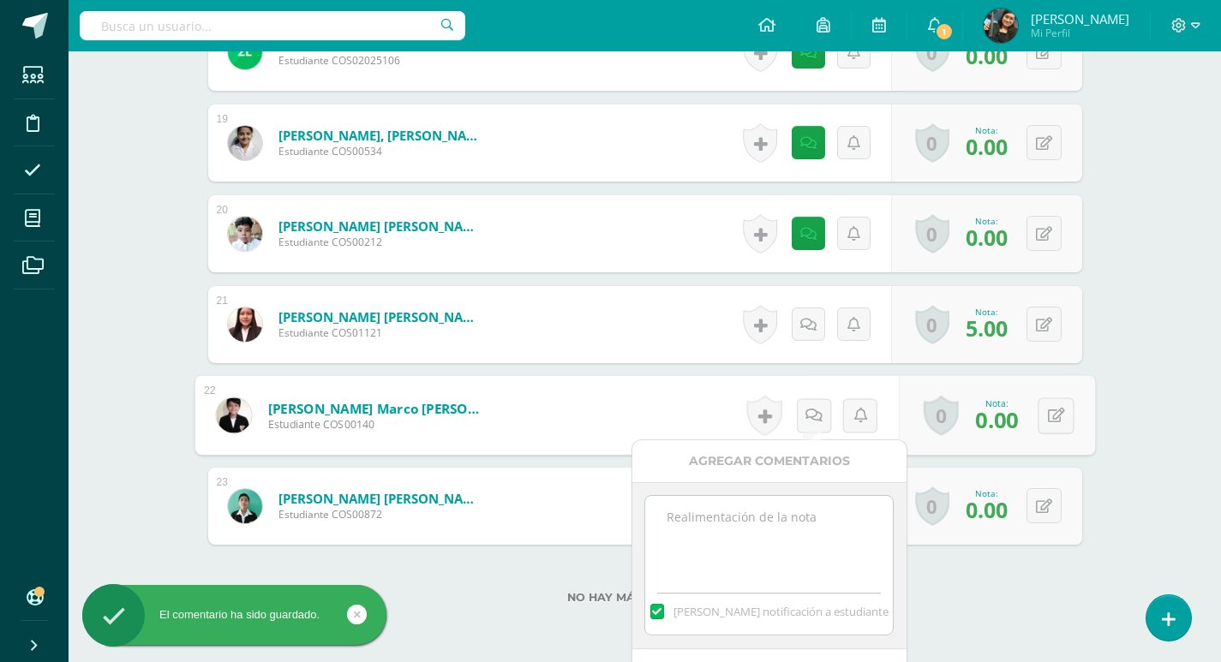
click at [781, 508] on textarea at bounding box center [769, 539] width 248 height 86
paste textarea "No fue posible realizar actividad, ya que no trajeron los objetos sonoros"
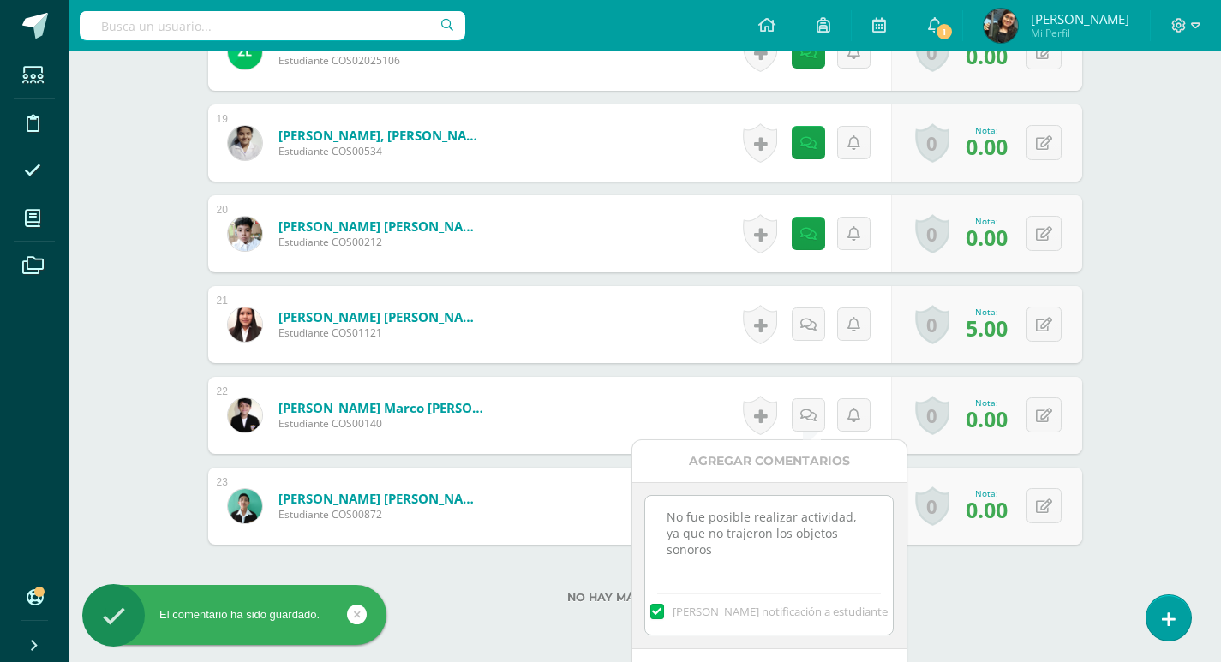
scroll to position [2220, 0]
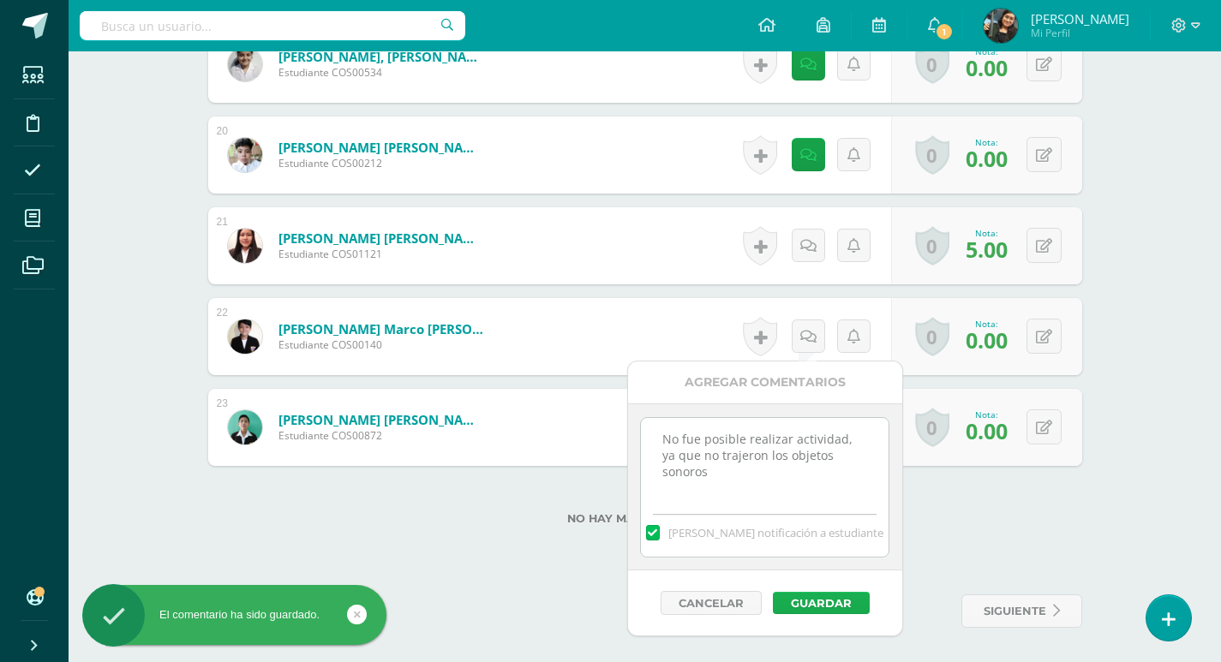
type textarea "No fue posible realizar actividad, ya que no trajeron los objetos sonoros"
click at [813, 598] on button "Guardar" at bounding box center [821, 603] width 97 height 22
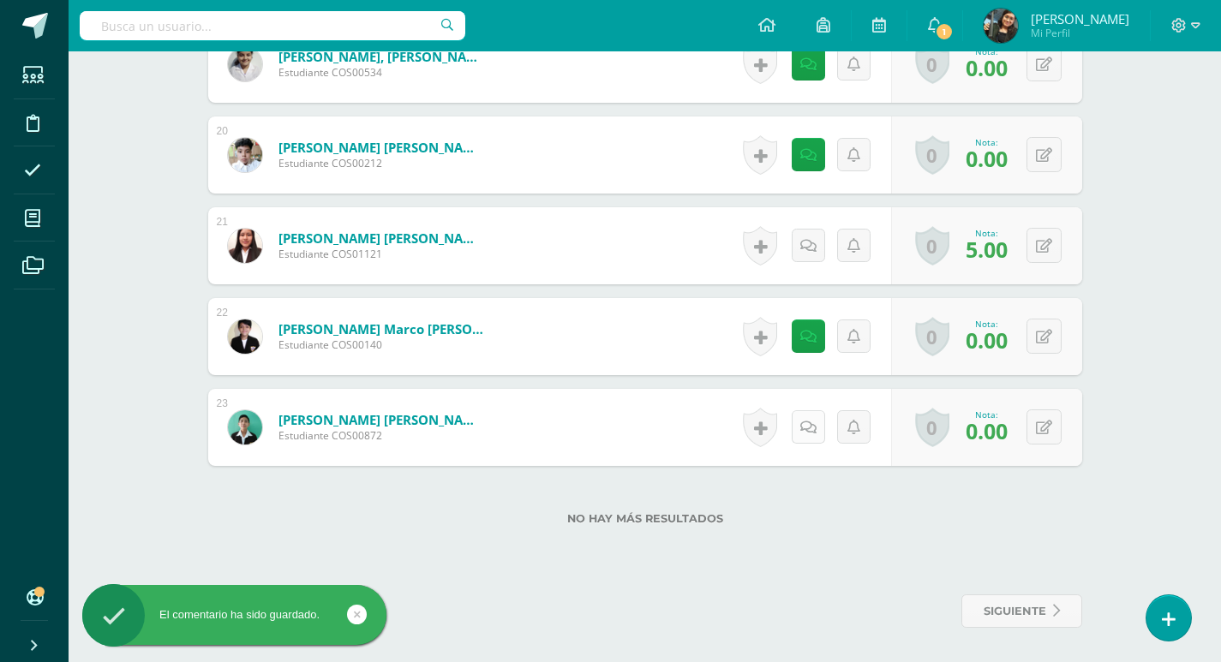
click at [812, 422] on icon at bounding box center [808, 428] width 16 height 15
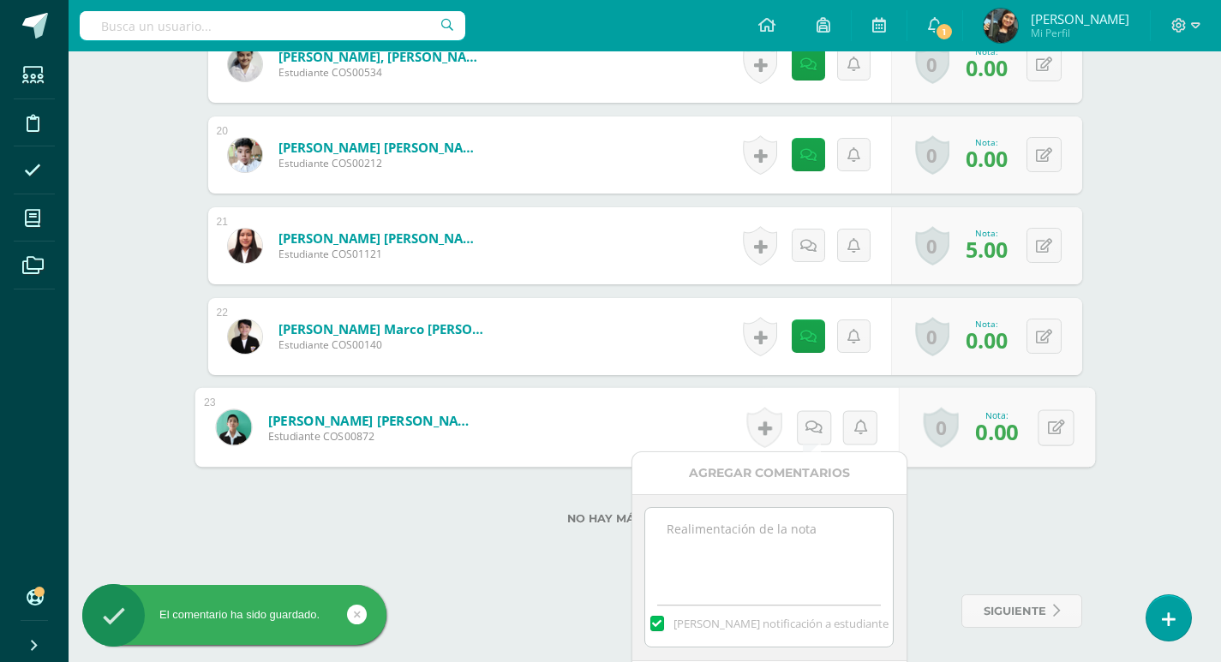
click at [782, 536] on textarea at bounding box center [769, 551] width 248 height 86
paste textarea "No fue posible realizar actividad, ya que no trajeron los objetos sonoros"
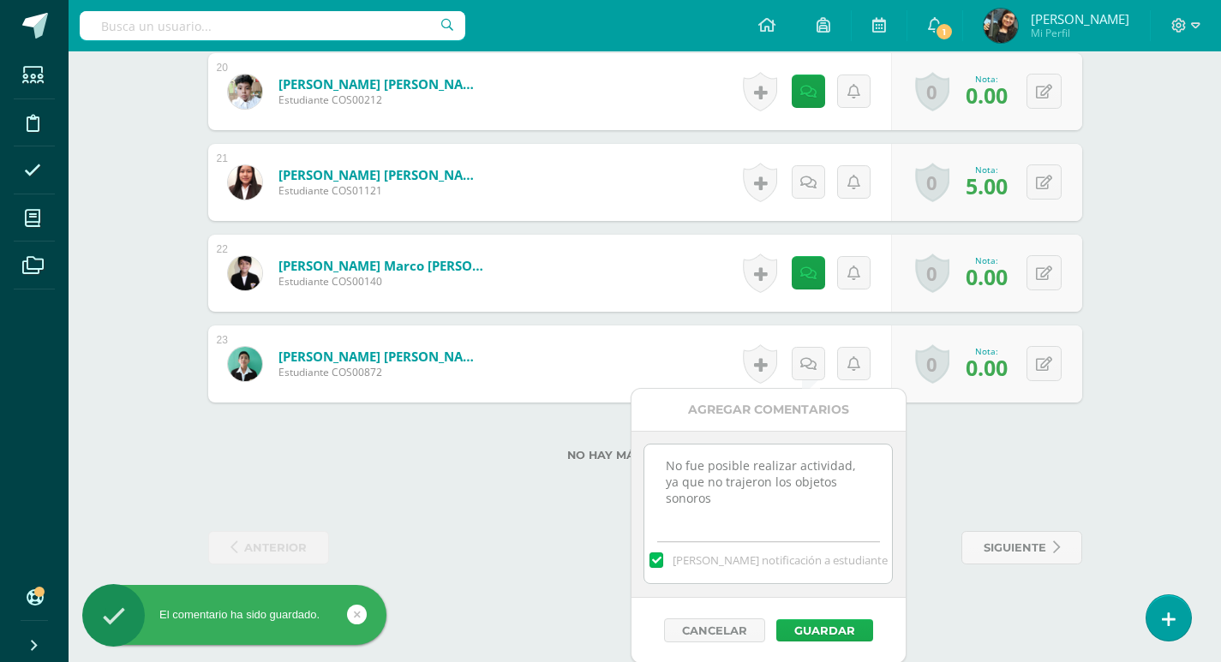
scroll to position [2285, 0]
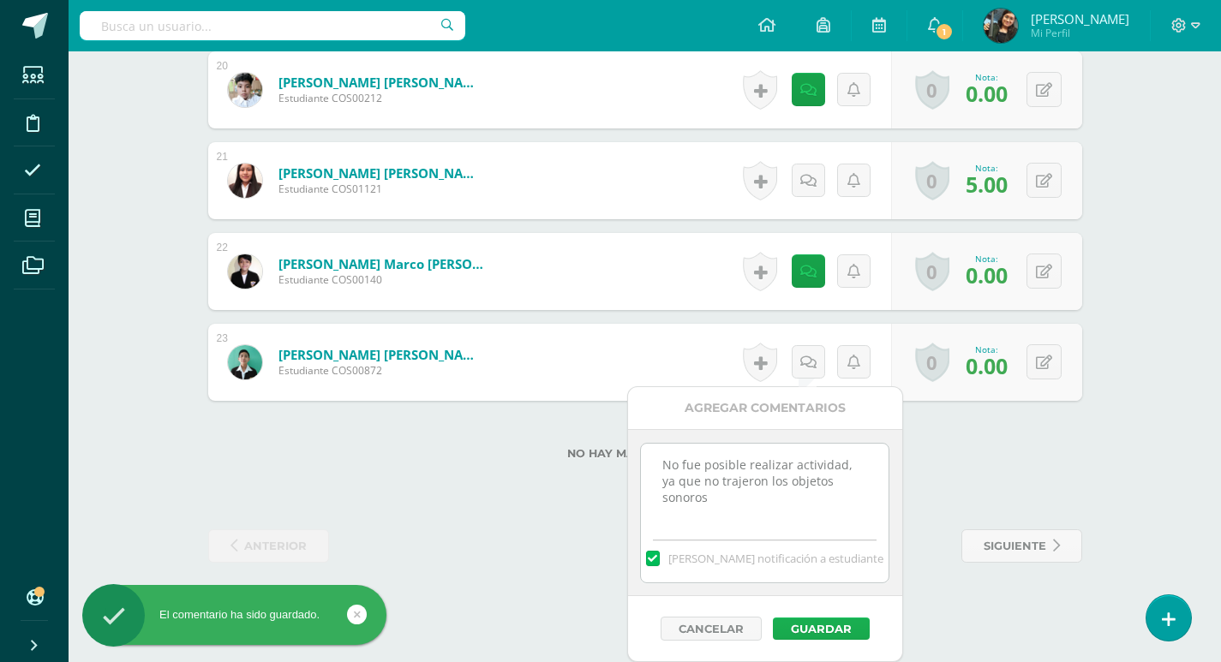
type textarea "No fue posible realizar actividad, ya que no trajeron los objetos sonoros"
click at [829, 630] on button "Guardar" at bounding box center [821, 629] width 97 height 22
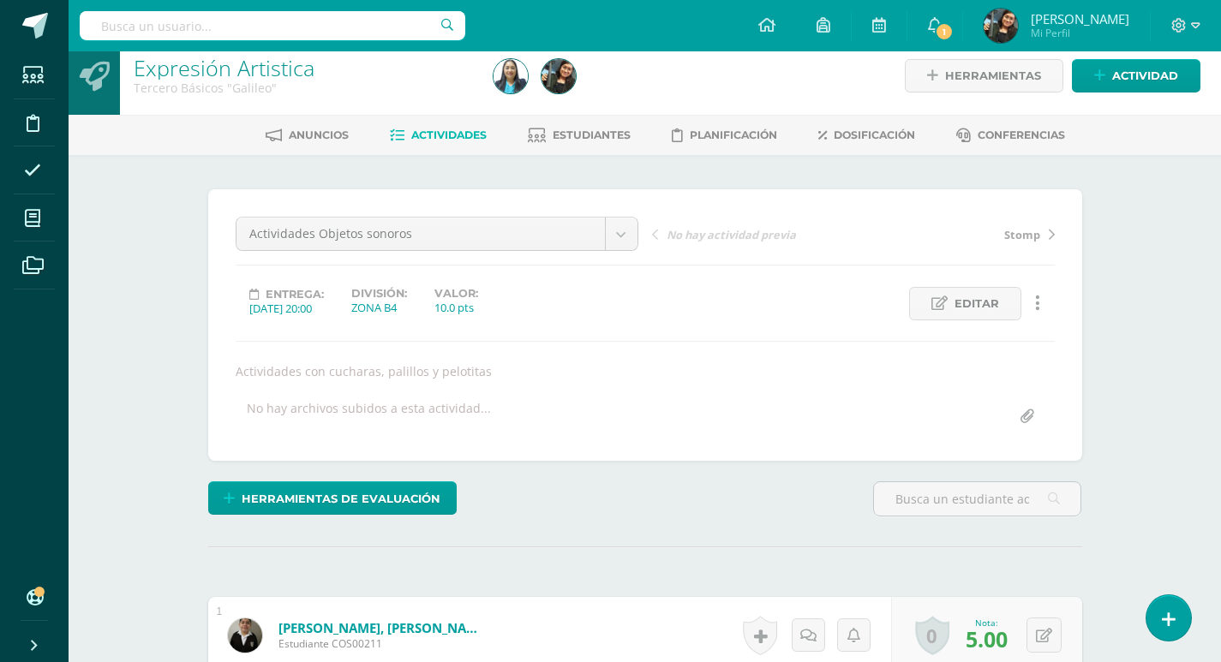
scroll to position [0, 0]
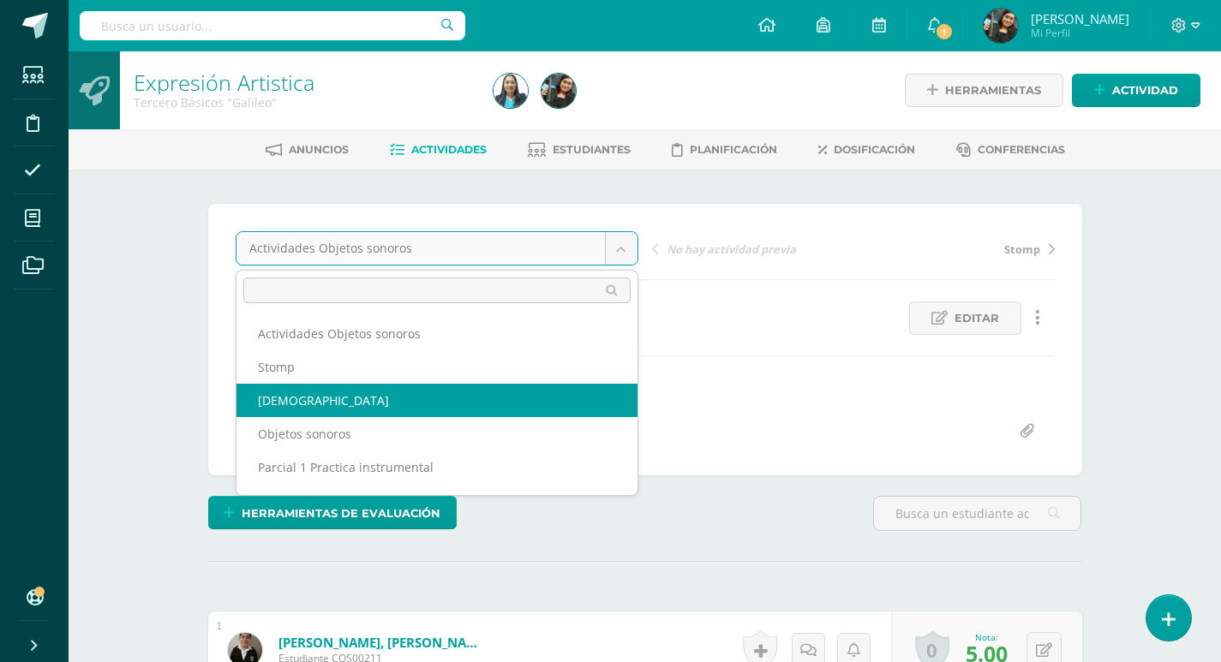
select select "/dashboard/teacher/grade-activity/123741/"
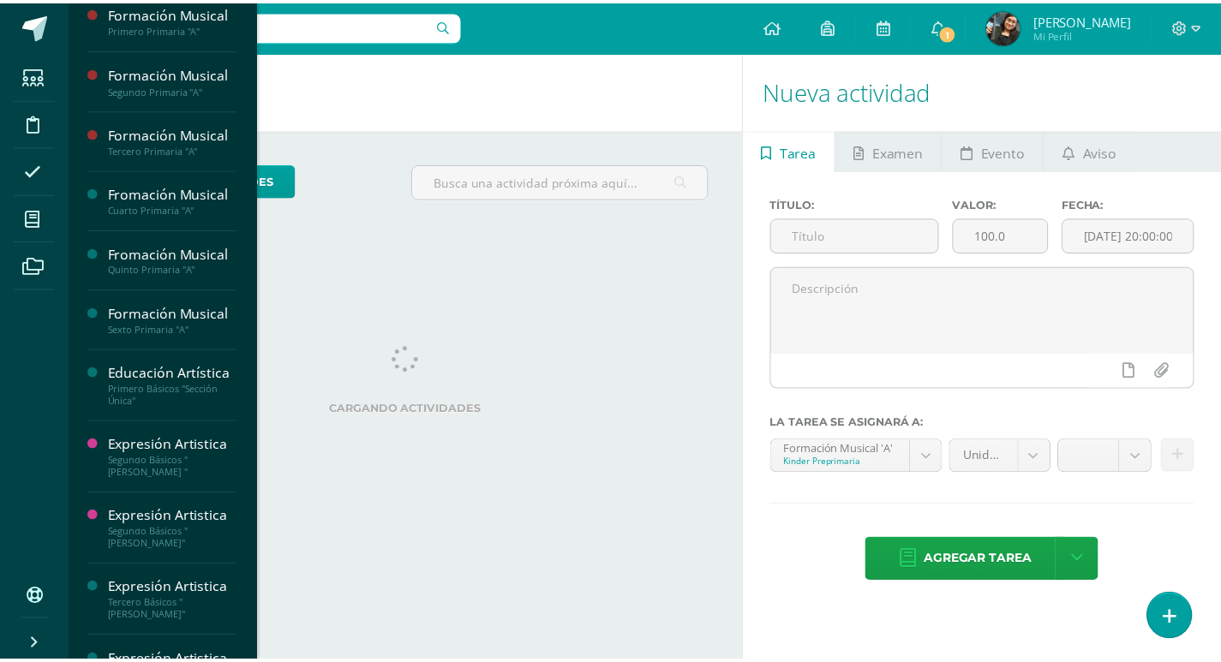
scroll to position [227, 0]
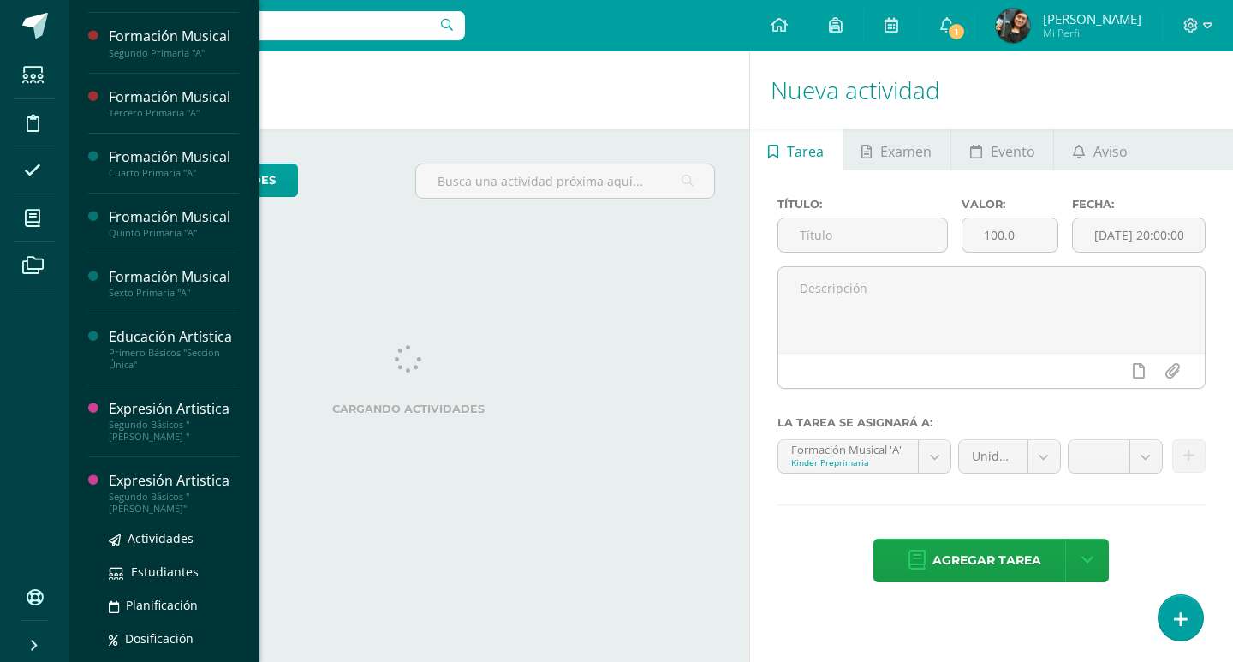
click at [137, 508] on div "Segundo Básicos "[PERSON_NAME]"" at bounding box center [174, 503] width 130 height 24
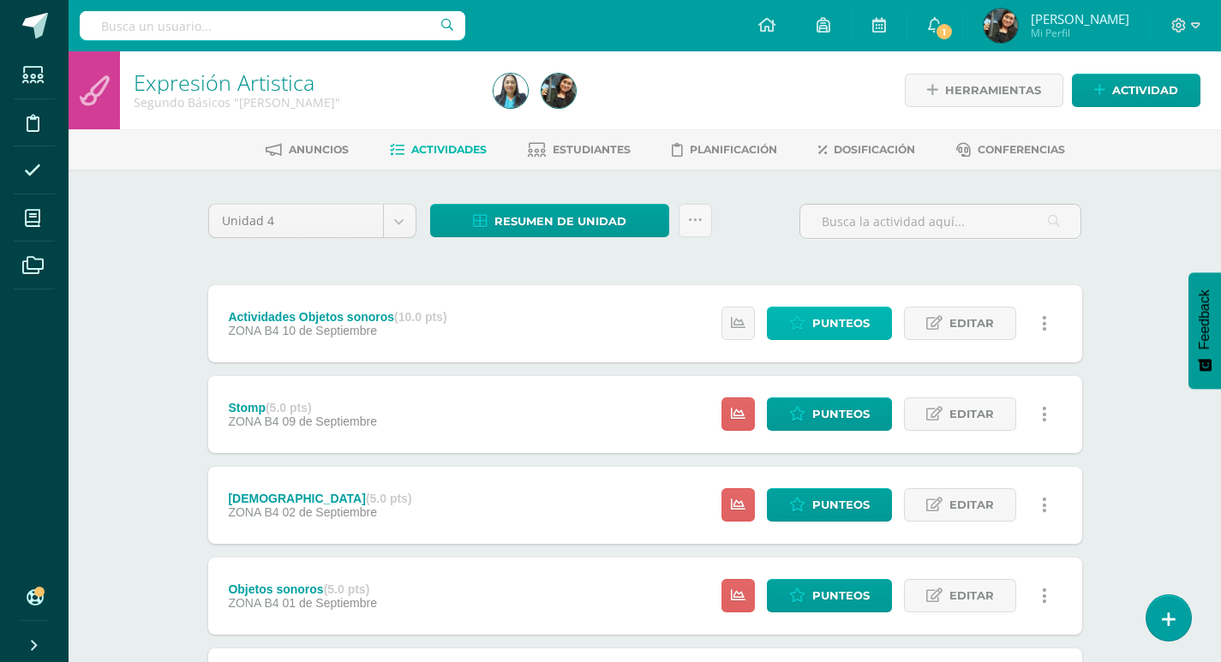
click at [850, 326] on span "Punteos" at bounding box center [840, 324] width 57 height 32
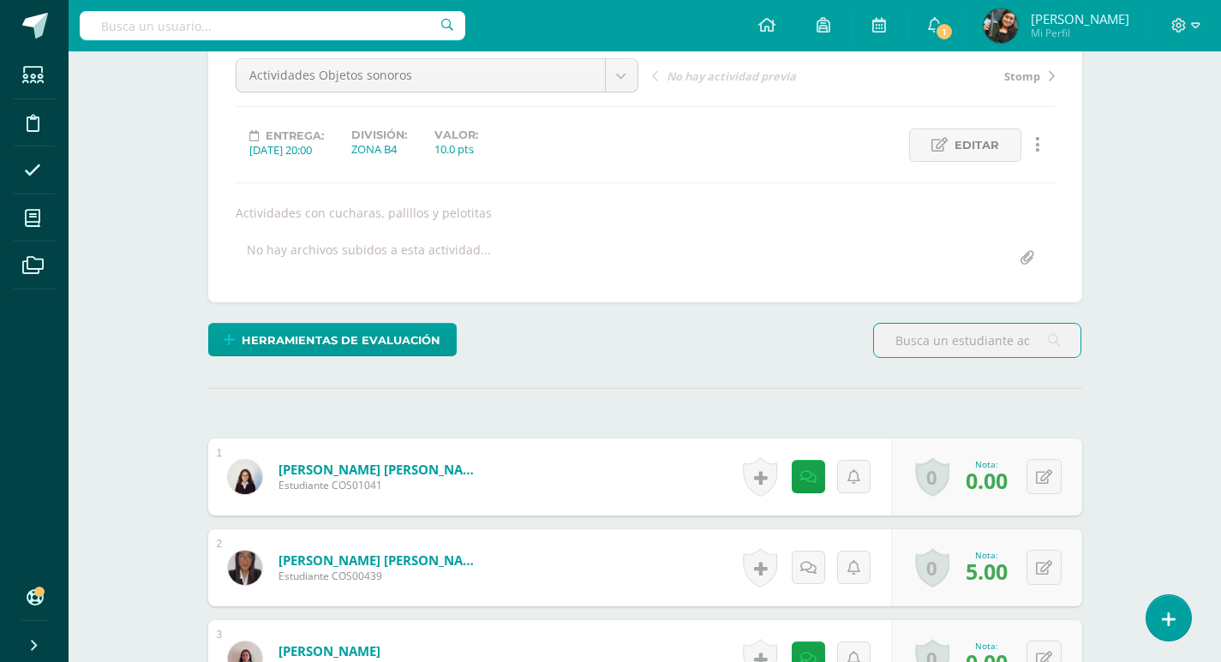
scroll to position [174, 0]
click at [810, 484] on link at bounding box center [807, 475] width 33 height 33
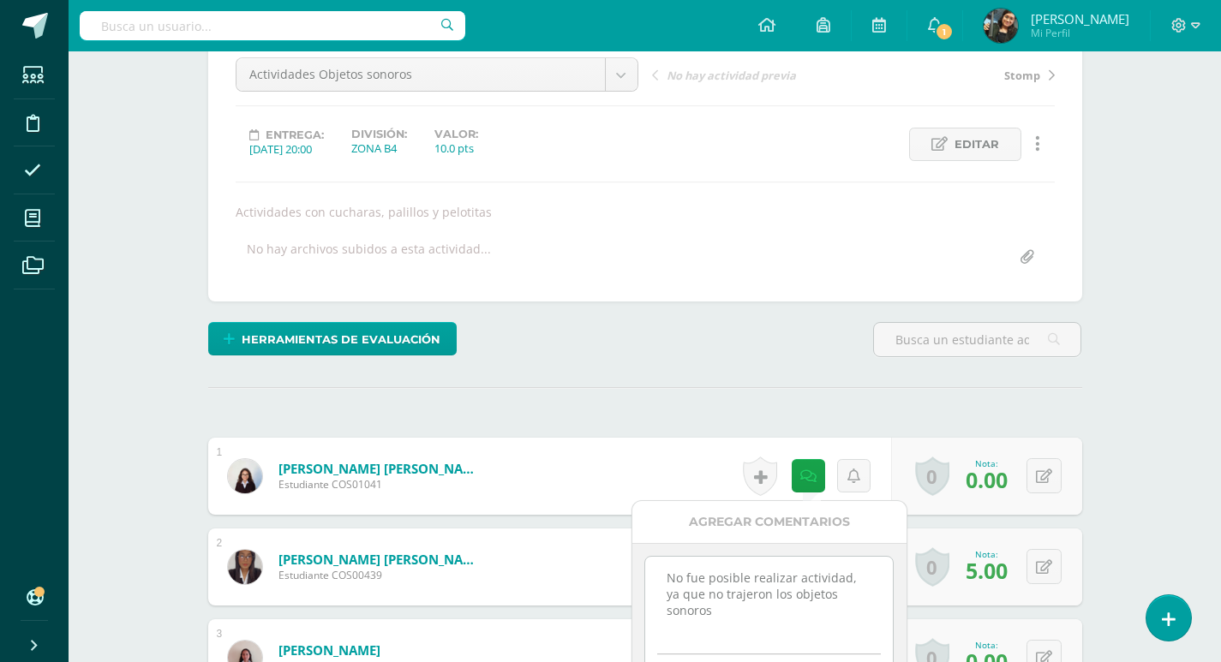
drag, startPoint x: 663, startPoint y: 581, endPoint x: 917, endPoint y: 611, distance: 255.3
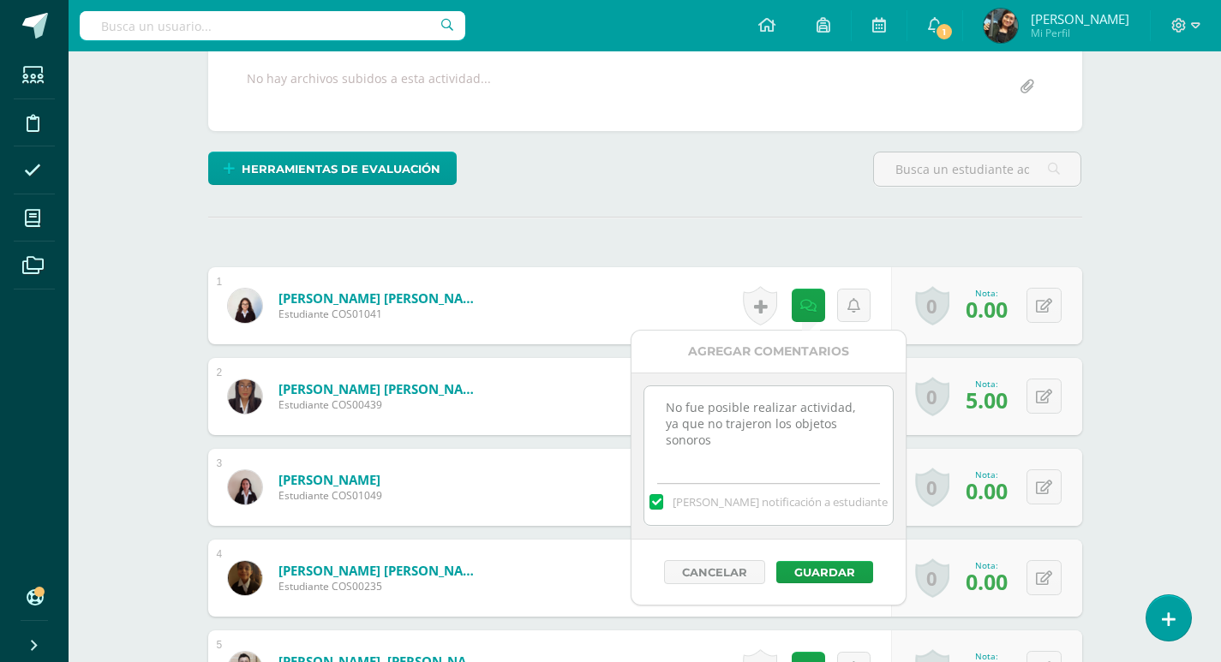
scroll to position [345, 0]
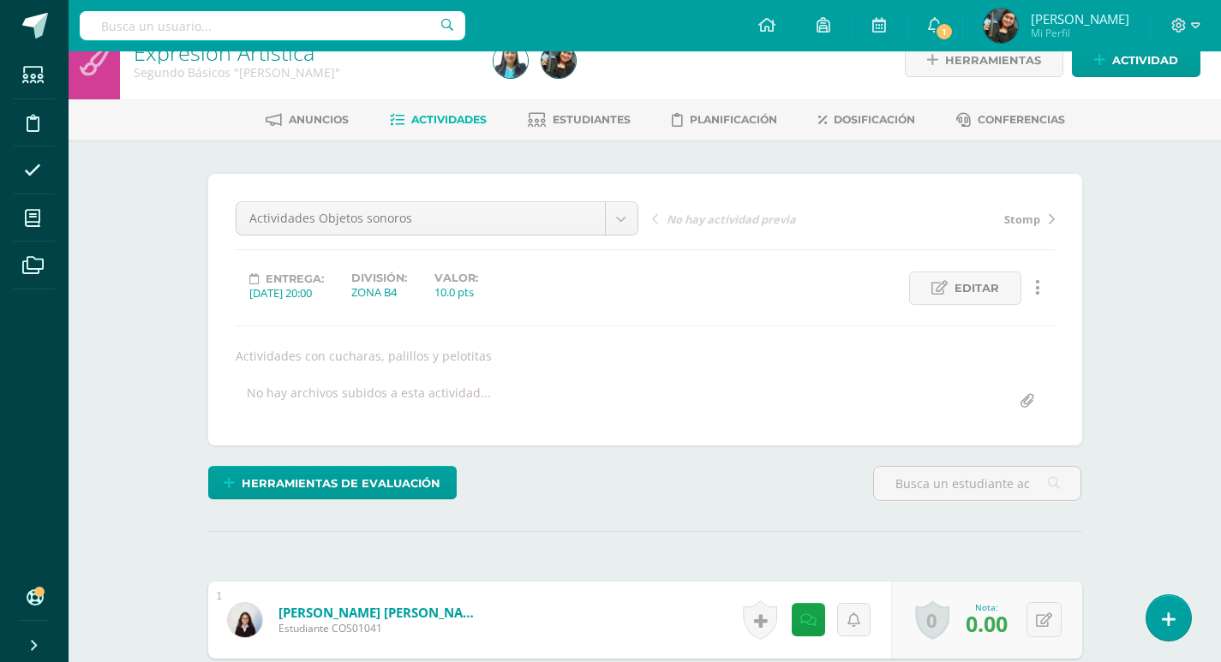
scroll to position [3, 0]
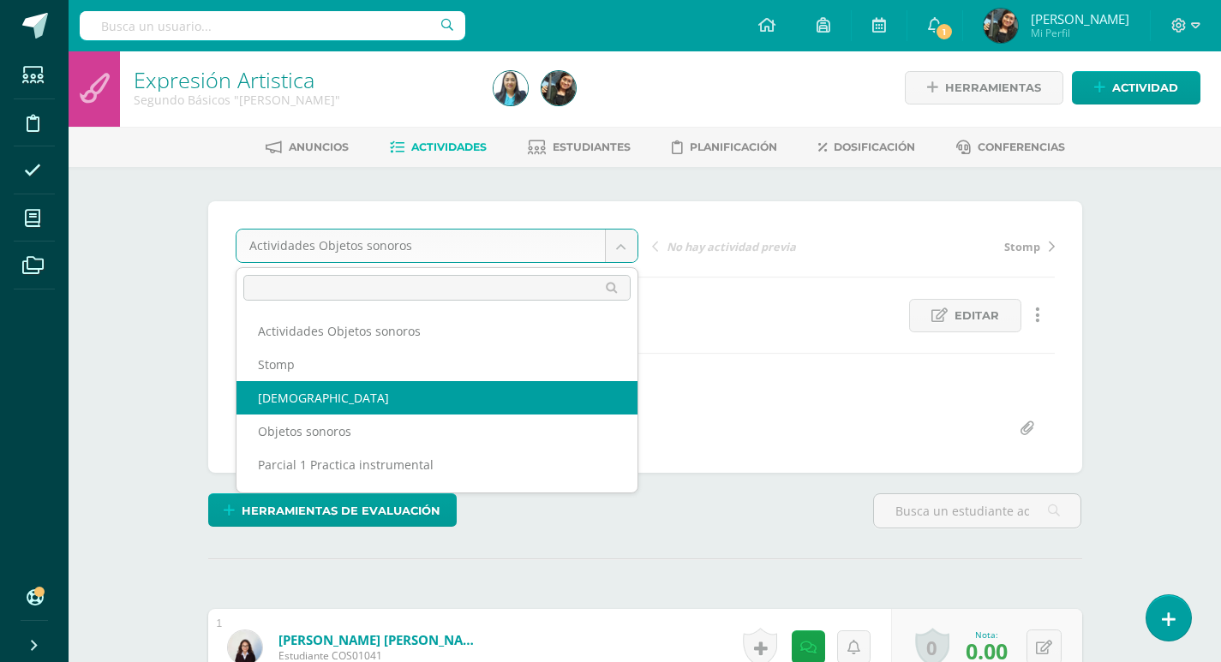
select select "/dashboard/teacher/grade-activity/123744/"
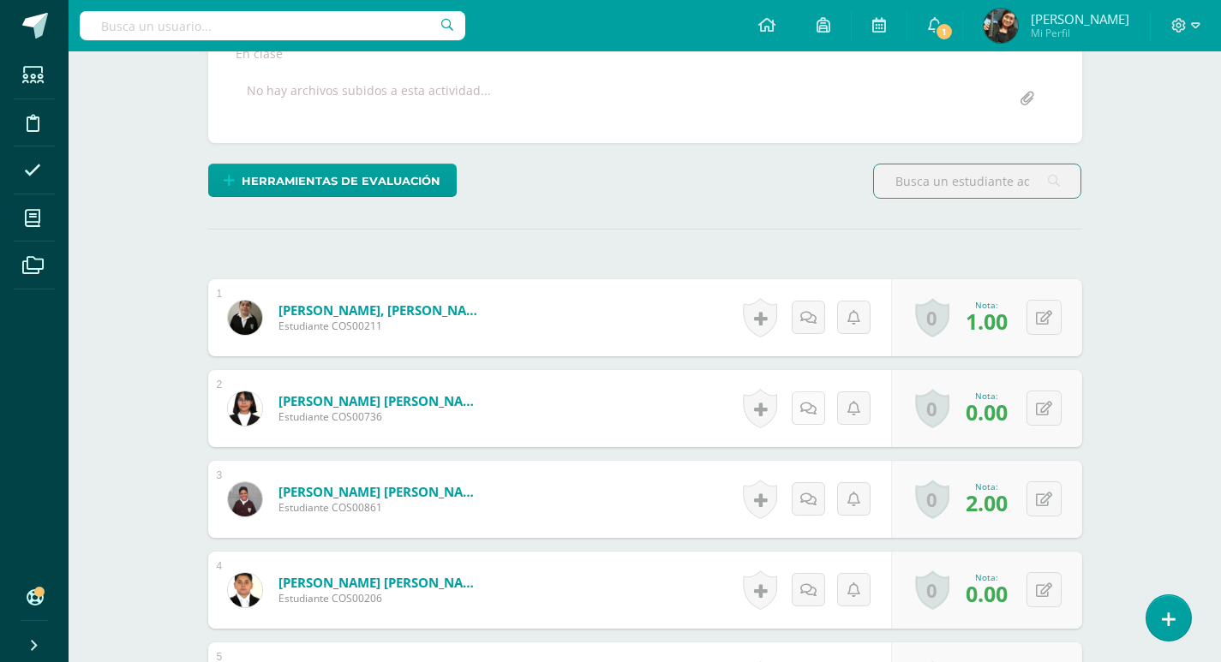
scroll to position [333, 0]
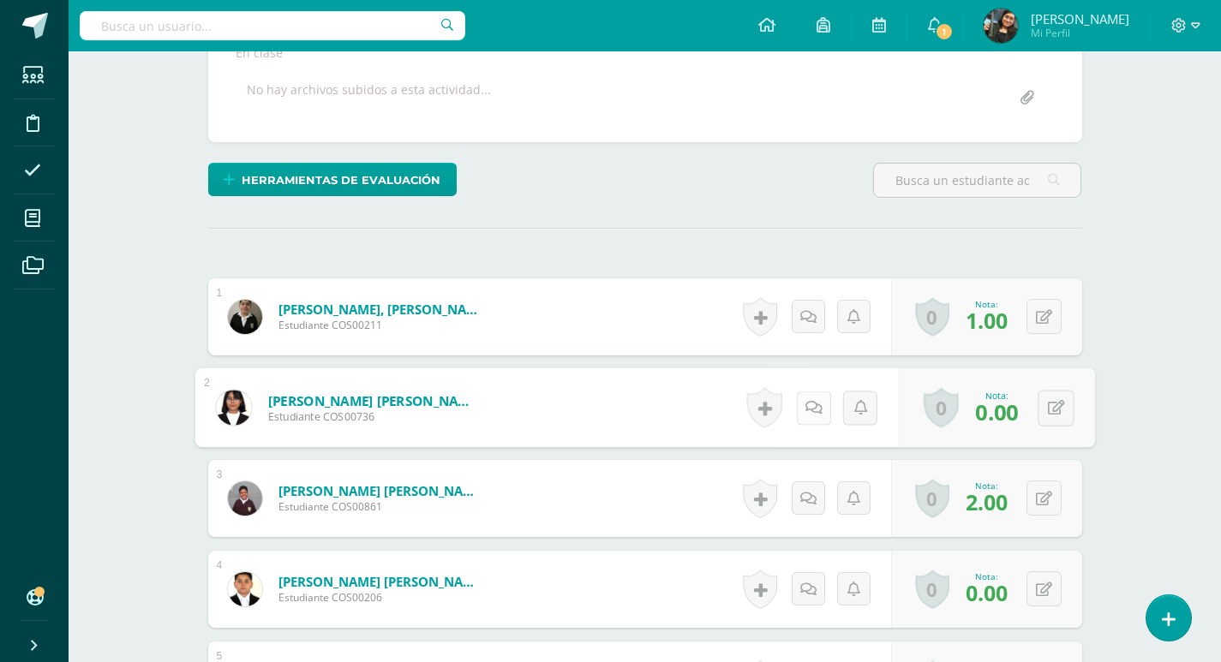
click at [806, 405] on icon at bounding box center [812, 407] width 17 height 15
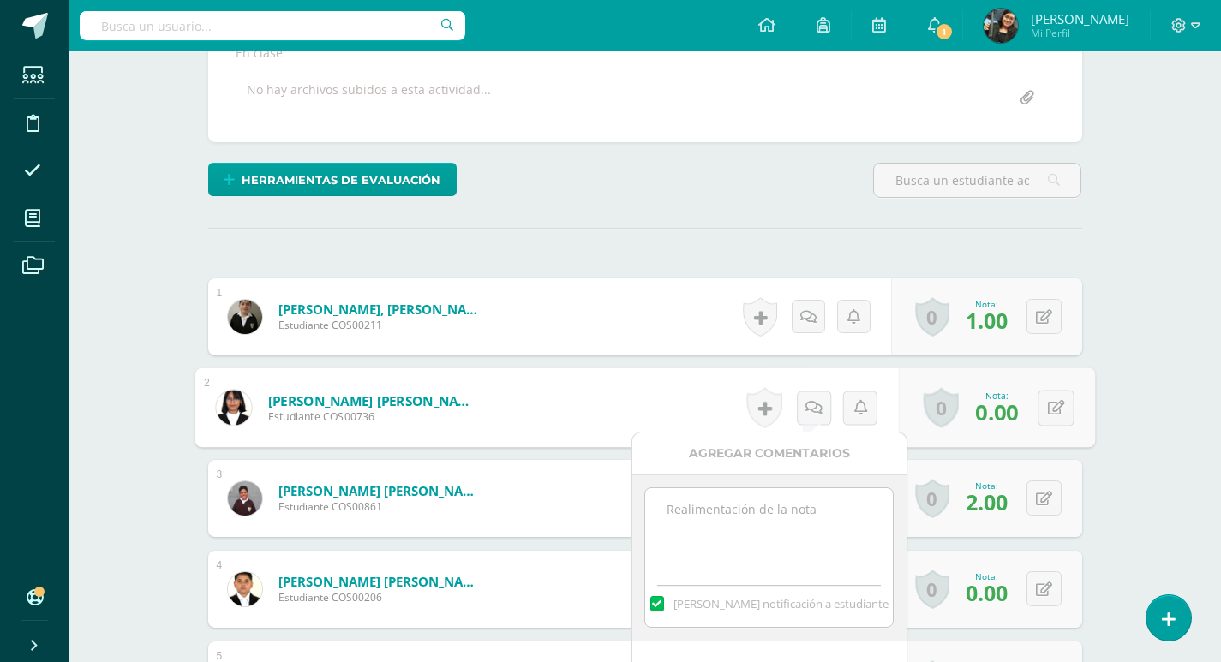
click at [728, 521] on textarea at bounding box center [769, 531] width 248 height 86
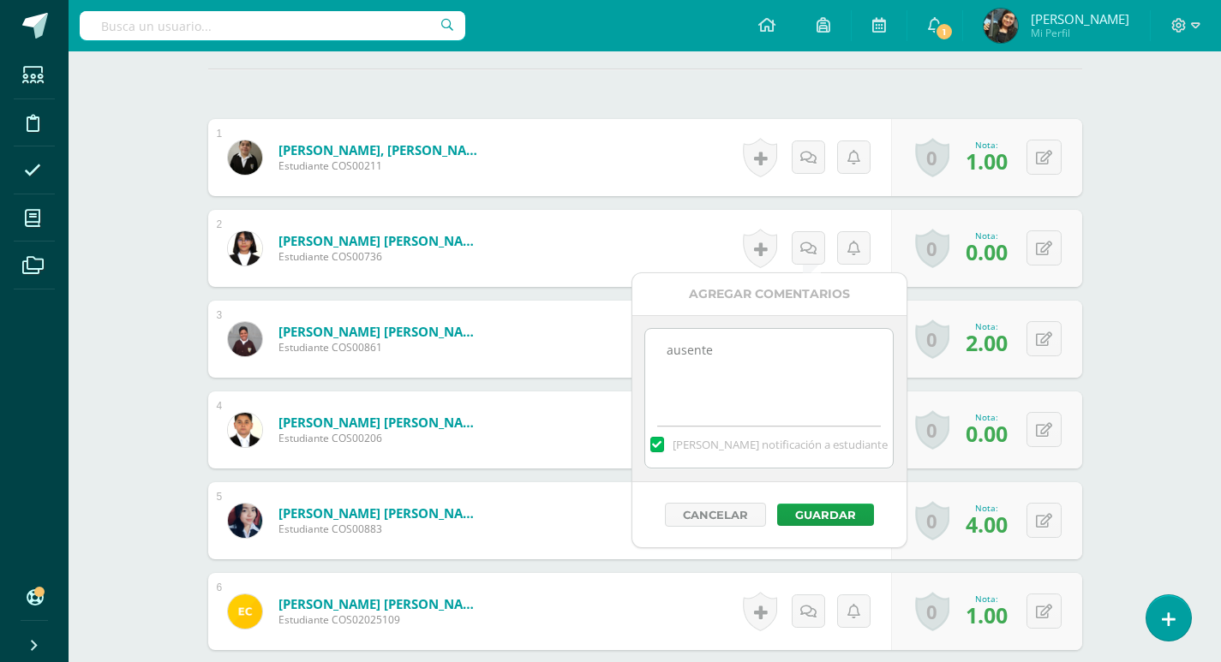
scroll to position [505, 0]
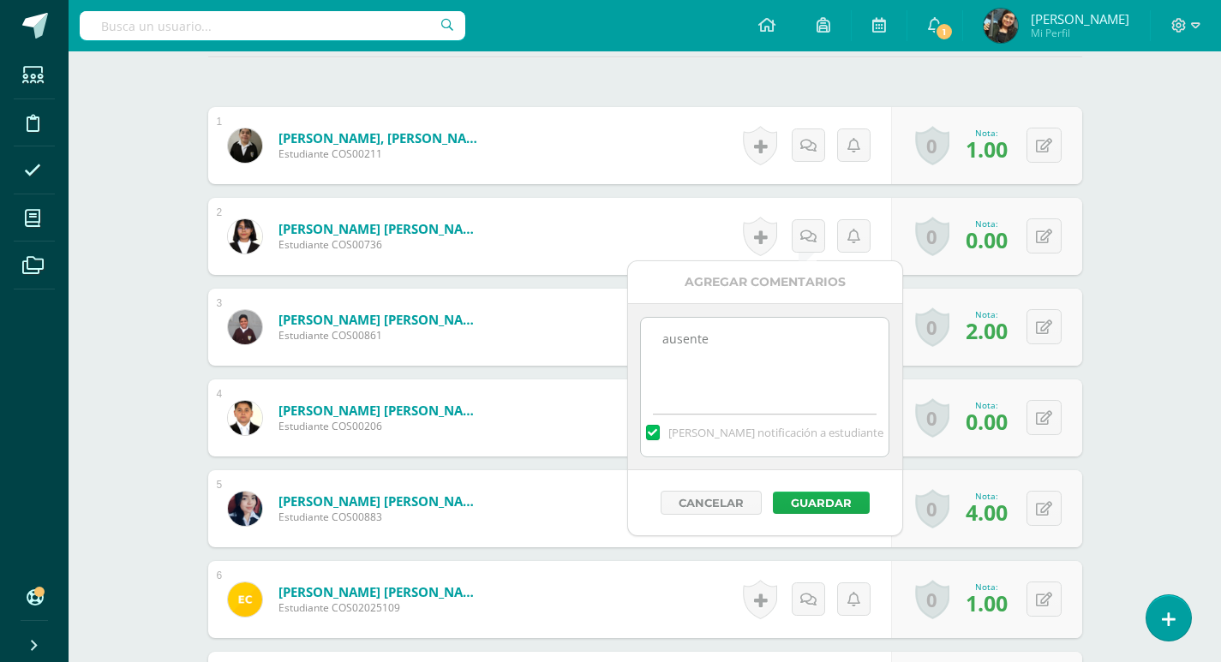
type textarea "ausente"
click at [839, 499] on button "Guardar" at bounding box center [821, 503] width 97 height 22
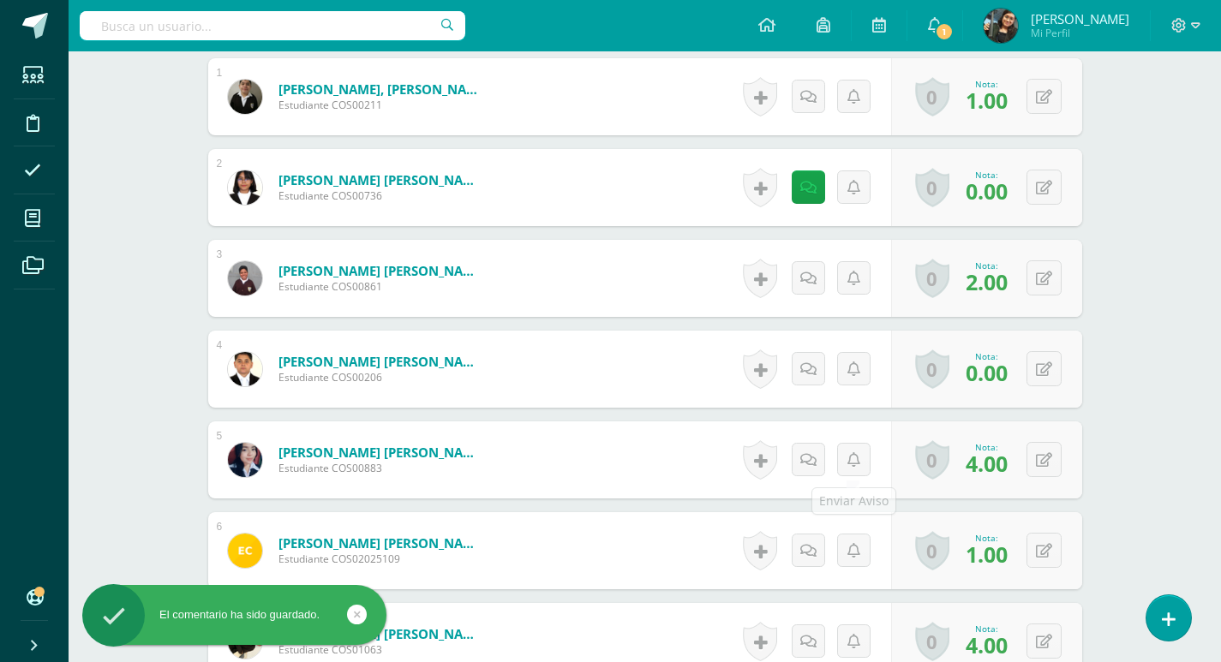
scroll to position [590, 0]
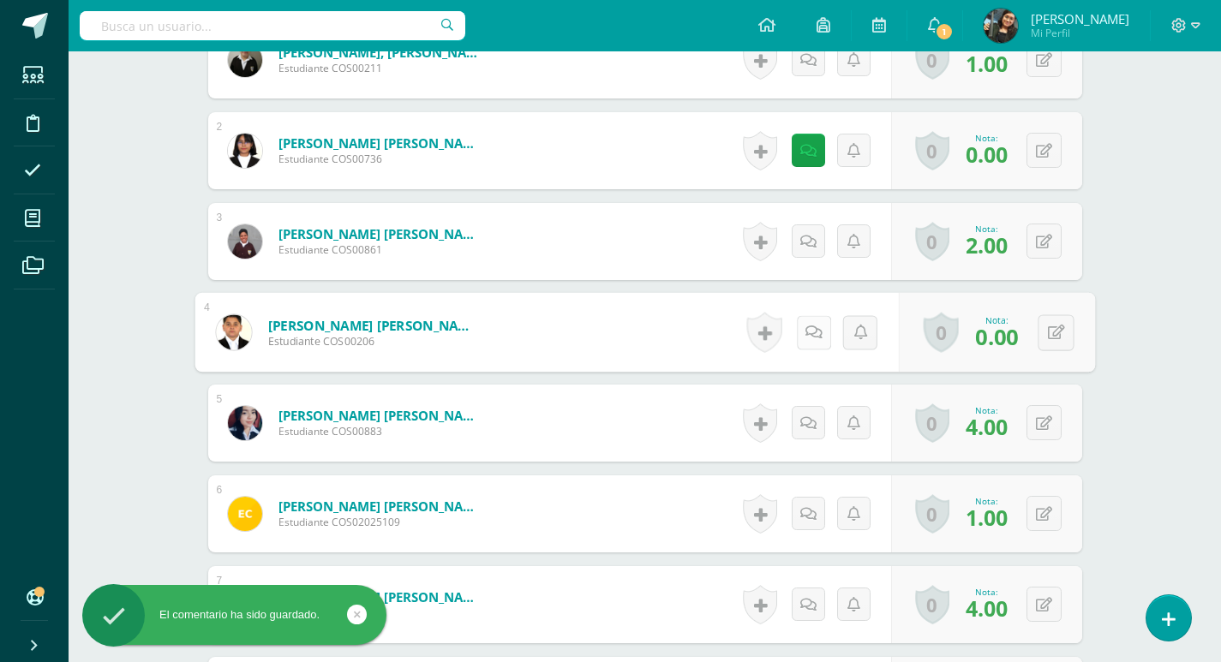
click at [815, 329] on icon at bounding box center [812, 332] width 17 height 15
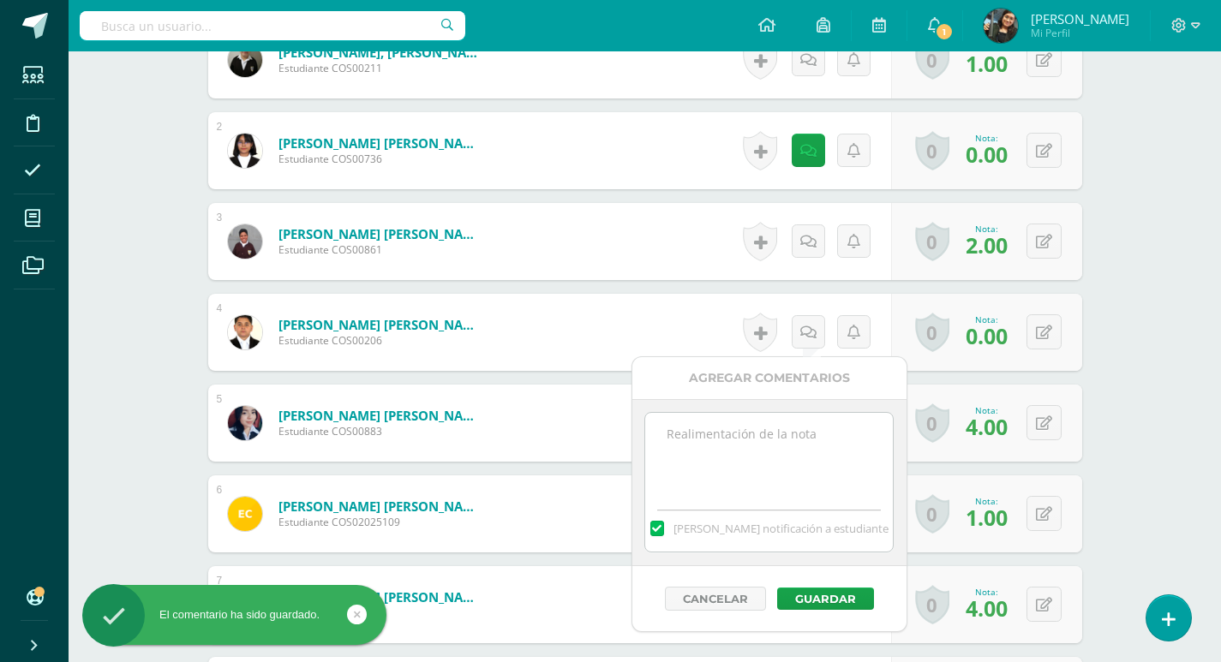
click at [776, 439] on textarea at bounding box center [769, 456] width 248 height 86
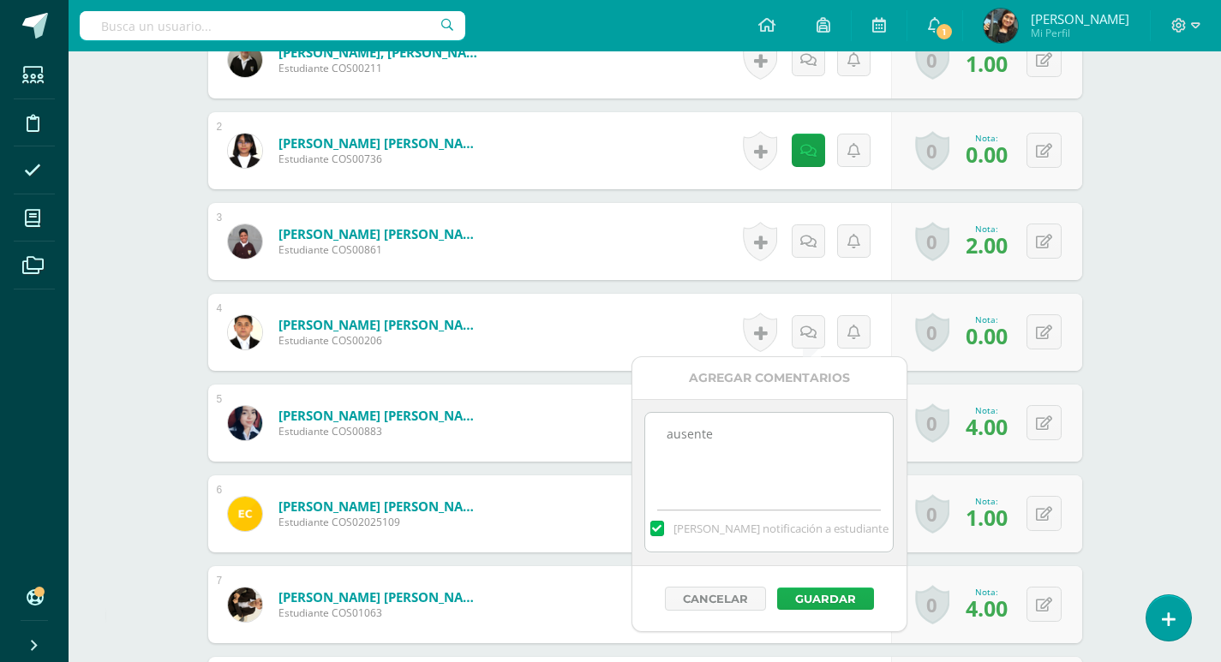
type textarea "ausente"
click at [827, 597] on button "Guardar" at bounding box center [825, 599] width 97 height 22
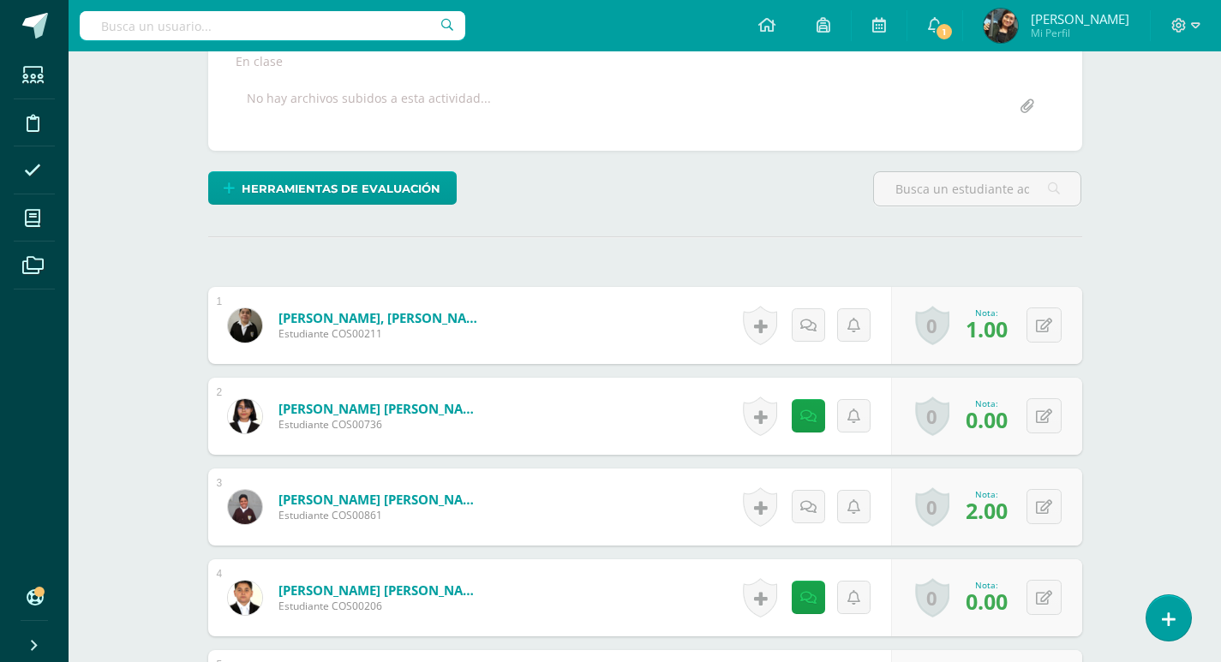
scroll to position [333, 0]
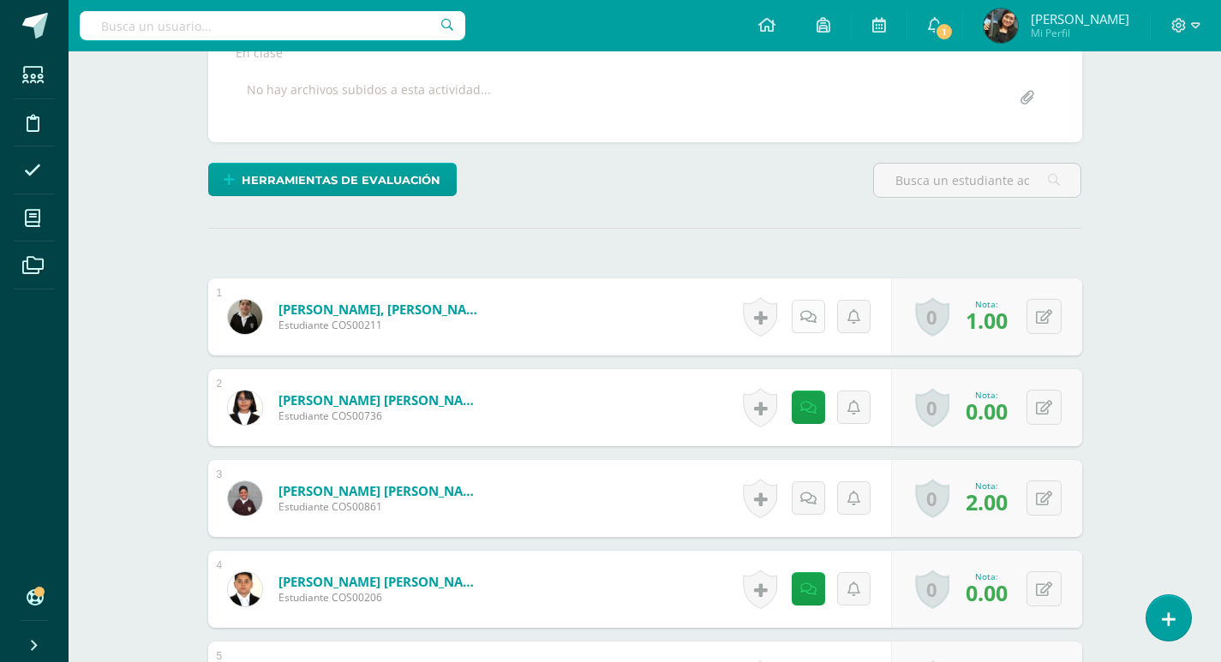
click at [803, 310] on icon at bounding box center [808, 317] width 16 height 15
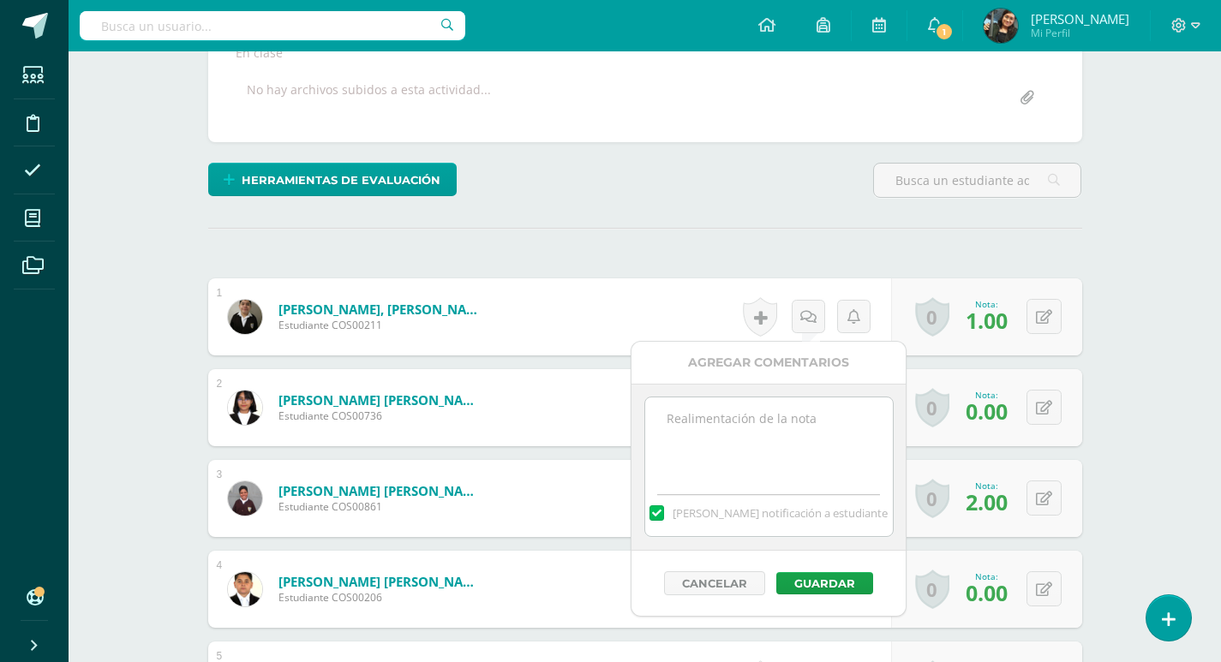
click at [759, 421] on textarea at bounding box center [769, 440] width 248 height 86
paste textarea "La actividad presenta no reflejo coordinación ni los 3 ritmos solicitados"
click at [785, 417] on textarea "La actividad presenta no reflejo coordinación ni los 3 ritmos solicitados" at bounding box center [769, 440] width 248 height 86
drag, startPoint x: 665, startPoint y: 415, endPoint x: 739, endPoint y: 468, distance: 91.0
click at [739, 468] on textarea "La actividad presentada no reflejo coordinación ni los 3 ritmos solicitados" at bounding box center [769, 440] width 248 height 86
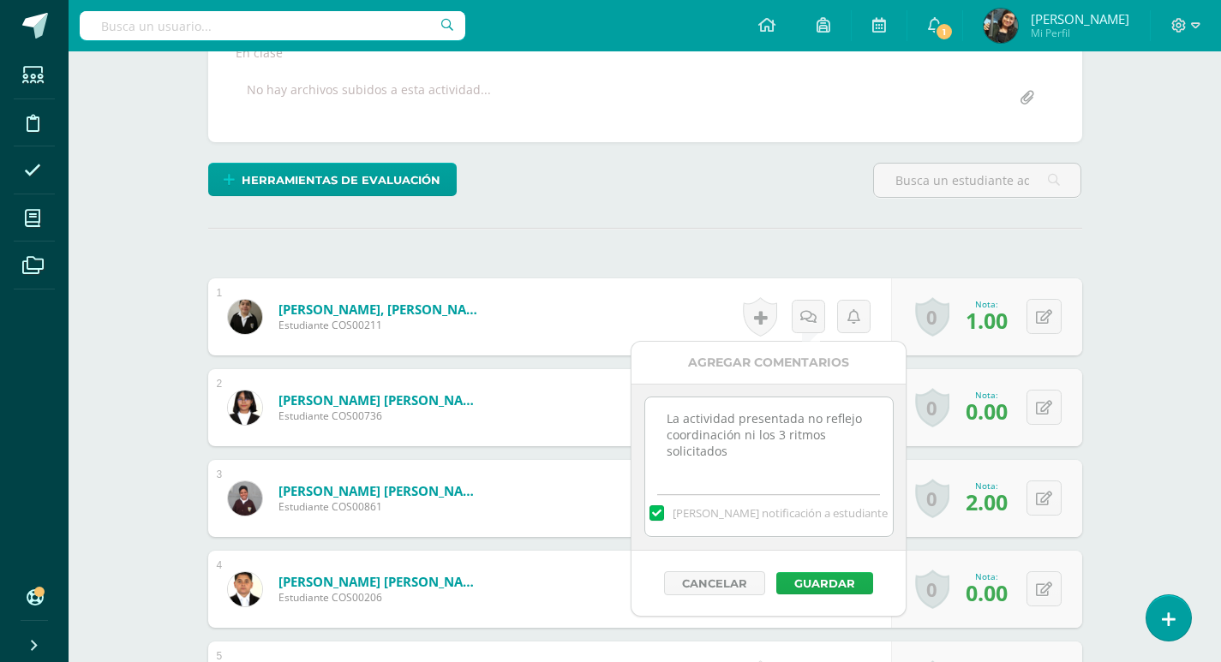
type textarea "La actividad presentada no reflejo coordinación ni los 3 ritmos solicitados"
click at [845, 582] on button "Guardar" at bounding box center [824, 583] width 97 height 22
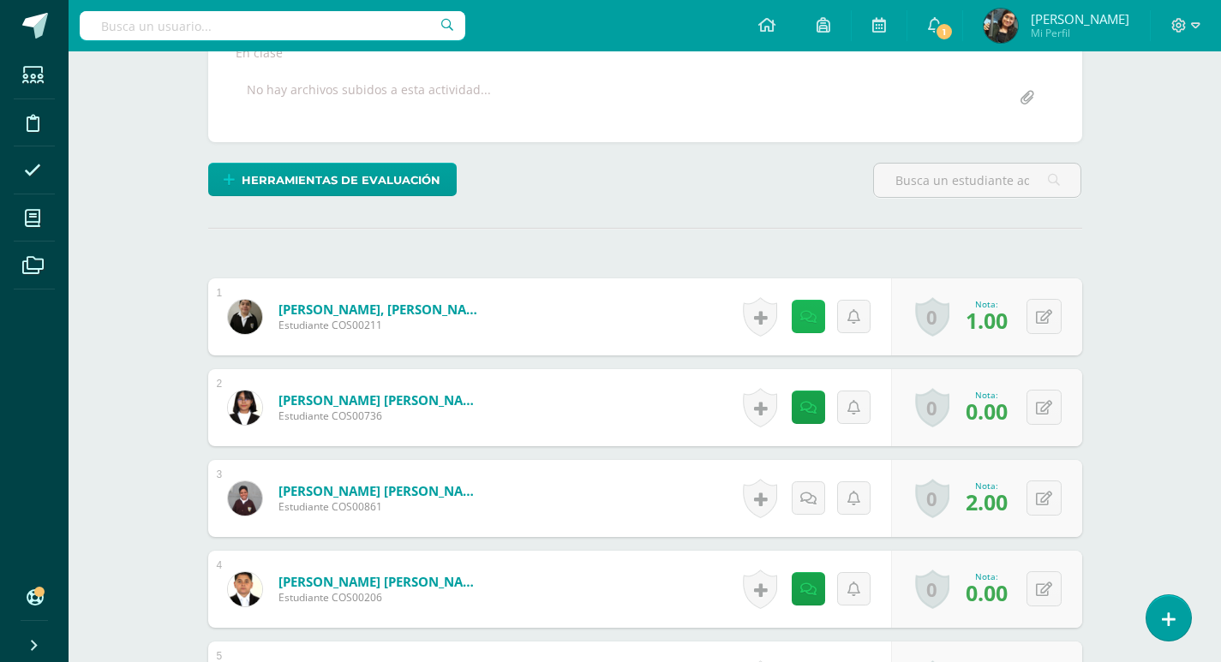
click at [803, 322] on link at bounding box center [807, 316] width 33 height 33
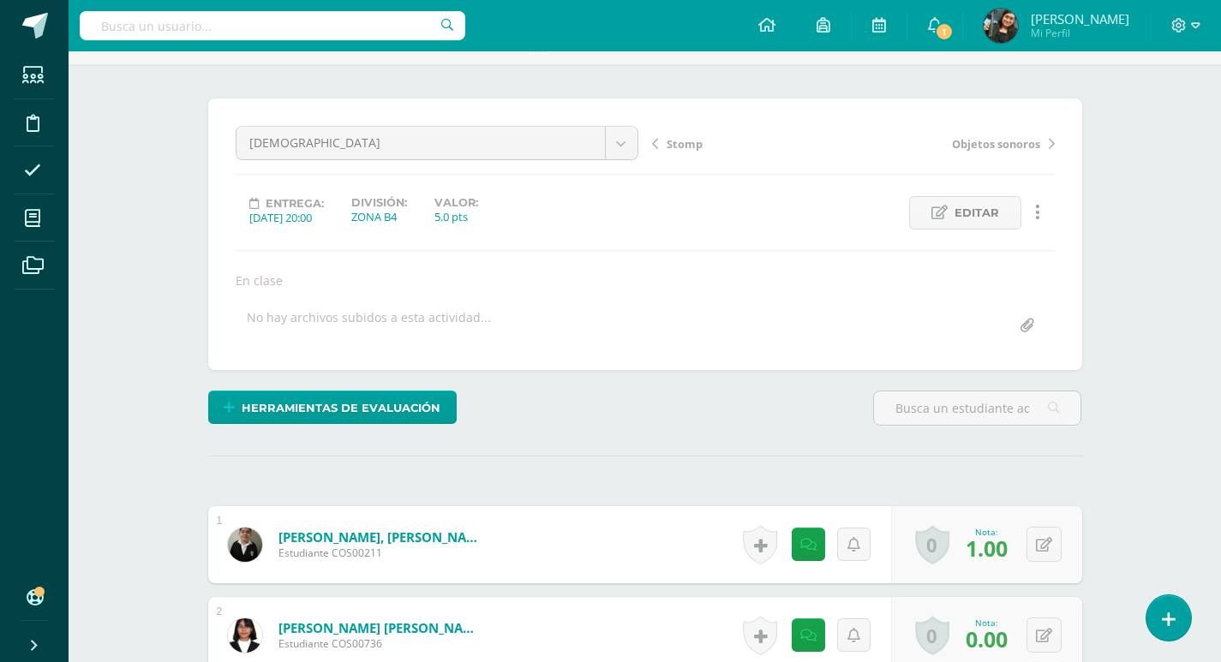
scroll to position [343, 0]
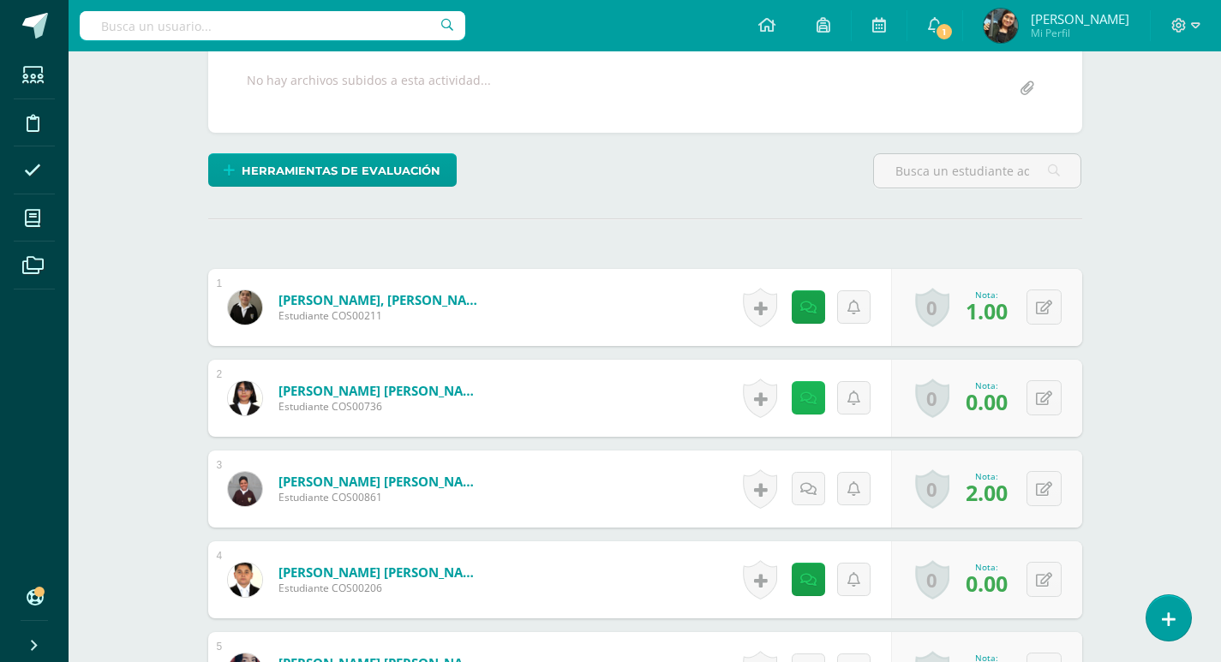
click at [815, 396] on link at bounding box center [807, 397] width 33 height 33
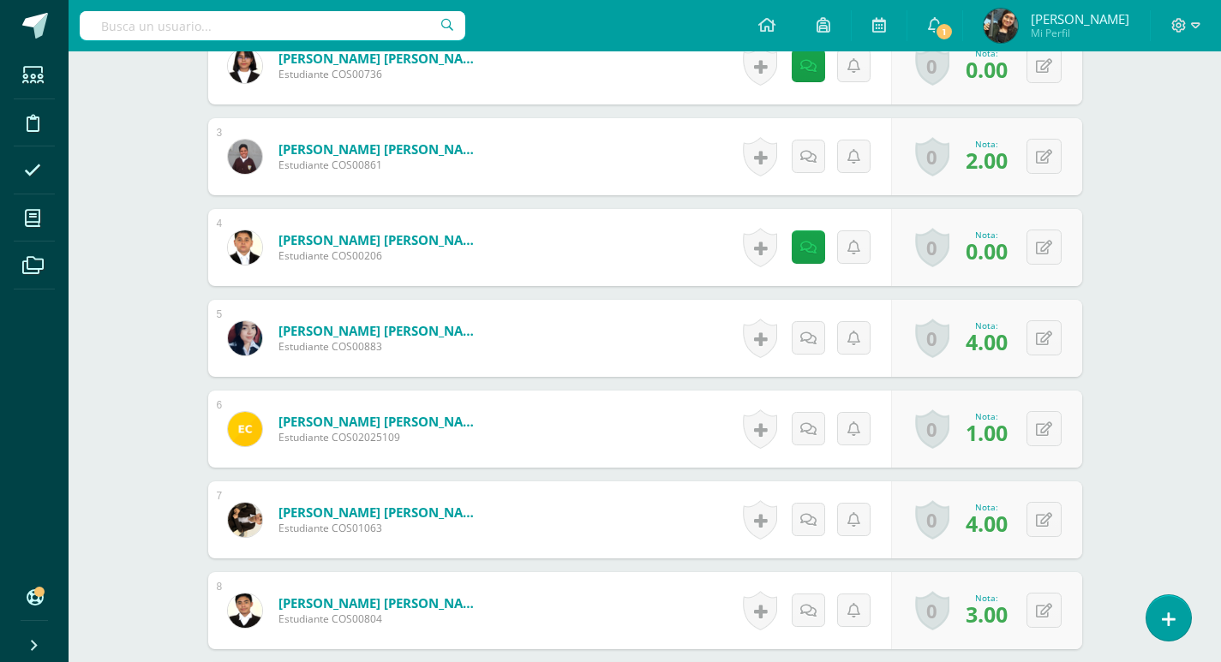
scroll to position [685, 0]
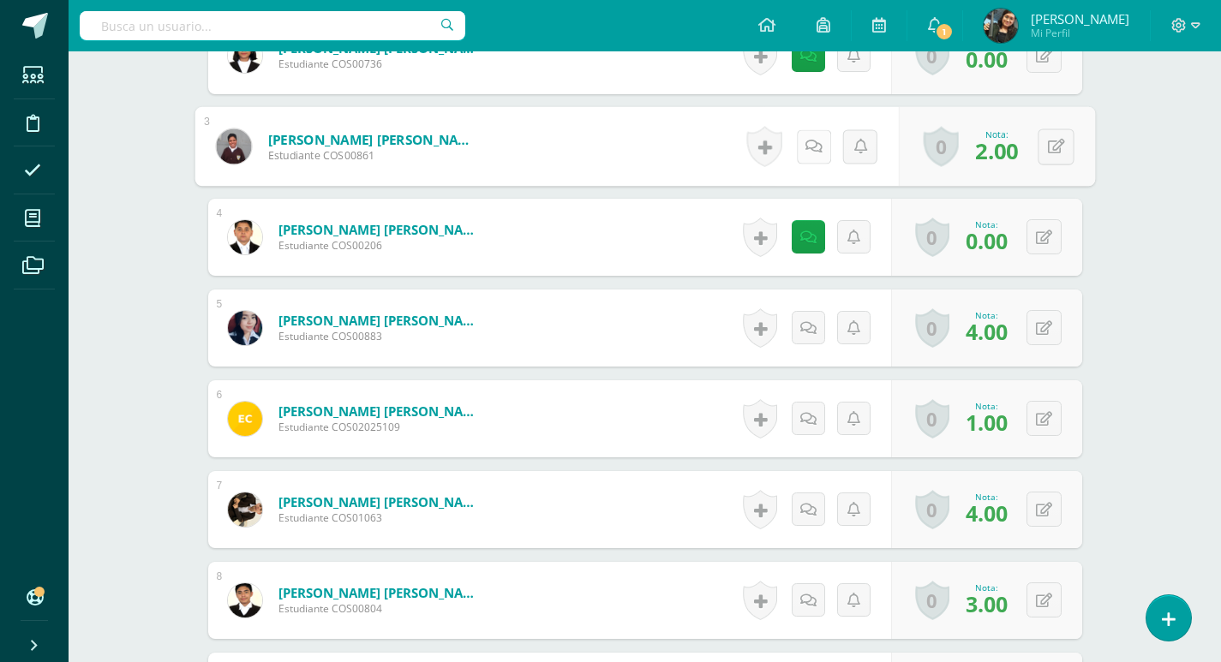
click at [809, 143] on icon at bounding box center [812, 146] width 17 height 15
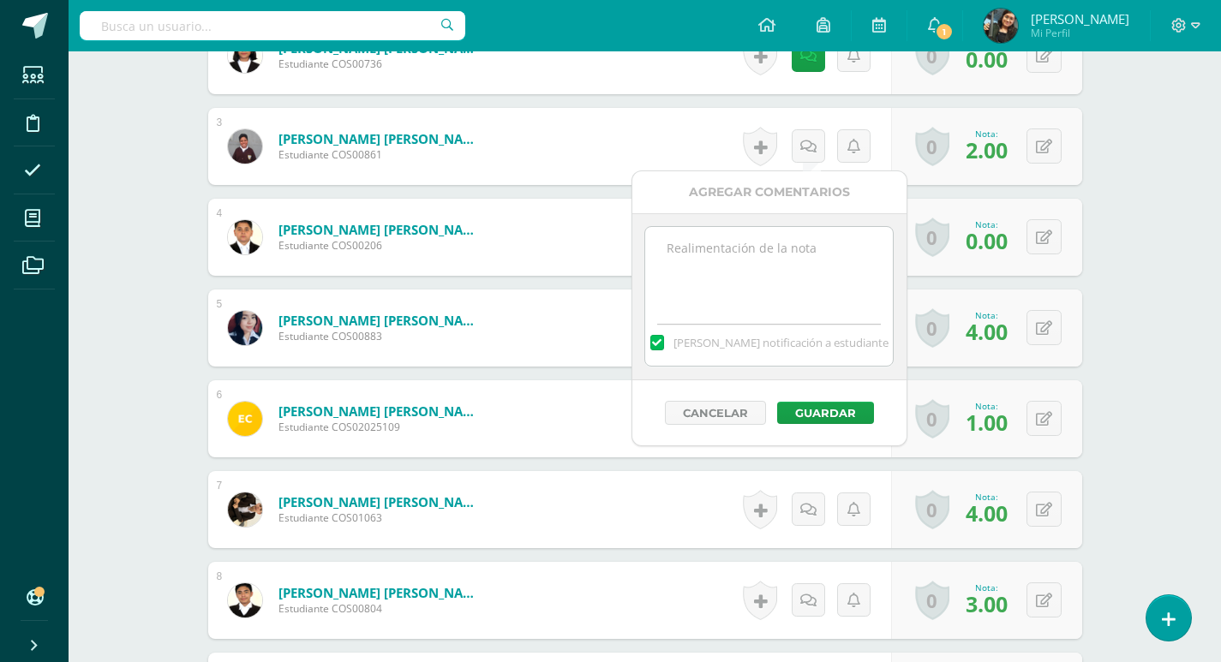
click at [762, 275] on textarea at bounding box center [769, 270] width 248 height 86
paste textarea "La actividad presentada no reflejo coordinación ni los 3 ritmos solicitados"
type textarea "La actividad presentada no reflejo coordinación ni los 3 ritmos solicitados"
click at [821, 412] on button "Guardar" at bounding box center [825, 413] width 97 height 22
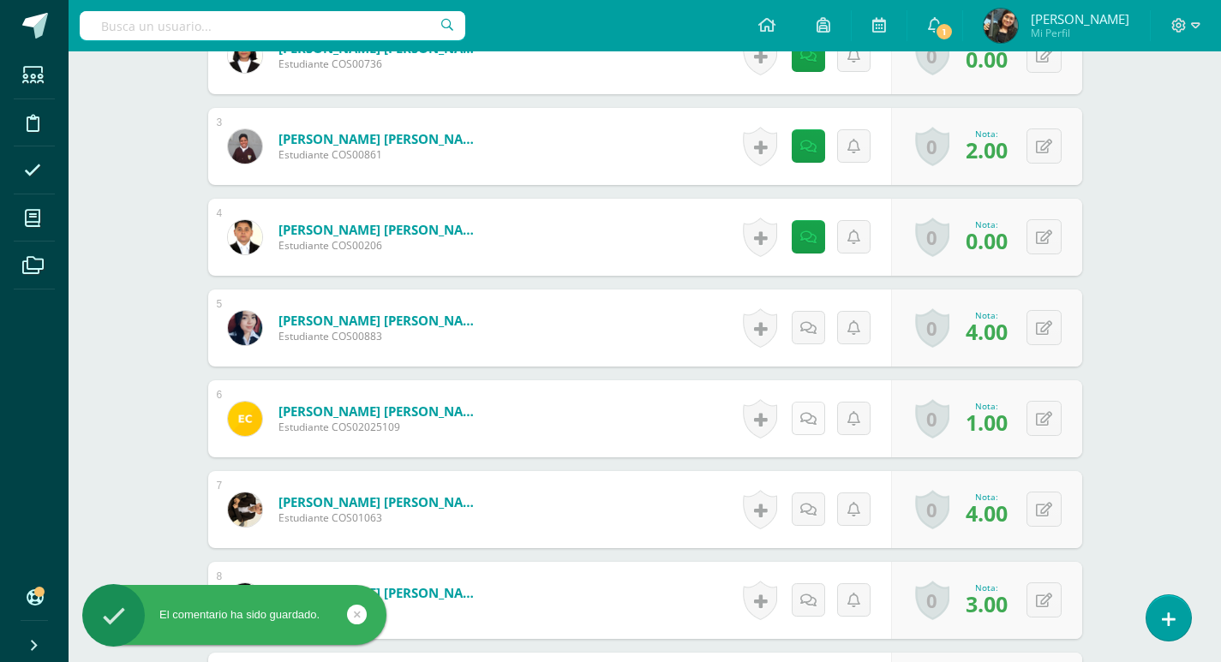
click at [805, 414] on icon at bounding box center [808, 419] width 16 height 15
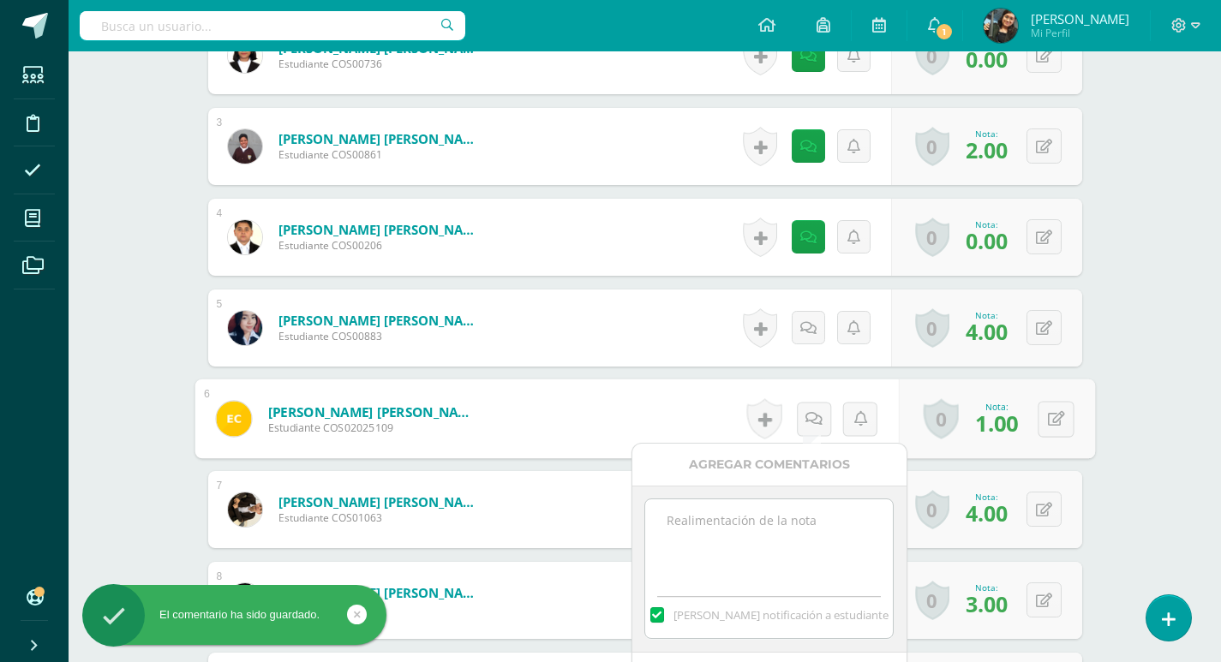
click at [797, 504] on textarea at bounding box center [769, 542] width 248 height 86
paste textarea "La actividad presentada no reflejo coordinación ni los 3 ritmos solicitados"
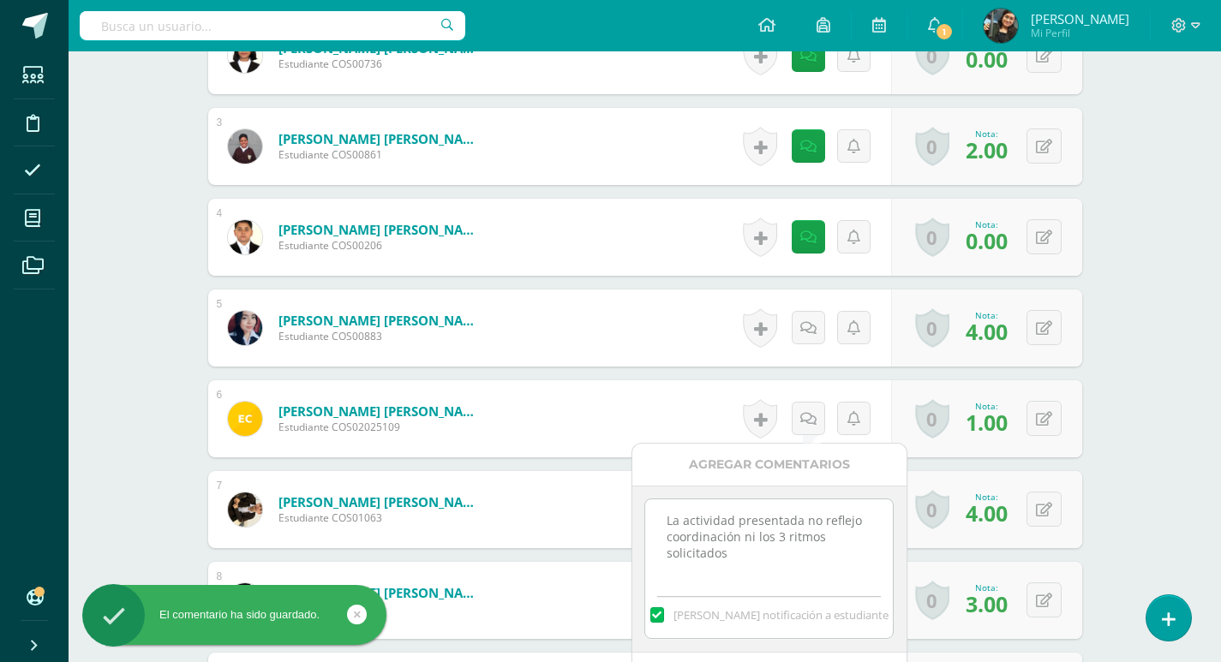
scroll to position [857, 0]
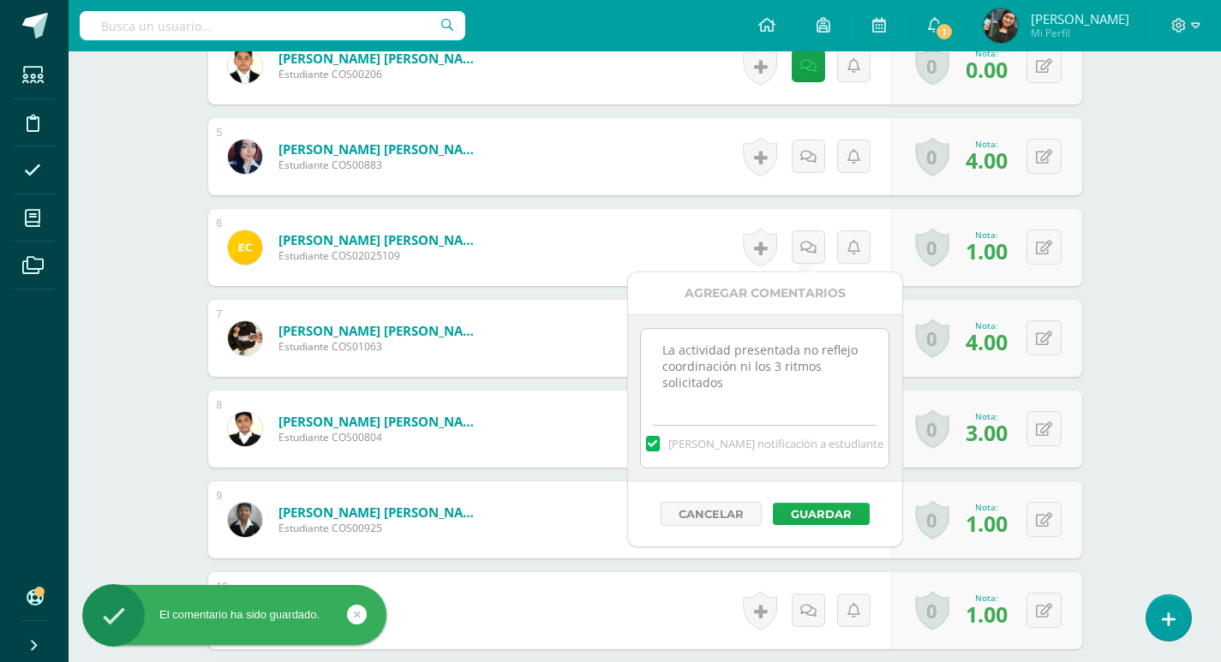
type textarea "La actividad presentada no reflejo coordinación ni los 3 ritmos solicitados"
click at [820, 511] on button "Guardar" at bounding box center [821, 514] width 97 height 22
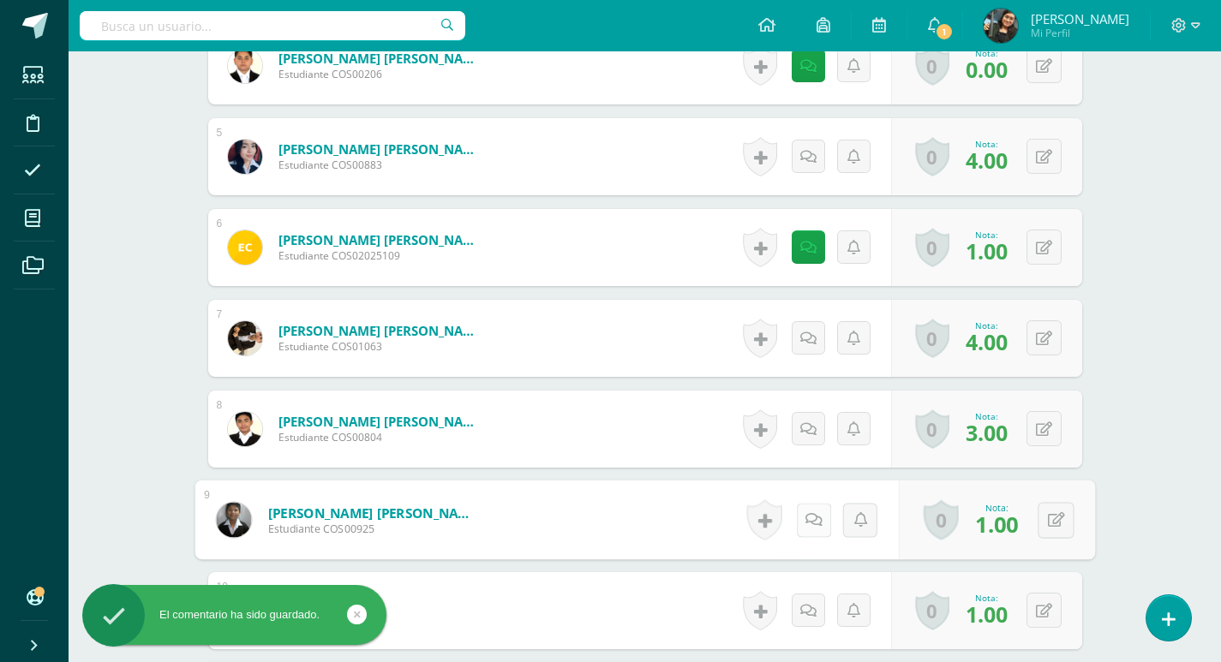
click at [809, 512] on icon at bounding box center [812, 519] width 17 height 15
click at [767, 627] on textarea at bounding box center [769, 643] width 248 height 86
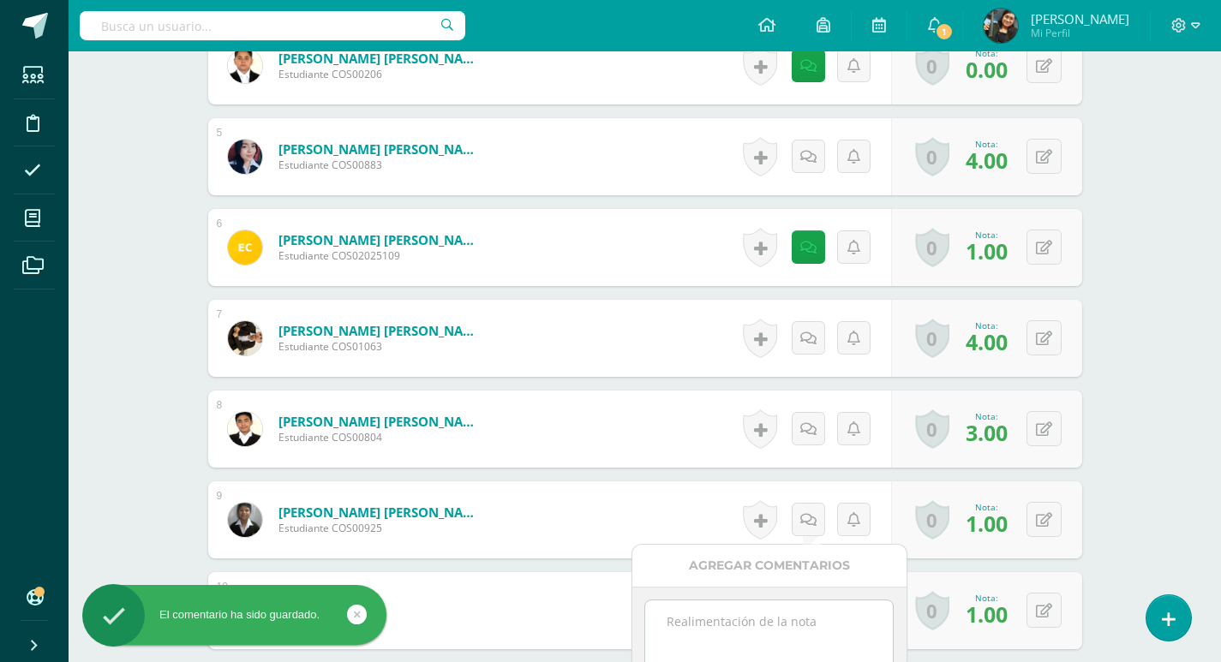
paste textarea "La actividad presentada no reflejo coordinación ni los 3 ritmos solicitados"
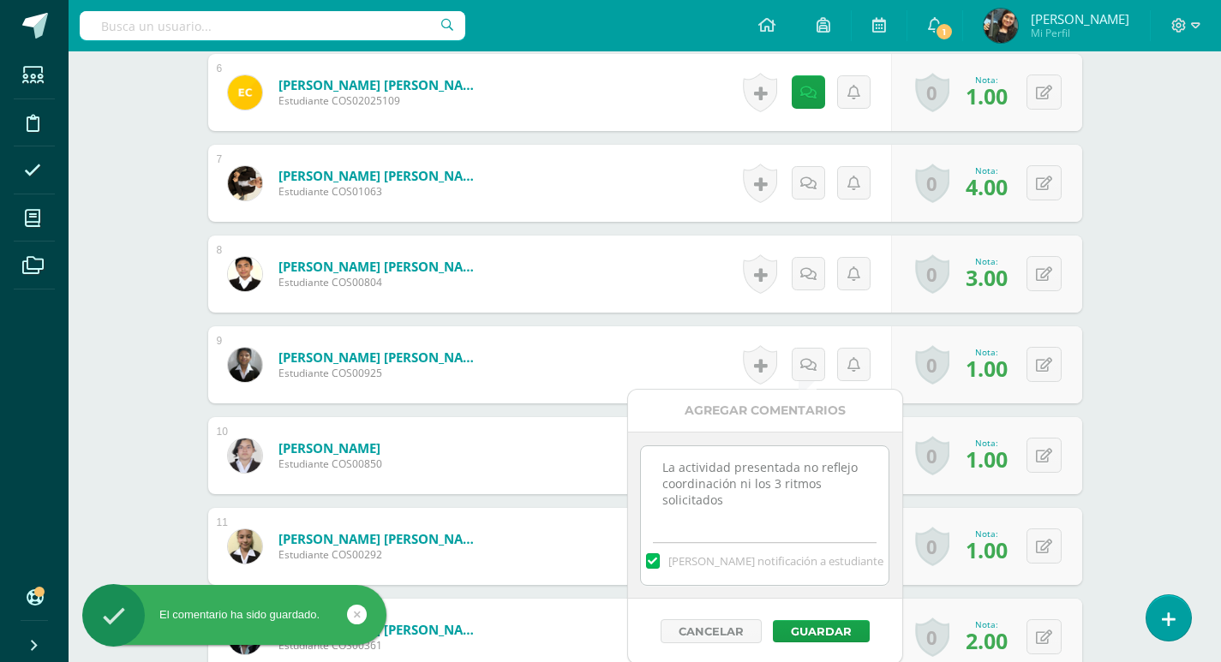
scroll to position [1029, 0]
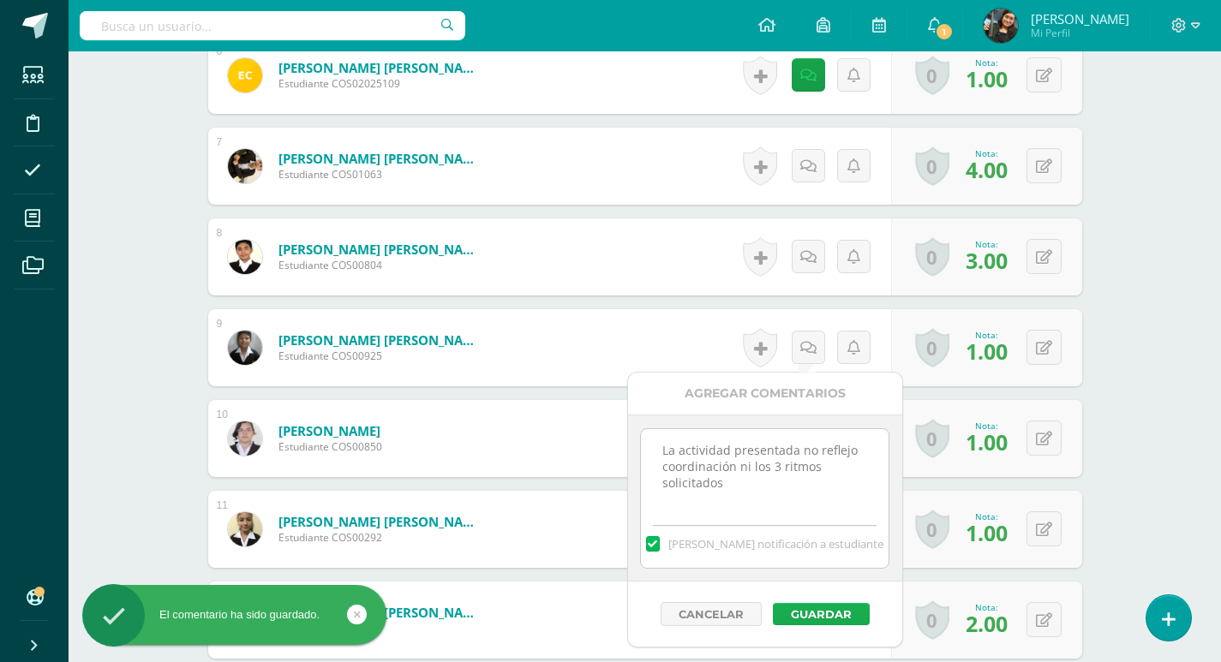
type textarea "La actividad presentada no reflejo coordinación ni los 3 ritmos solicitados"
click at [803, 606] on button "Guardar" at bounding box center [821, 614] width 97 height 22
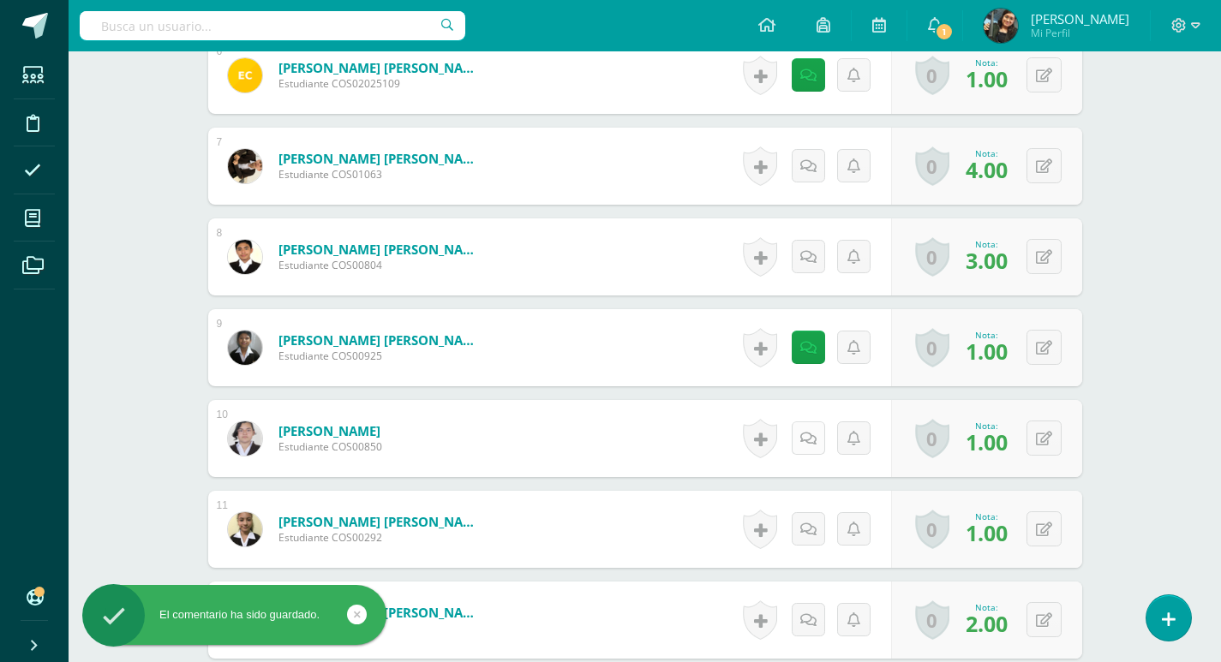
click at [810, 436] on icon at bounding box center [808, 439] width 16 height 15
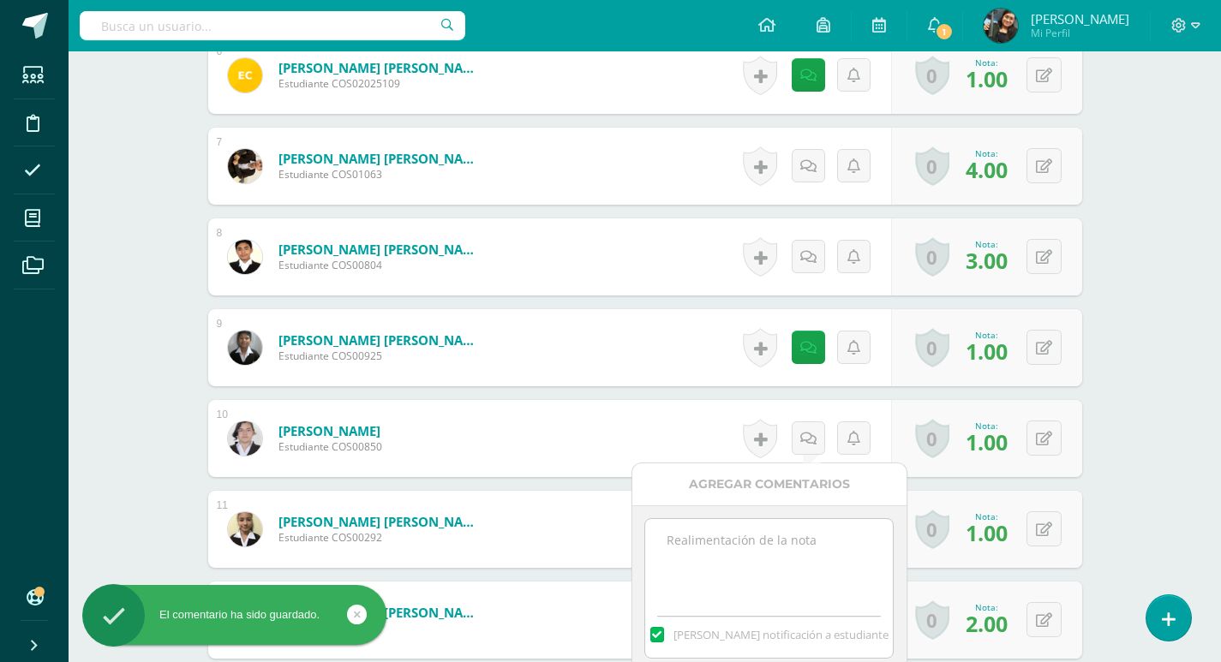
click at [784, 564] on textarea at bounding box center [769, 562] width 248 height 86
paste textarea "La actividad presentada no reflejo coordinación ni los 3 ritmos solicitados"
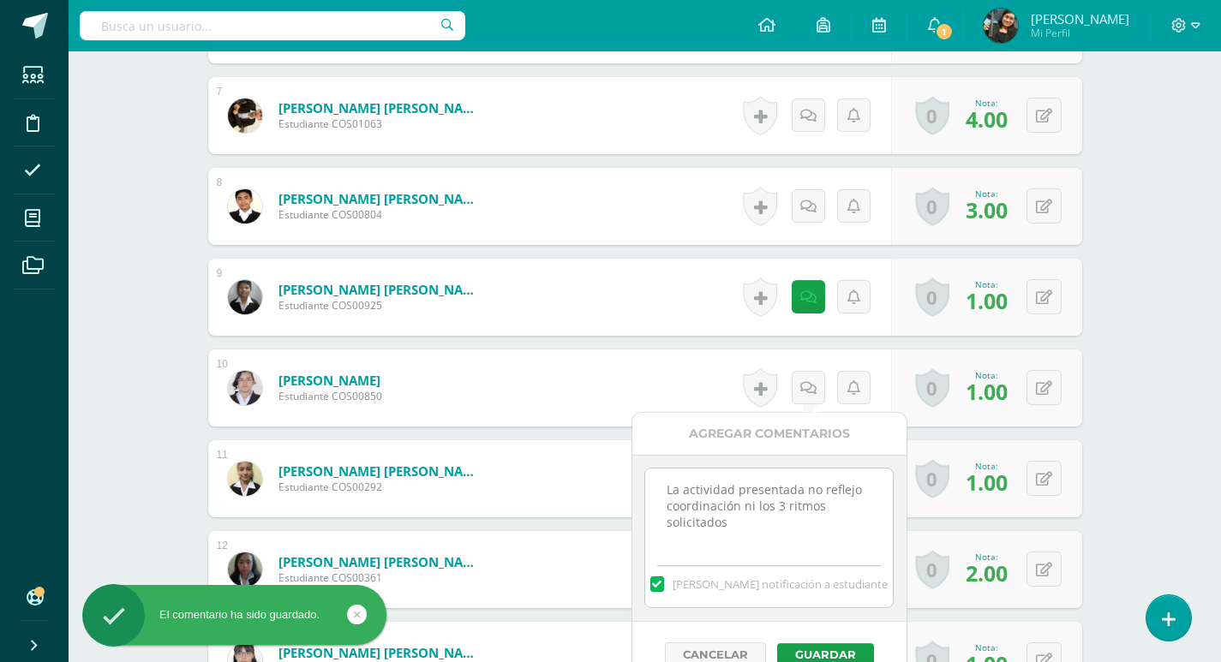
scroll to position [1200, 0]
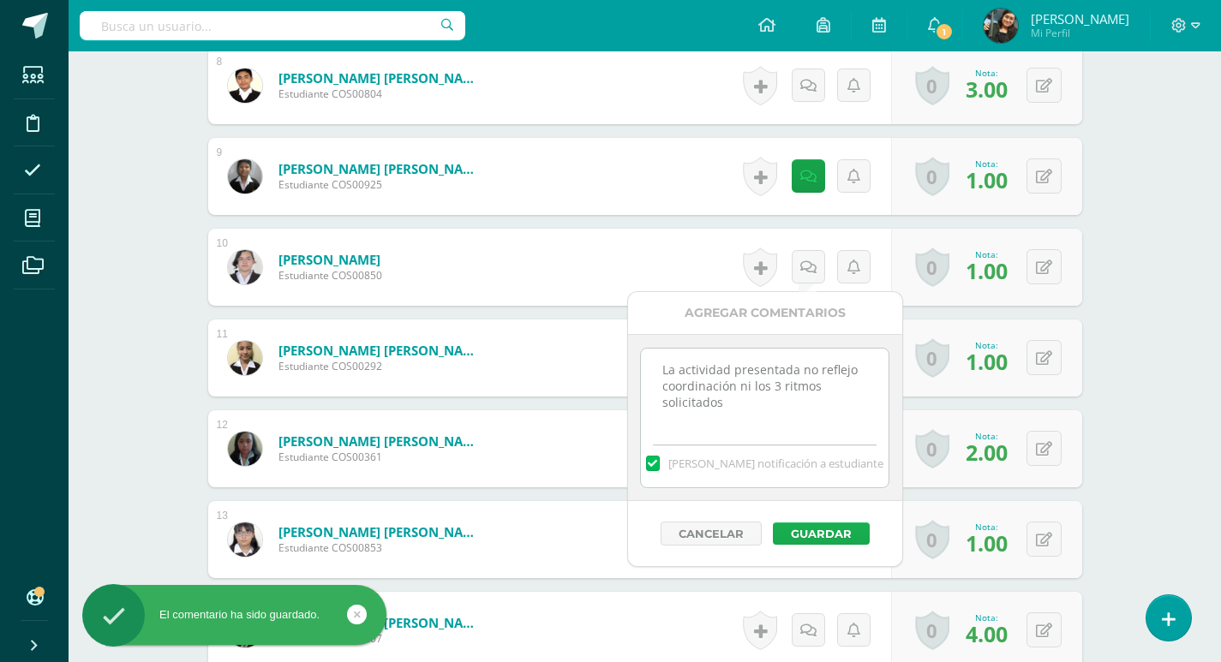
type textarea "La actividad presentada no reflejo coordinación ni los 3 ritmos solicitados"
click at [838, 535] on button "Guardar" at bounding box center [821, 534] width 97 height 22
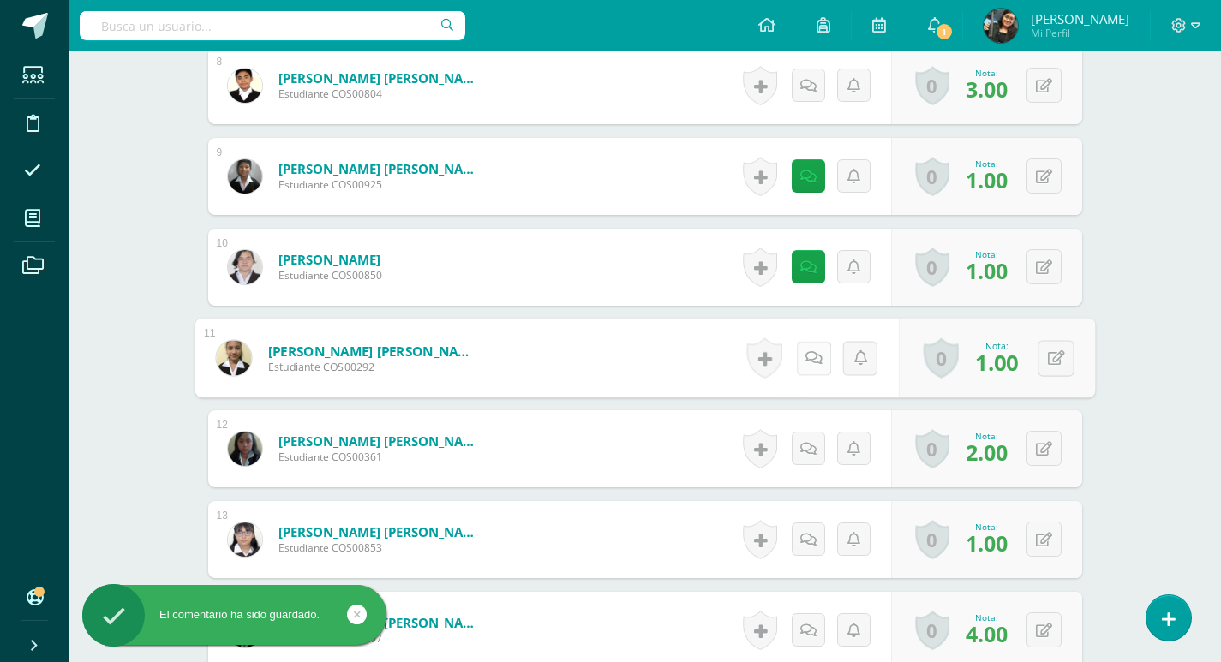
click at [806, 353] on icon at bounding box center [812, 357] width 17 height 15
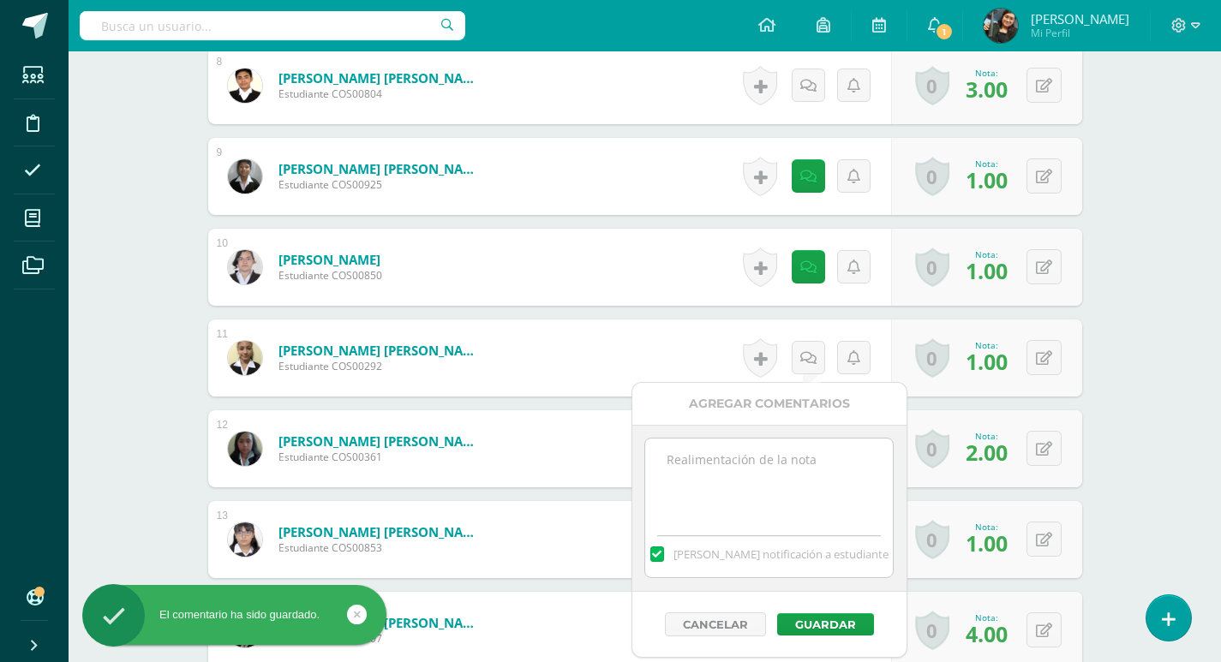
click at [780, 463] on textarea at bounding box center [769, 482] width 248 height 86
paste textarea "La actividad presentada no reflejo coordinación ni los 3 ritmos solicitados"
type textarea "La actividad presentada no reflejo coordinación ni los 3 ritmos solicitados"
click at [815, 620] on button "Guardar" at bounding box center [825, 624] width 97 height 22
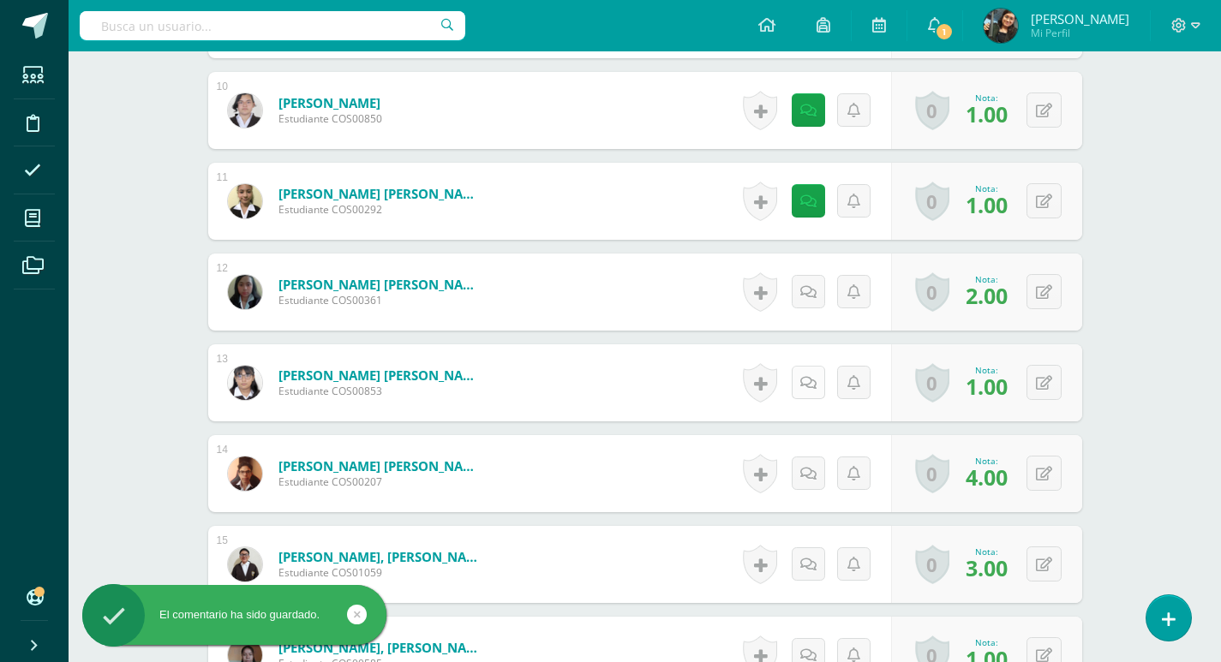
scroll to position [1371, 0]
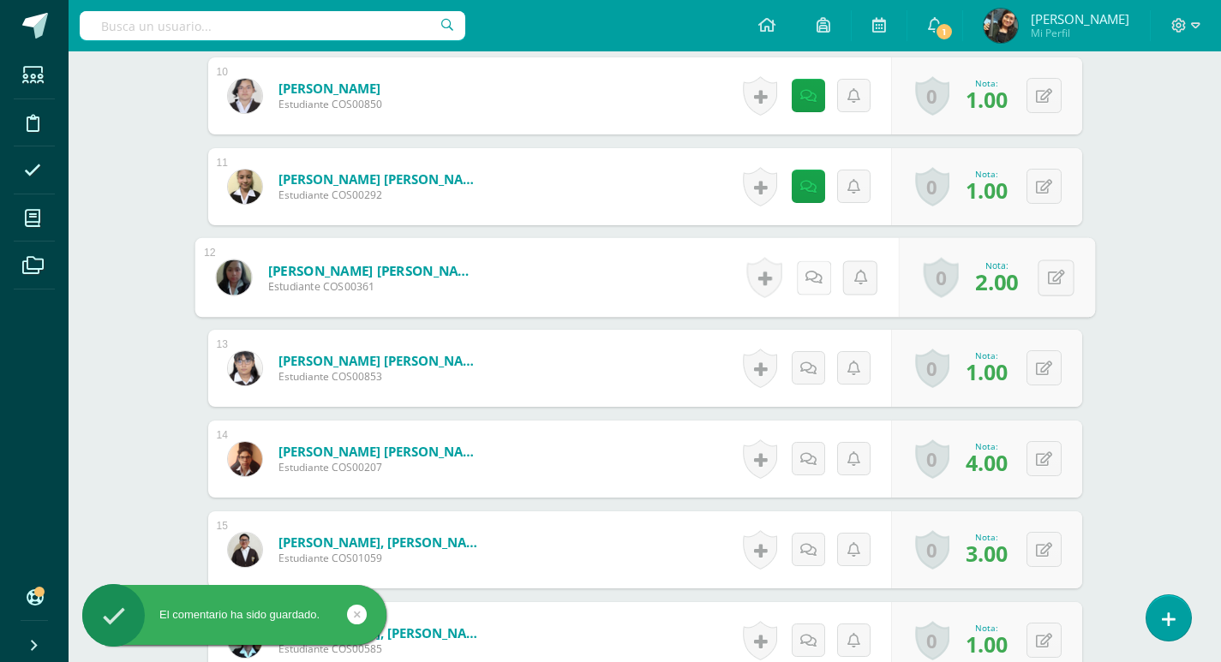
click at [811, 271] on icon at bounding box center [812, 277] width 17 height 15
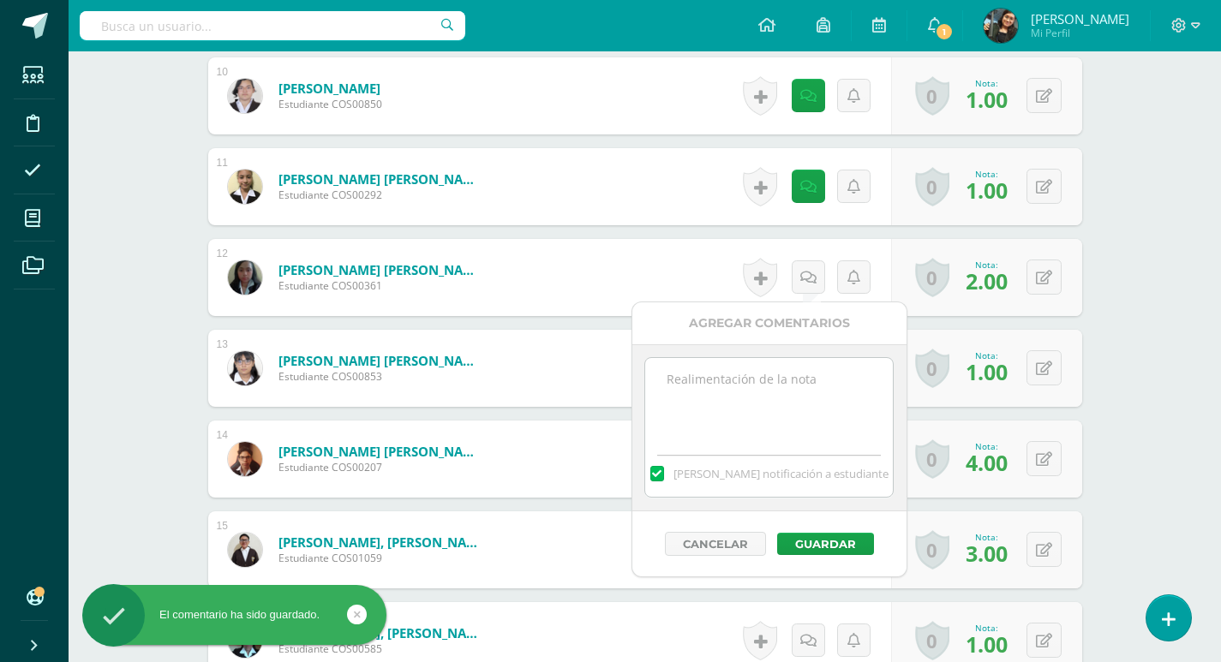
click at [779, 397] on textarea at bounding box center [769, 401] width 248 height 86
paste textarea "La actividad presentada no reflejo coordinación ni los 3 ritmos solicitados"
type textarea "La actividad presentada no reflejo coordinación ni los 3 ritmos solicitados"
click at [843, 535] on button "Guardar" at bounding box center [825, 544] width 97 height 22
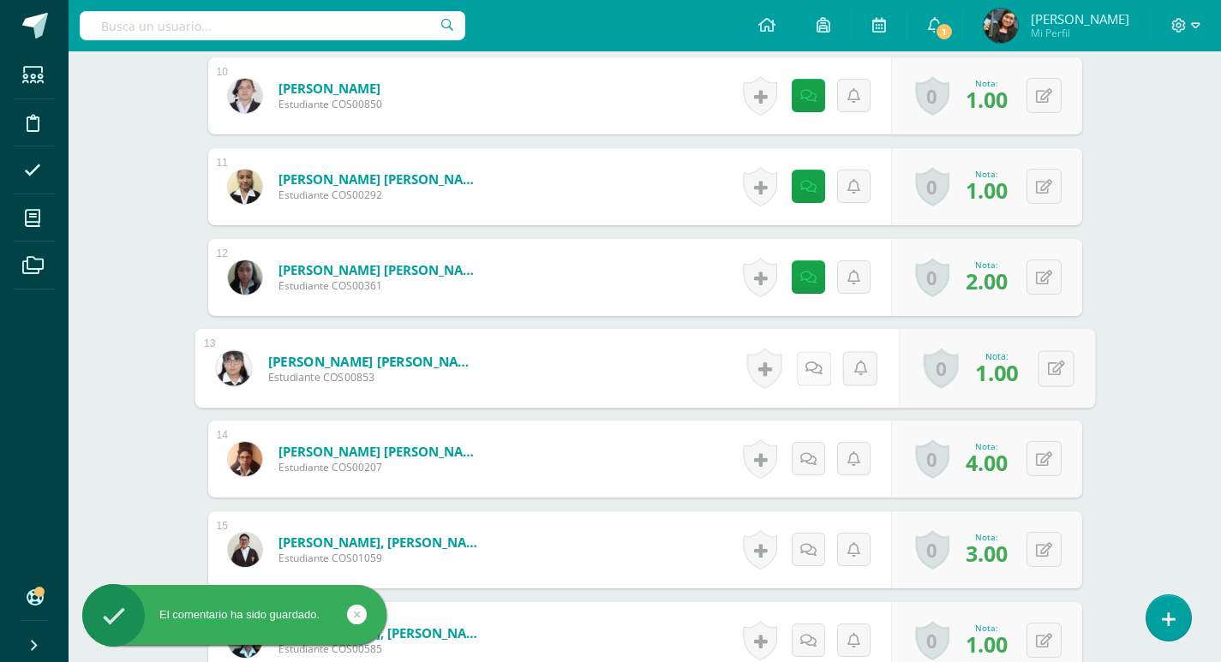
click at [810, 373] on icon at bounding box center [812, 368] width 17 height 15
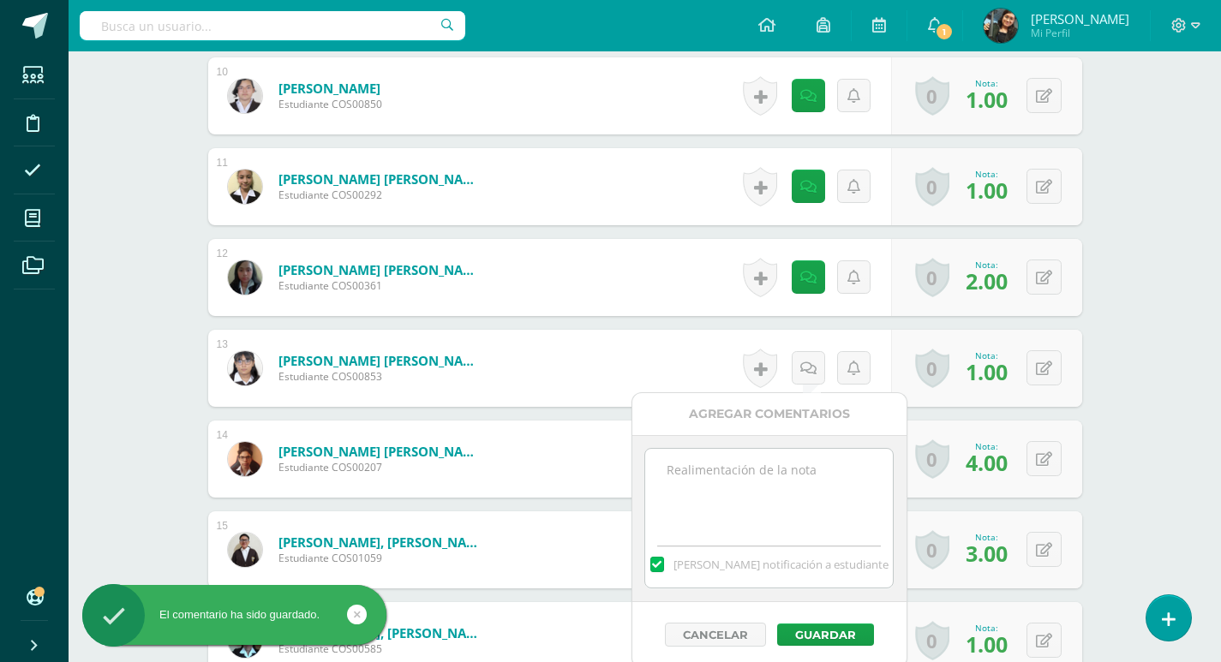
click at [789, 485] on textarea at bounding box center [769, 492] width 248 height 86
paste textarea "La actividad presentada no reflejo coordinación ni los 3 ritmos solicitados"
type textarea "La actividad presentada no reflejo coordinación ni los 3 ritmos solicitados"
click at [807, 631] on button "Guardar" at bounding box center [825, 635] width 97 height 22
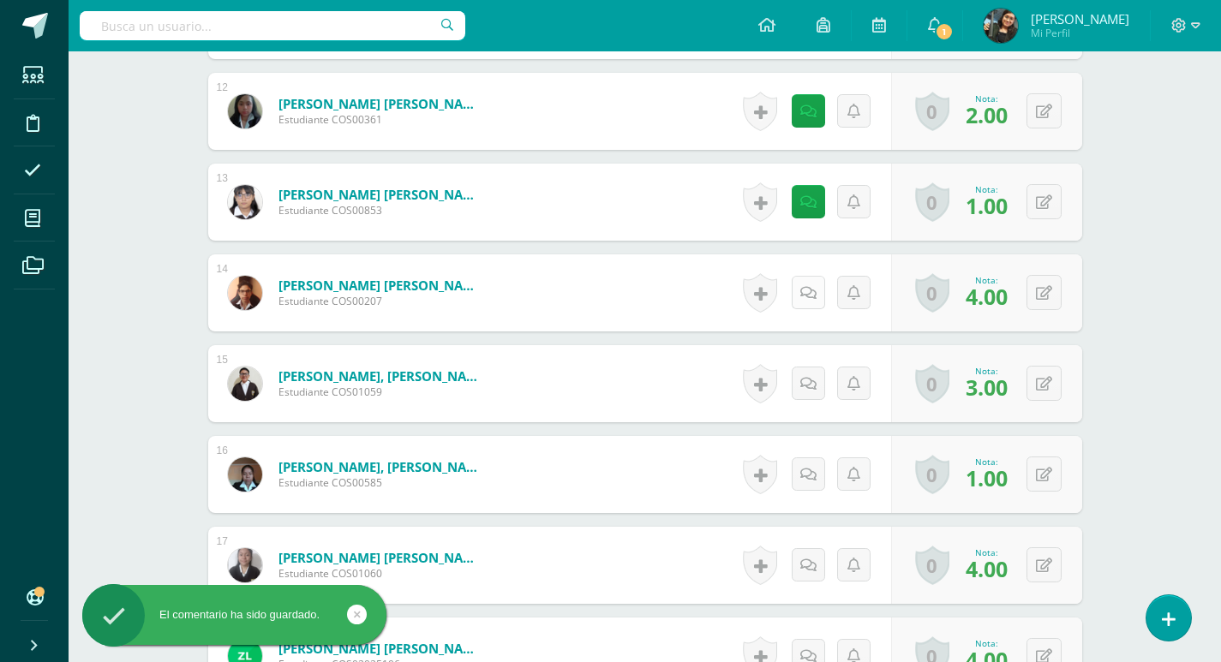
scroll to position [1543, 0]
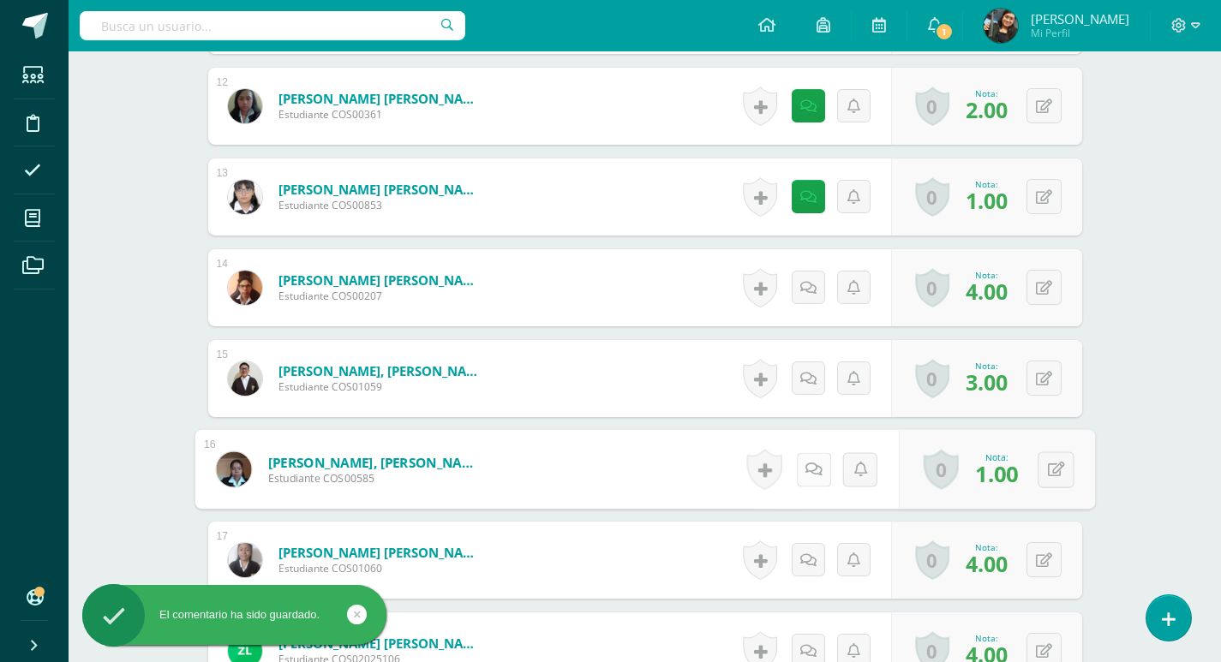
click at [804, 466] on icon at bounding box center [812, 469] width 17 height 15
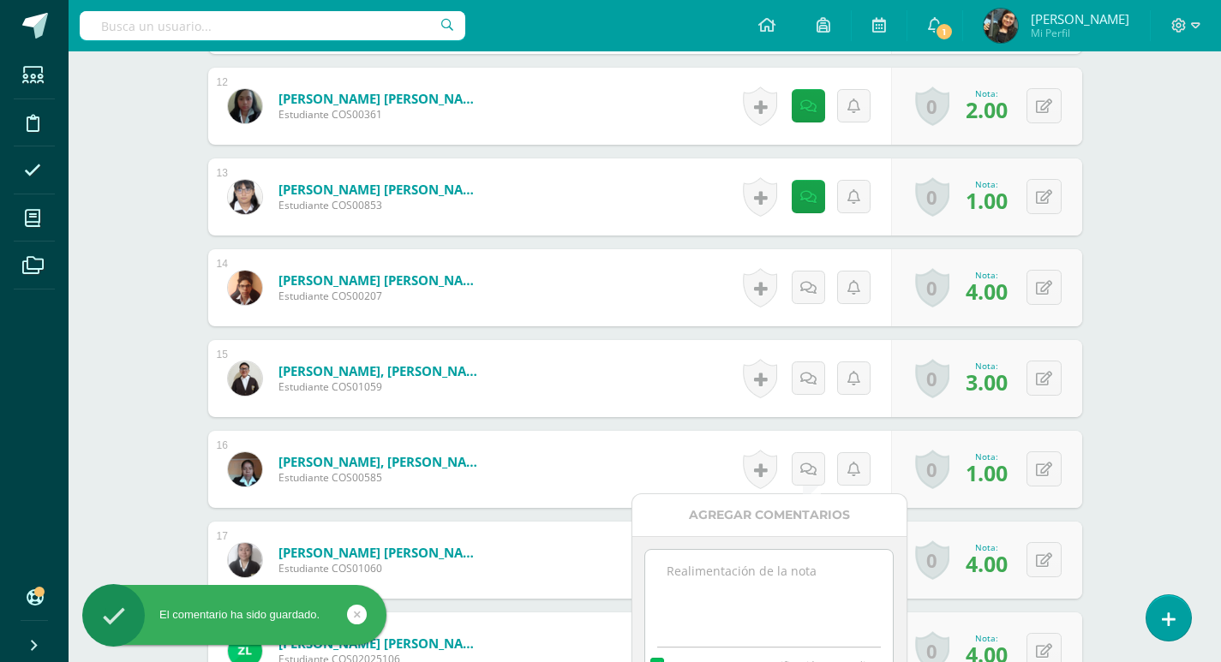
click at [788, 587] on textarea at bounding box center [769, 593] width 248 height 86
paste textarea "La actividad presentada no reflejo coordinación ni los 3 ritmos solicitados"
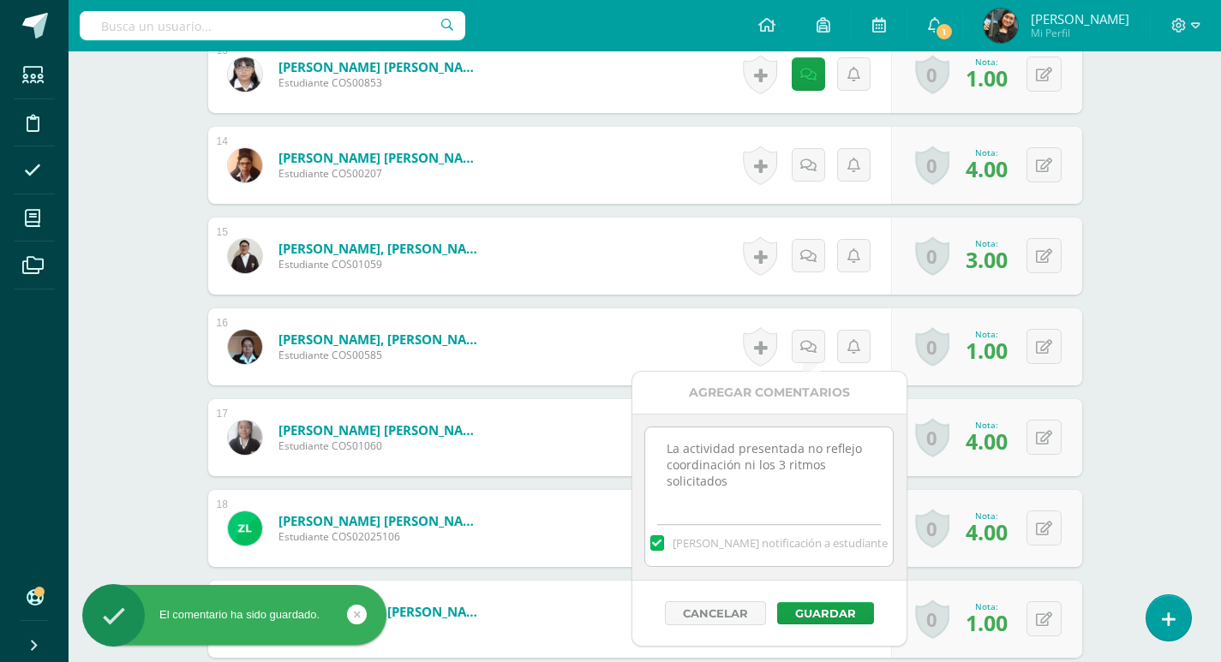
scroll to position [1885, 0]
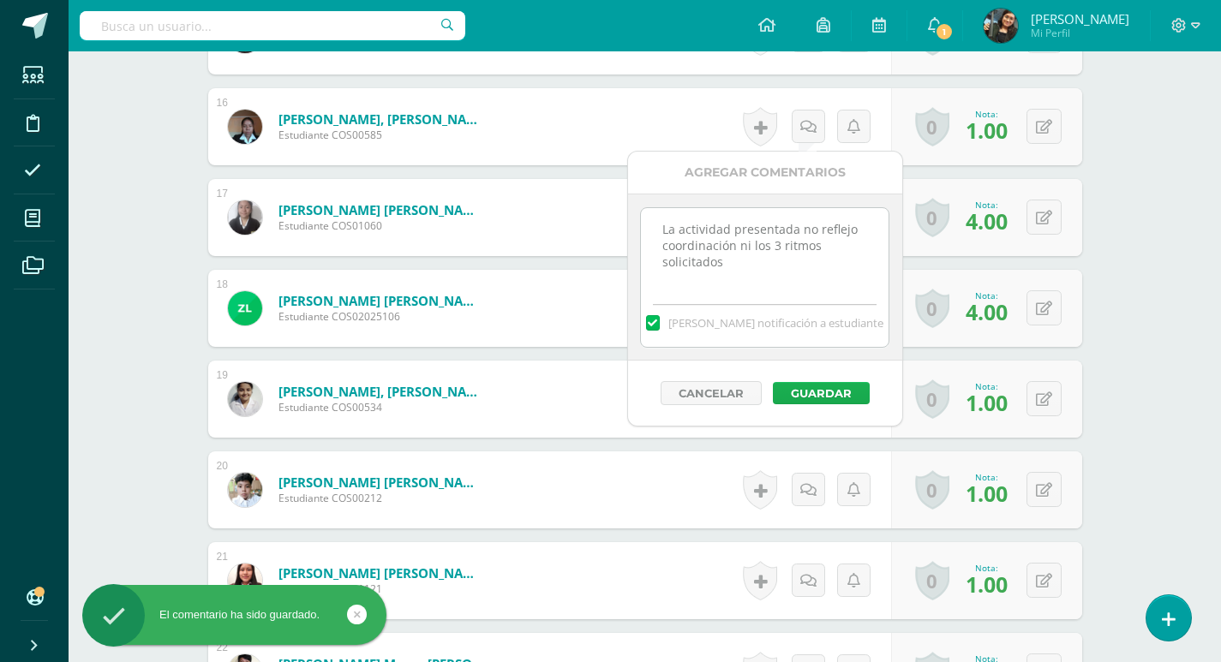
type textarea "La actividad presentada no reflejo coordinación ni los 3 ritmos solicitados"
click at [820, 388] on button "Guardar" at bounding box center [821, 393] width 97 height 22
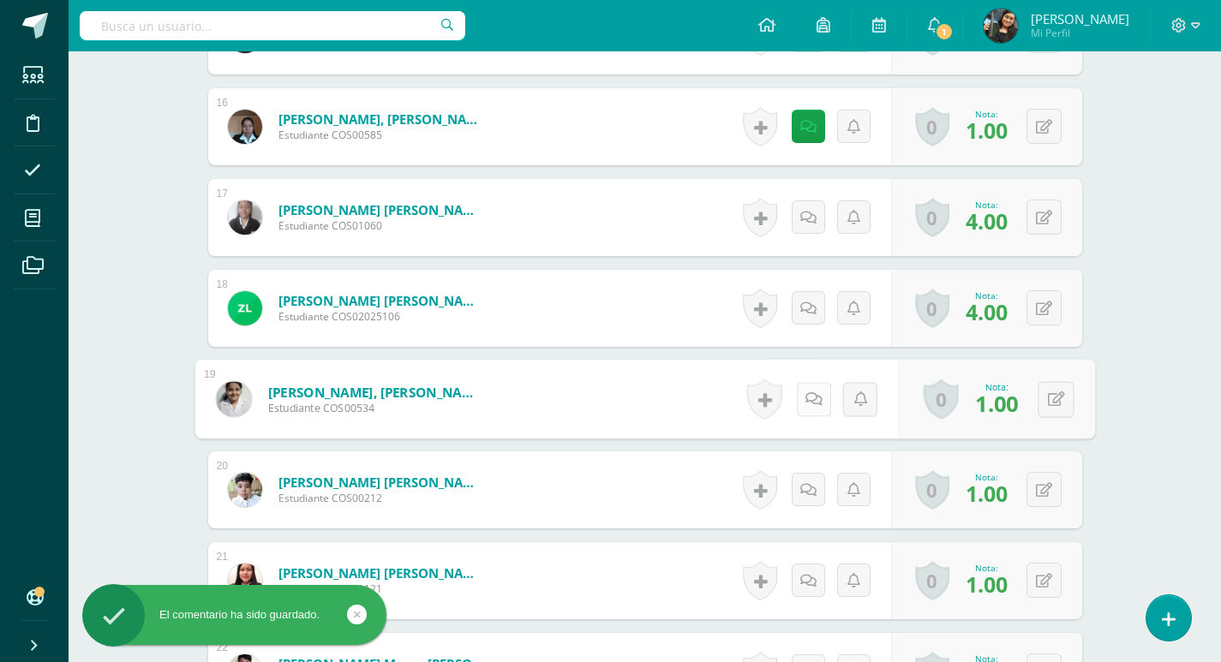
click at [809, 396] on icon at bounding box center [812, 398] width 17 height 15
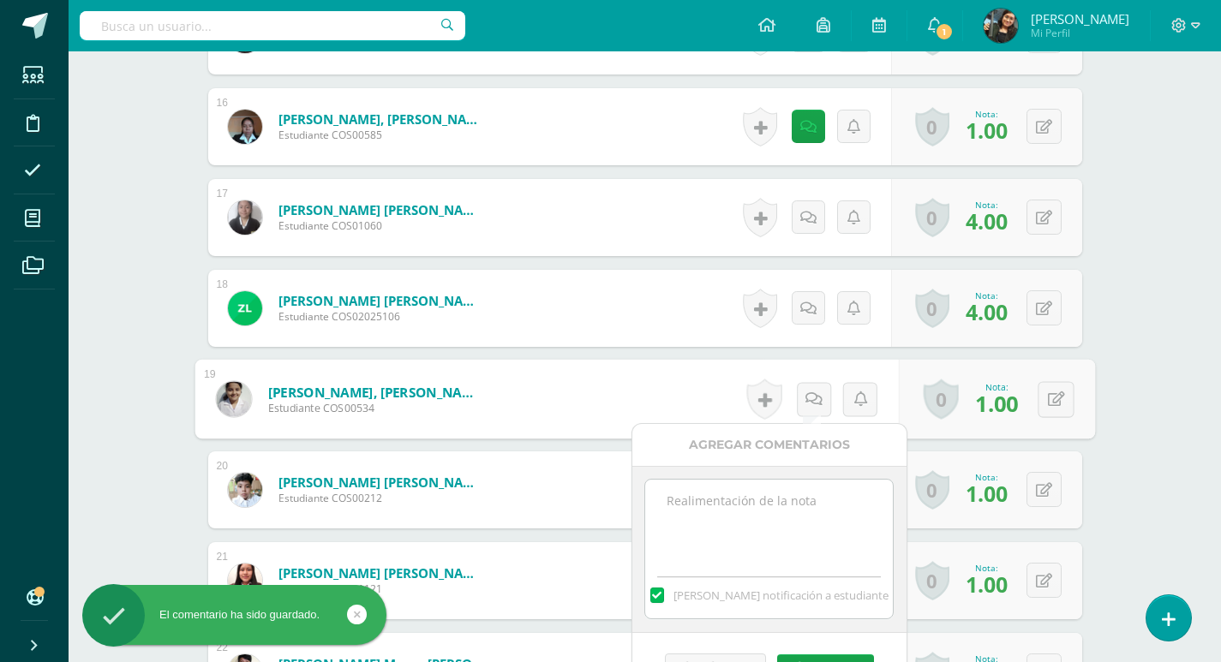
click at [773, 499] on textarea at bounding box center [769, 523] width 248 height 86
paste textarea "La actividad presentada no reflejo coordinación ni los 3 ritmos solicitados"
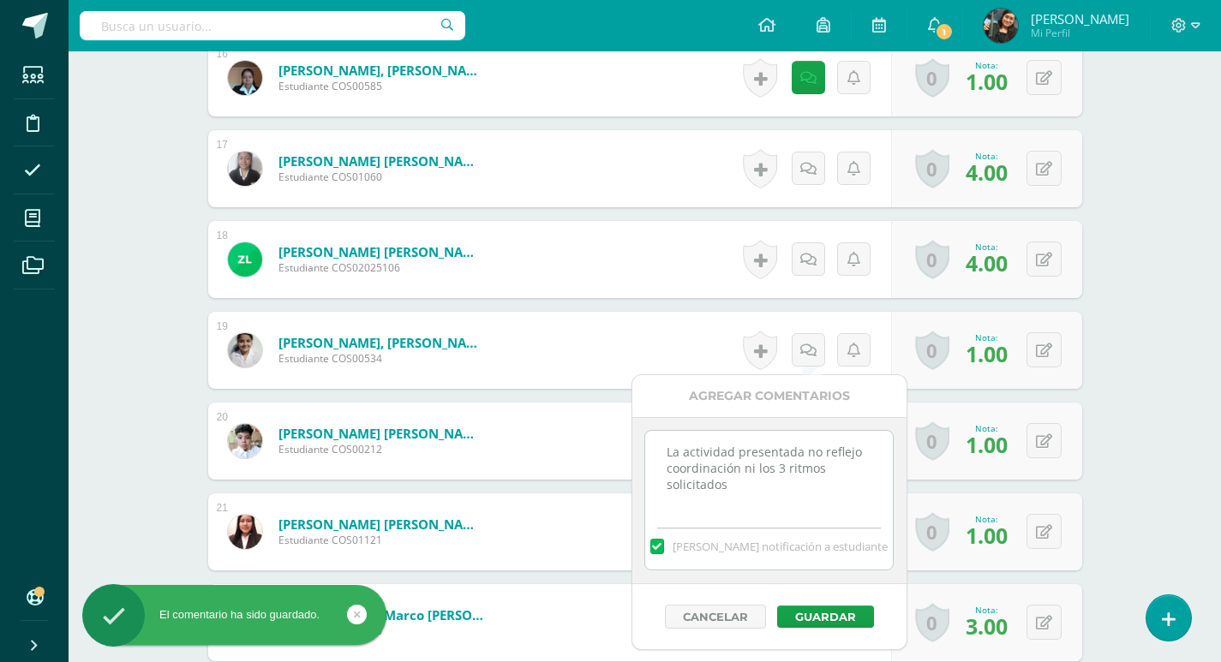
scroll to position [1971, 0]
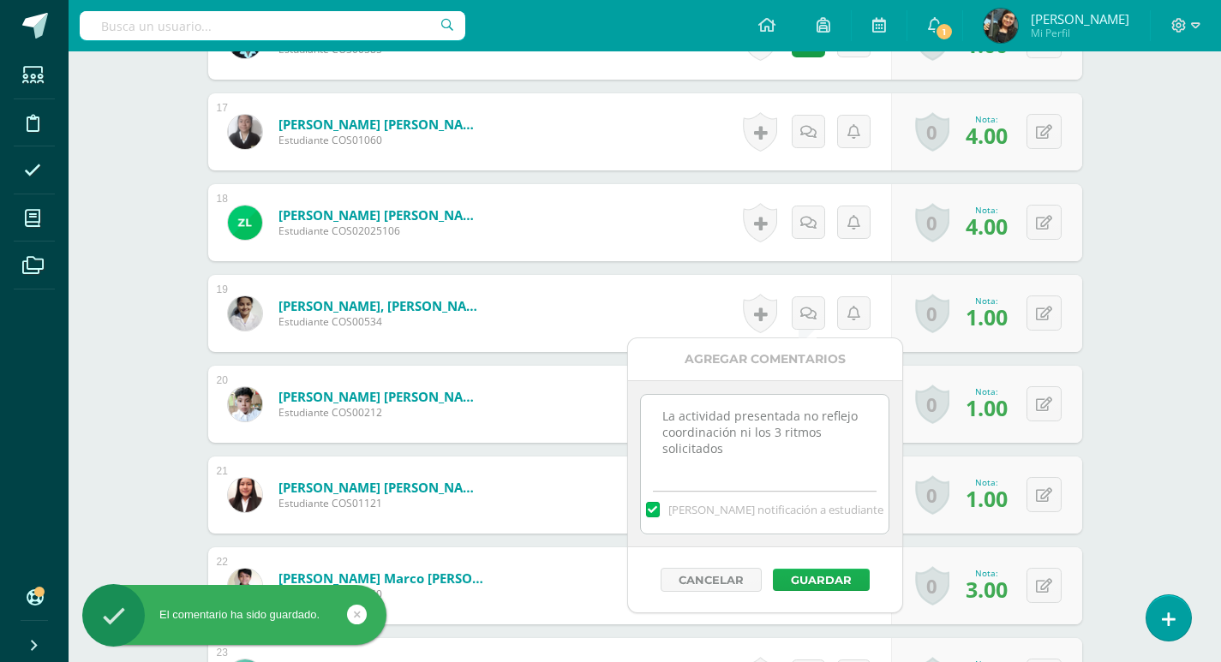
type textarea "La actividad presentada no reflejo coordinación ni los 3 ritmos solicitados"
click at [827, 579] on button "Guardar" at bounding box center [821, 580] width 97 height 22
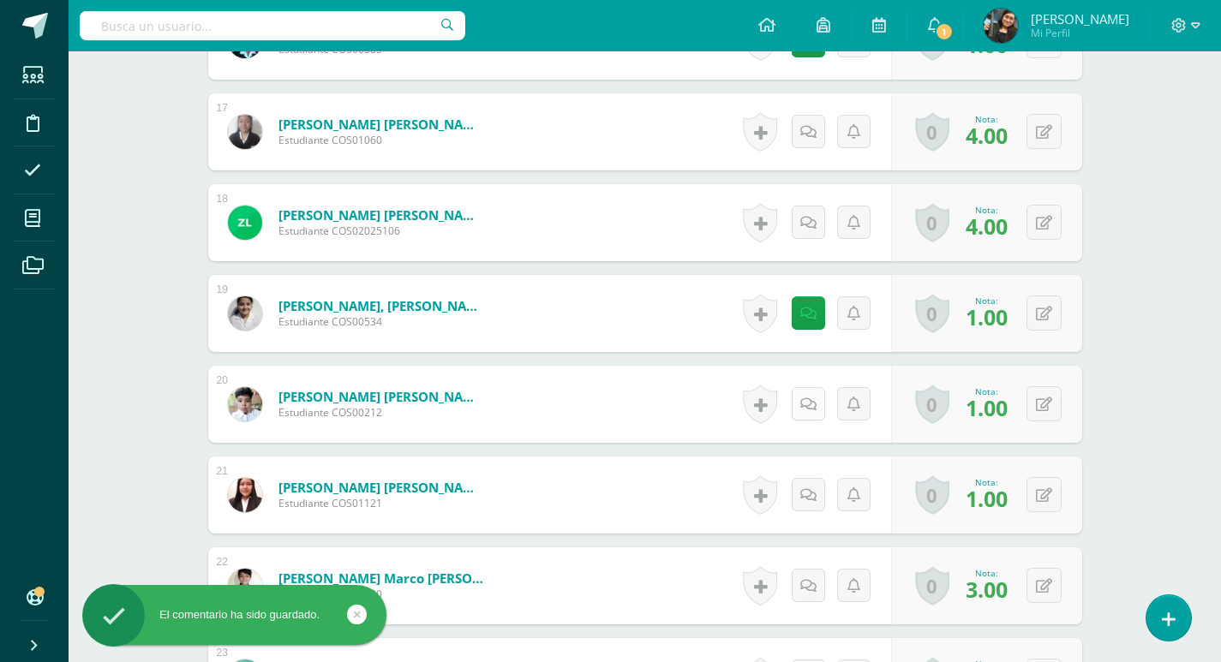
click at [809, 402] on icon at bounding box center [808, 404] width 16 height 15
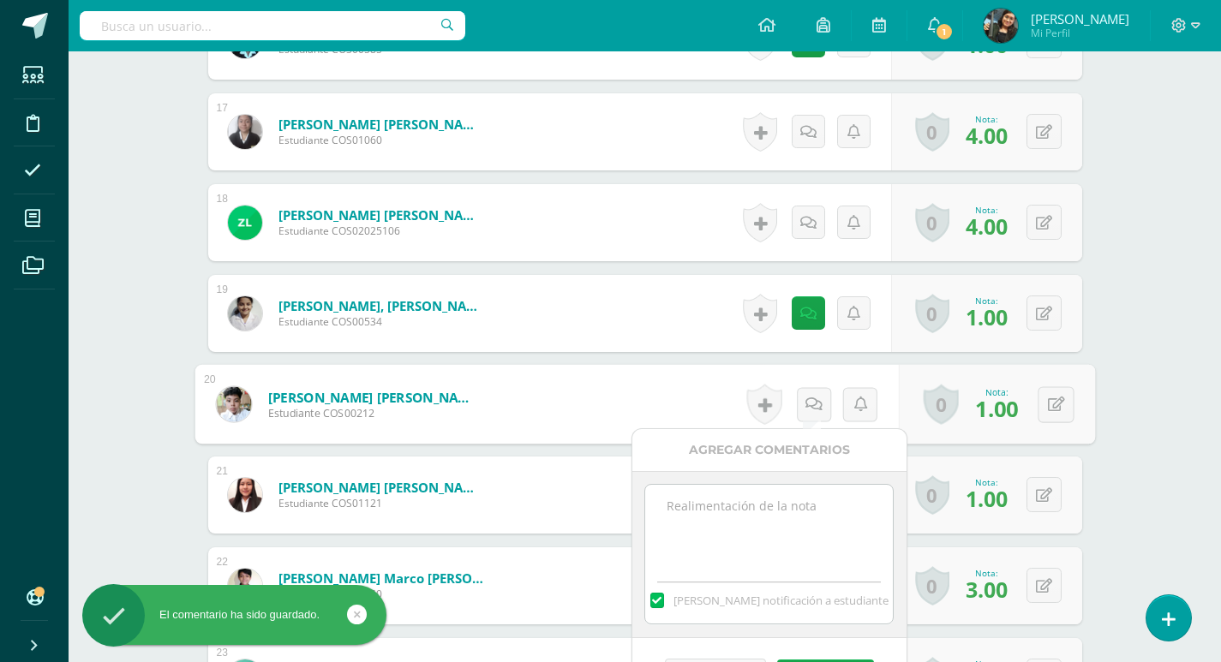
click at [786, 497] on textarea at bounding box center [769, 528] width 248 height 86
paste textarea "La actividad presentada no reflejo coordinación ni los 3 ritmos solicitados"
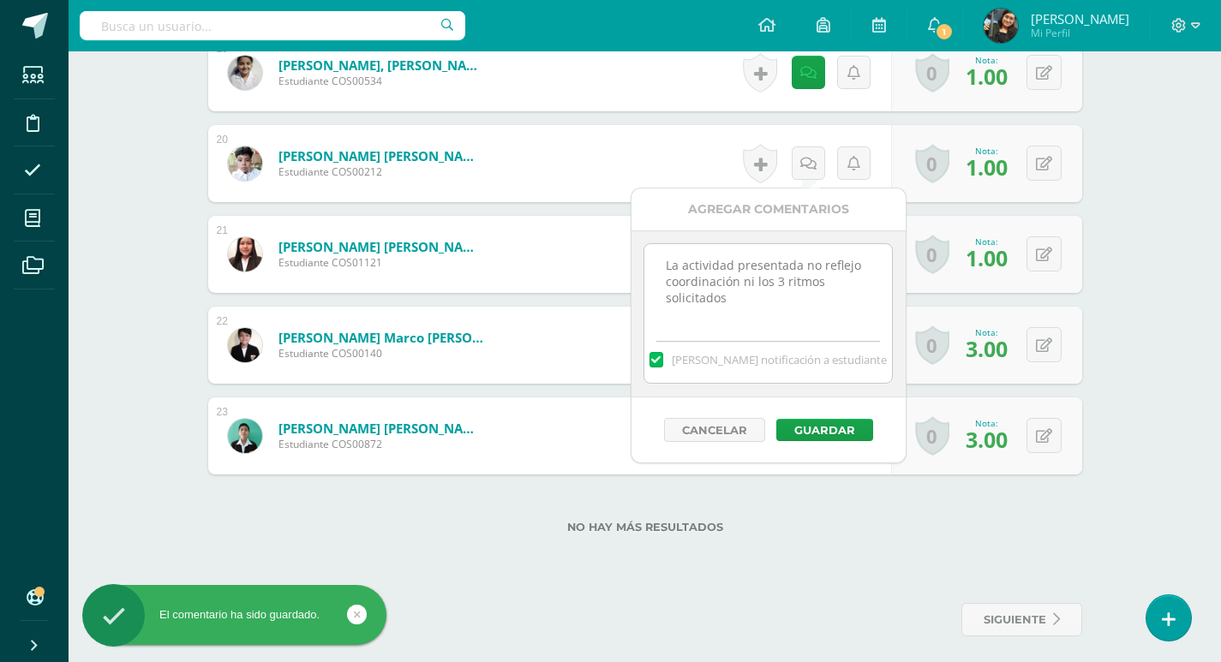
scroll to position [2220, 0]
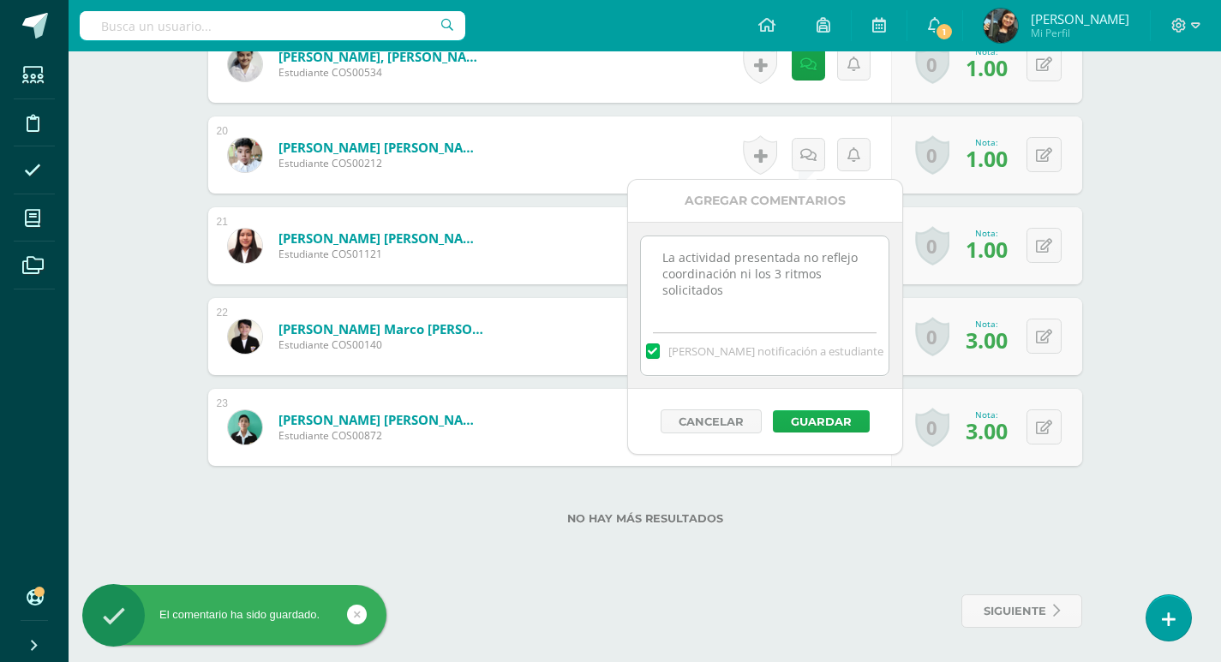
type textarea "La actividad presentada no reflejo coordinación ni los 3 ritmos solicitados"
click at [827, 412] on button "Guardar" at bounding box center [821, 421] width 97 height 22
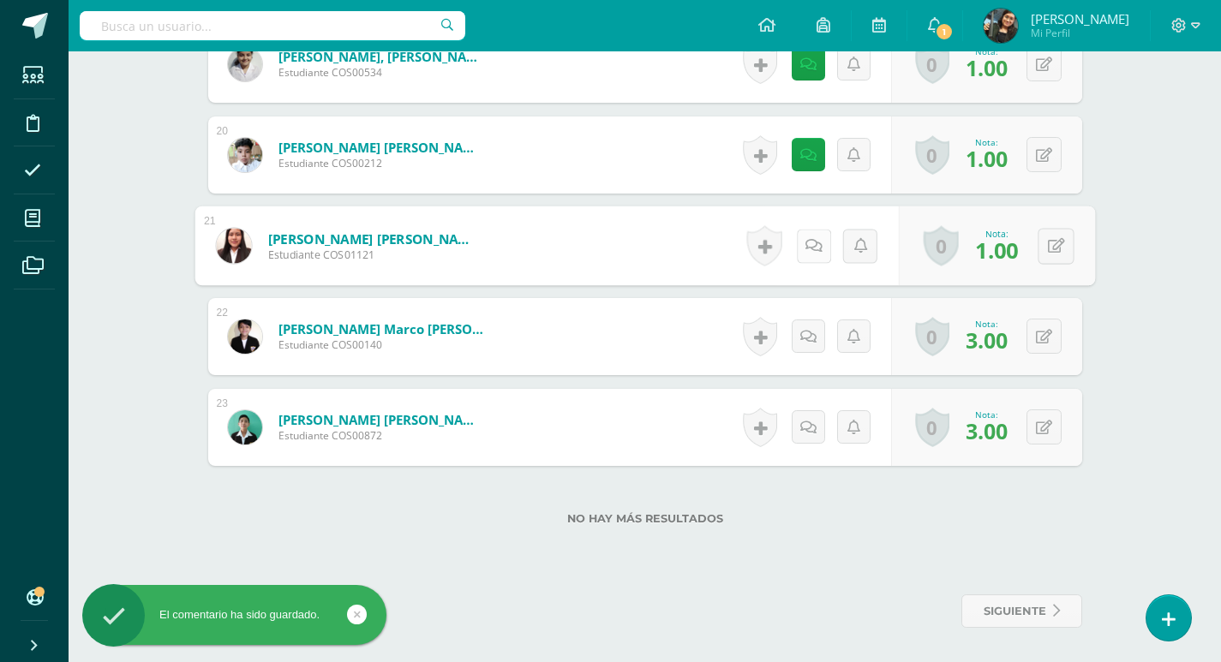
click at [807, 242] on icon at bounding box center [812, 245] width 17 height 15
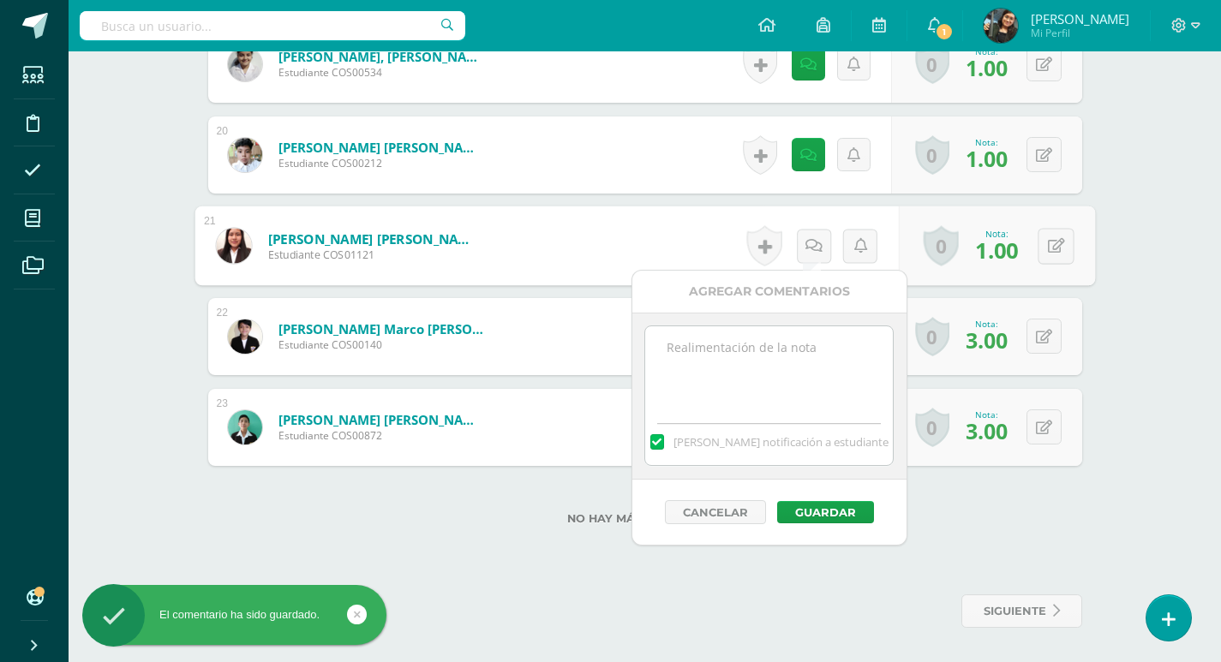
click at [779, 365] on textarea at bounding box center [769, 369] width 248 height 86
paste textarea "La actividad presentada no reflejo coordinación ni los 3 ritmos solicitados"
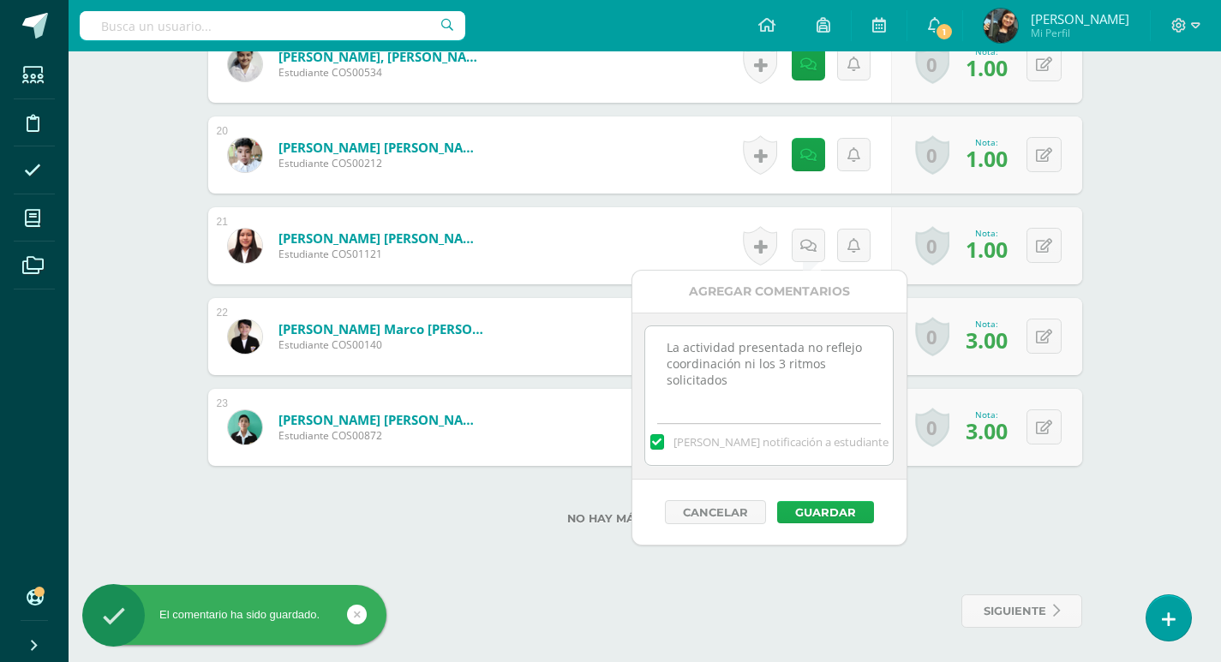
type textarea "La actividad presentada no reflejo coordinación ni los 3 ritmos solicitados"
click at [839, 512] on button "Guardar" at bounding box center [825, 512] width 97 height 22
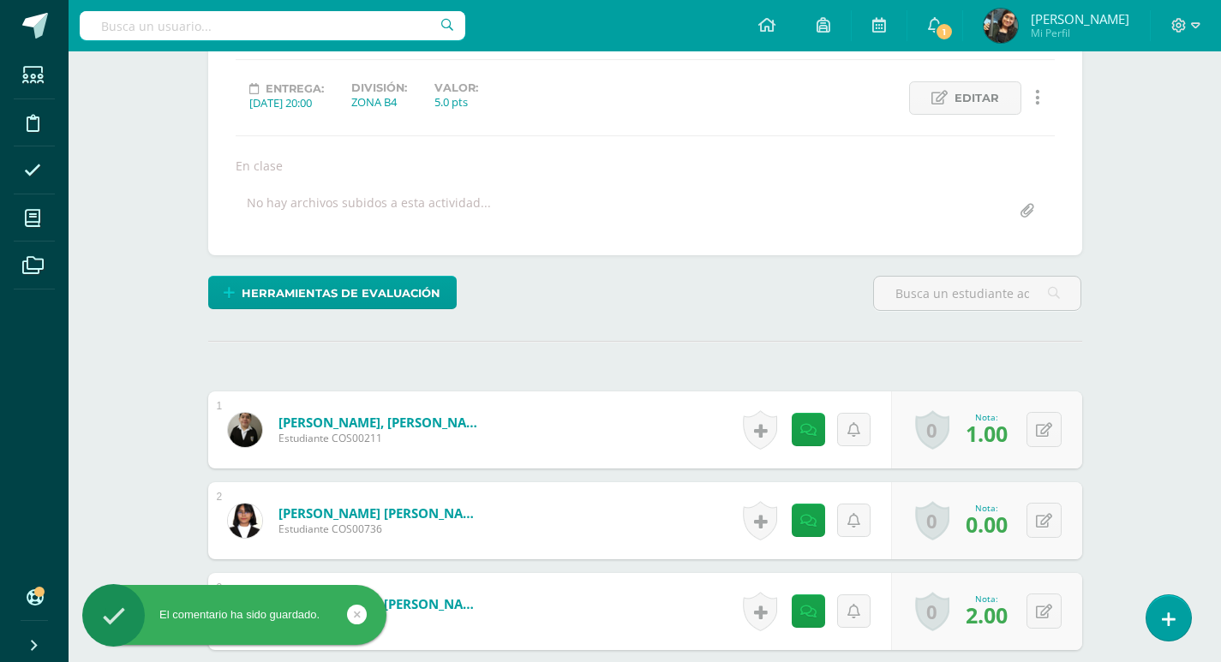
scroll to position [0, 0]
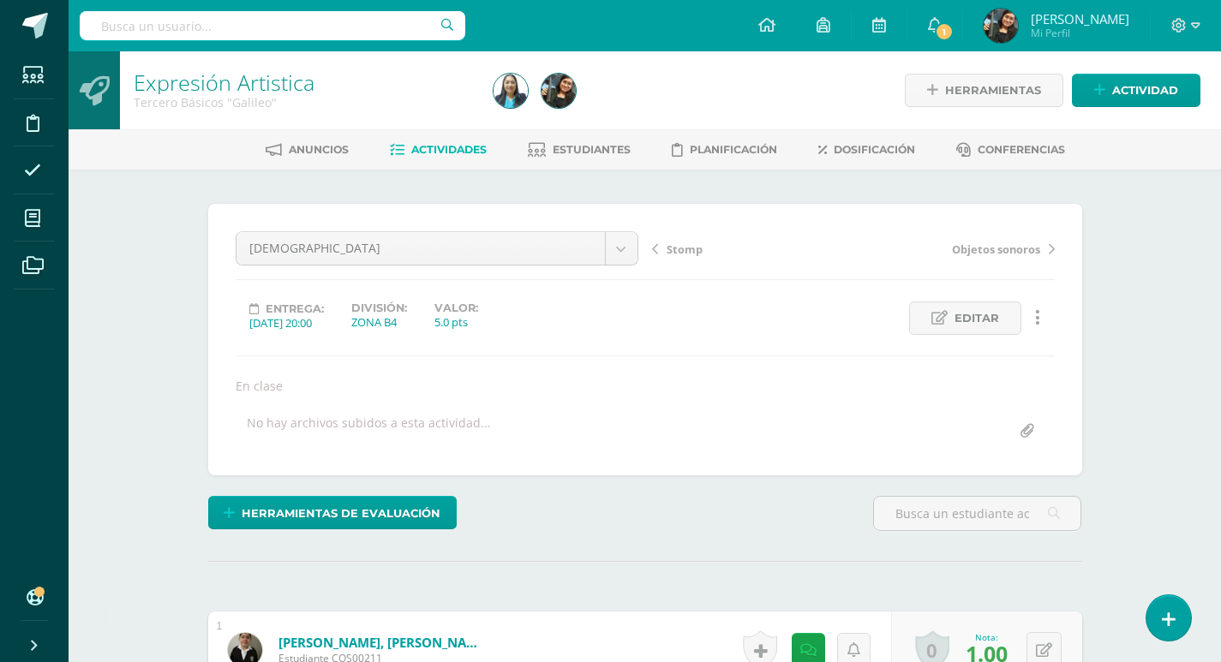
click at [418, 144] on span "Actividades" at bounding box center [448, 149] width 75 height 13
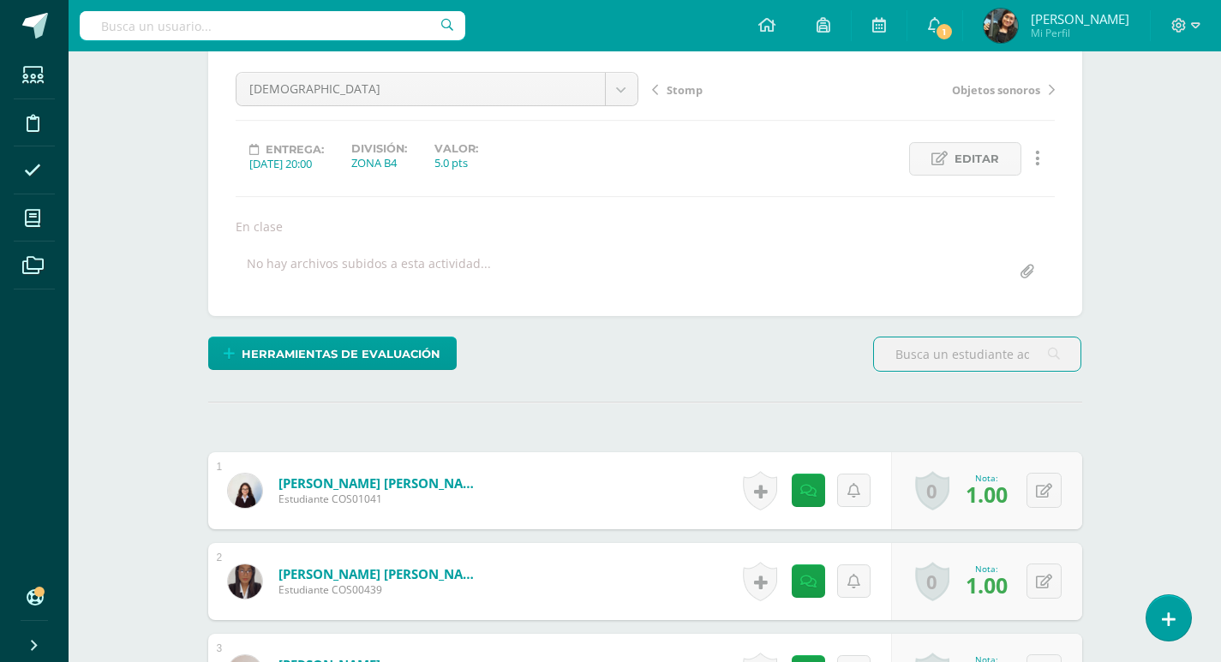
scroll to position [160, 0]
click at [811, 494] on icon at bounding box center [808, 490] width 16 height 15
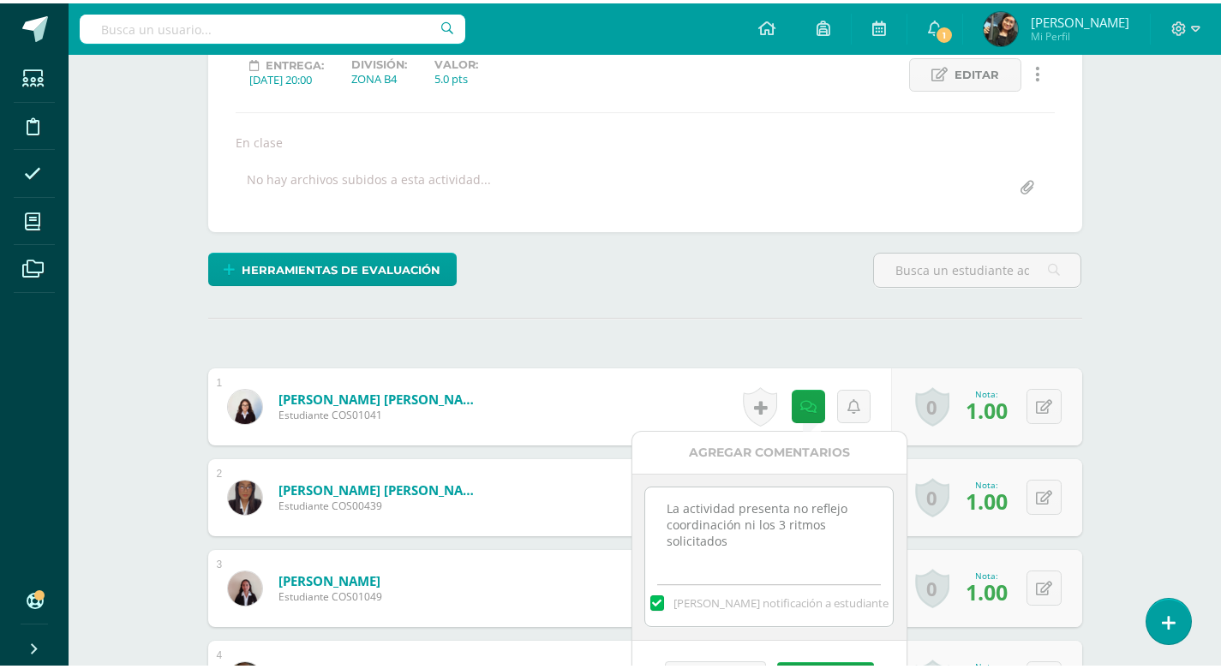
scroll to position [248, 0]
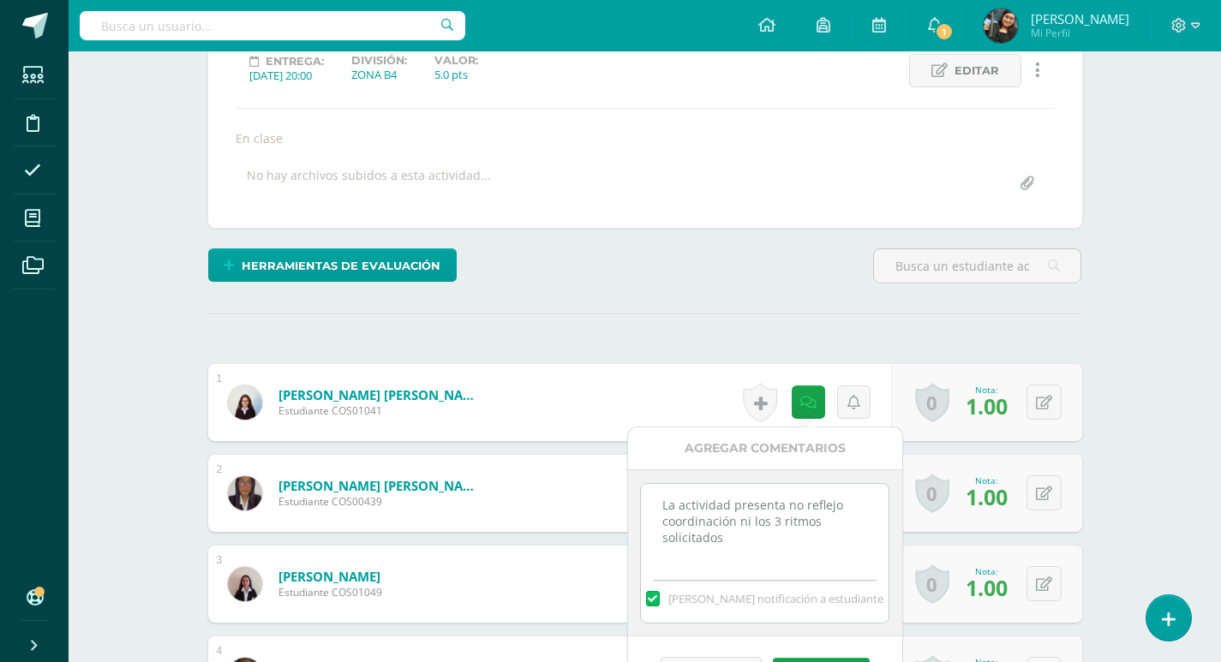
drag, startPoint x: 666, startPoint y: 505, endPoint x: 778, endPoint y: 547, distance: 120.1
click at [778, 547] on textarea "La actividad presenta no reflejo coordinación ni los 3 ritmos solicitados" at bounding box center [765, 527] width 248 height 86
click at [563, 256] on div "Herramientas de evaluación Lista de cotejo Escala de valoración Puntos Extra Su…" at bounding box center [644, 272] width 887 height 49
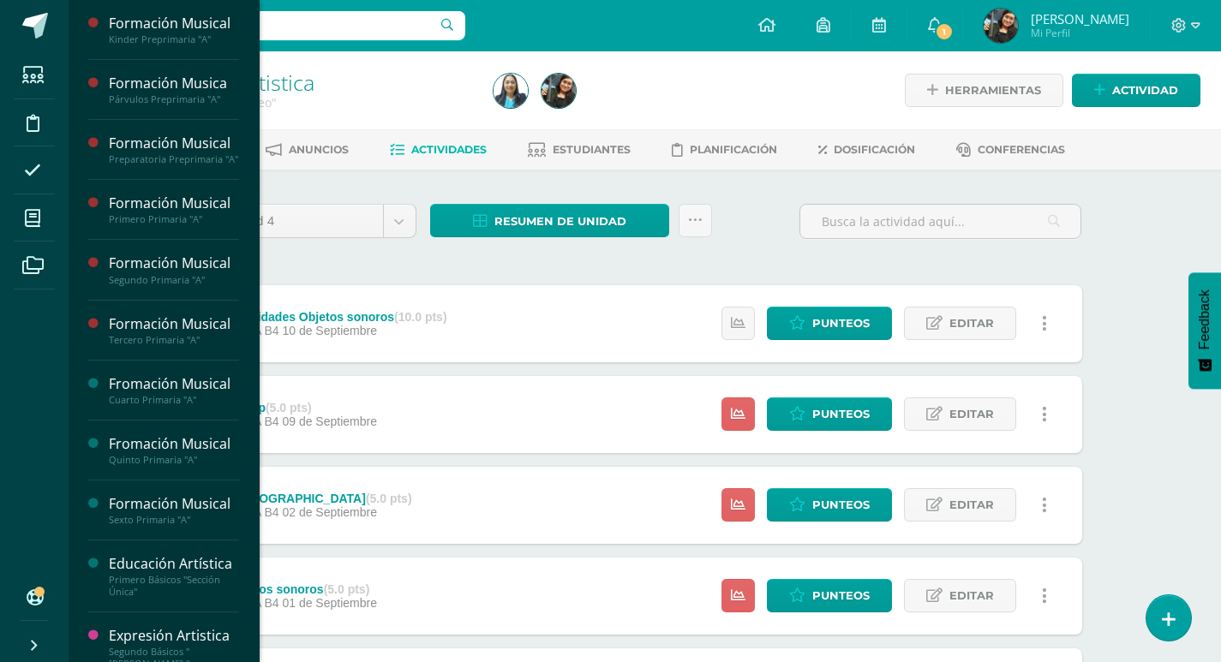
drag, startPoint x: 249, startPoint y: 240, endPoint x: 251, endPoint y: 335, distance: 95.1
click at [251, 335] on div "Formación Musical Kinder Preprimaria "A" Actividades Estudiantes Planificación …" at bounding box center [164, 331] width 192 height 662
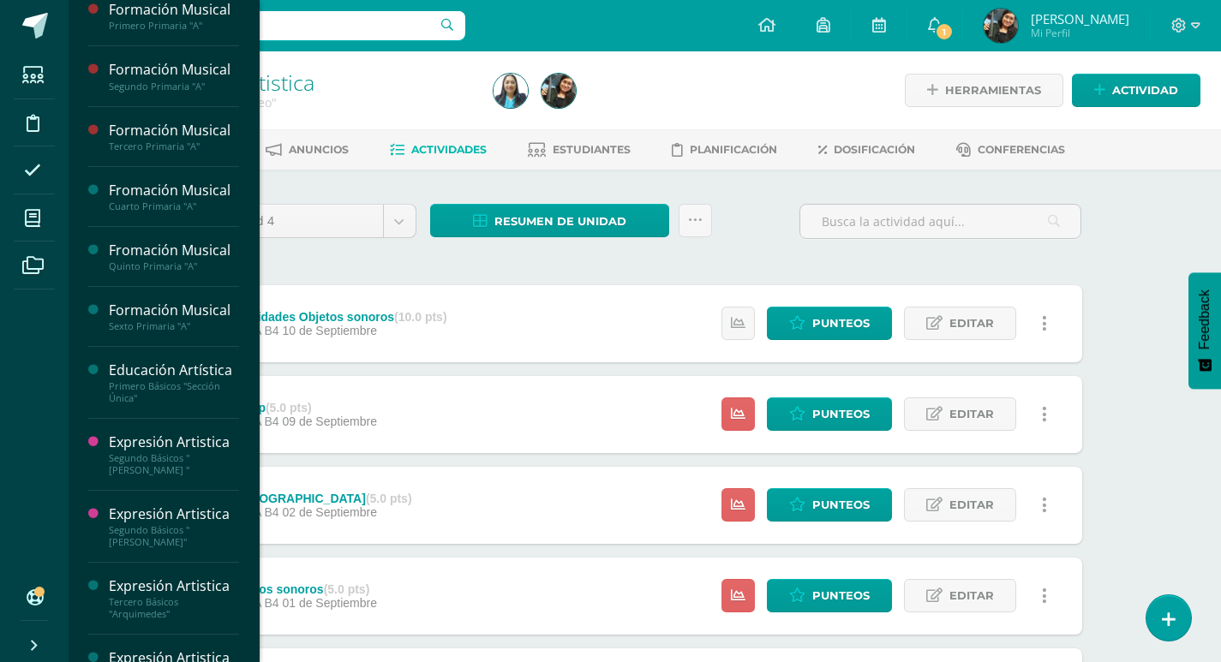
scroll to position [227, 0]
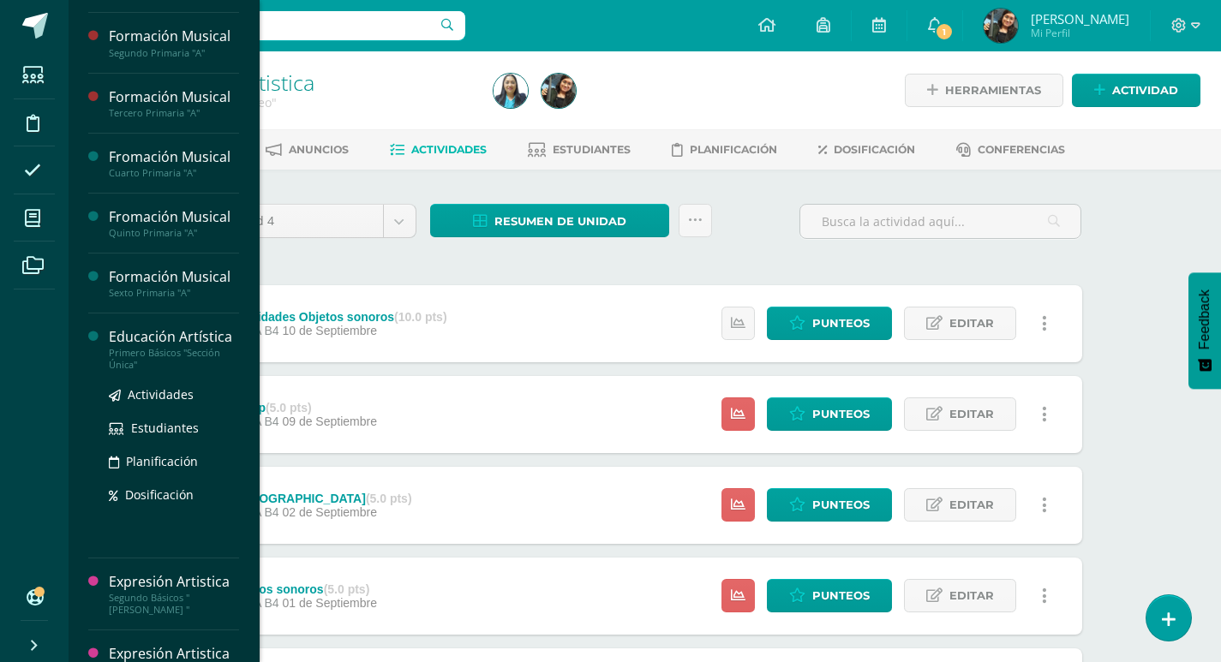
click at [147, 363] on div "Primero Básicos "Sección Única"" at bounding box center [174, 359] width 130 height 24
